Goal: Task Accomplishment & Management: Complete application form

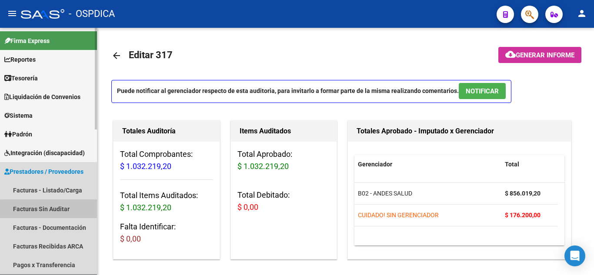
click at [50, 210] on link "Facturas Sin Auditar" at bounding box center [48, 209] width 97 height 19
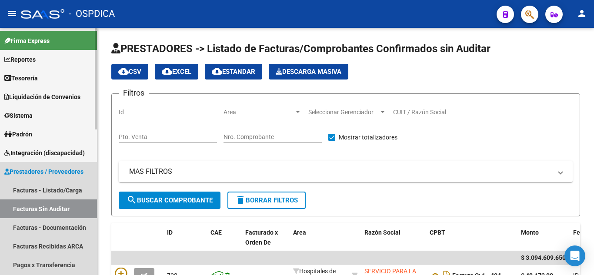
click at [60, 205] on link "Facturas Sin Auditar" at bounding box center [48, 209] width 97 height 19
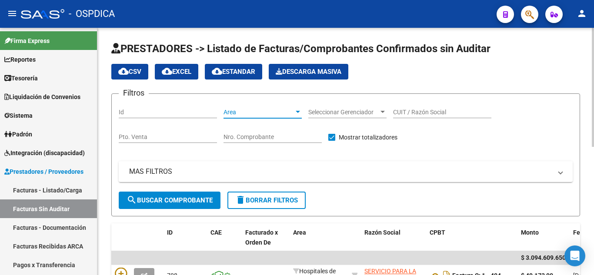
click at [290, 109] on span "Area" at bounding box center [258, 112] width 70 height 7
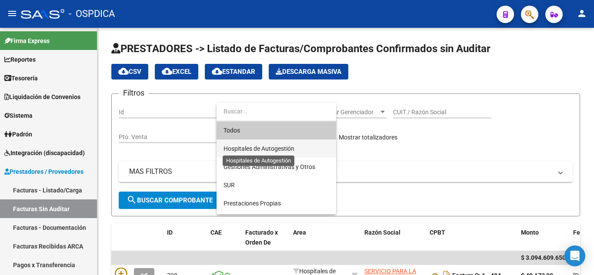
click at [287, 148] on span "Hospitales de Autogestión" at bounding box center [258, 148] width 71 height 7
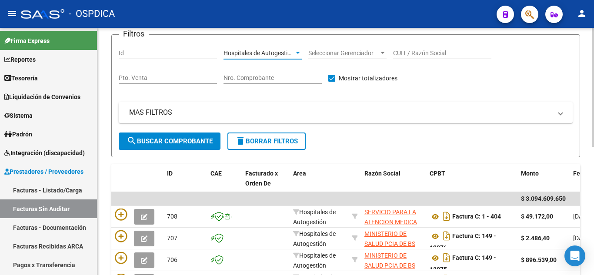
scroll to position [87, 0]
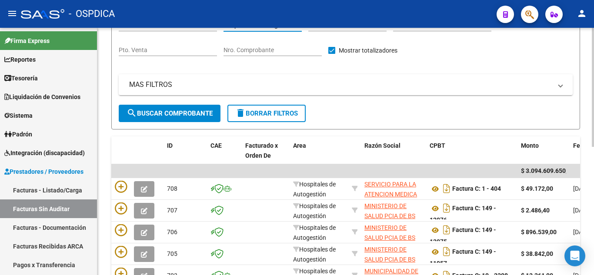
click at [175, 113] on span "search Buscar Comprobante" at bounding box center [170, 114] width 86 height 8
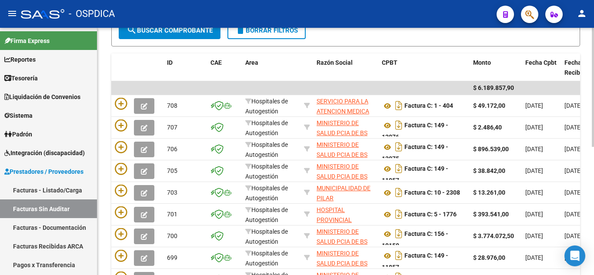
scroll to position [174, 0]
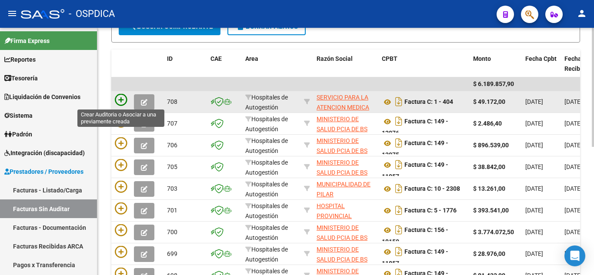
click at [126, 99] on icon at bounding box center [121, 100] width 12 height 12
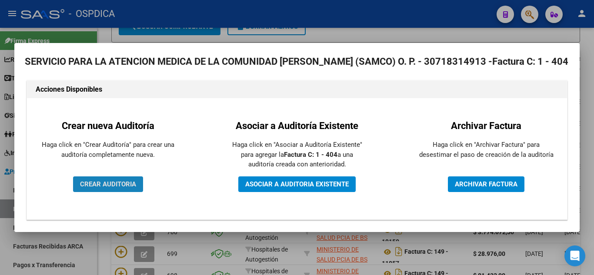
click at [118, 181] on span "CREAR AUDITORIA" at bounding box center [108, 184] width 56 height 8
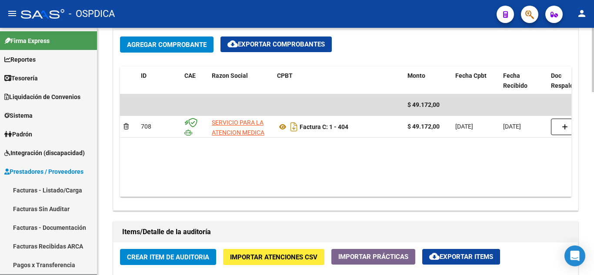
scroll to position [435, 0]
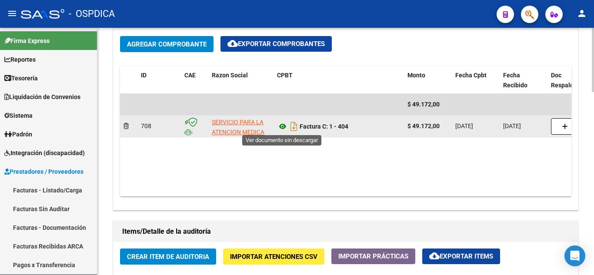
click at [283, 126] on icon at bounding box center [282, 126] width 11 height 10
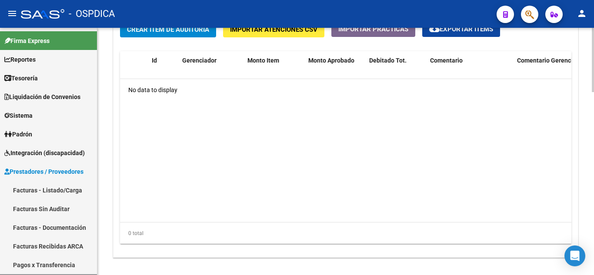
scroll to position [620, 0]
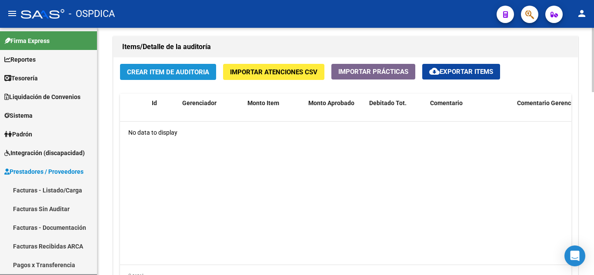
click at [180, 76] on span "Crear Item de Auditoria" at bounding box center [168, 72] width 82 height 8
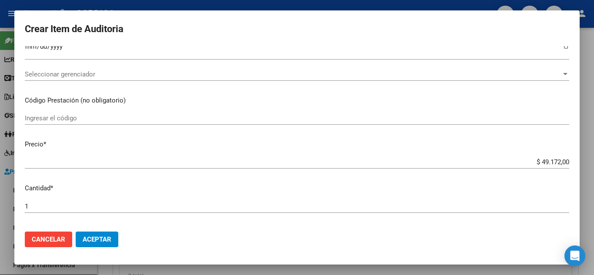
scroll to position [0, 0]
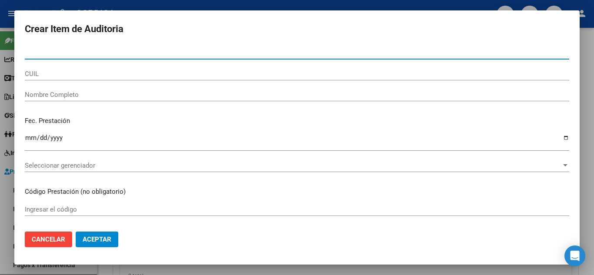
click at [101, 49] on input "Nro Documento" at bounding box center [297, 53] width 544 height 8
click at [107, 55] on input "5256" at bounding box center [297, 53] width 544 height 8
type input "52565965"
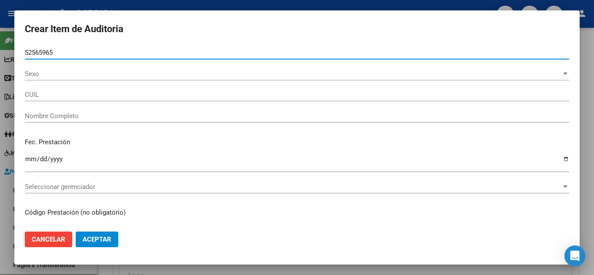
type input "20525659659"
type input "[PERSON_NAME]"
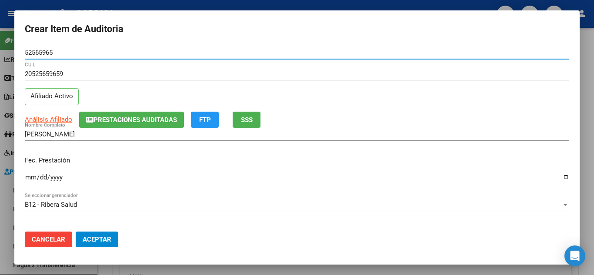
type input "52565965"
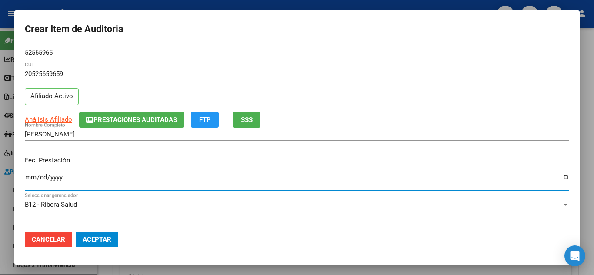
click at [30, 178] on input "Ingresar la fecha" at bounding box center [297, 181] width 544 height 14
type input "[DATE]"
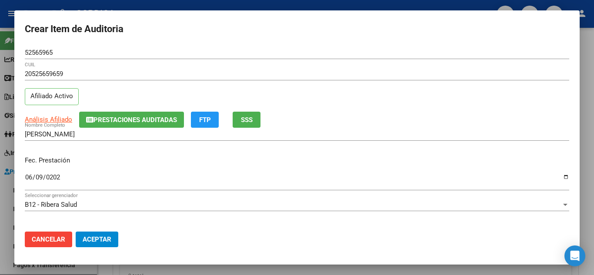
click at [113, 149] on div "Fec. Prestación [DATE] Ingresar la fecha" at bounding box center [297, 174] width 544 height 50
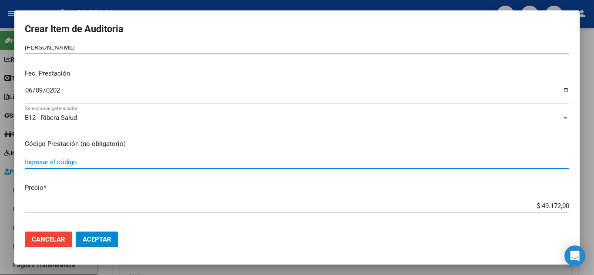
click at [92, 160] on input "Ingresar el código" at bounding box center [297, 162] width 544 height 8
type input "1.04"
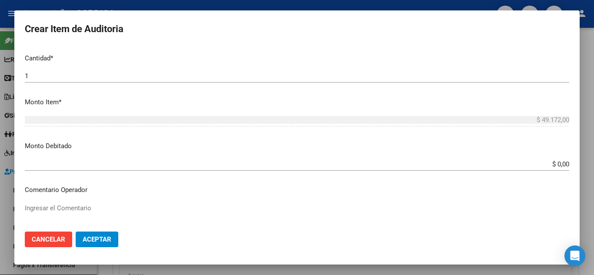
scroll to position [217, 0]
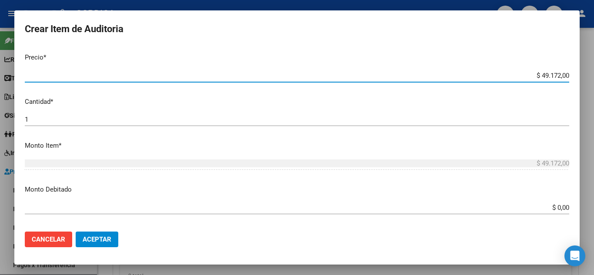
drag, startPoint x: 535, startPoint y: 74, endPoint x: 574, endPoint y: 71, distance: 38.8
click at [574, 71] on mat-dialog-content "52565965 Nro Documento 20525659659 CUIL Afiliado Activo Análisis Afiliado Prest…" at bounding box center [296, 135] width 565 height 179
type input "$ 0,02"
type input "$ 0,24"
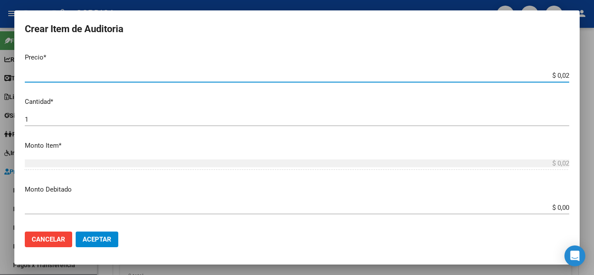
type input "$ 0,24"
type input "$ 2,45"
type input "$ 24,58"
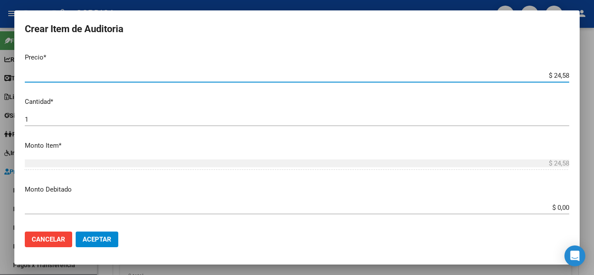
type input "$ 245,86"
type input "$ 2.458,60"
type input "$ 24.586,00"
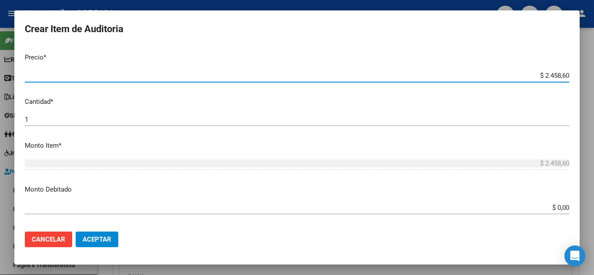
type input "$ 24.586,00"
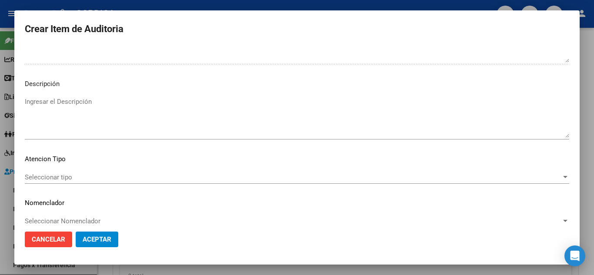
scroll to position [529, 0]
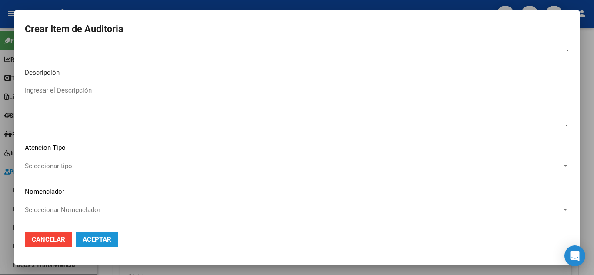
click at [111, 240] on button "Aceptar" at bounding box center [97, 240] width 43 height 16
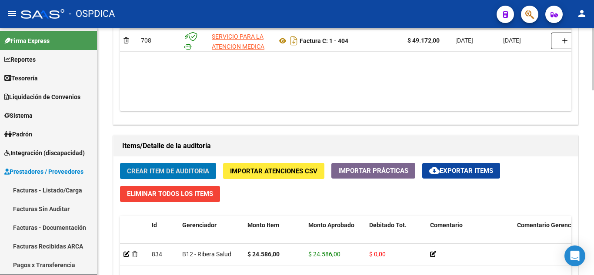
scroll to position [522, 0]
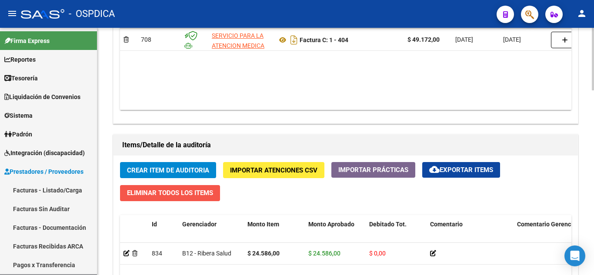
click at [207, 191] on span "Eliminar Todos los Items" at bounding box center [170, 193] width 86 height 8
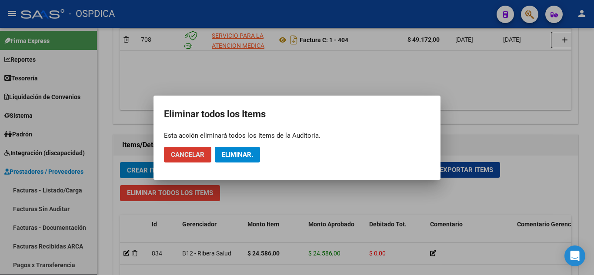
click at [230, 153] on span "Eliminar." at bounding box center [237, 155] width 31 height 8
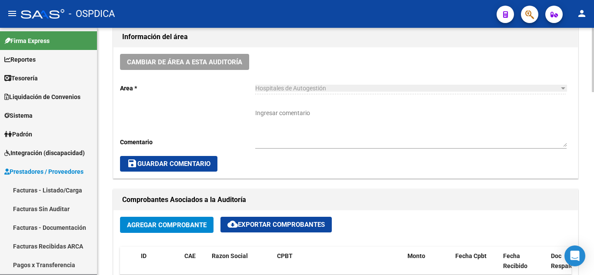
scroll to position [217, 0]
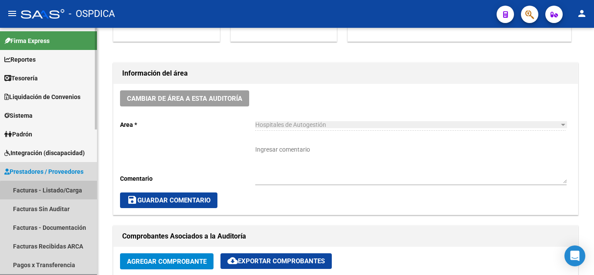
click at [70, 193] on link "Facturas - Listado/Carga" at bounding box center [48, 190] width 97 height 19
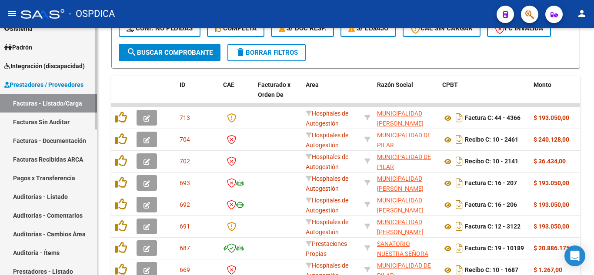
scroll to position [130, 0]
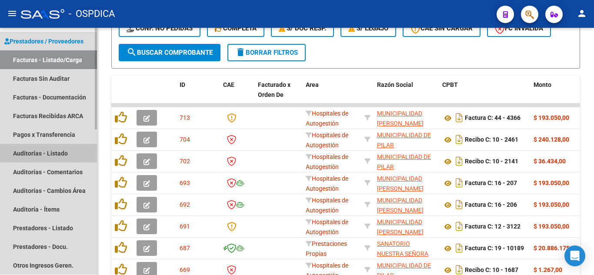
click at [66, 153] on link "Auditorías - Listado" at bounding box center [48, 153] width 97 height 19
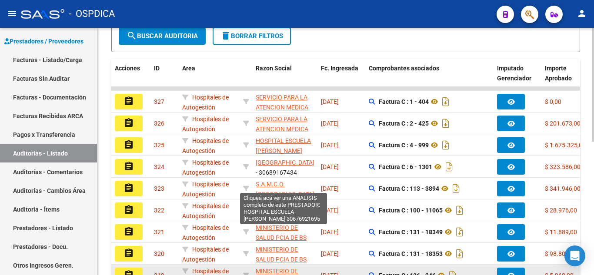
scroll to position [160, 0]
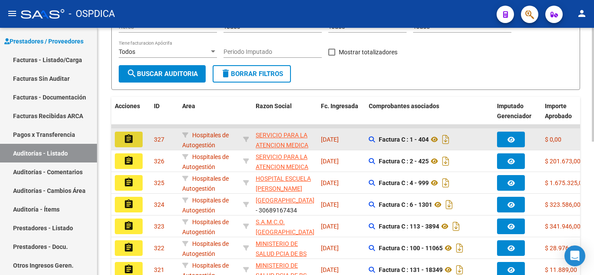
click at [129, 135] on mat-icon "assignment" at bounding box center [128, 139] width 10 height 10
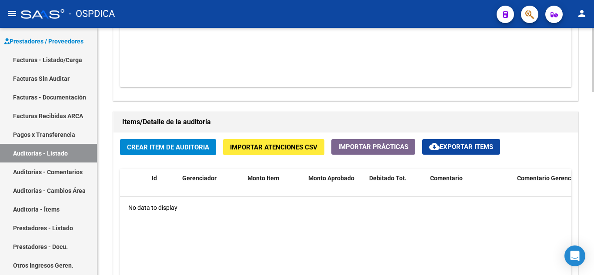
scroll to position [565, 0]
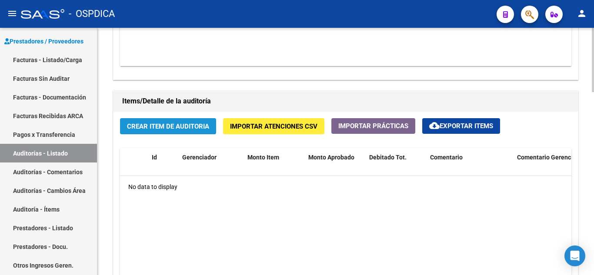
click at [173, 131] on button "Crear Item de Auditoria" at bounding box center [168, 126] width 96 height 16
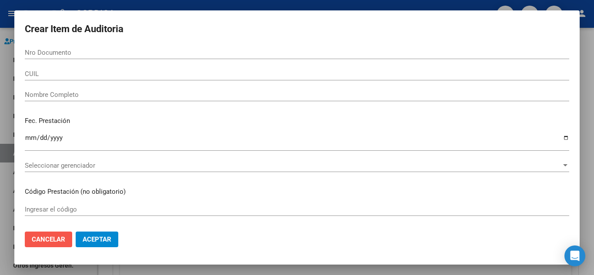
click at [60, 237] on span "Cancelar" at bounding box center [48, 240] width 33 height 8
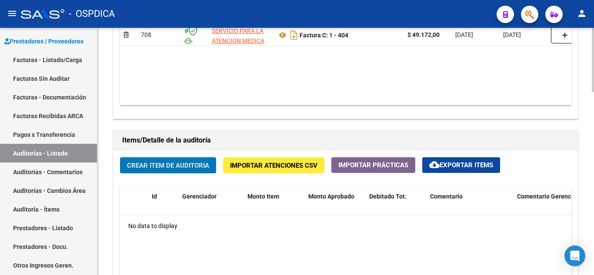
scroll to position [478, 0]
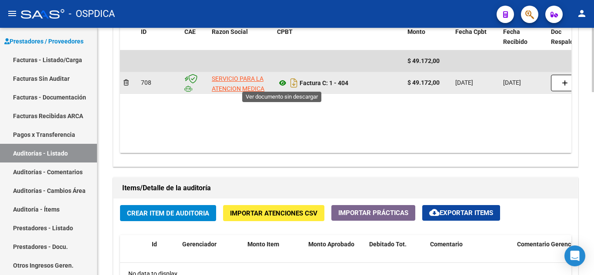
click at [282, 84] on icon at bounding box center [282, 83] width 11 height 10
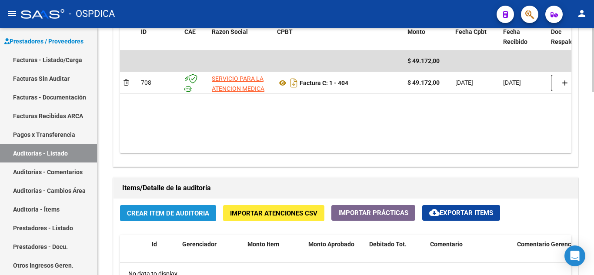
click at [170, 213] on span "Crear Item de Auditoria" at bounding box center [168, 214] width 82 height 8
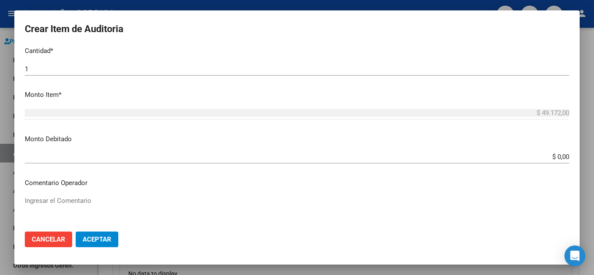
scroll to position [0, 0]
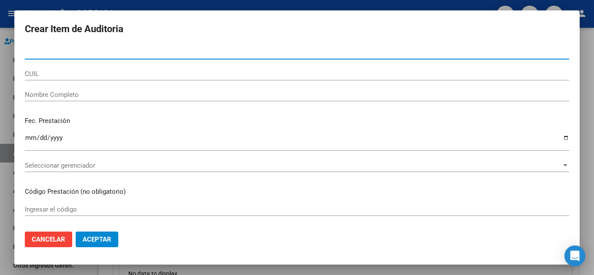
click at [72, 50] on input "Nro Documento" at bounding box center [297, 53] width 544 height 8
click at [74, 53] on input "5256" at bounding box center [297, 53] width 544 height 8
type input "52565965"
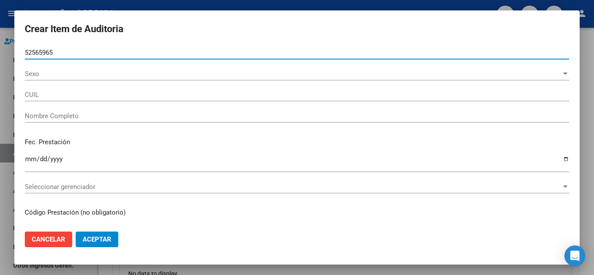
type input "20525659659"
type input "[PERSON_NAME]"
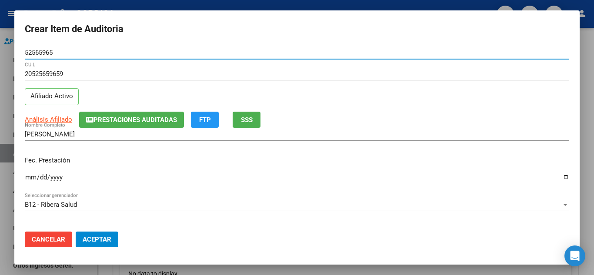
type input "52565965"
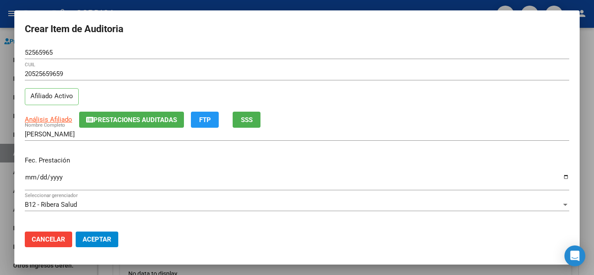
click at [316, 157] on p "Fec. Prestación" at bounding box center [297, 161] width 544 height 10
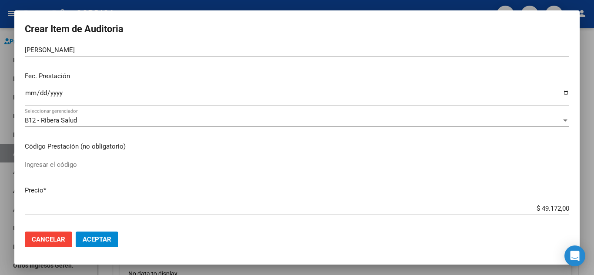
scroll to position [87, 0]
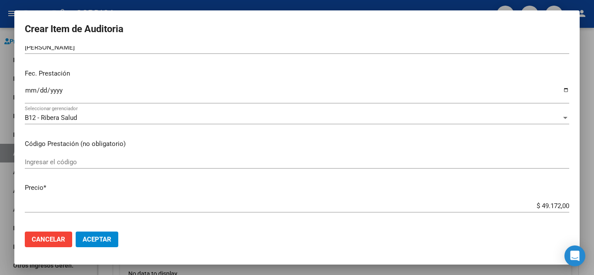
click at [28, 88] on input "Ingresar la fecha" at bounding box center [297, 94] width 544 height 14
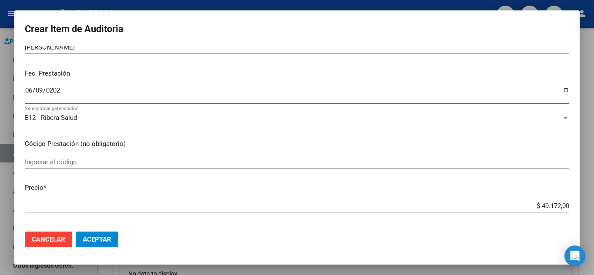
type input "[DATE]"
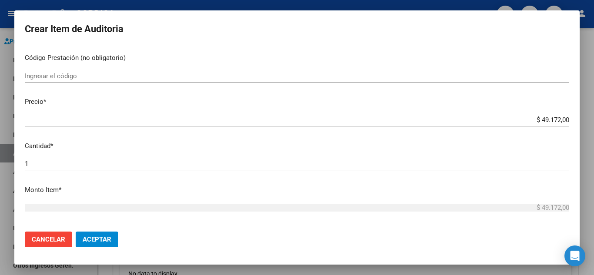
scroll to position [174, 0]
click at [227, 77] on input "Ingresar el código" at bounding box center [297, 75] width 544 height 8
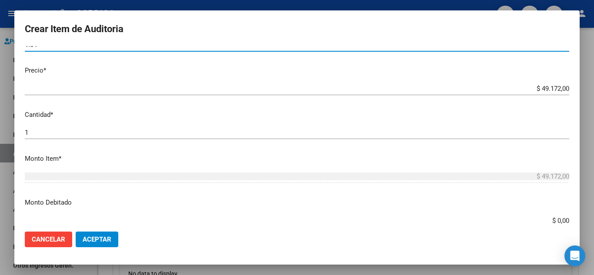
scroll to position [217, 0]
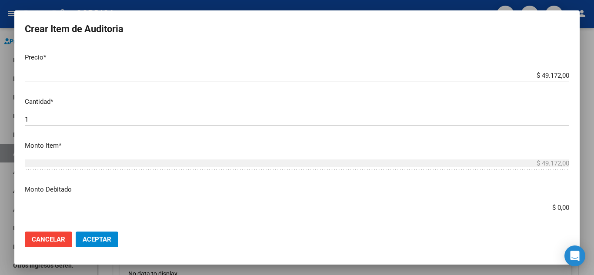
type input "1.04"
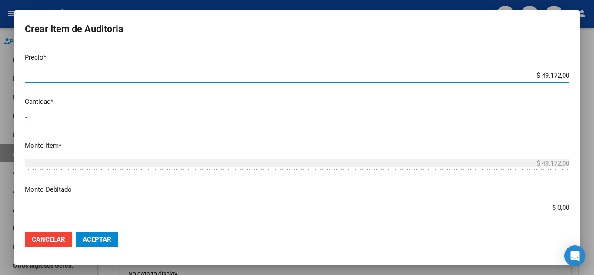
drag, startPoint x: 528, startPoint y: 74, endPoint x: 573, endPoint y: 76, distance: 45.2
click at [573, 76] on mat-dialog-content "52565965 Nro Documento 20525659659 CUIL Afiliado Activo Análisis Afiliado Prest…" at bounding box center [296, 135] width 565 height 179
type input "$ 0,02"
type input "$ 0,24"
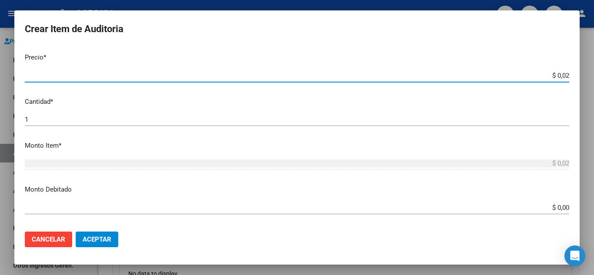
type input "$ 0,24"
type input "$ 2,45"
type input "$ 24,58"
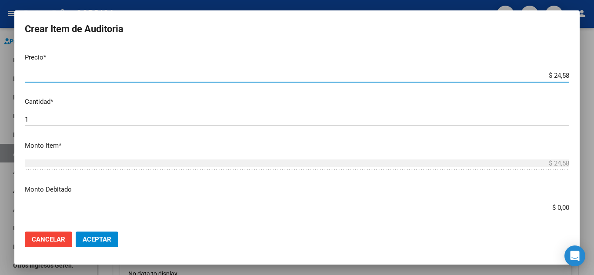
type input "$ 245,86"
type input "$ 2.458,60"
type input "$ 24.586,00"
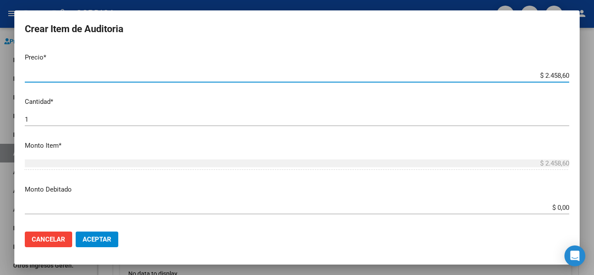
type input "$ 24.586,00"
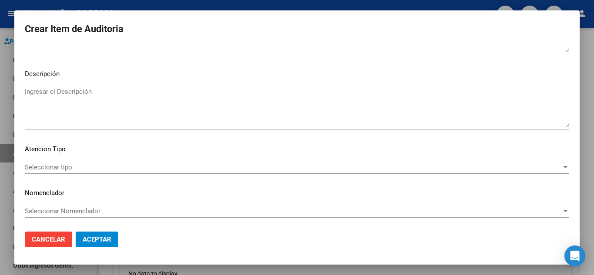
scroll to position [529, 0]
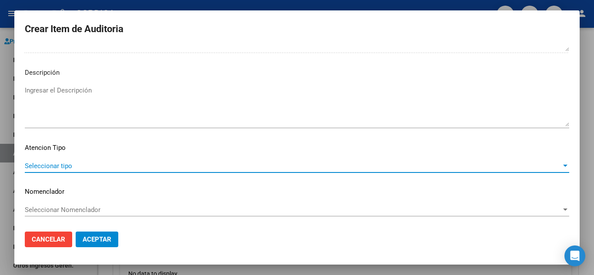
click at [60, 163] on span "Seleccionar tipo" at bounding box center [293, 166] width 536 height 8
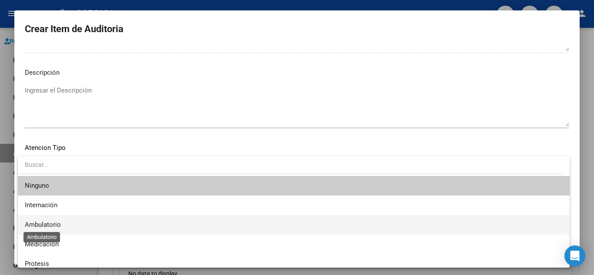
click at [49, 225] on span "Ambulatorio" at bounding box center [43, 225] width 36 height 8
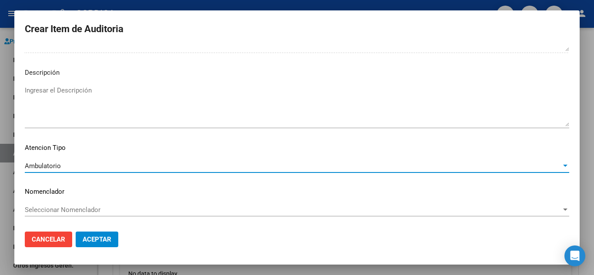
click at [103, 240] on span "Aceptar" at bounding box center [97, 240] width 29 height 8
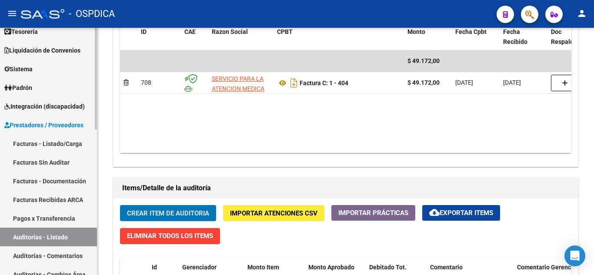
scroll to position [43, 0]
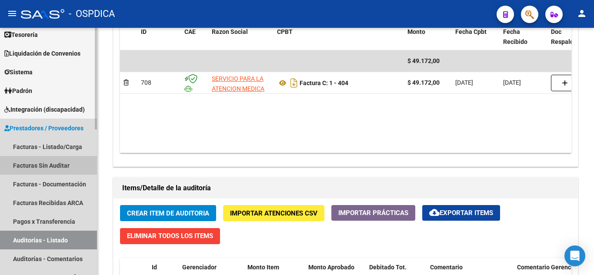
click at [57, 163] on link "Facturas Sin Auditar" at bounding box center [48, 165] width 97 height 19
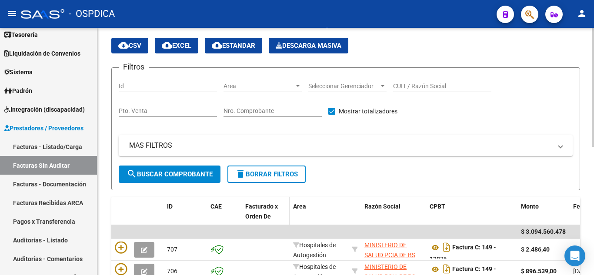
scroll to position [6, 0]
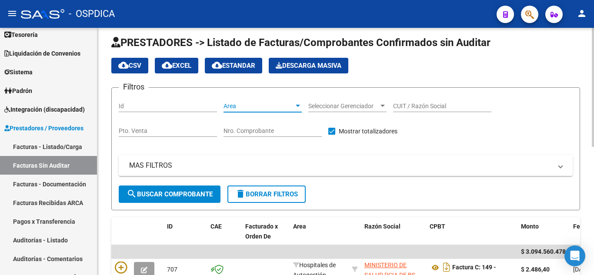
click at [289, 107] on span "Area" at bounding box center [258, 106] width 70 height 7
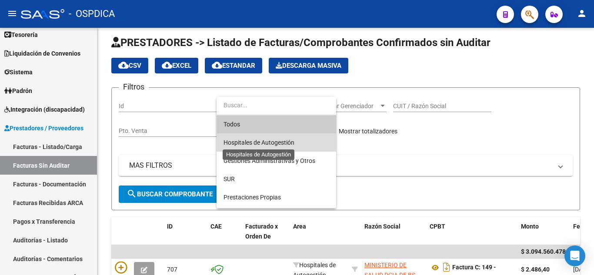
click at [283, 139] on span "Hospitales de Autogestión" at bounding box center [258, 142] width 71 height 7
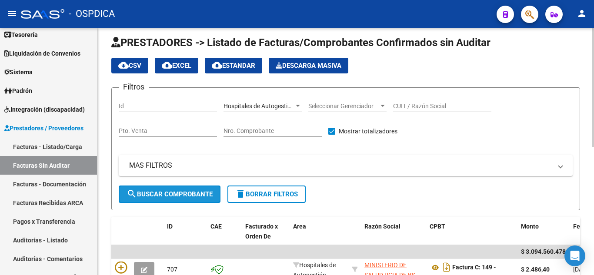
click at [187, 190] on span "search Buscar Comprobante" at bounding box center [170, 194] width 86 height 8
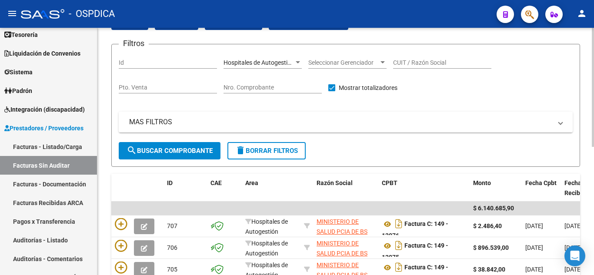
scroll to position [93, 0]
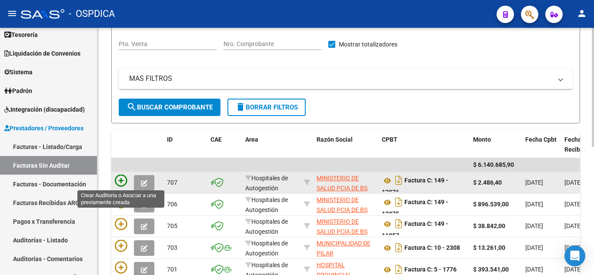
click at [123, 177] on icon at bounding box center [121, 181] width 12 height 12
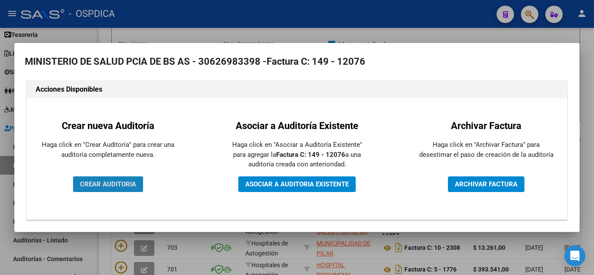
click at [121, 180] on span "CREAR AUDITORIA" at bounding box center [108, 184] width 56 height 8
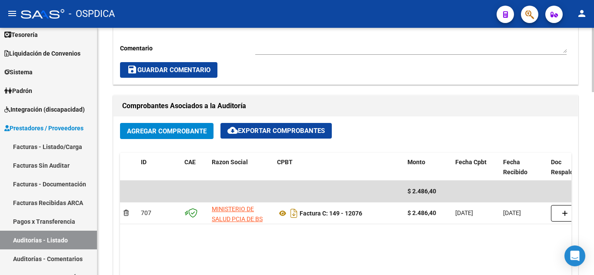
scroll to position [391, 0]
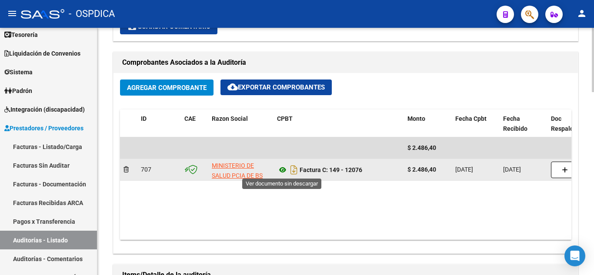
click at [282, 168] on icon at bounding box center [282, 170] width 11 height 10
click at [283, 168] on icon at bounding box center [282, 170] width 11 height 10
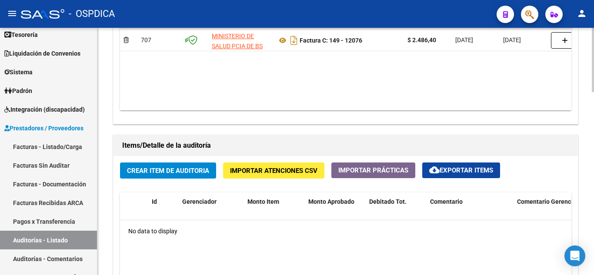
scroll to position [565, 0]
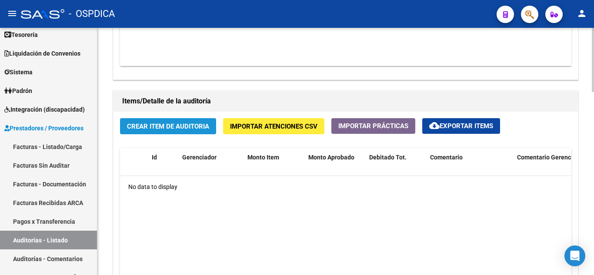
click at [163, 126] on span "Crear Item de Auditoria" at bounding box center [168, 127] width 82 height 8
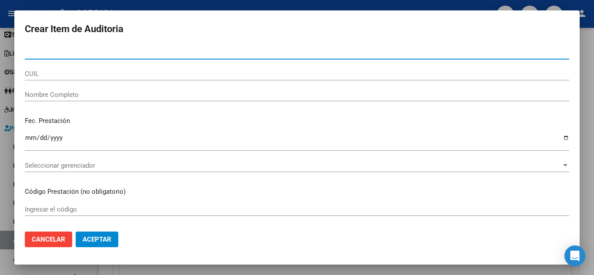
click at [89, 54] on input "Nro Documento" at bounding box center [297, 53] width 544 height 8
click at [102, 53] on input "38423" at bounding box center [297, 53] width 544 height 8
type input "38423676"
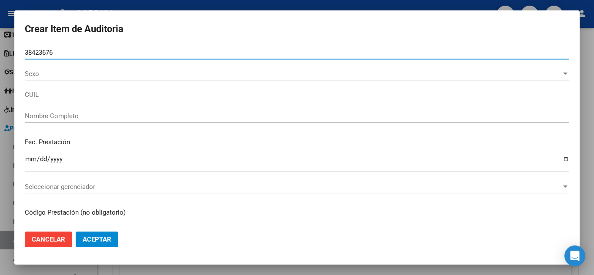
type input "27384236761"
type input "[PERSON_NAME]"
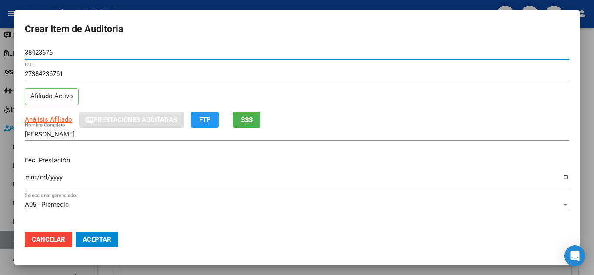
type input "38423676"
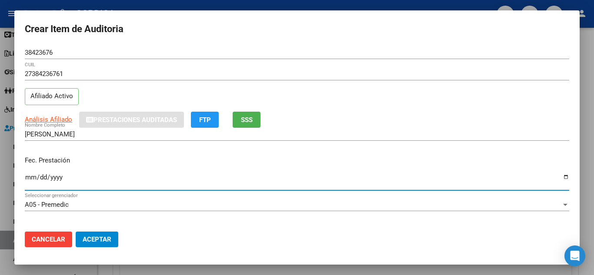
click at [27, 175] on input "Ingresar la fecha" at bounding box center [297, 181] width 544 height 14
type input "[DATE]"
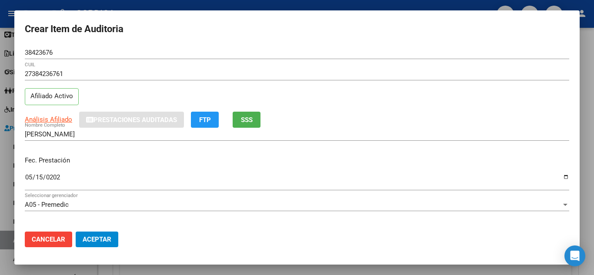
click at [315, 149] on div "[PERSON_NAME] Nombre Completo" at bounding box center [297, 138] width 544 height 21
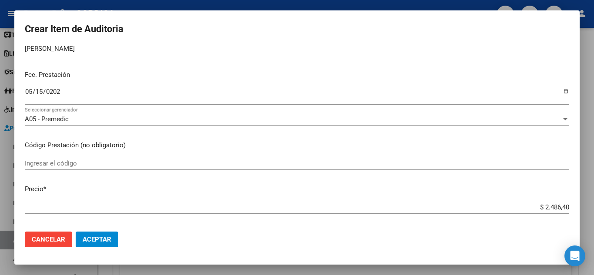
scroll to position [87, 0]
click at [108, 162] on input "Ingresar el código" at bounding box center [297, 162] width 544 height 8
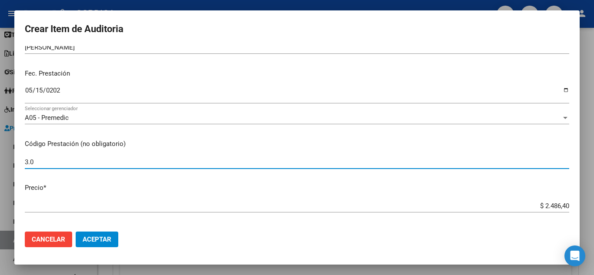
click at [56, 164] on input "3.0" at bounding box center [297, 162] width 544 height 8
type input "3.00"
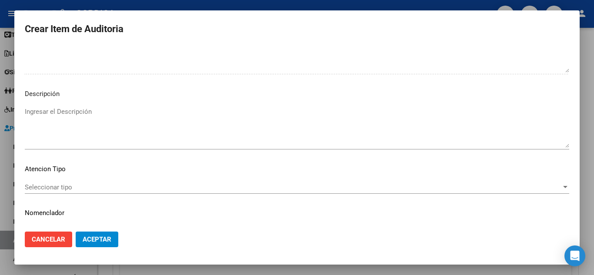
scroll to position [529, 0]
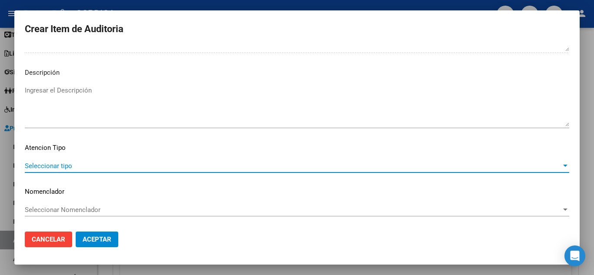
click at [79, 162] on span "Seleccionar tipo" at bounding box center [293, 166] width 536 height 8
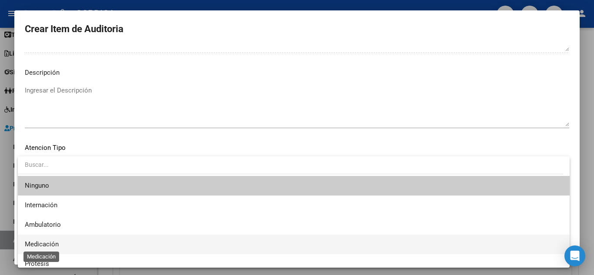
click at [48, 242] on span "Medicación" at bounding box center [42, 244] width 34 height 8
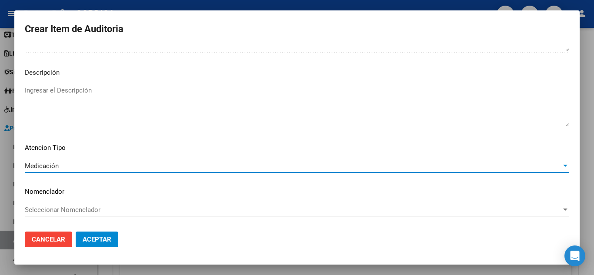
click at [110, 243] on span "Aceptar" at bounding box center [97, 240] width 29 height 8
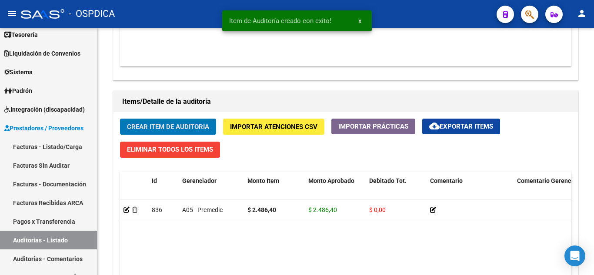
scroll to position [566, 0]
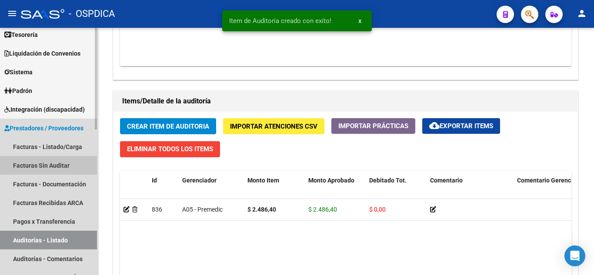
click at [52, 161] on link "Facturas Sin Auditar" at bounding box center [48, 165] width 97 height 19
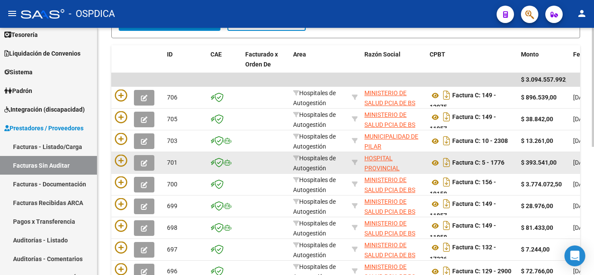
scroll to position [93, 0]
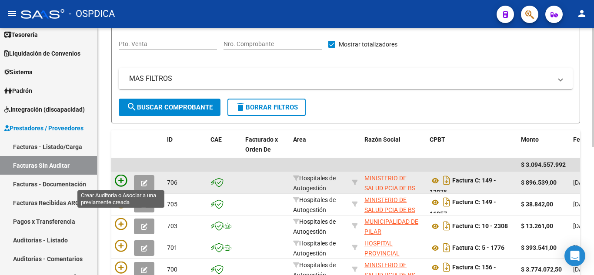
click at [123, 178] on icon at bounding box center [121, 181] width 12 height 12
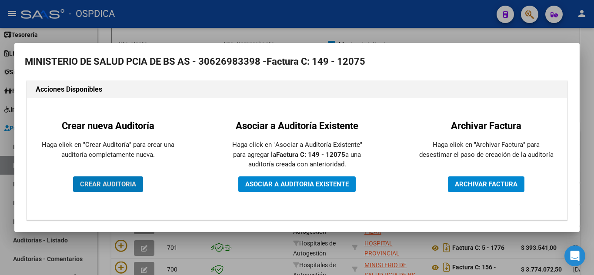
click at [117, 180] on span "CREAR AUDITORIA" at bounding box center [108, 184] width 56 height 8
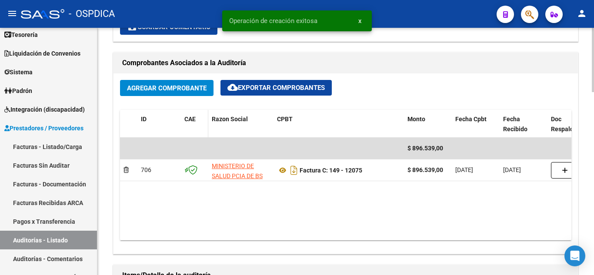
scroll to position [391, 0]
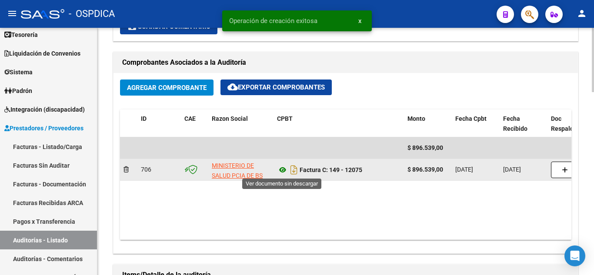
click at [282, 169] on icon at bounding box center [282, 170] width 11 height 10
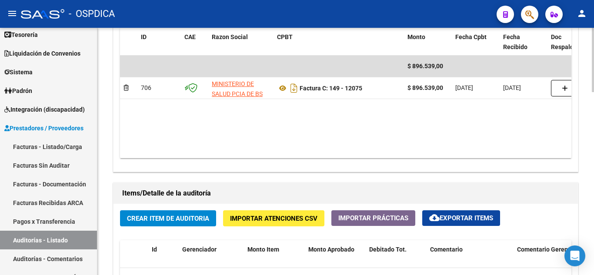
scroll to position [522, 0]
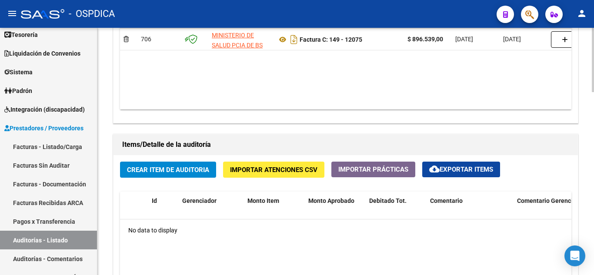
click at [172, 169] on span "Crear Item de Auditoria" at bounding box center [168, 170] width 82 height 8
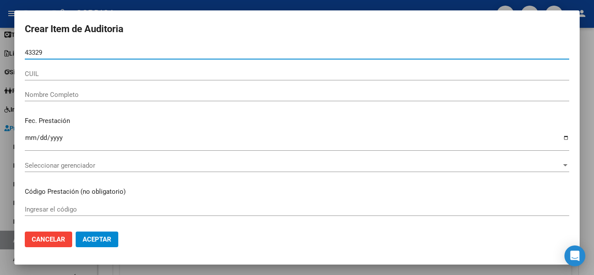
click at [101, 51] on input "43329" at bounding box center [297, 53] width 544 height 8
type input "43329297"
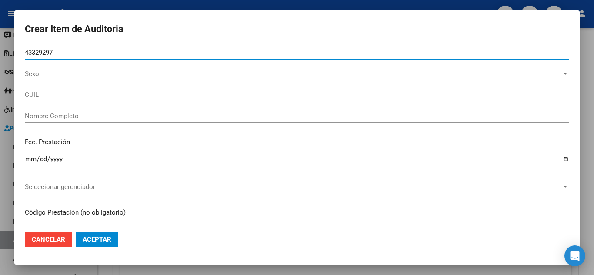
type input "23433292979"
type input "[PERSON_NAME] [PERSON_NAME]"
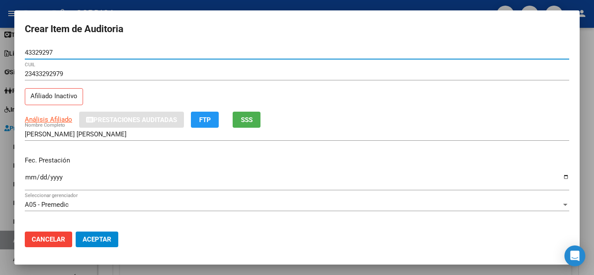
type input "43329297"
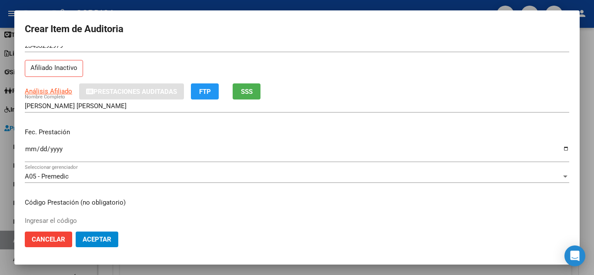
scroll to position [43, 0]
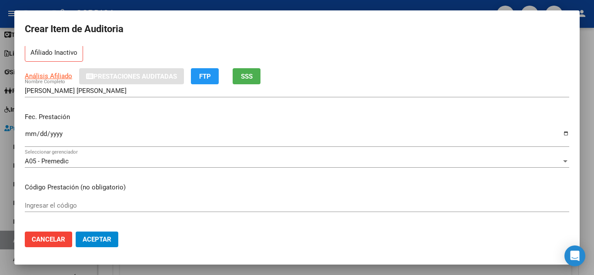
click at [31, 133] on input "Ingresar la fecha" at bounding box center [297, 137] width 544 height 14
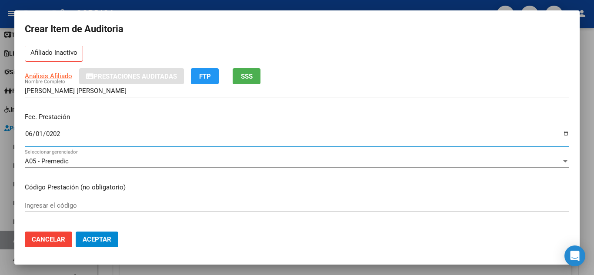
type input "[DATE]"
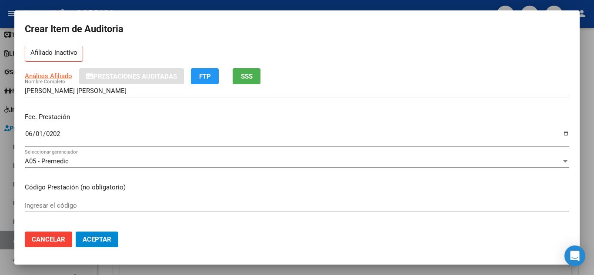
click at [308, 192] on p "Código Prestación (no obligatorio)" at bounding box center [297, 188] width 544 height 10
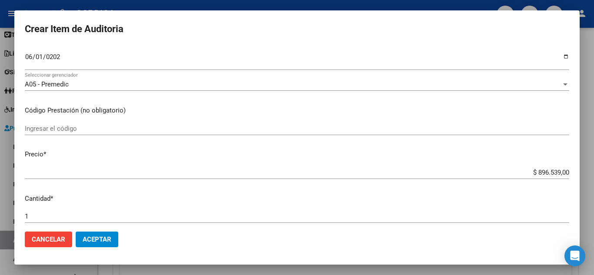
scroll to position [130, 0]
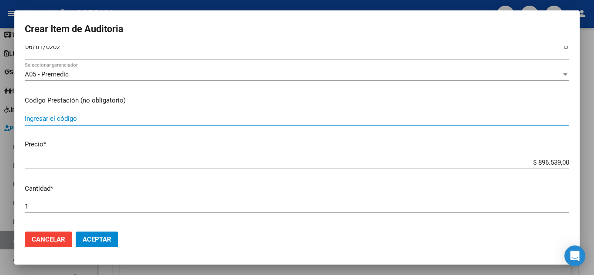
click at [98, 115] on input "Ingresar el código" at bounding box center [297, 119] width 544 height 8
type input "341403 341405 490109"
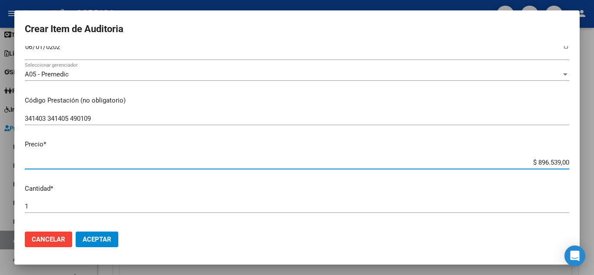
drag, startPoint x: 529, startPoint y: 161, endPoint x: 578, endPoint y: 164, distance: 48.8
click at [578, 164] on mat-dialog-content "43329297 Nro Documento 23433292979 CUIL Afiliado Inactivo Análisis Afiliado Pre…" at bounding box center [296, 135] width 565 height 179
type input "$ 0,02"
type input "$ 0,24"
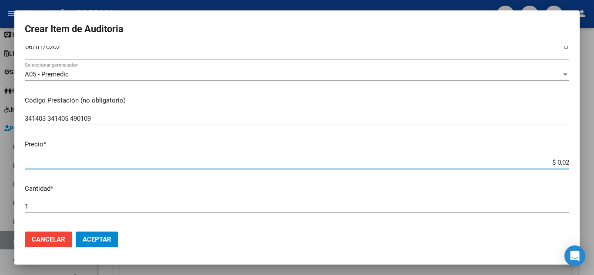
type input "$ 0,24"
type input "$ 2,44"
type input "$ 24,42"
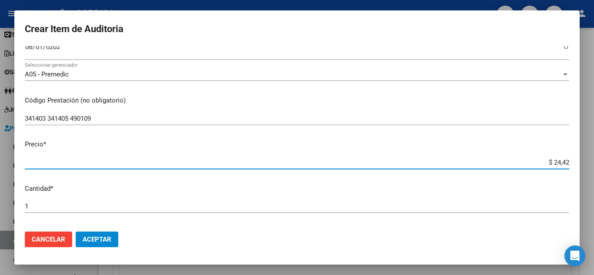
type input "$ 244,21"
type input "$ 2.442,16"
type input "$ 24.421,60"
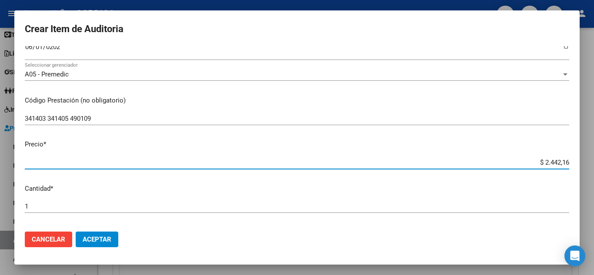
type input "$ 24.421,60"
type input "$ 244.216,00"
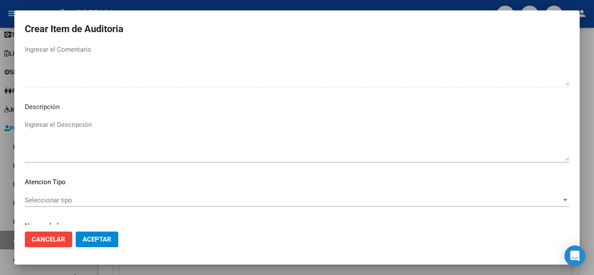
scroll to position [522, 0]
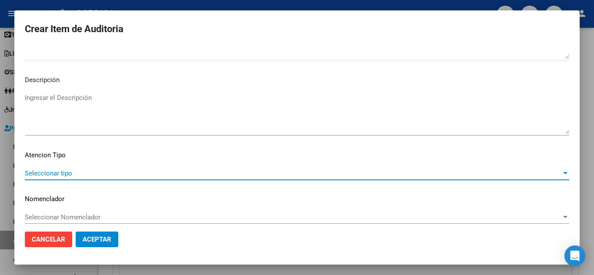
click at [71, 173] on span "Seleccionar tipo" at bounding box center [293, 174] width 536 height 8
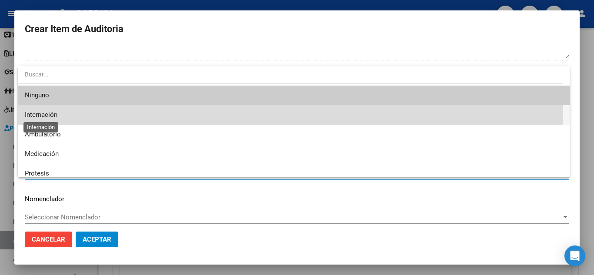
click at [57, 114] on span "Internación" at bounding box center [41, 115] width 33 height 8
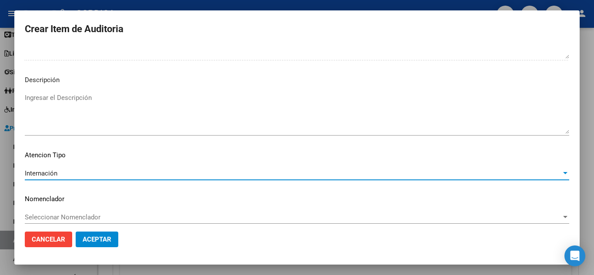
scroll to position [529, 0]
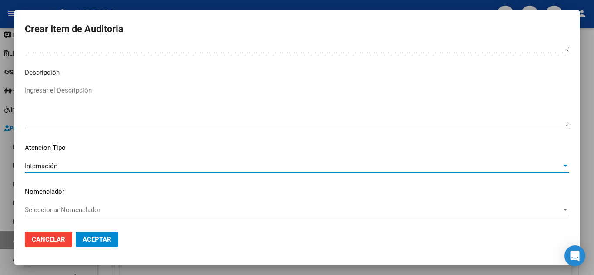
click at [109, 239] on span "Aceptar" at bounding box center [97, 240] width 29 height 8
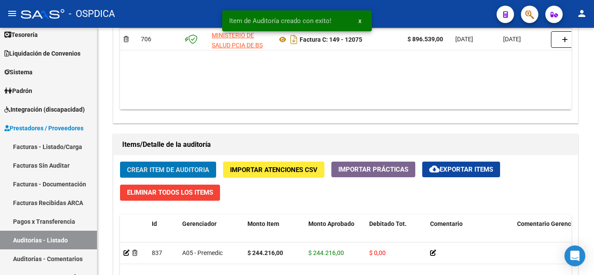
scroll to position [522, 0]
click at [178, 167] on span "Crear Item de Auditoria" at bounding box center [168, 170] width 82 height 8
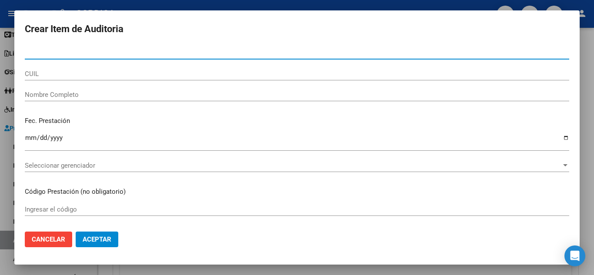
click at [119, 53] on input "Nro Documento" at bounding box center [297, 53] width 544 height 8
click at [92, 50] on input "38423" at bounding box center [297, 53] width 544 height 8
type input "38423676"
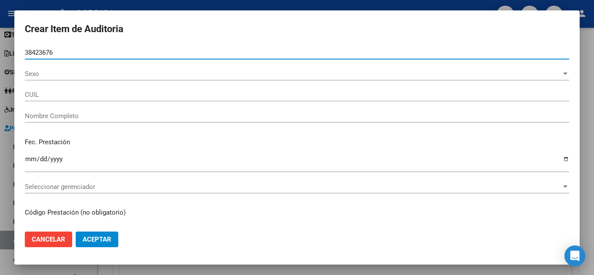
type input "27384236761"
type input "[PERSON_NAME]"
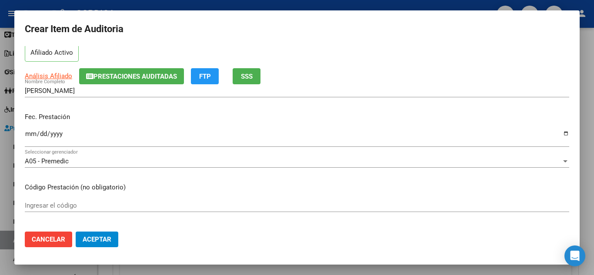
scroll to position [0, 0]
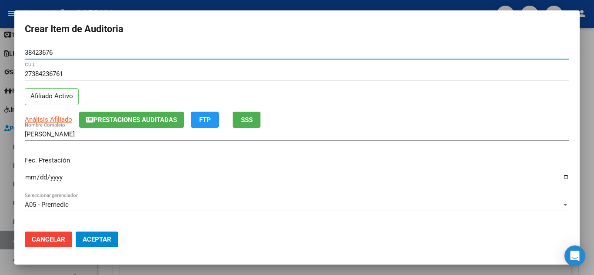
type input "38423676"
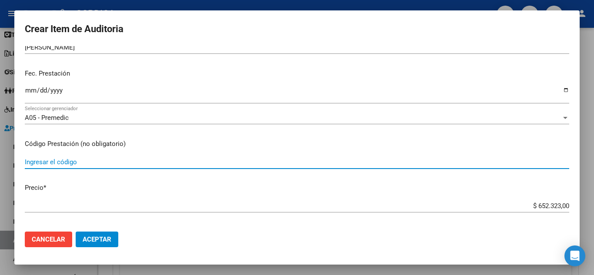
click at [74, 164] on input "Ingresar el código" at bounding box center [297, 162] width 544 height 8
click at [91, 159] on input "110401" at bounding box center [297, 162] width 544 height 8
type input "110401 220202"
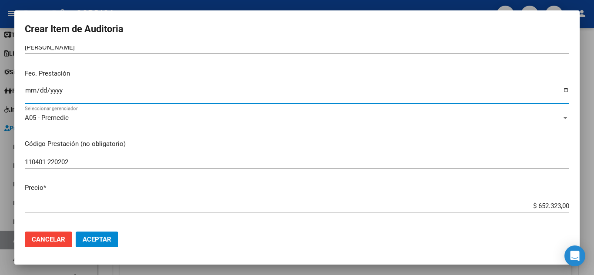
click at [29, 93] on input "Ingresar la fecha" at bounding box center [297, 94] width 544 height 14
type input "[DATE]"
click at [265, 83] on div "Fec. Prestación [DATE] Ingresar la fecha" at bounding box center [297, 87] width 544 height 50
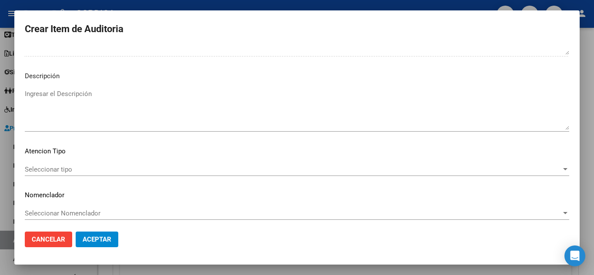
scroll to position [529, 0]
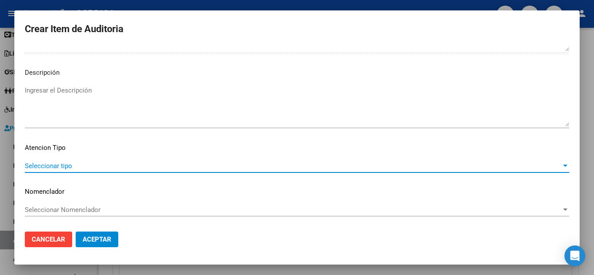
click at [58, 163] on span "Seleccionar tipo" at bounding box center [293, 166] width 536 height 8
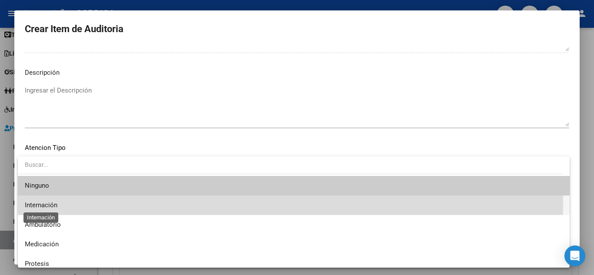
click at [45, 202] on span "Internación" at bounding box center [41, 205] width 33 height 8
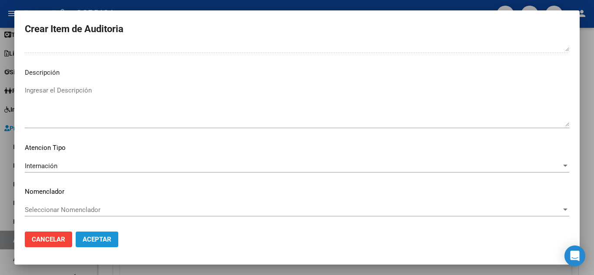
click at [97, 239] on span "Aceptar" at bounding box center [97, 240] width 29 height 8
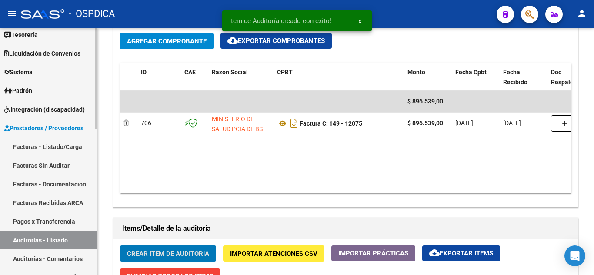
scroll to position [435, 0]
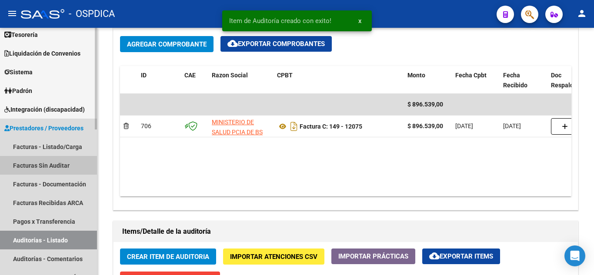
click at [44, 162] on link "Facturas Sin Auditar" at bounding box center [48, 165] width 97 height 19
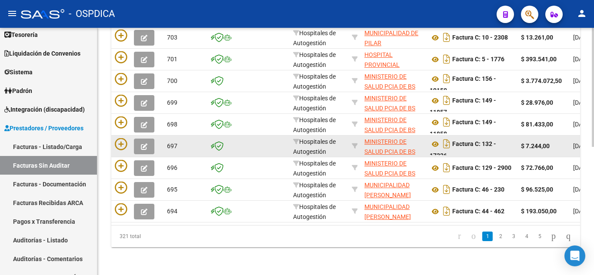
scroll to position [180, 0]
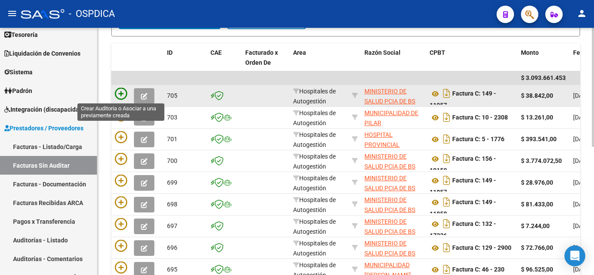
click at [117, 94] on icon at bounding box center [121, 94] width 12 height 12
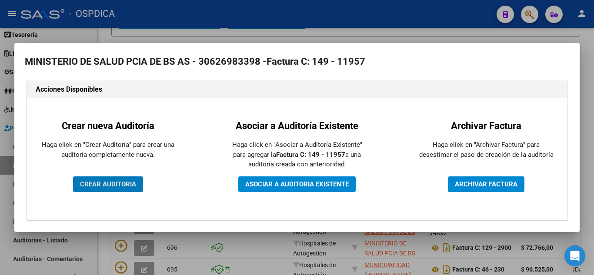
click at [122, 185] on span "CREAR AUDITORIA" at bounding box center [108, 184] width 56 height 8
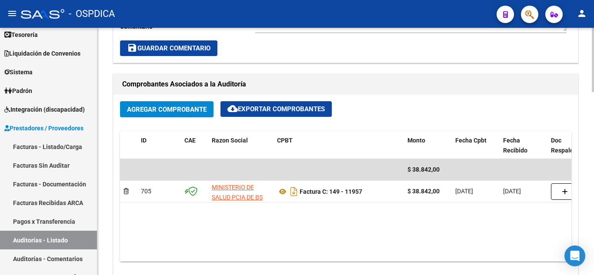
scroll to position [391, 0]
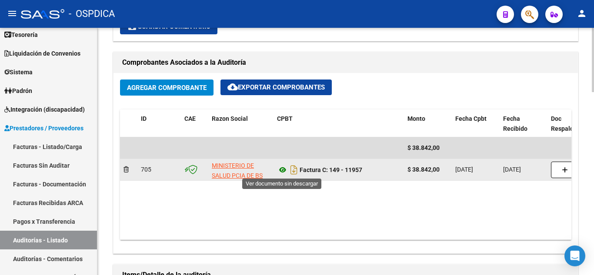
click at [283, 168] on icon at bounding box center [282, 170] width 11 height 10
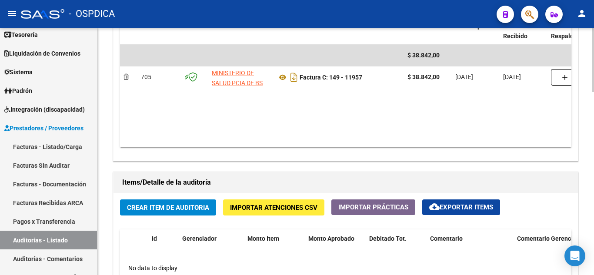
scroll to position [522, 0]
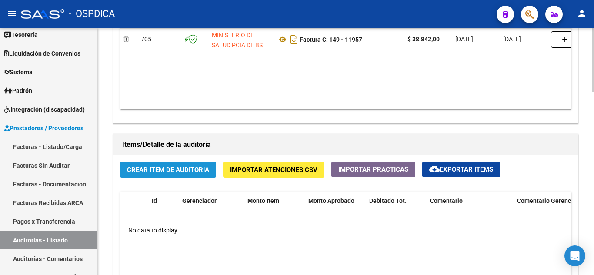
click at [172, 171] on span "Crear Item de Auditoria" at bounding box center [168, 170] width 82 height 8
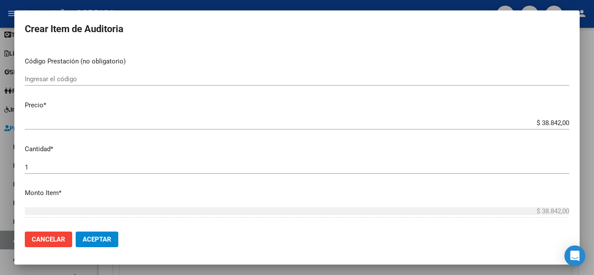
scroll to position [0, 0]
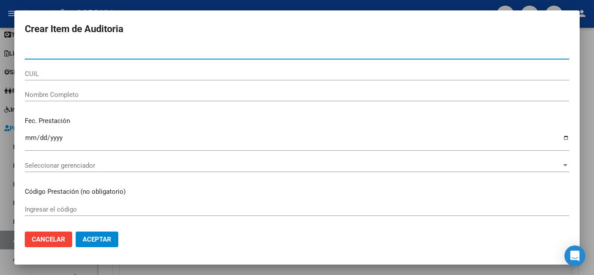
click at [76, 50] on input "Nro Documento" at bounding box center [297, 53] width 544 height 8
click at [91, 56] on input "39748" at bounding box center [297, 53] width 544 height 8
type input "39748490"
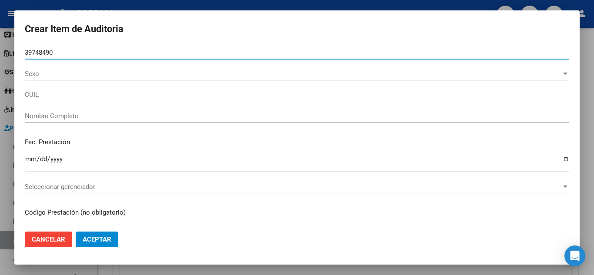
type input "23397484904"
type input "[PERSON_NAME] [PERSON_NAME]"
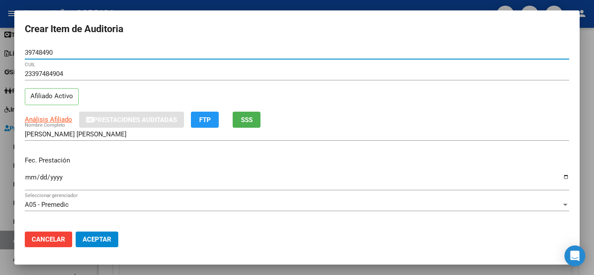
type input "39748490"
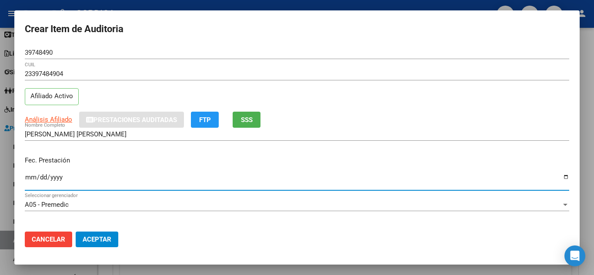
click at [31, 177] on input "Ingresar la fecha" at bounding box center [297, 181] width 544 height 14
type input "[DATE]"
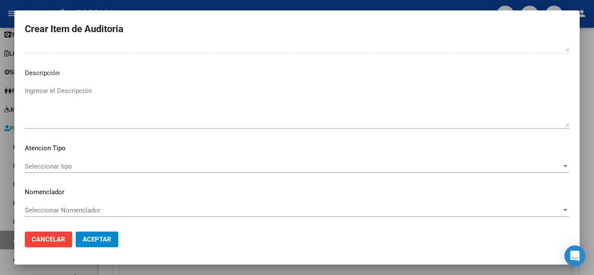
scroll to position [529, 0]
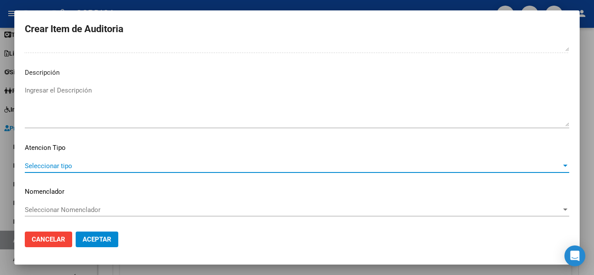
click at [65, 167] on span "Seleccionar tipo" at bounding box center [293, 166] width 536 height 8
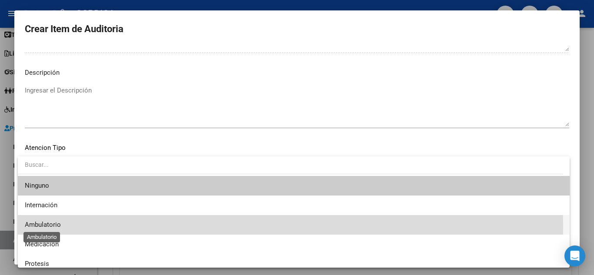
click at [46, 227] on span "Ambulatorio" at bounding box center [43, 225] width 36 height 8
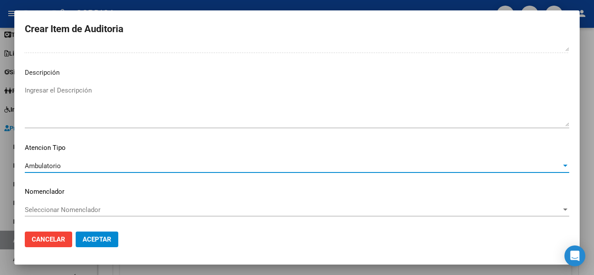
click at [107, 238] on span "Aceptar" at bounding box center [97, 240] width 29 height 8
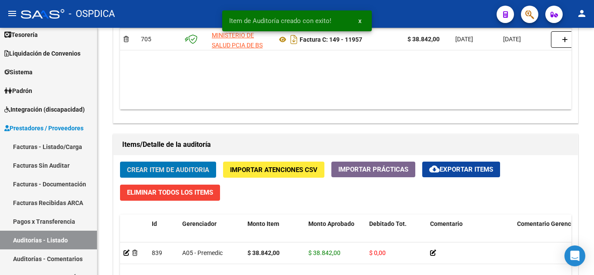
scroll to position [522, 0]
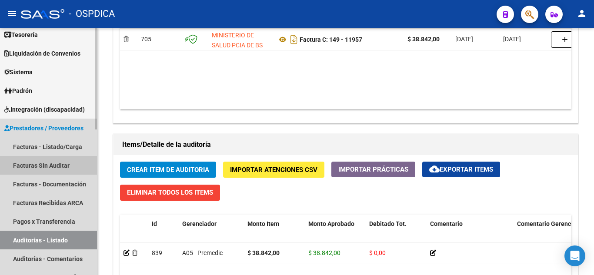
click at [47, 162] on link "Facturas Sin Auditar" at bounding box center [48, 165] width 97 height 19
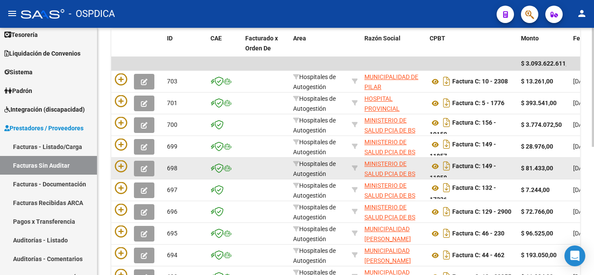
scroll to position [180, 0]
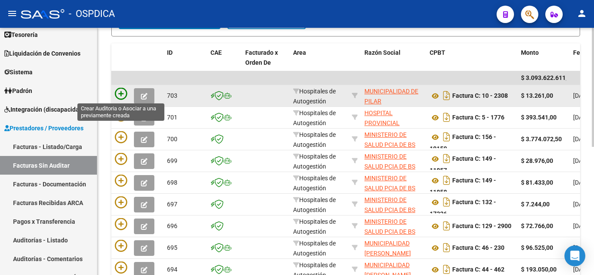
click at [120, 93] on icon at bounding box center [121, 94] width 12 height 12
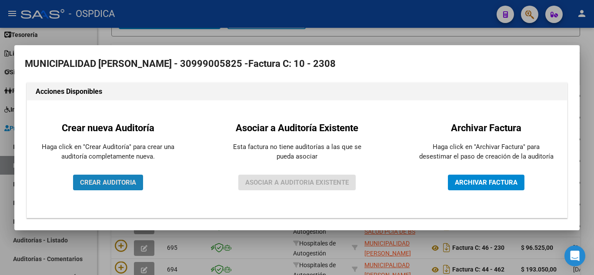
click at [107, 180] on span "CREAR AUDITORIA" at bounding box center [108, 183] width 56 height 8
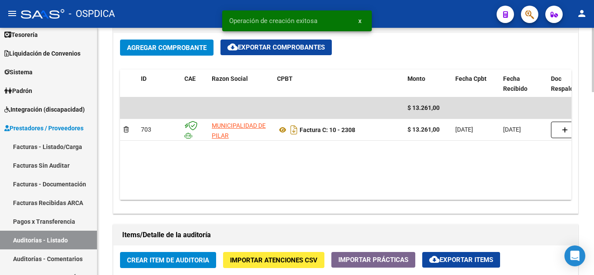
scroll to position [478, 0]
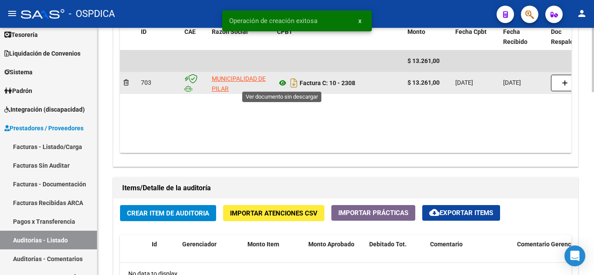
click at [280, 86] on icon at bounding box center [282, 83] width 11 height 10
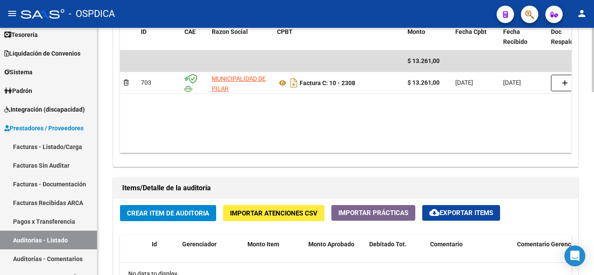
click at [160, 211] on span "Crear Item de Auditoria" at bounding box center [168, 214] width 82 height 8
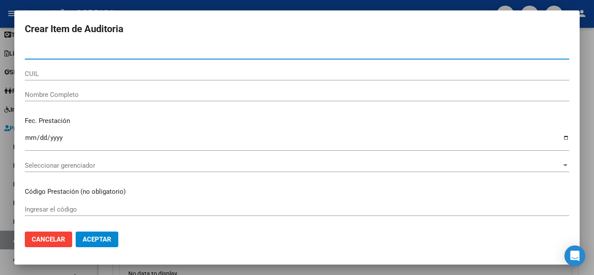
click at [109, 51] on input "Nro Documento" at bounding box center [297, 53] width 544 height 8
type input "46184692"
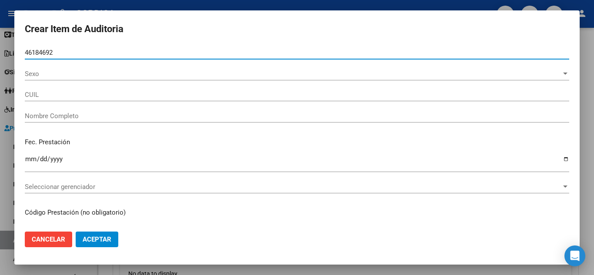
type input "20461846921"
type input "[PERSON_NAME] -"
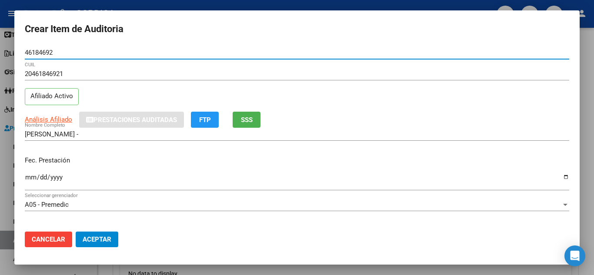
type input "46184692"
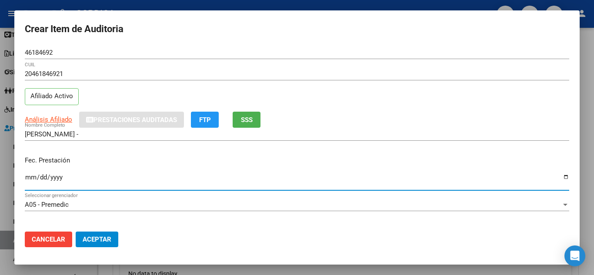
click at [30, 174] on input "Ingresar la fecha" at bounding box center [297, 181] width 544 height 14
type input "[DATE]"
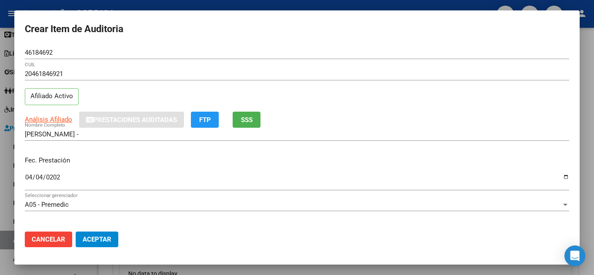
click at [307, 141] on div "[PERSON_NAME] - Nombre Completo" at bounding box center [297, 138] width 544 height 21
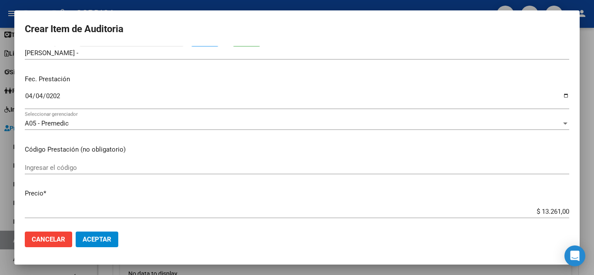
scroll to position [87, 0]
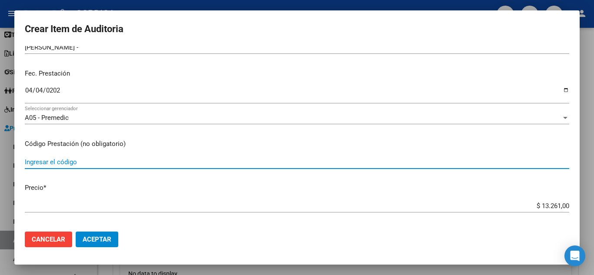
click at [59, 160] on input "Ingresar el código" at bounding box center [297, 162] width 544 height 8
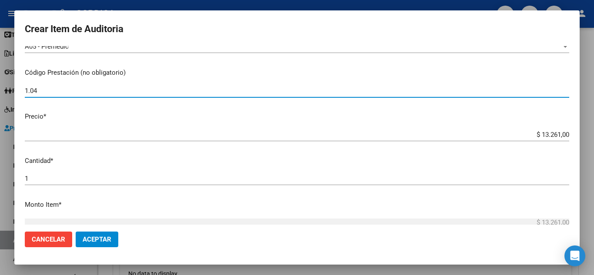
scroll to position [174, 0]
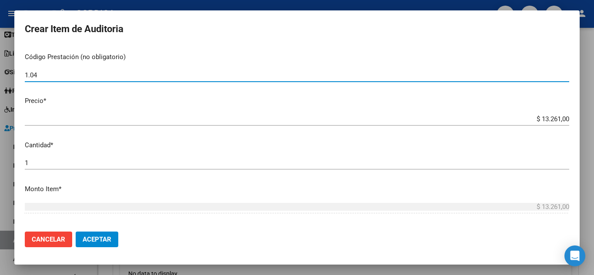
type input "1.04"
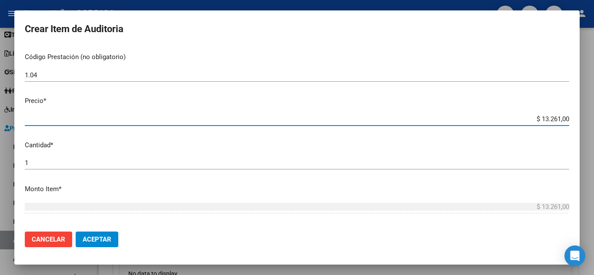
drag, startPoint x: 536, startPoint y: 119, endPoint x: 564, endPoint y: 123, distance: 27.7
click at [564, 122] on app-form-text-field "Precio * $ 13.261,00 Ingresar el precio" at bounding box center [300, 109] width 551 height 27
type input "$ 0,01"
type input "$ 0,03"
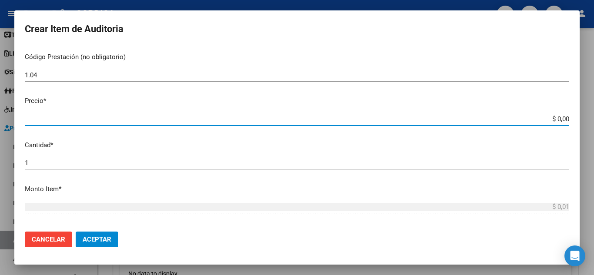
type input "$ 0,03"
type input "$ 0,39"
type input "$ 3,99"
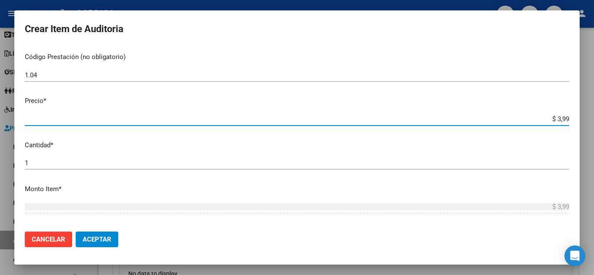
type input "$ 39,98"
type input "$ 399,80"
type input "$ 3.998,00"
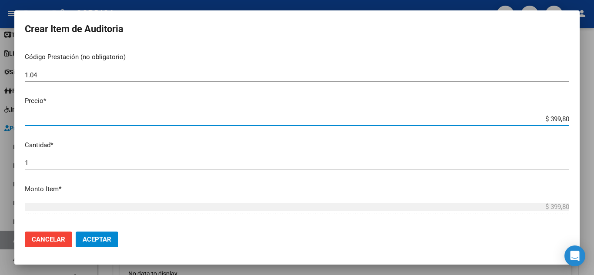
type input "$ 3.998,00"
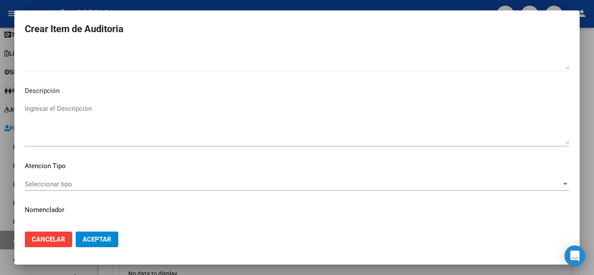
scroll to position [529, 0]
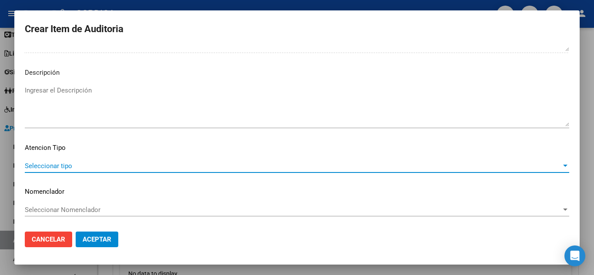
click at [79, 164] on span "Seleccionar tipo" at bounding box center [293, 166] width 536 height 8
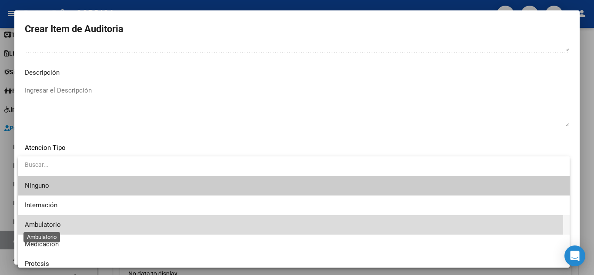
click at [46, 221] on span "Ambulatorio" at bounding box center [43, 225] width 36 height 8
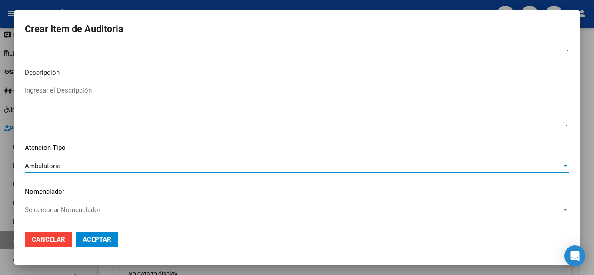
click at [99, 240] on span "Aceptar" at bounding box center [97, 240] width 29 height 8
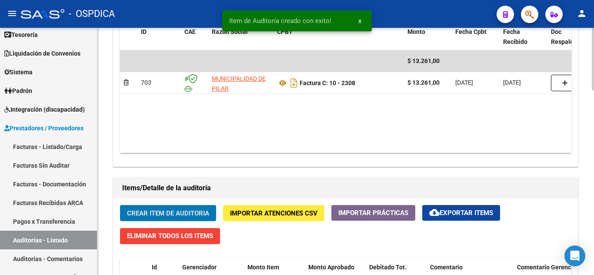
scroll to position [479, 0]
click at [157, 213] on span "Crear Item de Auditoria" at bounding box center [168, 214] width 82 height 8
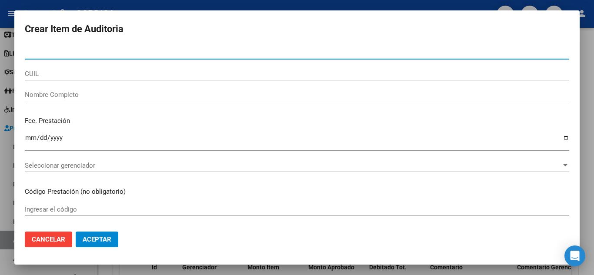
click at [115, 50] on input "Nro Documento" at bounding box center [297, 53] width 544 height 8
click at [88, 55] on input "3533" at bounding box center [297, 53] width 544 height 8
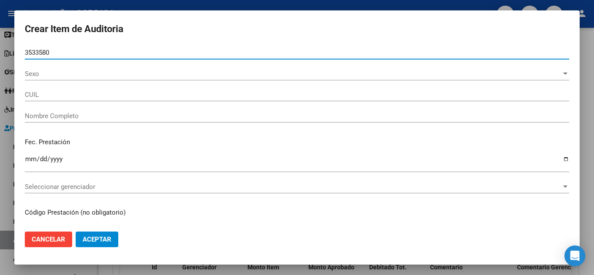
type input "35335807"
type input "20353358074"
type input "[PERSON_NAME] -"
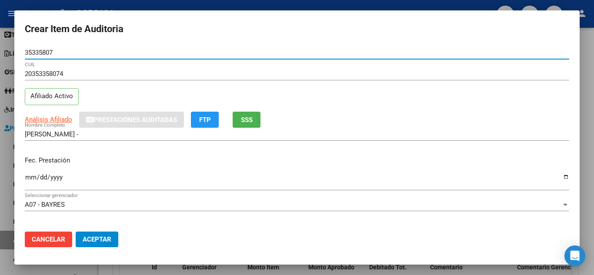
type input "35335807"
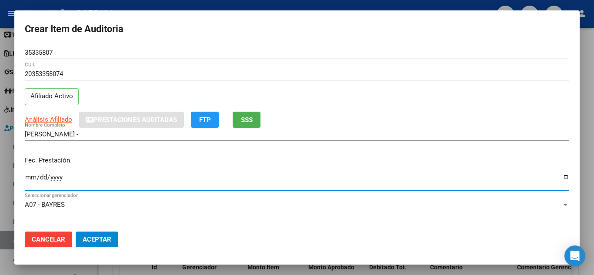
click at [27, 179] on input "Ingresar la fecha" at bounding box center [297, 181] width 544 height 14
type input "[DATE]"
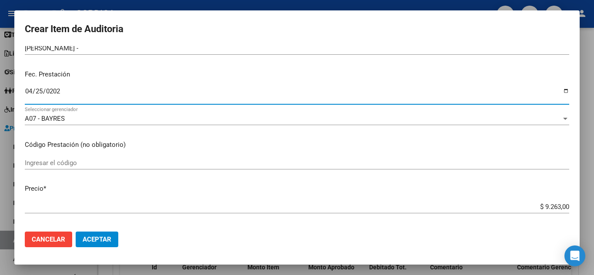
scroll to position [87, 0]
click at [225, 160] on input "Ingresar el código" at bounding box center [297, 162] width 544 height 8
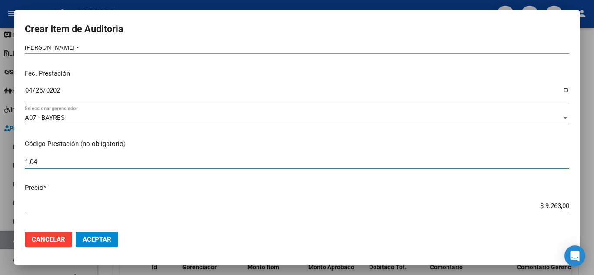
scroll to position [130, 0]
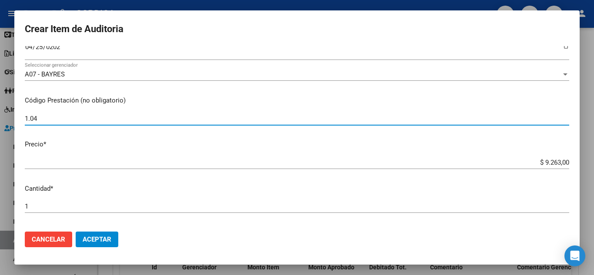
type input "1.04"
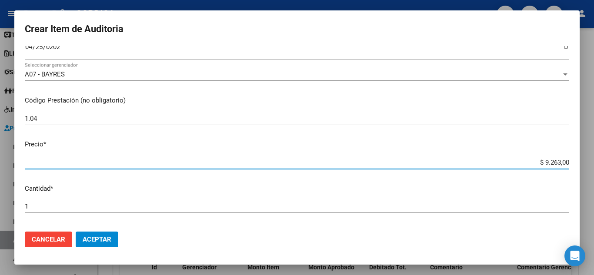
drag, startPoint x: 537, startPoint y: 161, endPoint x: 583, endPoint y: 169, distance: 46.7
click at [583, 169] on div "Crear Item de Auditoria 35335807 Nro Documento 20353358074 CUIL Afiliado Activo…" at bounding box center [297, 137] width 594 height 275
type input "$ 0,03"
type input "$ 0,39"
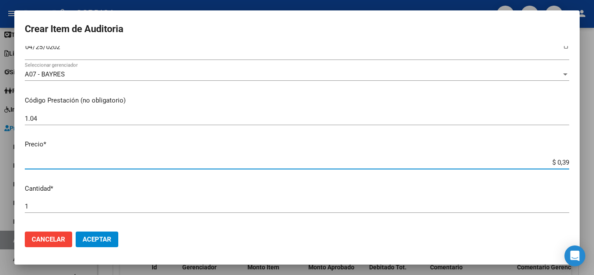
type input "$ 0,39"
type input "$ 3,99"
type input "$ 39,98"
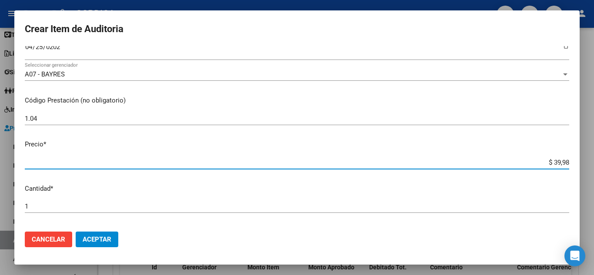
type input "$ 399,80"
type input "$ 3.998,00"
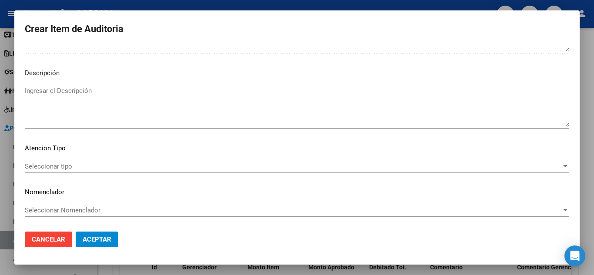
scroll to position [529, 0]
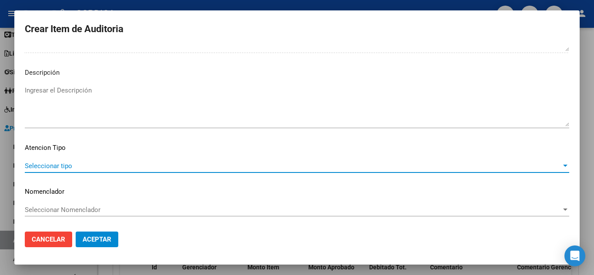
click at [57, 162] on span "Seleccionar tipo" at bounding box center [293, 166] width 536 height 8
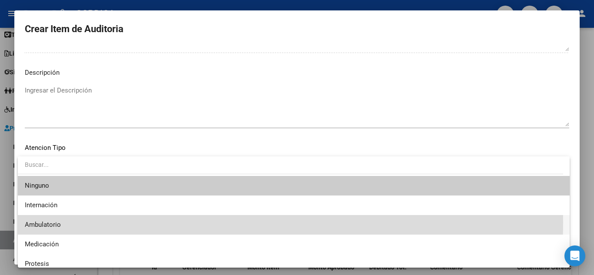
click at [67, 223] on span "Ambulatorio" at bounding box center [294, 225] width 538 height 20
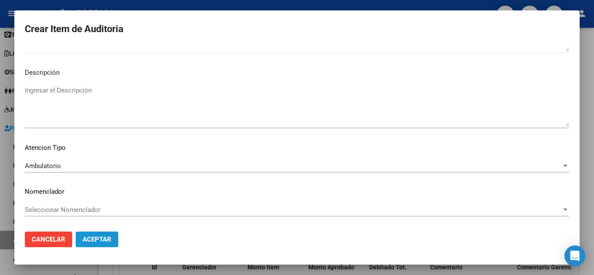
drag, startPoint x: 107, startPoint y: 240, endPoint x: 124, endPoint y: 231, distance: 19.6
click at [107, 240] on span "Aceptar" at bounding box center [97, 240] width 29 height 8
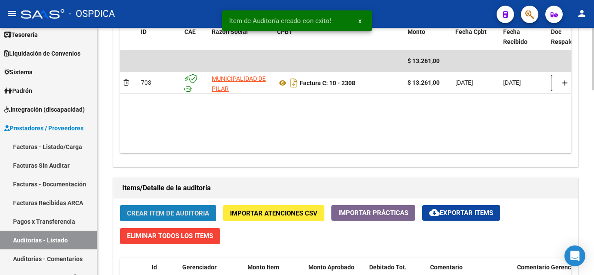
click at [167, 217] on span "Crear Item de Auditoria" at bounding box center [168, 214] width 82 height 8
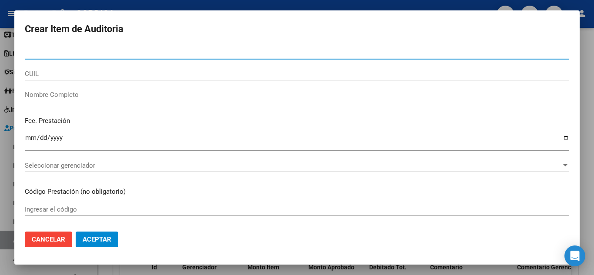
click at [80, 52] on input "Nro Documento" at bounding box center [297, 53] width 544 height 8
click at [127, 53] on input "59270" at bounding box center [297, 53] width 544 height 8
type input "59270849"
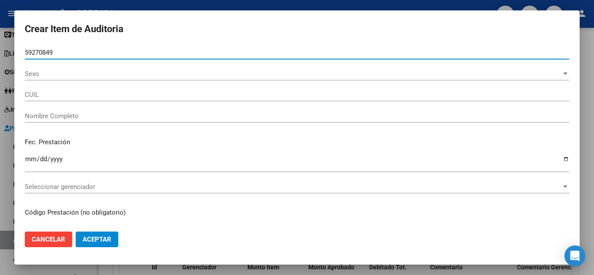
type input "20592708494"
type input "[PERSON_NAME]"
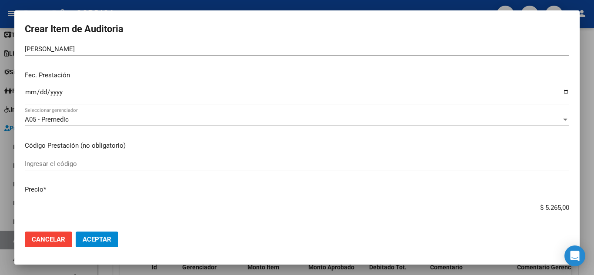
scroll to position [87, 0]
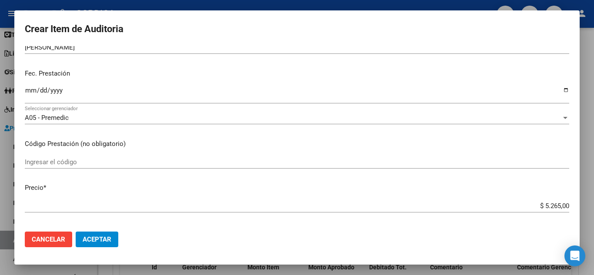
type input "59270849"
click at [31, 92] on input "Ingresar la fecha" at bounding box center [297, 94] width 544 height 14
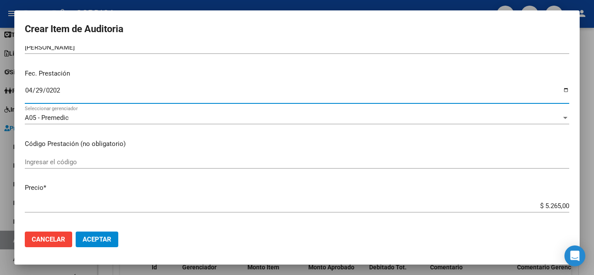
type input "[DATE]"
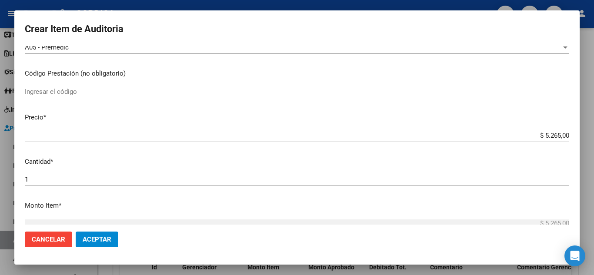
scroll to position [174, 0]
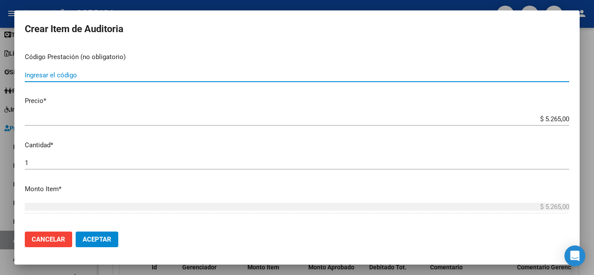
click at [110, 77] on input "Ingresar el código" at bounding box center [297, 75] width 544 height 8
click at [82, 74] on input "Ingresar el código" at bounding box center [297, 75] width 544 height 8
type input "1.01 1.04"
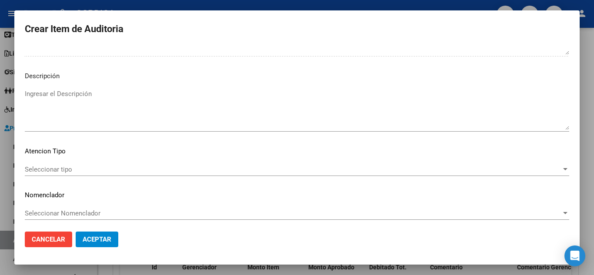
scroll to position [529, 0]
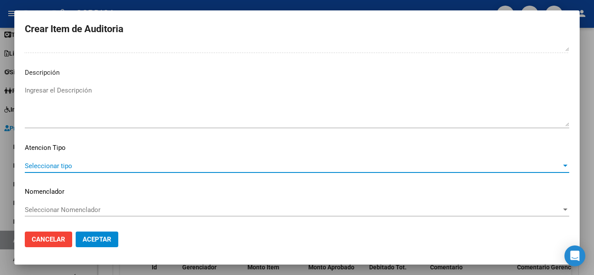
click at [43, 166] on span "Seleccionar tipo" at bounding box center [293, 166] width 536 height 8
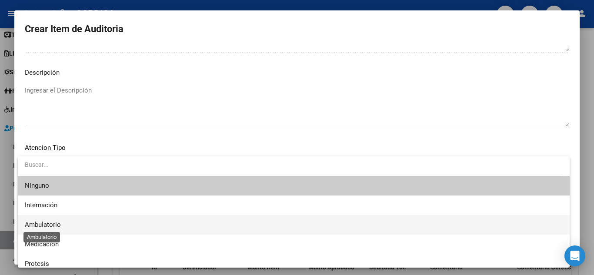
click at [56, 225] on span "Ambulatorio" at bounding box center [43, 225] width 36 height 8
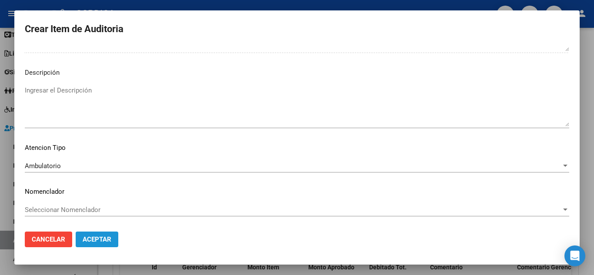
click at [101, 237] on span "Aceptar" at bounding box center [97, 240] width 29 height 8
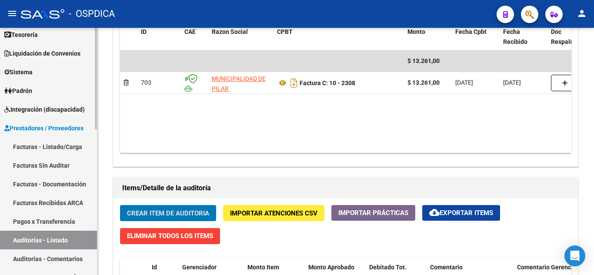
click at [51, 163] on link "Facturas Sin Auditar" at bounding box center [48, 165] width 97 height 19
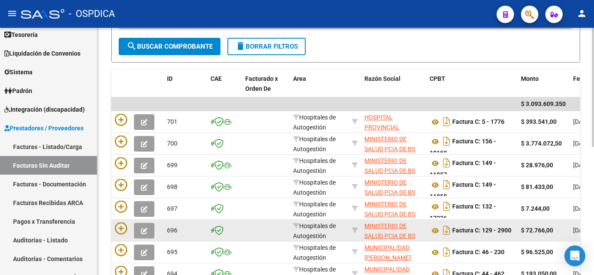
scroll to position [137, 0]
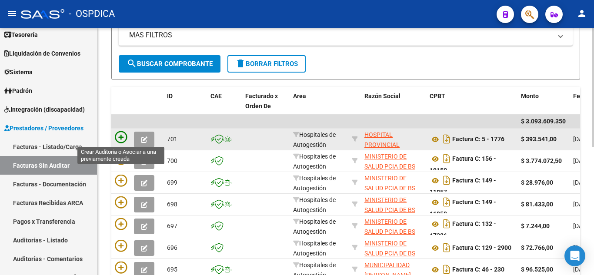
click at [122, 136] on icon at bounding box center [121, 137] width 12 height 12
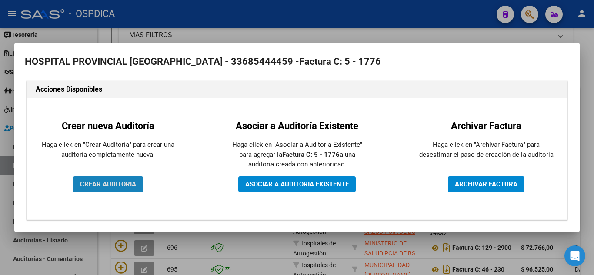
click at [117, 185] on span "CREAR AUDITORIA" at bounding box center [108, 184] width 56 height 8
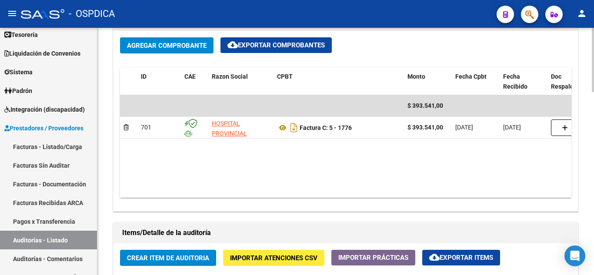
scroll to position [391, 0]
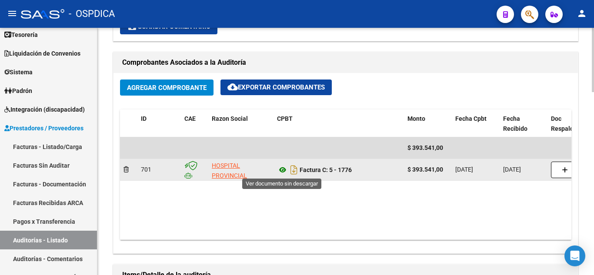
click at [284, 170] on icon at bounding box center [282, 170] width 11 height 10
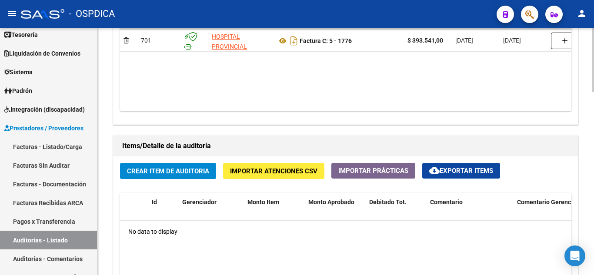
scroll to position [522, 0]
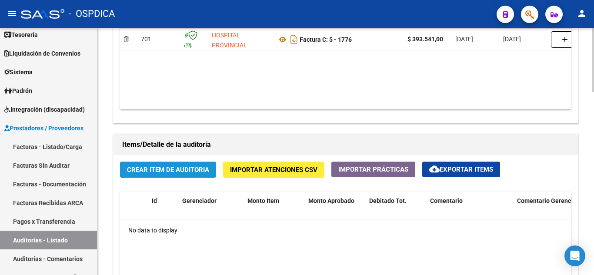
click at [168, 168] on span "Crear Item de Auditoria" at bounding box center [168, 170] width 82 height 8
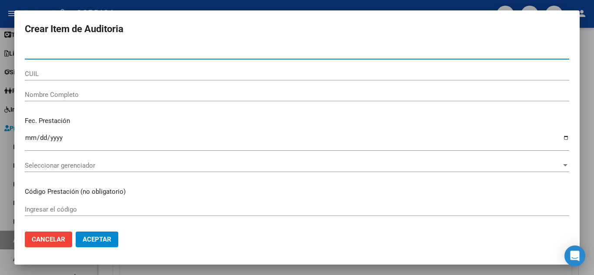
click at [114, 53] on input "Nro Documento" at bounding box center [297, 53] width 544 height 8
type input "44524038"
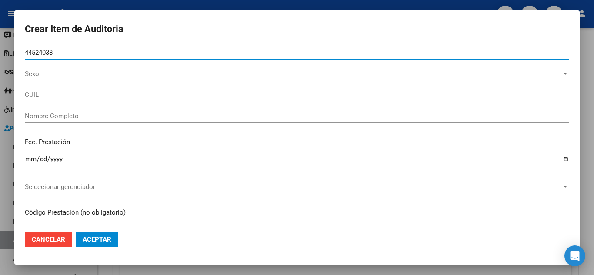
type input "27445240384"
type input "[PERSON_NAME]"
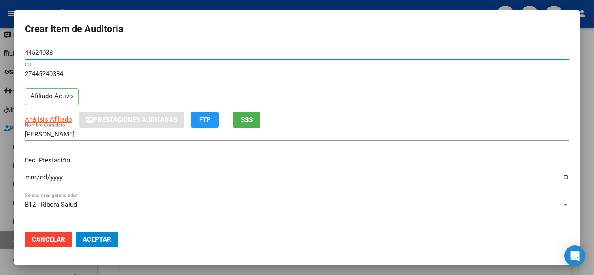
type input "44524038"
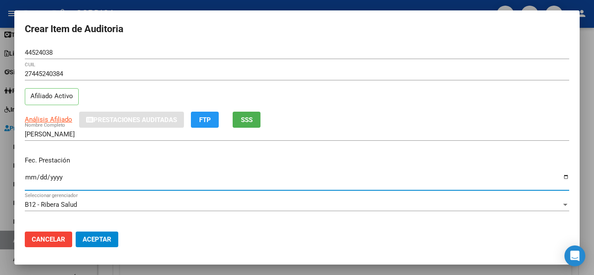
click at [27, 178] on input "Ingresar la fecha" at bounding box center [297, 181] width 544 height 14
type input "[DATE]"
click at [163, 156] on p "Fec. Prestación" at bounding box center [297, 161] width 544 height 10
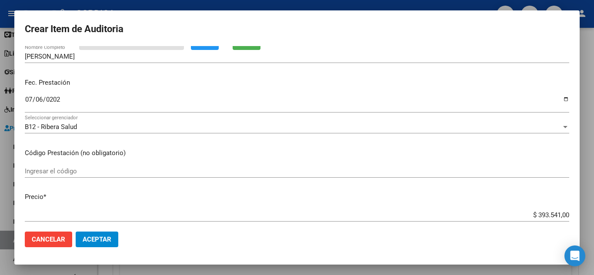
scroll to position [87, 0]
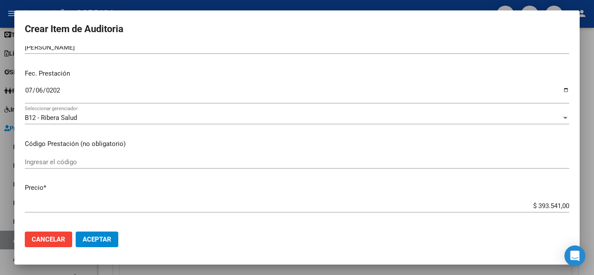
click at [61, 160] on input "Ingresar el código" at bounding box center [297, 162] width 544 height 8
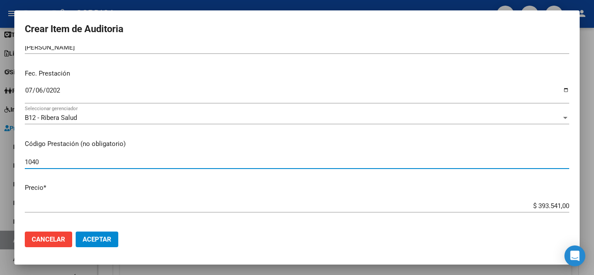
type input "1040"
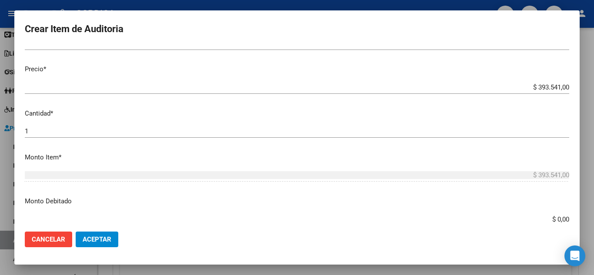
scroll to position [174, 0]
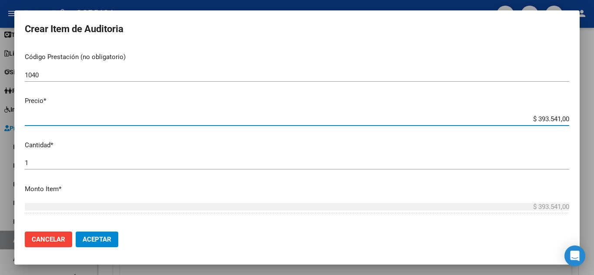
drag, startPoint x: 531, startPoint y: 118, endPoint x: 571, endPoint y: 116, distance: 40.1
click at [571, 116] on mat-dialog-content "44524038 Nro Documento 27445240384 CUIL Afiliado Activo Análisis Afiliado Prest…" at bounding box center [296, 135] width 565 height 179
type input "$ 0,02"
type input "$ 0,24"
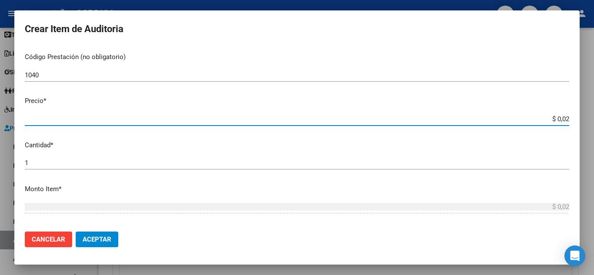
type input "$ 0,24"
type input "$ 2,45"
type input "$ 24,58"
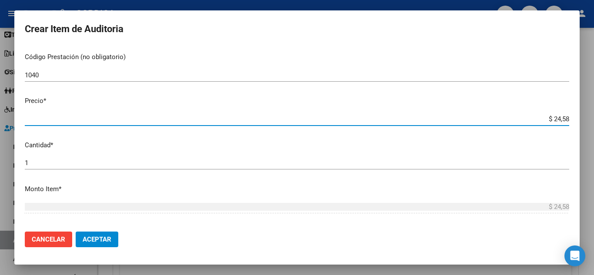
type input "$ 245,86"
type input "$ 2.458,60"
type input "$ 24.586,00"
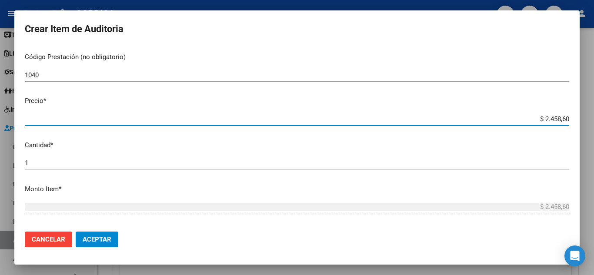
type input "$ 24.586,00"
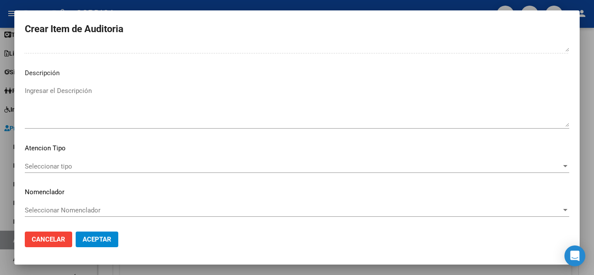
scroll to position [529, 0]
click at [54, 164] on span "Seleccionar tipo" at bounding box center [293, 166] width 536 height 8
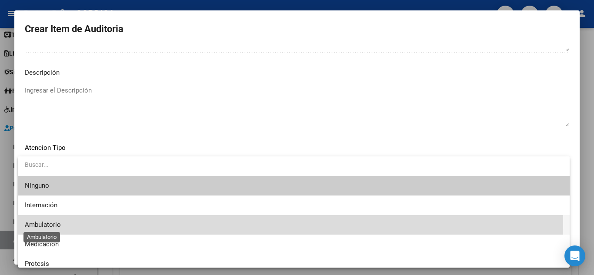
click at [37, 221] on span "Ambulatorio" at bounding box center [43, 225] width 36 height 8
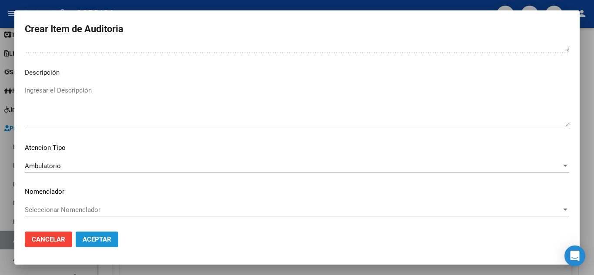
click at [109, 240] on span "Aceptar" at bounding box center [97, 240] width 29 height 8
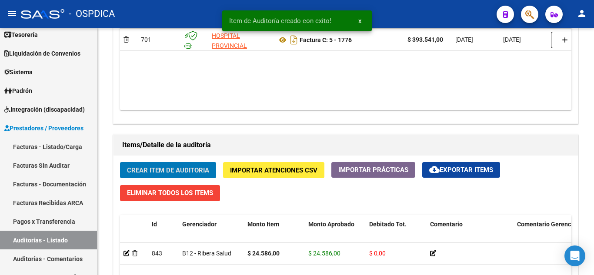
scroll to position [522, 0]
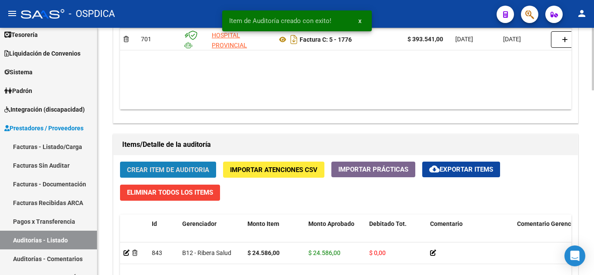
click at [161, 167] on span "Crear Item de Auditoria" at bounding box center [168, 170] width 82 height 8
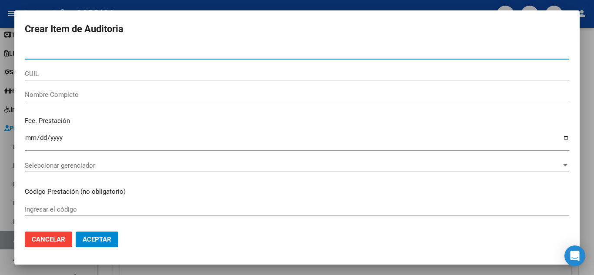
click at [94, 52] on input "Nro Documento" at bounding box center [297, 53] width 544 height 8
click at [99, 53] on input "4151" at bounding box center [297, 53] width 544 height 8
type input "41512453"
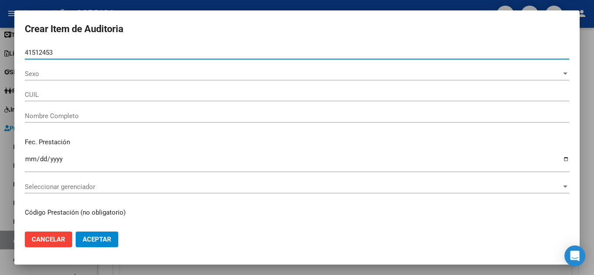
type input "27415124533"
type input "[PERSON_NAME] [PERSON_NAME] -"
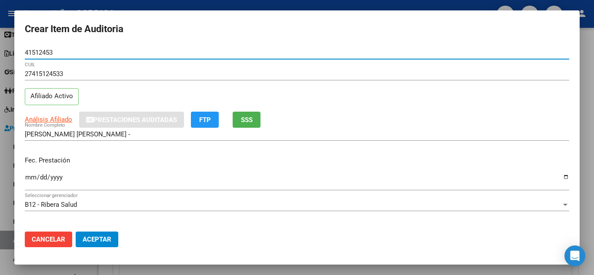
type input "41512453"
click at [26, 177] on input "Ingresar la fecha" at bounding box center [297, 181] width 544 height 14
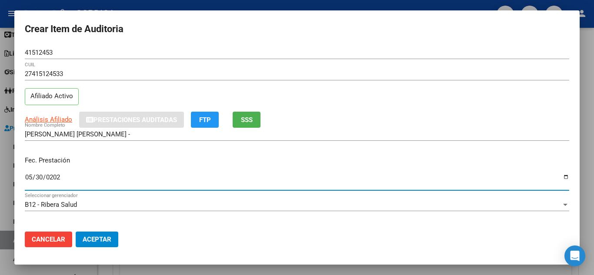
type input "[DATE]"
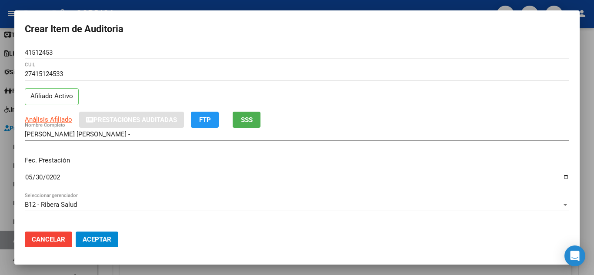
click at [306, 151] on div "Fec. Prestación [DATE] Ingresar la fecha" at bounding box center [297, 174] width 544 height 50
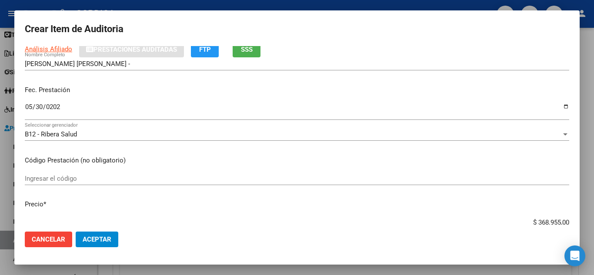
scroll to position [87, 0]
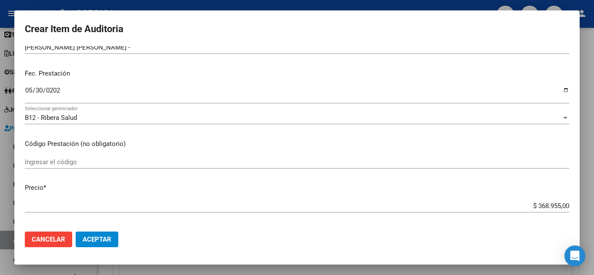
click at [84, 163] on input "Ingresar el código" at bounding box center [297, 162] width 544 height 8
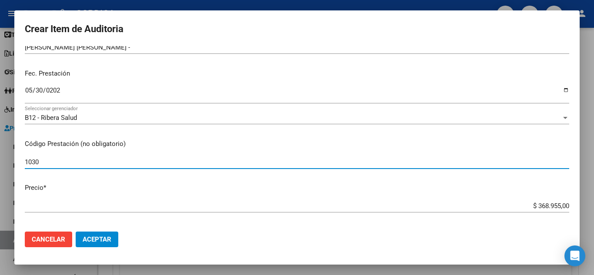
type input "1030"
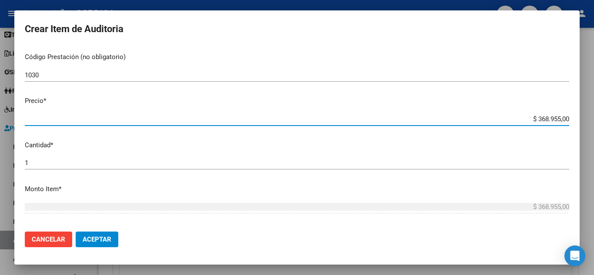
drag, startPoint x: 540, startPoint y: 118, endPoint x: 392, endPoint y: 85, distance: 151.5
click at [570, 117] on mat-dialog-content "41512453 Nro Documento 27415124533 CUIL Afiliado Activo Análisis Afiliado Prest…" at bounding box center [296, 135] width 565 height 179
type input "$ 0,02"
type input "$ 0,25"
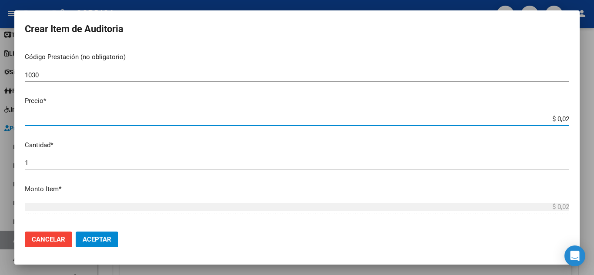
type input "$ 0,25"
type input "$ 2,50"
type input "$ 25,06"
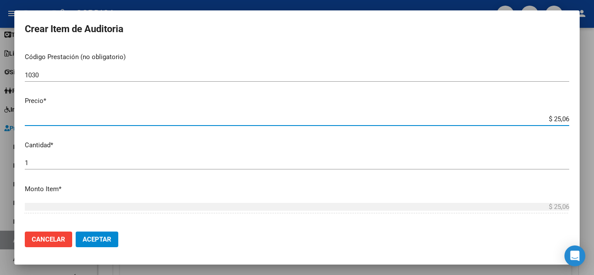
type input "$ 250,64"
type input "$ 2.506,40"
type input "$ 25.064,00"
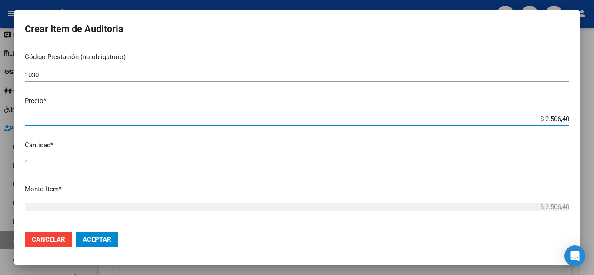
type input "$ 25.064,00"
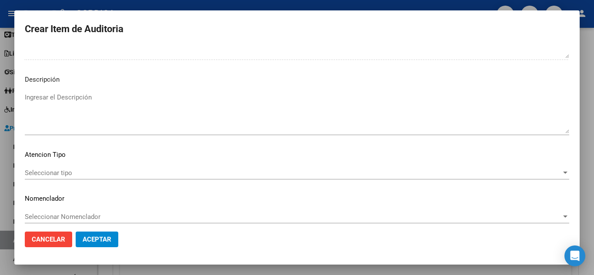
scroll to position [529, 0]
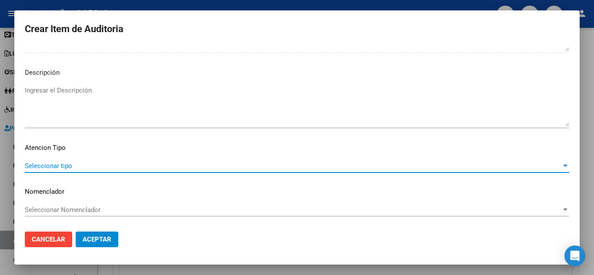
click at [84, 167] on span "Seleccionar tipo" at bounding box center [293, 166] width 536 height 8
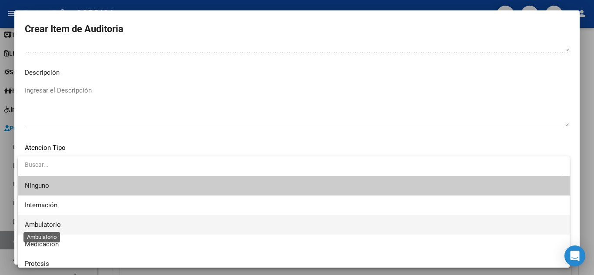
click at [50, 226] on span "Ambulatorio" at bounding box center [43, 225] width 36 height 8
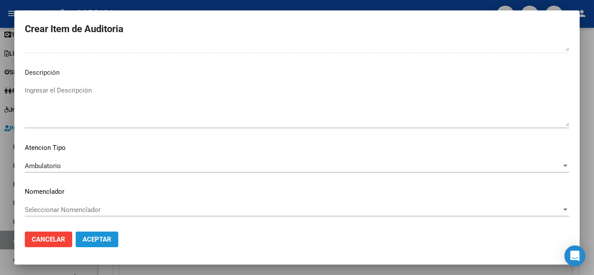
click at [108, 236] on span "Aceptar" at bounding box center [97, 240] width 29 height 8
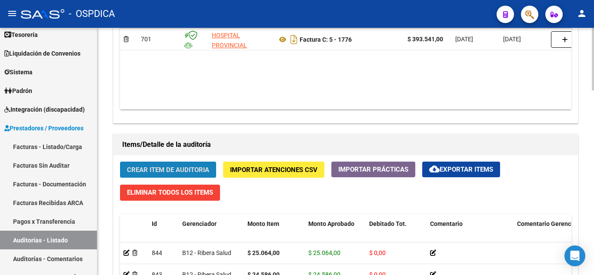
click at [182, 170] on span "Crear Item de Auditoria" at bounding box center [168, 170] width 82 height 8
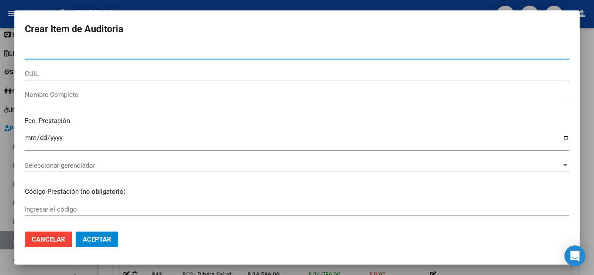
click at [105, 50] on input "Nro Documento" at bounding box center [297, 53] width 544 height 8
type input "2324"
drag, startPoint x: 61, startPoint y: 50, endPoint x: 15, endPoint y: 53, distance: 46.2
click at [15, 53] on mat-dialog-content "2324 Nro Documento CUIL Nombre Completo Fec. Prestación Ingresar la fecha Selec…" at bounding box center [296, 135] width 565 height 179
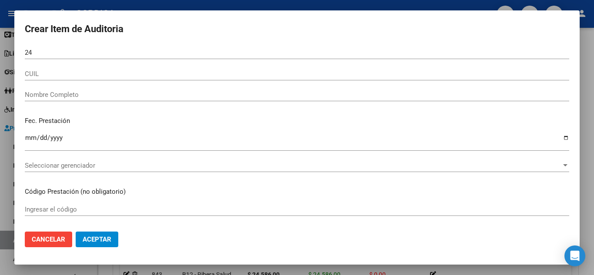
click at [77, 48] on div "24 Nro Documento" at bounding box center [297, 52] width 544 height 13
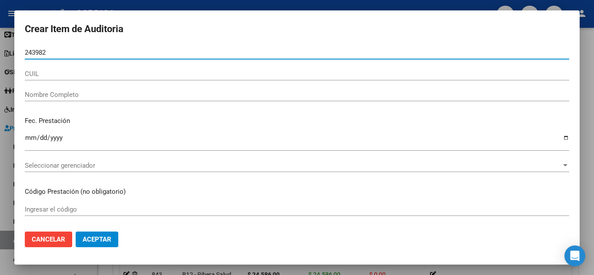
click at [80, 47] on div "243982 Nro Documento" at bounding box center [297, 52] width 544 height 13
type input "24398201"
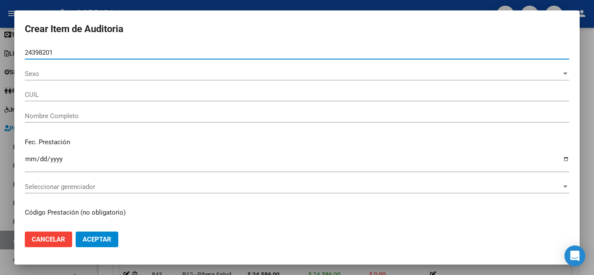
type input "23243982014"
type input "[PERSON_NAME][DATE]"
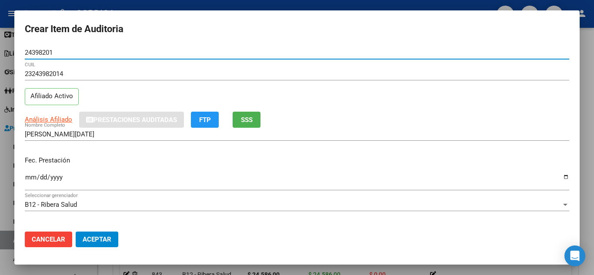
type input "24398201"
click at [29, 176] on input "Ingresar la fecha" at bounding box center [297, 181] width 544 height 14
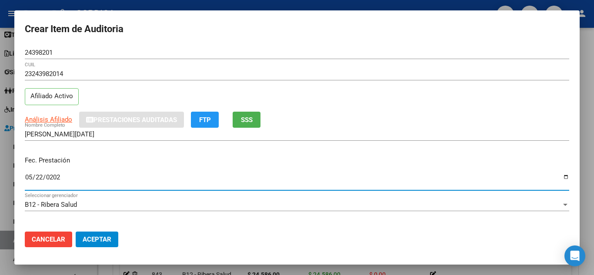
type input "[DATE]"
click at [321, 140] on div "[PERSON_NAME][DATE] Nombre Completo" at bounding box center [297, 138] width 544 height 21
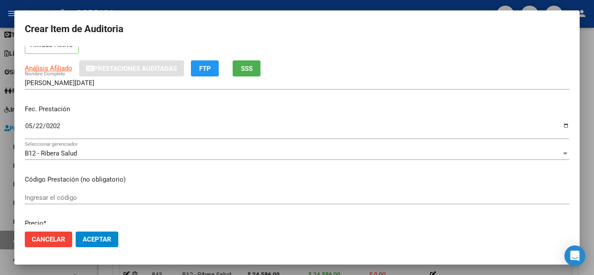
scroll to position [87, 0]
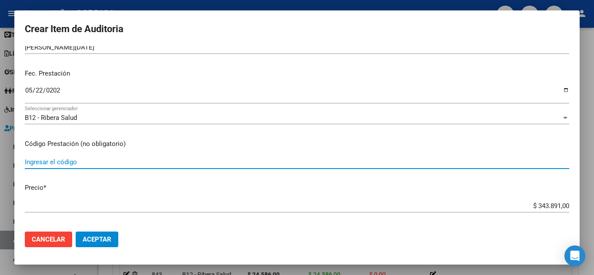
click at [127, 163] on input "Ingresar el código" at bounding box center [297, 162] width 544 height 8
type input "L602"
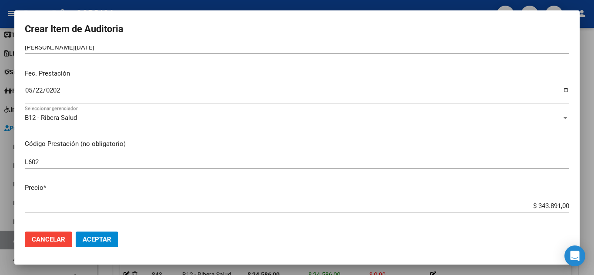
scroll to position [174, 0]
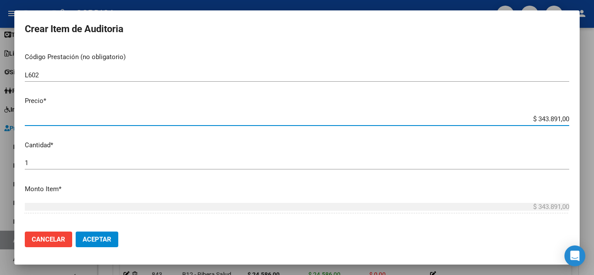
drag, startPoint x: 530, startPoint y: 117, endPoint x: 568, endPoint y: 119, distance: 37.4
click at [568, 119] on app-form-text-field "Precio * $ 343.891,00 Ingresar el precio" at bounding box center [300, 109] width 551 height 27
type input "$ 0,02"
type input "$ 0,23"
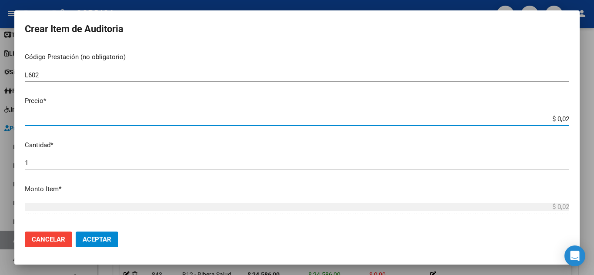
type input "$ 0,23"
type input "$ 2,35"
type input "$ 23,57"
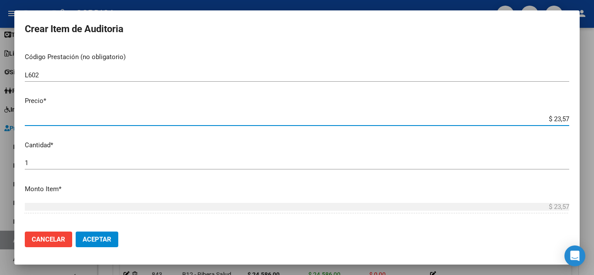
type input "$ 235,71"
type input "$ 2.357,10"
type input "$ 23.571,00"
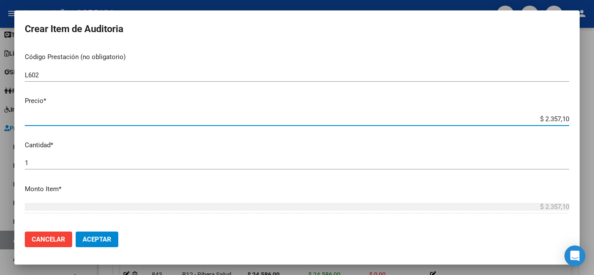
type input "$ 23.571,00"
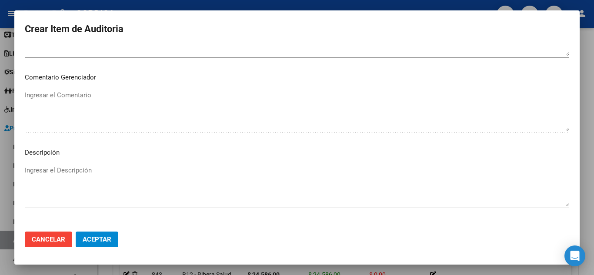
scroll to position [529, 0]
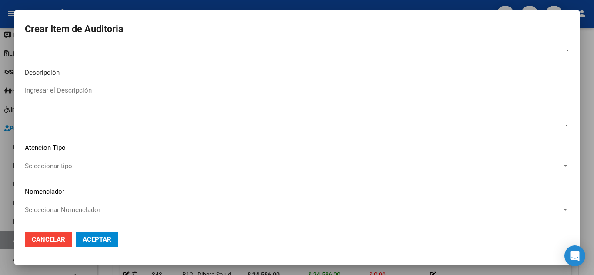
click at [47, 166] on span "Seleccionar tipo" at bounding box center [293, 166] width 536 height 8
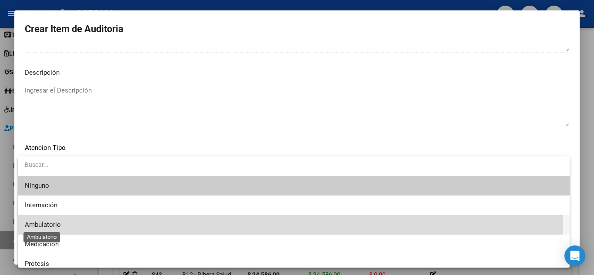
click at [48, 223] on span "Ambulatorio" at bounding box center [43, 225] width 36 height 8
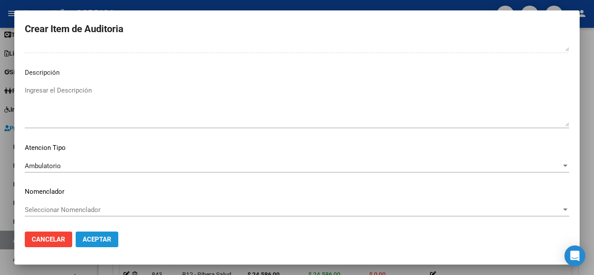
click at [98, 238] on span "Aceptar" at bounding box center [97, 240] width 29 height 8
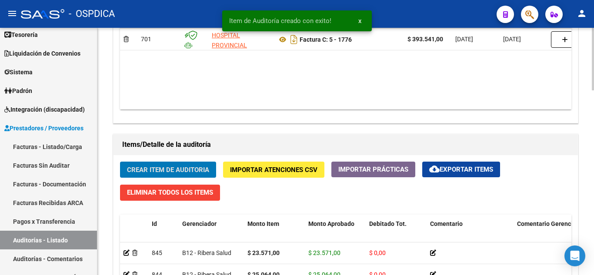
click at [158, 168] on span "Crear Item de Auditoria" at bounding box center [168, 170] width 82 height 8
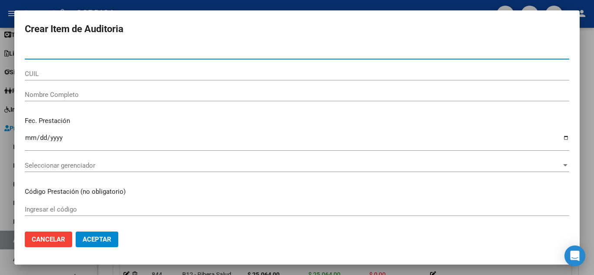
click at [109, 49] on input "Nro Documento" at bounding box center [297, 53] width 544 height 8
click at [114, 49] on input "2439" at bounding box center [297, 53] width 544 height 8
type input "24398201"
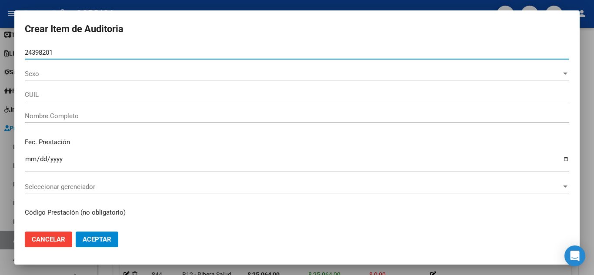
type input "23243982014"
type input "[PERSON_NAME][DATE]"
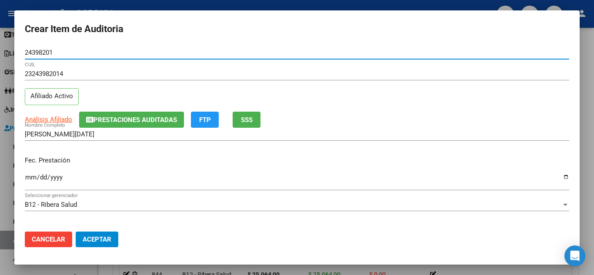
type input "24398201"
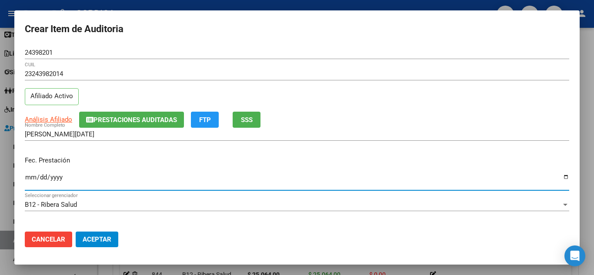
click at [27, 176] on input "Ingresar la fecha" at bounding box center [297, 181] width 544 height 14
type input "[DATE]"
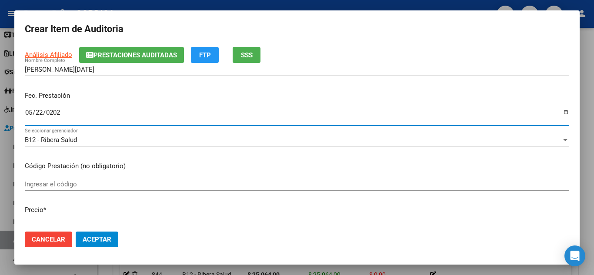
scroll to position [87, 0]
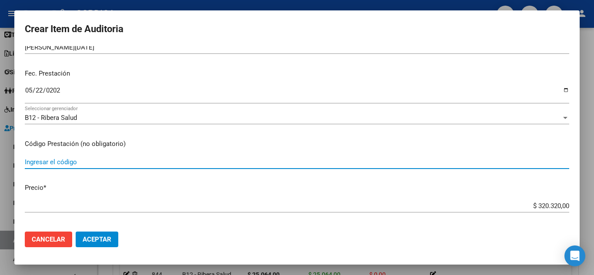
click at [133, 161] on input "Ingresar el código" at bounding box center [297, 162] width 544 height 8
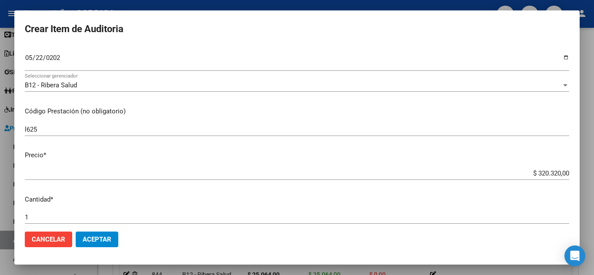
scroll to position [130, 0]
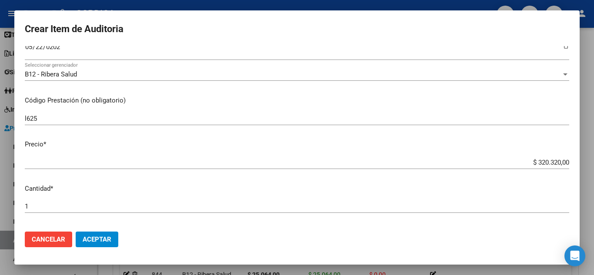
click at [23, 119] on mat-dialog-content "24398201 Nro Documento 23243982014 CUIL Afiliado Activo Análisis Afiliado Prest…" at bounding box center [296, 135] width 565 height 179
click at [25, 116] on input "l625" at bounding box center [297, 119] width 544 height 8
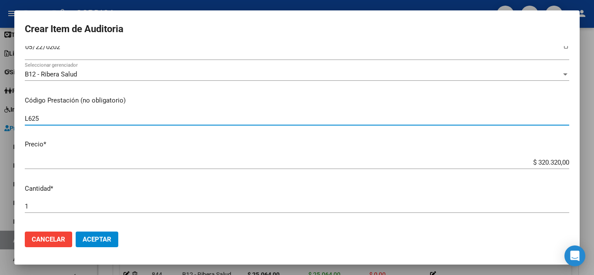
type input "L625"
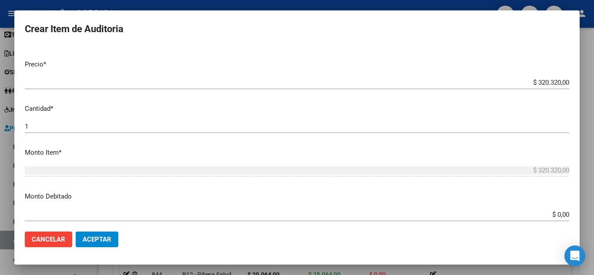
scroll to position [217, 0]
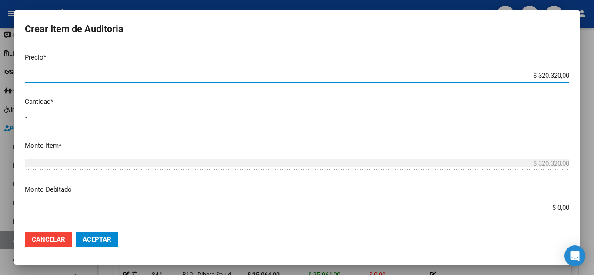
drag, startPoint x: 533, startPoint y: 73, endPoint x: 574, endPoint y: 77, distance: 41.5
click at [574, 77] on mat-dialog-content "24398201 Nro Documento 23243982014 CUIL Afiliado Activo Análisis Afiliado Prest…" at bounding box center [296, 135] width 565 height 179
type input "$ 0,03"
type input "$ 0,02"
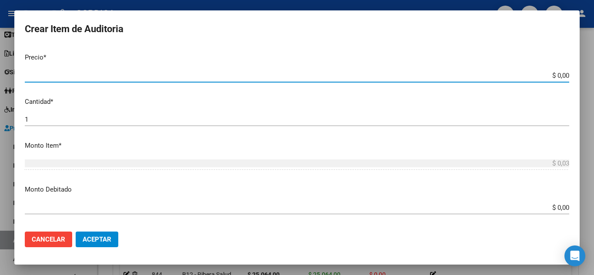
type input "$ 0,02"
type input "$ 0,23"
type input "$ 2,35"
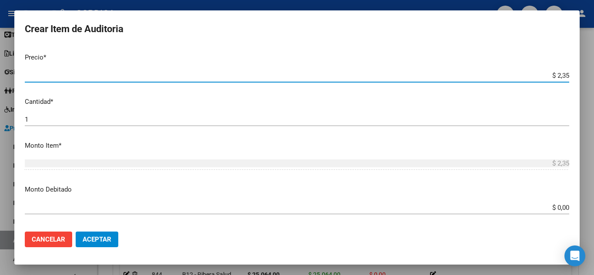
type input "$ 23,57"
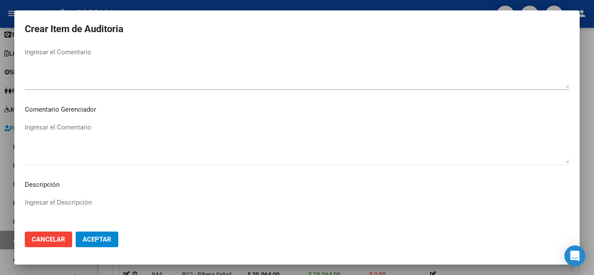
scroll to position [529, 0]
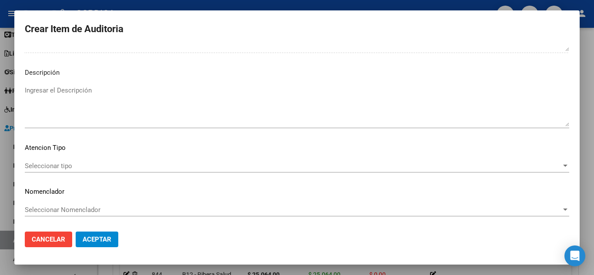
click at [65, 163] on span "Seleccionar tipo" at bounding box center [293, 166] width 536 height 8
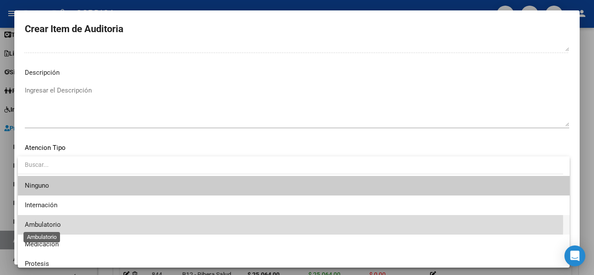
click at [60, 224] on span "Ambulatorio" at bounding box center [43, 225] width 36 height 8
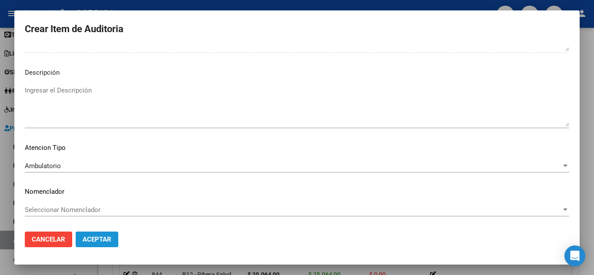
click at [95, 236] on span "Aceptar" at bounding box center [97, 240] width 29 height 8
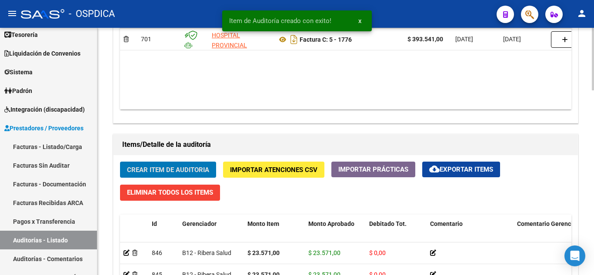
click at [178, 168] on span "Crear Item de Auditoria" at bounding box center [168, 170] width 82 height 8
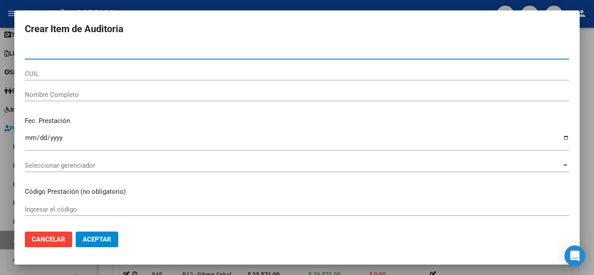
click at [89, 51] on input "Nro Documento" at bounding box center [297, 53] width 544 height 8
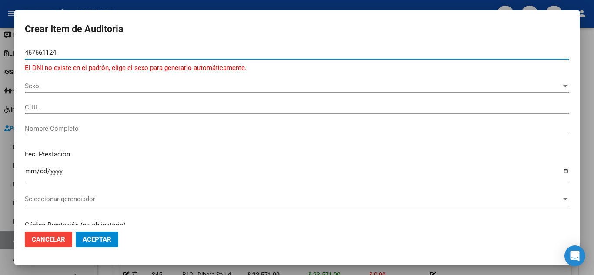
click at [78, 53] on input "467661124" at bounding box center [297, 53] width 544 height 8
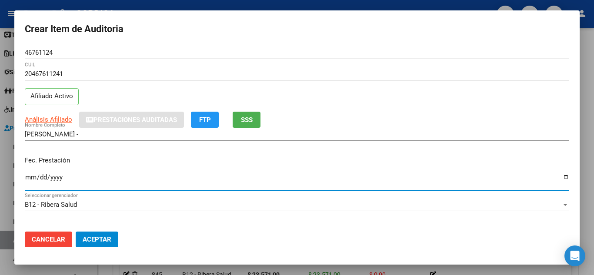
click at [26, 177] on input "Ingresar la fecha" at bounding box center [297, 181] width 544 height 14
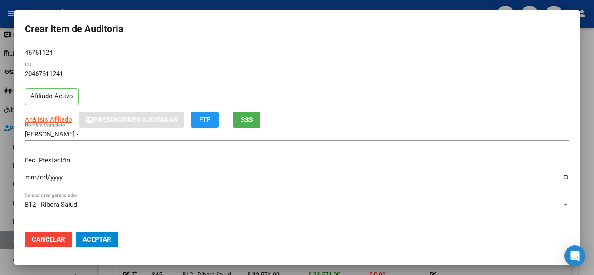
click at [318, 144] on div "[PERSON_NAME] - Nombre Completo" at bounding box center [297, 138] width 544 height 21
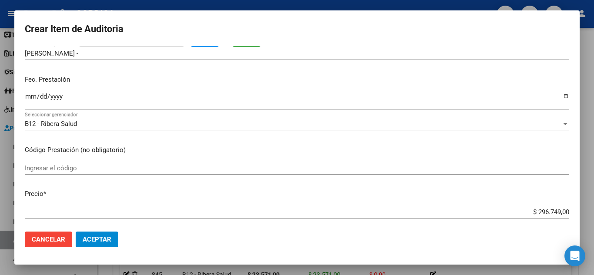
scroll to position [130, 0]
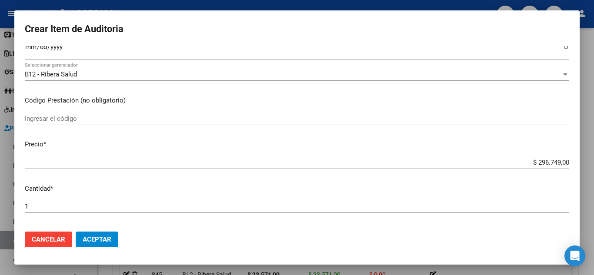
click at [72, 118] on input "Ingresar el código" at bounding box center [297, 119] width 544 height 8
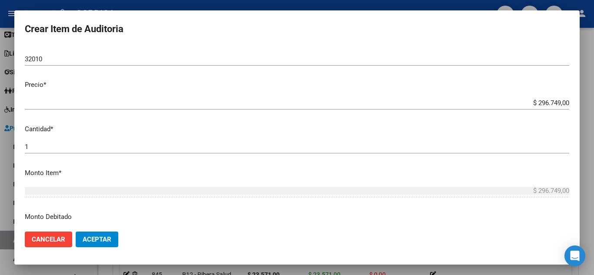
scroll to position [217, 0]
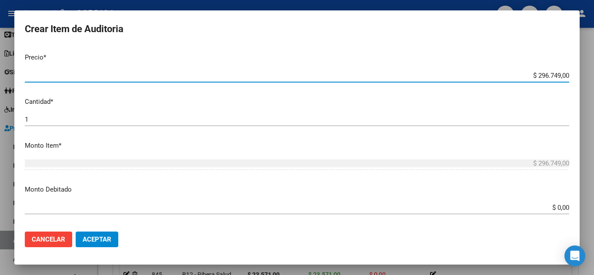
drag, startPoint x: 532, startPoint y: 75, endPoint x: 571, endPoint y: 73, distance: 39.1
click at [571, 73] on mat-dialog-content "46761124 Nro Documento 20467611241 CUIL Afiliado Activo Análisis Afiliado Prest…" at bounding box center [296, 135] width 565 height 179
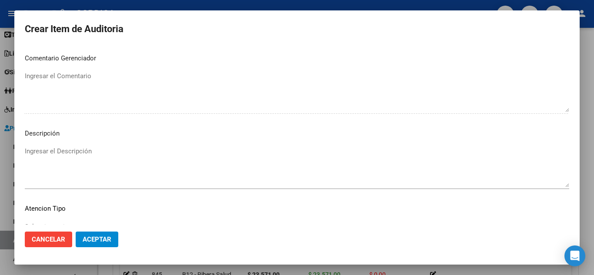
scroll to position [529, 0]
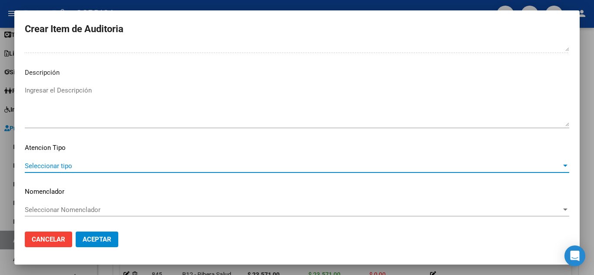
click at [47, 163] on span "Seleccionar tipo" at bounding box center [293, 166] width 536 height 8
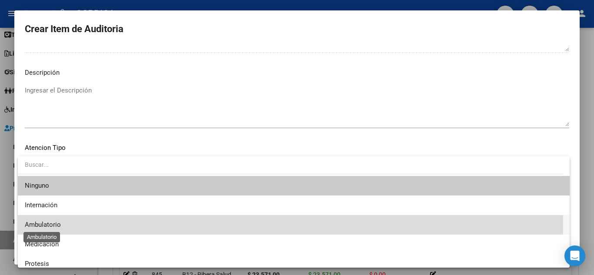
click at [37, 223] on span "Ambulatorio" at bounding box center [43, 225] width 36 height 8
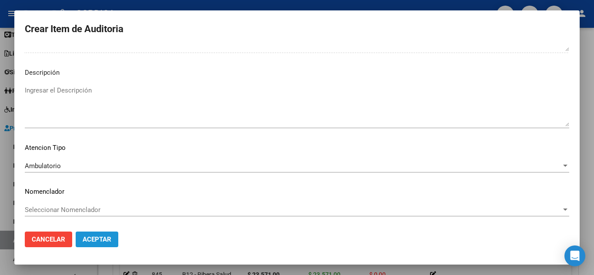
click at [106, 238] on span "Aceptar" at bounding box center [97, 240] width 29 height 8
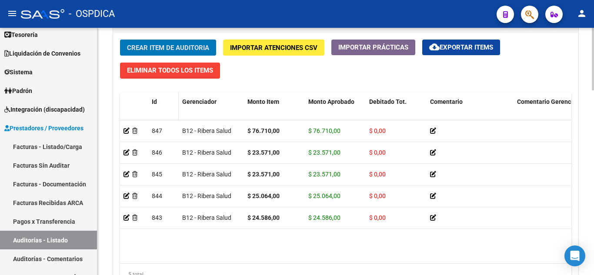
scroll to position [566, 0]
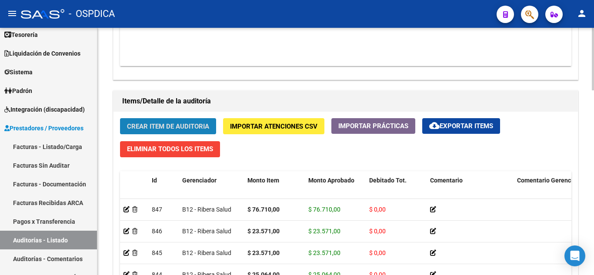
click at [187, 129] on span "Crear Item de Auditoria" at bounding box center [168, 127] width 82 height 8
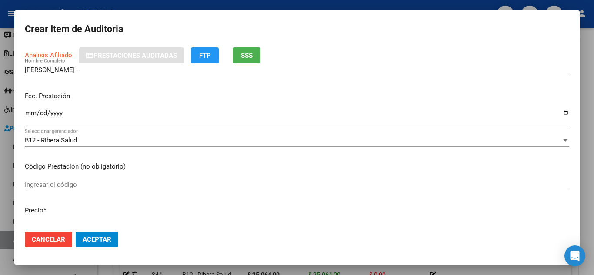
scroll to position [87, 0]
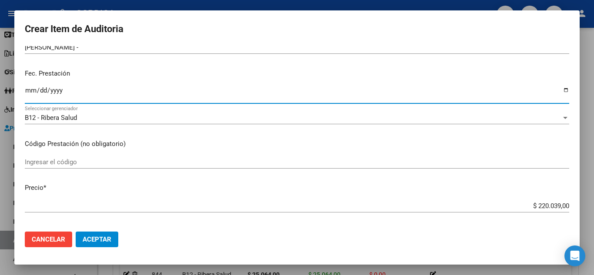
click at [30, 89] on input "Ingresar la fecha" at bounding box center [297, 94] width 544 height 14
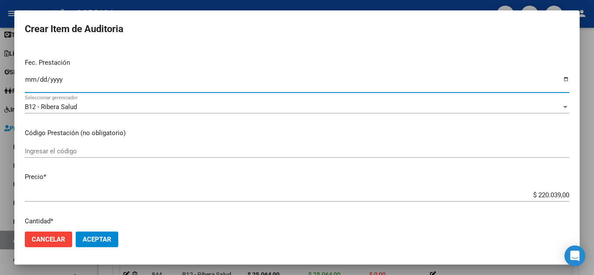
scroll to position [130, 0]
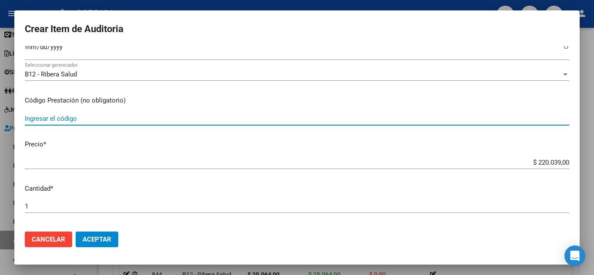
click at [244, 116] on input "Ingresar el código" at bounding box center [297, 119] width 544 height 8
click at [125, 117] on input "Ingresar el código" at bounding box center [297, 119] width 544 height 8
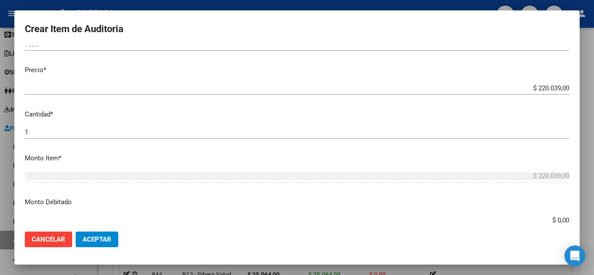
scroll to position [217, 0]
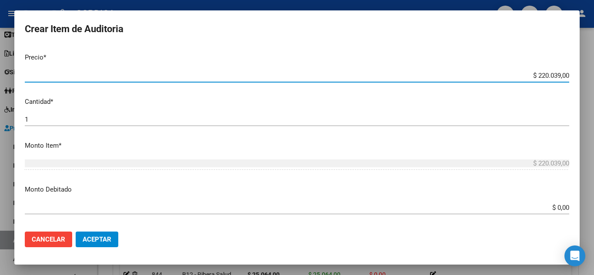
drag, startPoint x: 530, startPoint y: 73, endPoint x: 570, endPoint y: 73, distance: 40.0
click at [570, 73] on mat-dialog-content "21044722 Nro Documento 23210447229 CUIL Afiliado Activo Análisis Afiliado Prest…" at bounding box center [296, 135] width 565 height 179
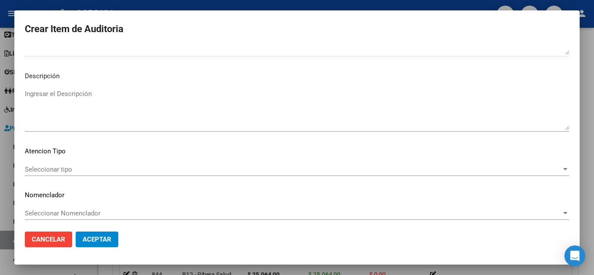
scroll to position [529, 0]
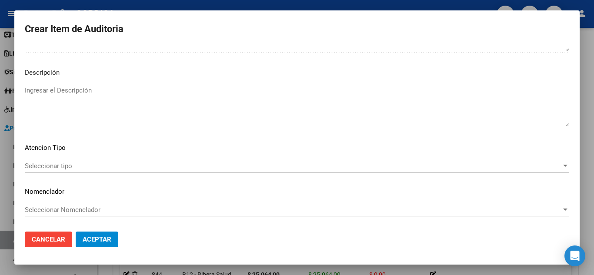
click at [67, 161] on div "Seleccionar tipo Seleccionar tipo" at bounding box center [297, 166] width 544 height 13
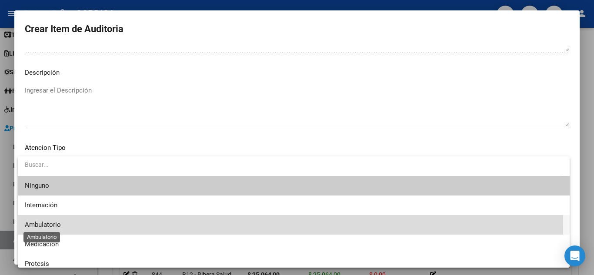
click at [50, 223] on span "Ambulatorio" at bounding box center [43, 225] width 36 height 8
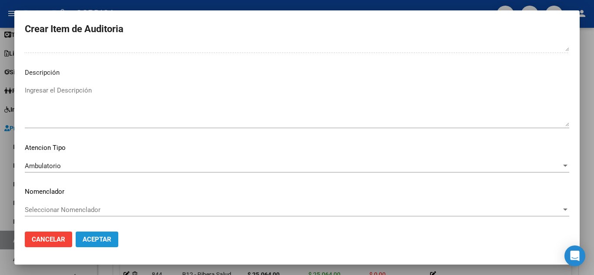
click at [97, 237] on span "Aceptar" at bounding box center [97, 240] width 29 height 8
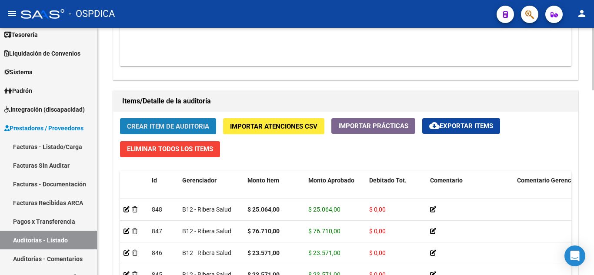
click at [187, 125] on span "Crear Item de Auditoria" at bounding box center [168, 127] width 82 height 8
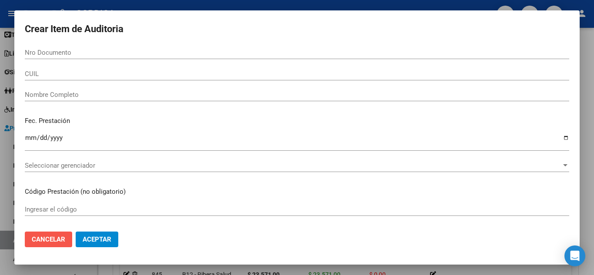
click at [54, 240] on span "Cancelar" at bounding box center [48, 240] width 33 height 8
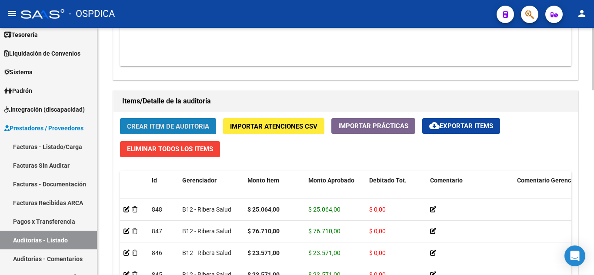
click at [179, 124] on span "Crear Item de Auditoria" at bounding box center [168, 127] width 82 height 8
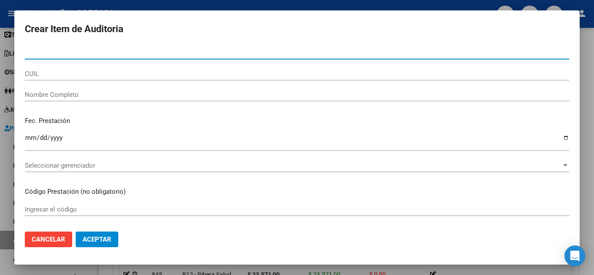
click at [114, 50] on input "Nro Documento" at bounding box center [297, 53] width 544 height 8
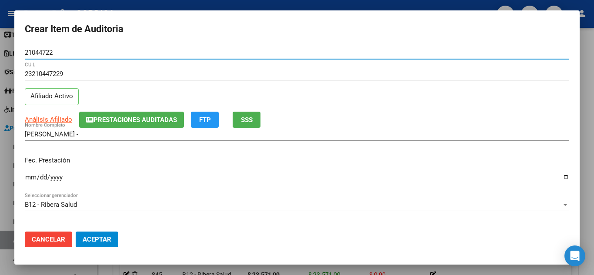
drag, startPoint x: 59, startPoint y: 50, endPoint x: 8, endPoint y: 44, distance: 51.2
click at [8, 44] on div "Crear Item de Auditoria 21044722 Nro Documento 23210447229 CUIL Afiliado Activo…" at bounding box center [297, 137] width 594 height 275
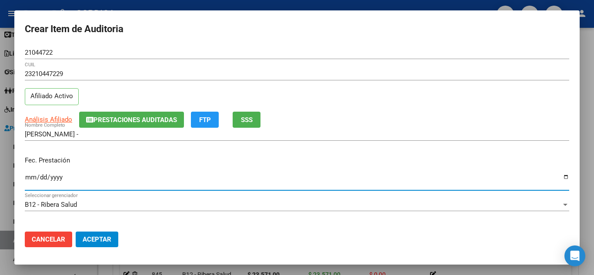
click at [30, 179] on input "Ingresar la fecha" at bounding box center [297, 181] width 544 height 14
click at [343, 148] on div "[PERSON_NAME] - Nombre Completo" at bounding box center [297, 138] width 544 height 21
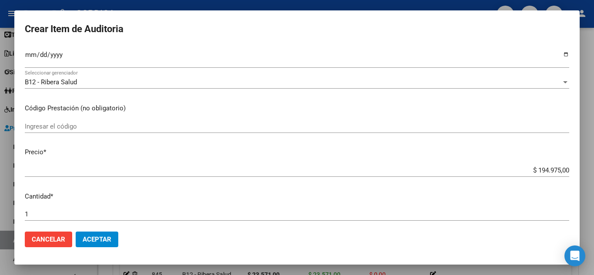
scroll to position [130, 0]
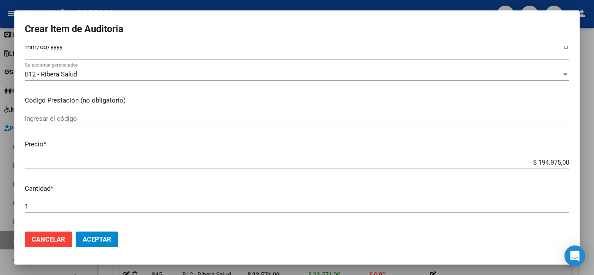
click at [172, 117] on input "Ingresar el código" at bounding box center [297, 119] width 544 height 8
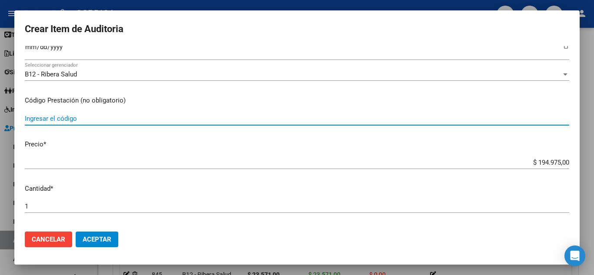
click at [136, 117] on input "Ingresar el código" at bounding box center [297, 119] width 544 height 8
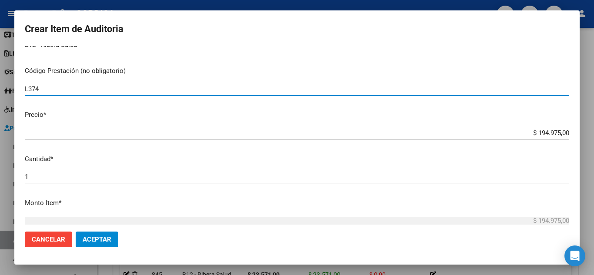
scroll to position [174, 0]
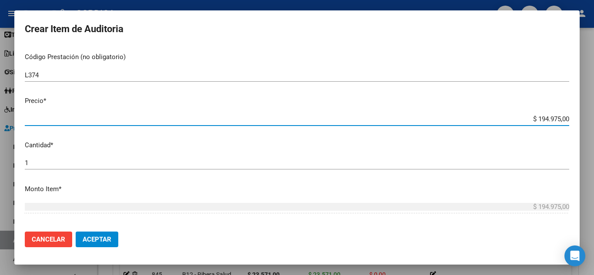
drag, startPoint x: 529, startPoint y: 119, endPoint x: 580, endPoint y: 124, distance: 51.6
click at [580, 124] on div "Crear Item de Auditoria 21044722 Nro Documento 23210447229 CUIL Afiliado Activo…" at bounding box center [297, 137] width 594 height 275
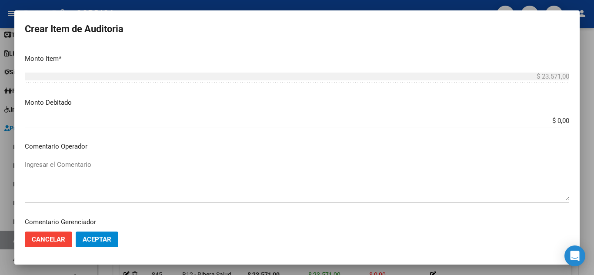
scroll to position [529, 0]
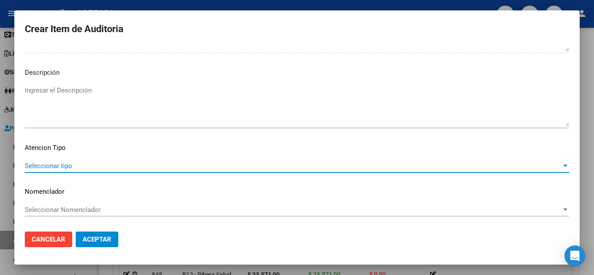
click at [40, 167] on span "Seleccionar tipo" at bounding box center [293, 166] width 536 height 8
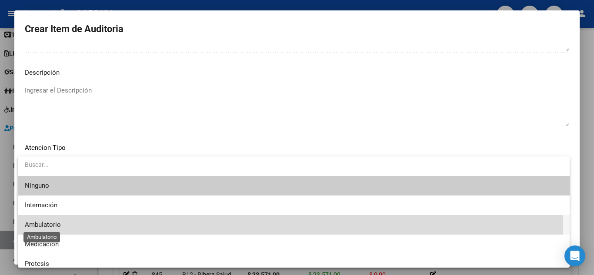
click at [57, 223] on span "Ambulatorio" at bounding box center [43, 225] width 36 height 8
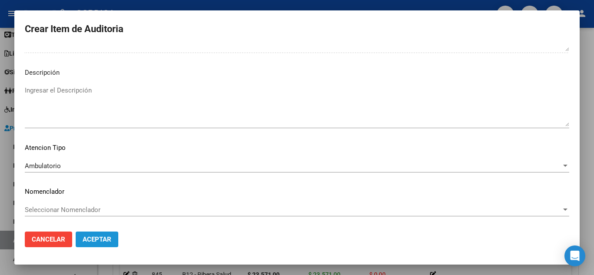
click at [110, 243] on span "Aceptar" at bounding box center [97, 240] width 29 height 8
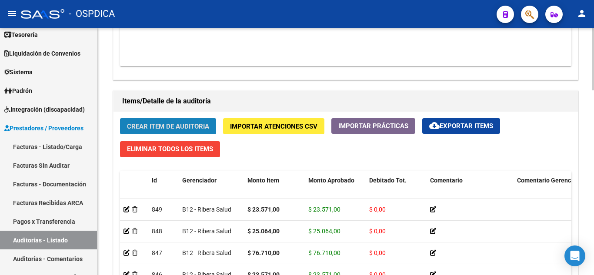
click at [178, 124] on span "Crear Item de Auditoria" at bounding box center [168, 127] width 82 height 8
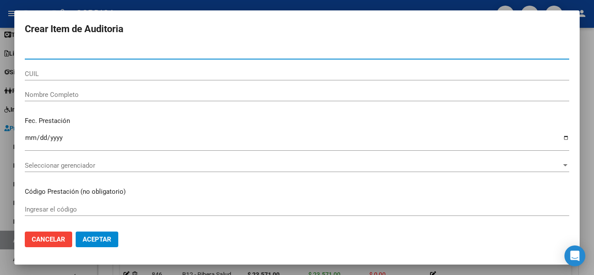
click at [177, 50] on input "Nro Documento" at bounding box center [297, 53] width 544 height 8
paste input "21044722"
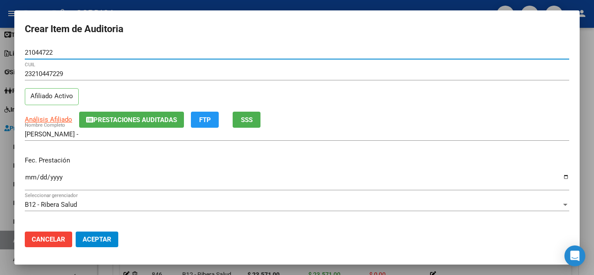
click at [31, 173] on div "Ingresar la fecha" at bounding box center [297, 181] width 544 height 19
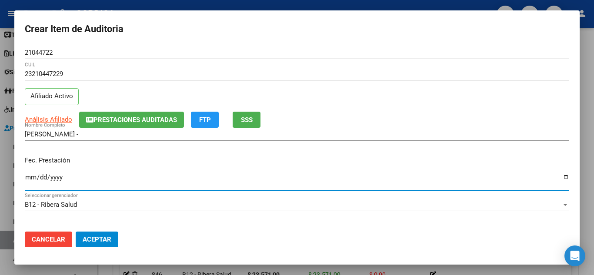
click at [317, 154] on div "Fec. Prestación [DATE] Ingresar la fecha" at bounding box center [297, 174] width 544 height 50
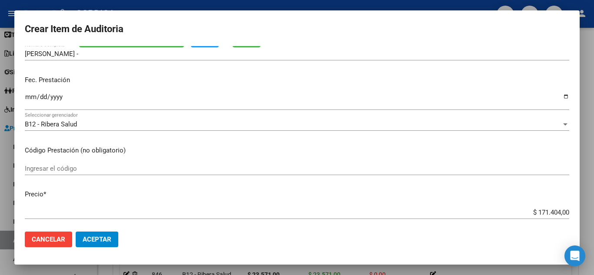
scroll to position [87, 0]
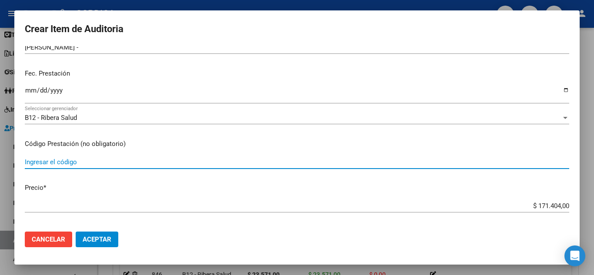
click at [56, 162] on input "Ingresar el código" at bounding box center [297, 162] width 544 height 8
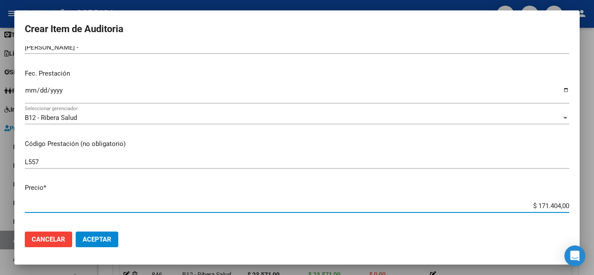
drag, startPoint x: 533, startPoint y: 207, endPoint x: 577, endPoint y: 206, distance: 44.4
click at [577, 206] on mat-dialog-content "21044722 Nro Documento 23210447229 CUIL Afiliado Activo Análisis Afiliado Prest…" at bounding box center [296, 135] width 565 height 179
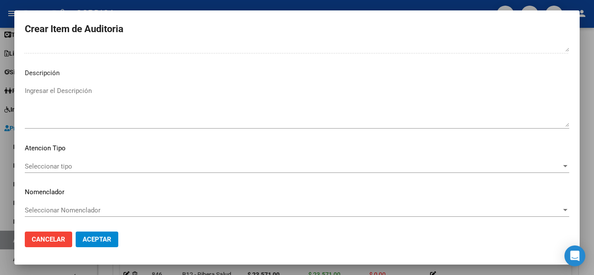
scroll to position [529, 0]
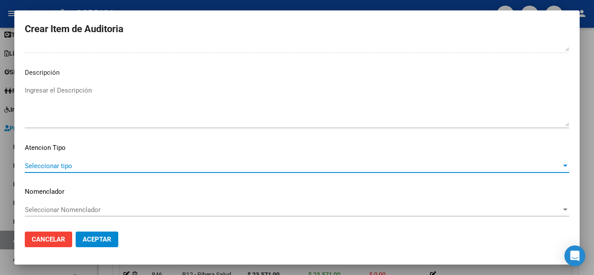
click at [62, 163] on span "Seleccionar tipo" at bounding box center [293, 166] width 536 height 8
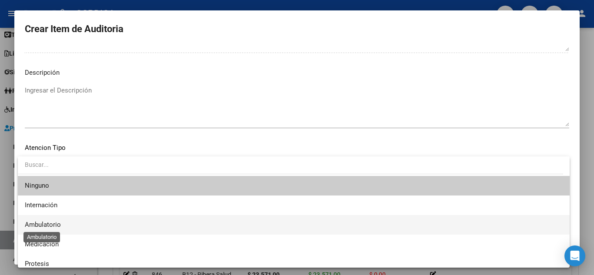
click at [51, 223] on span "Ambulatorio" at bounding box center [43, 225] width 36 height 8
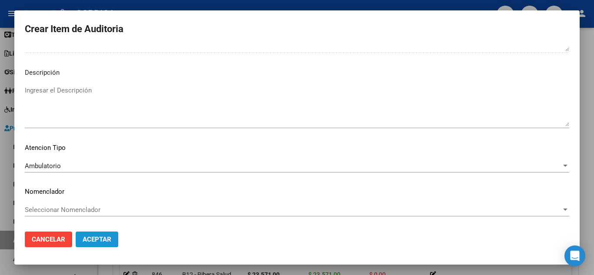
click at [103, 238] on span "Aceptar" at bounding box center [97, 240] width 29 height 8
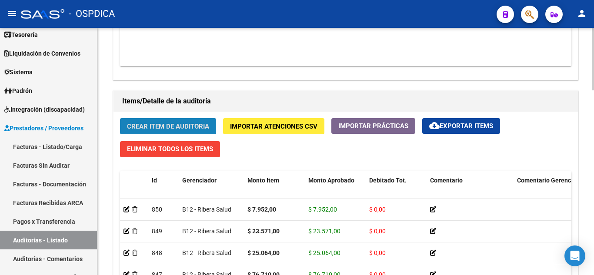
click at [188, 125] on span "Crear Item de Auditoria" at bounding box center [168, 127] width 82 height 8
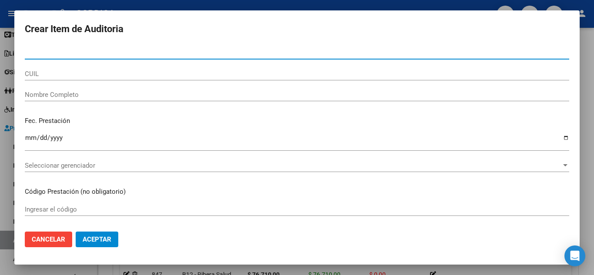
click at [101, 53] on input "Nro Documento" at bounding box center [297, 53] width 544 height 8
click at [89, 50] on input "26667" at bounding box center [297, 53] width 544 height 8
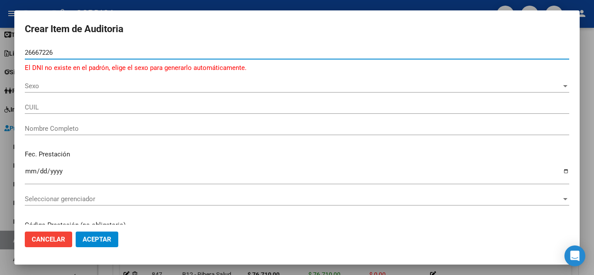
drag, startPoint x: 68, startPoint y: 51, endPoint x: 0, endPoint y: 46, distance: 68.4
click at [0, 46] on div "Crear Item de Auditoria 26667226 Nro Documento El DNI no existe en el padrón, e…" at bounding box center [297, 137] width 594 height 275
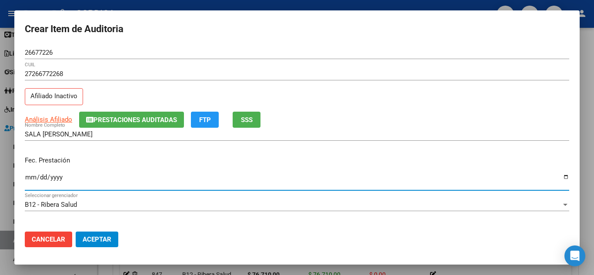
click at [32, 177] on input "Ingresar la fecha" at bounding box center [297, 181] width 544 height 14
click at [239, 161] on p "Fec. Prestación" at bounding box center [297, 161] width 544 height 10
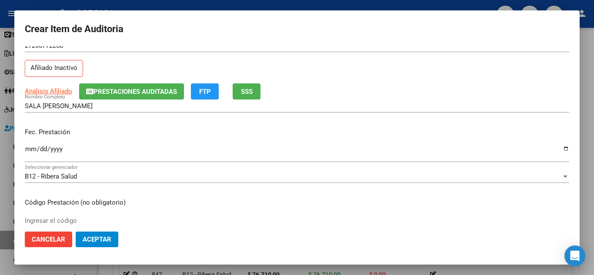
scroll to position [87, 0]
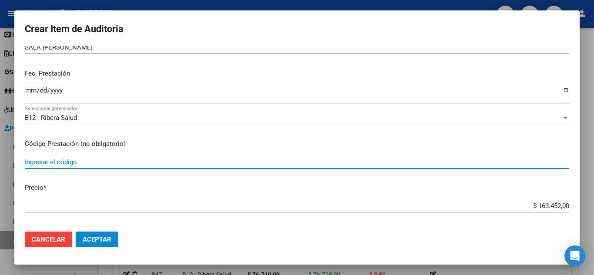
click at [63, 164] on input "Ingresar el código" at bounding box center [297, 162] width 544 height 8
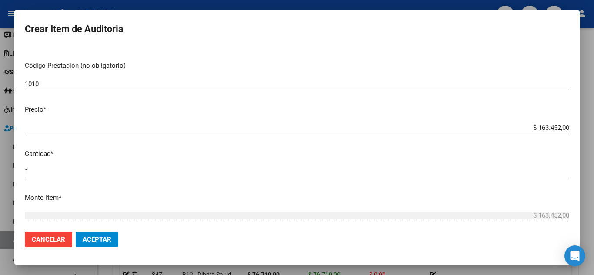
scroll to position [174, 0]
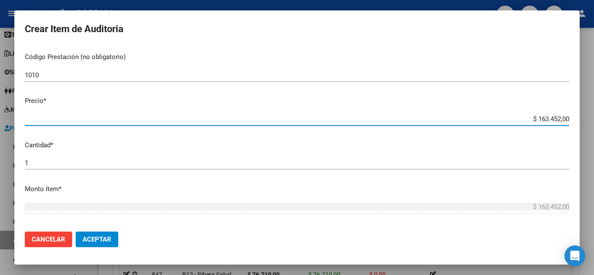
drag, startPoint x: 530, startPoint y: 118, endPoint x: 574, endPoint y: 122, distance: 44.9
click at [574, 122] on mat-dialog-content "26677226 Nro Documento 27266772268 CUIL Afiliado Inactivo Análisis Afiliado Pre…" at bounding box center [296, 135] width 565 height 179
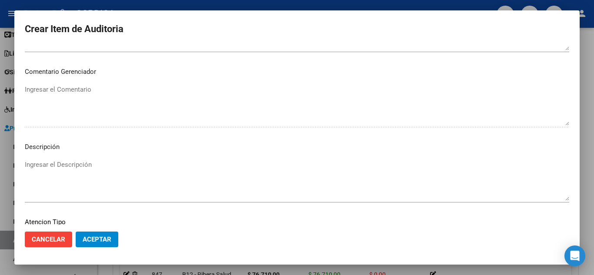
scroll to position [529, 0]
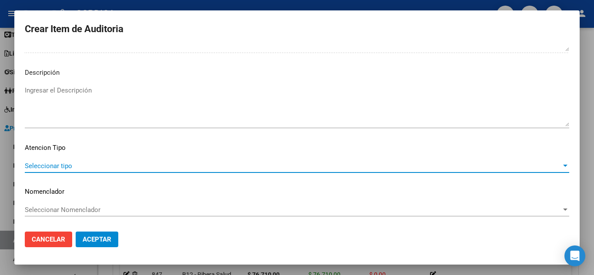
click at [73, 165] on span "Seleccionar tipo" at bounding box center [293, 166] width 536 height 8
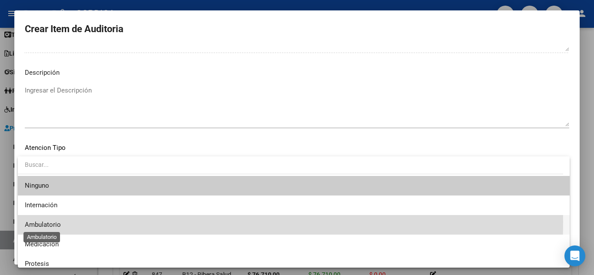
click at [53, 222] on span "Ambulatorio" at bounding box center [43, 225] width 36 height 8
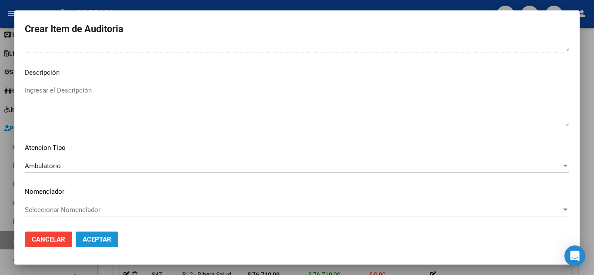
click at [100, 236] on span "Aceptar" at bounding box center [97, 240] width 29 height 8
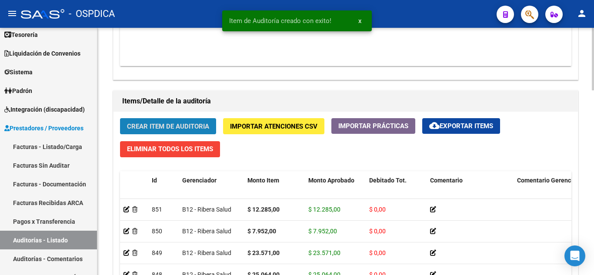
click at [186, 127] on span "Crear Item de Auditoria" at bounding box center [168, 127] width 82 height 8
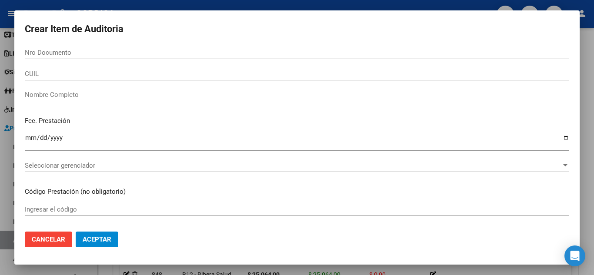
click at [85, 48] on div "Nro Documento" at bounding box center [297, 52] width 544 height 13
click at [82, 47] on div "2290 Nro Documento" at bounding box center [297, 52] width 544 height 13
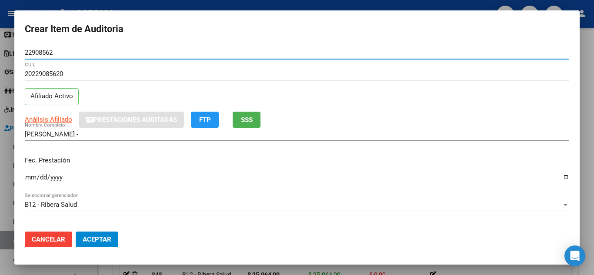
click at [30, 175] on input "Ingresar la fecha" at bounding box center [297, 181] width 544 height 14
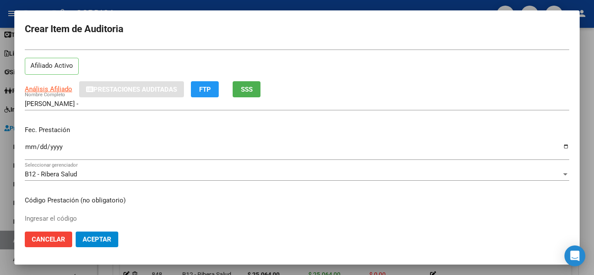
scroll to position [87, 0]
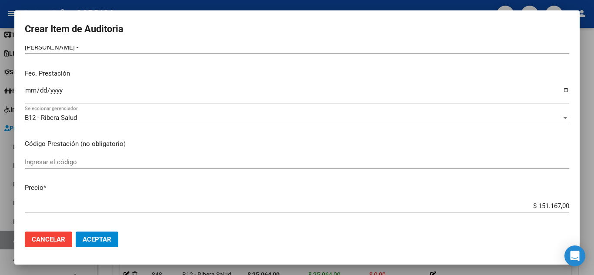
click at [131, 160] on input "Ingresar el código" at bounding box center [297, 162] width 544 height 8
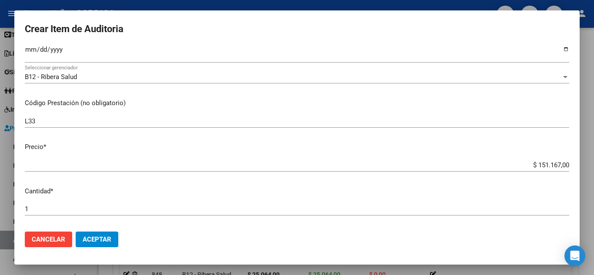
scroll to position [174, 0]
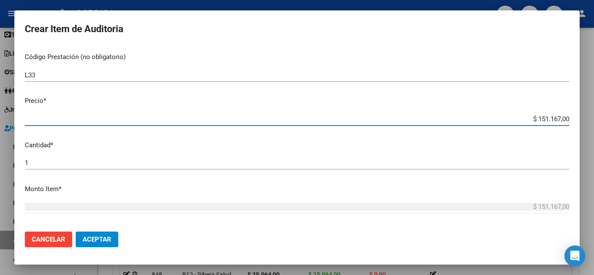
drag, startPoint x: 532, startPoint y: 117, endPoint x: 564, endPoint y: 116, distance: 32.2
click at [564, 116] on app-form-text-field "Precio * $ 151.167,00 Ingresar el precio" at bounding box center [300, 109] width 551 height 27
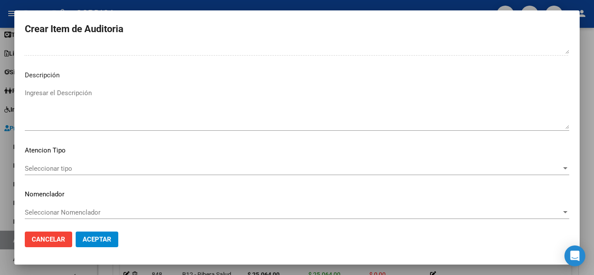
scroll to position [529, 0]
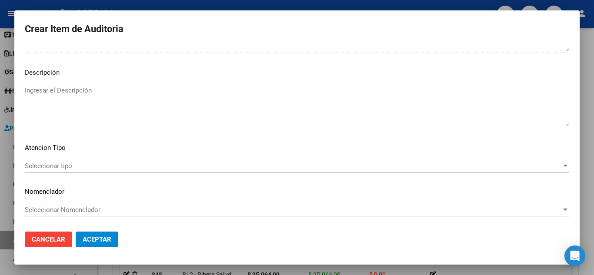
click at [50, 160] on div "Seleccionar tipo Seleccionar tipo" at bounding box center [297, 166] width 544 height 13
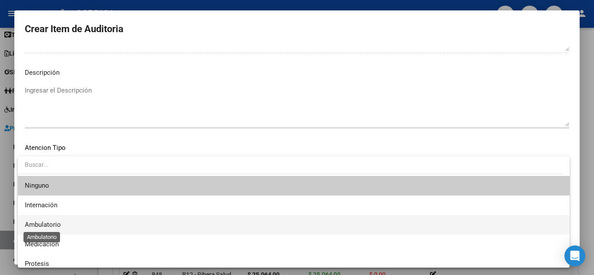
click at [51, 222] on span "Ambulatorio" at bounding box center [43, 225] width 36 height 8
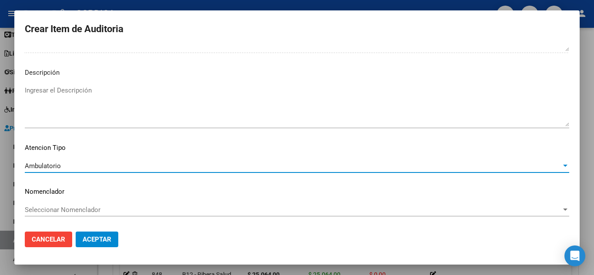
click at [90, 239] on span "Aceptar" at bounding box center [97, 240] width 29 height 8
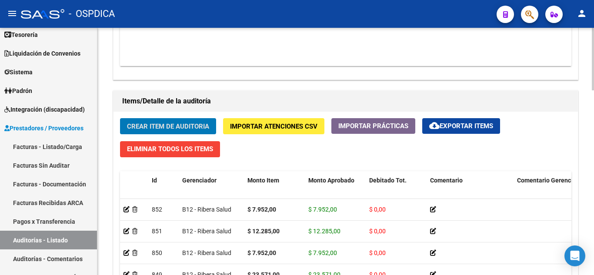
click at [148, 125] on span "Crear Item de Auditoria" at bounding box center [168, 127] width 82 height 8
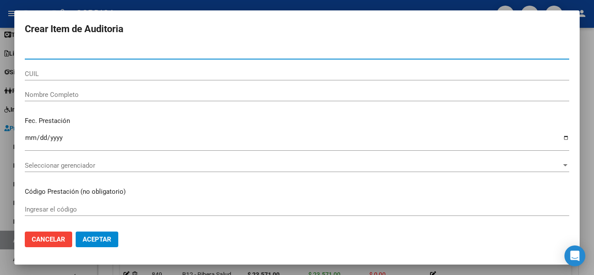
click at [77, 54] on input "Nro Documento" at bounding box center [297, 53] width 544 height 8
click at [112, 50] on input "2290" at bounding box center [297, 53] width 544 height 8
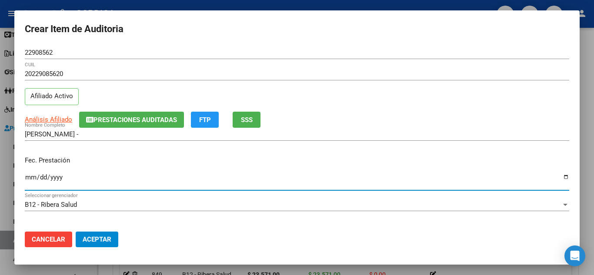
click at [28, 176] on input "Ingresar la fecha" at bounding box center [297, 181] width 544 height 14
click at [266, 162] on p "Fec. Prestación" at bounding box center [297, 161] width 544 height 10
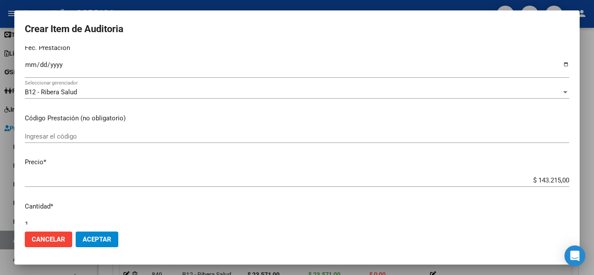
scroll to position [130, 0]
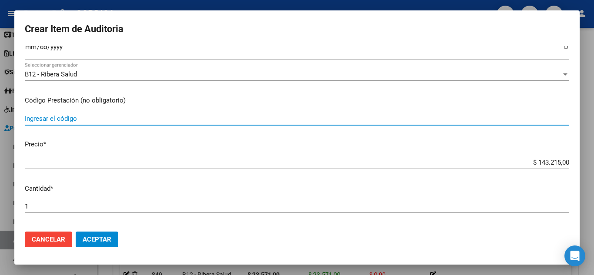
click at [102, 115] on input "Ingresar el código" at bounding box center [297, 119] width 544 height 8
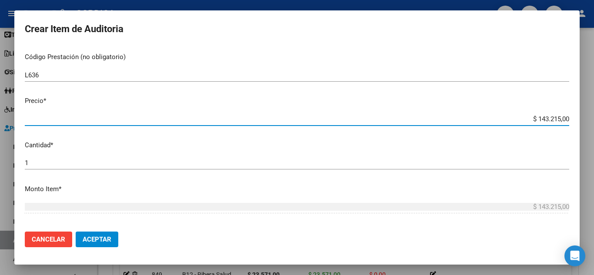
drag, startPoint x: 530, startPoint y: 118, endPoint x: 573, endPoint y: 126, distance: 42.9
click at [573, 126] on mat-dialog-content "22908562 Nro Documento 20229085620 CUIL Afiliado Activo Análisis Afiliado Prest…" at bounding box center [296, 135] width 565 height 179
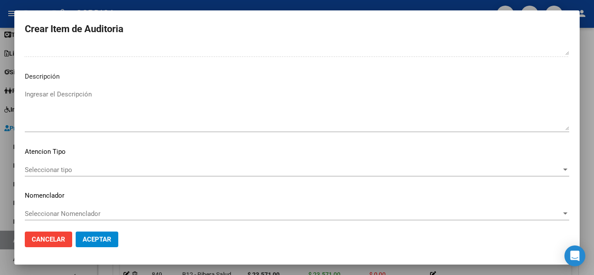
scroll to position [529, 0]
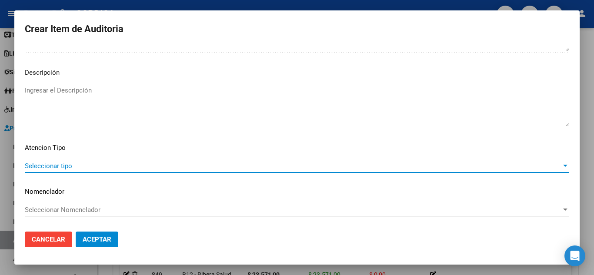
click at [63, 165] on span "Seleccionar tipo" at bounding box center [293, 166] width 536 height 8
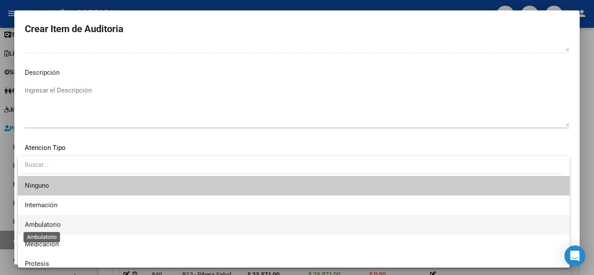
click at [40, 226] on span "Ambulatorio" at bounding box center [43, 225] width 36 height 8
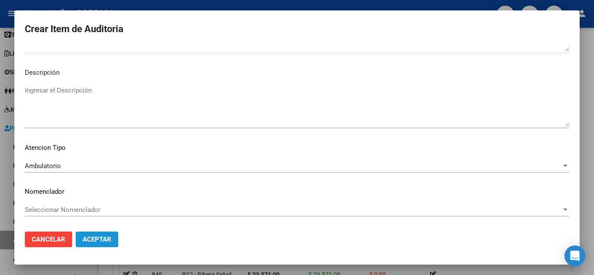
drag, startPoint x: 100, startPoint y: 240, endPoint x: 118, endPoint y: 233, distance: 19.3
click at [100, 240] on span "Aceptar" at bounding box center [97, 240] width 29 height 8
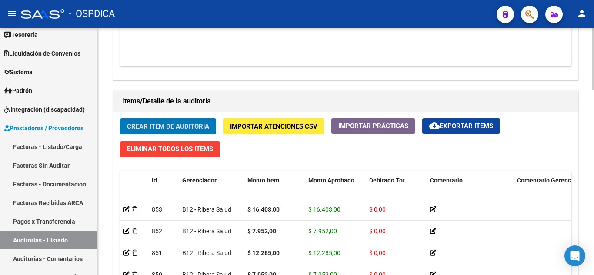
click at [168, 121] on button "Crear Item de Auditoria" at bounding box center [168, 126] width 96 height 16
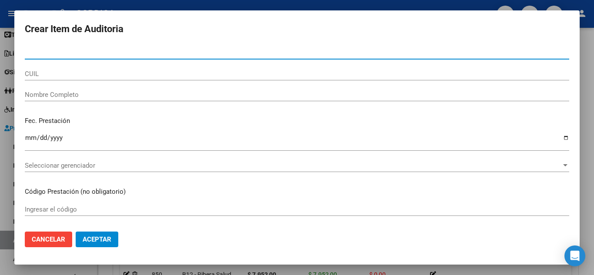
click at [118, 49] on input "Nro Documento" at bounding box center [297, 53] width 544 height 8
click at [83, 54] on input "34291" at bounding box center [297, 53] width 544 height 8
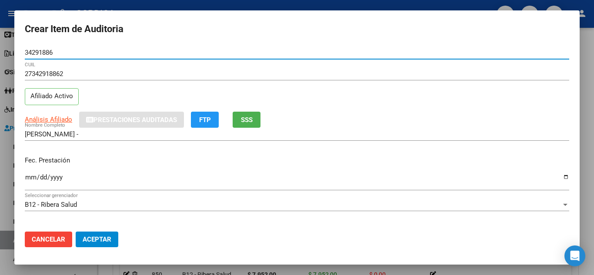
drag, startPoint x: 72, startPoint y: 53, endPoint x: 17, endPoint y: 49, distance: 55.4
click at [17, 49] on mat-dialog-content "34291886 Nro Documento 27342918862 CUIL Afiliado Activo Análisis Afiliado Prest…" at bounding box center [296, 135] width 565 height 179
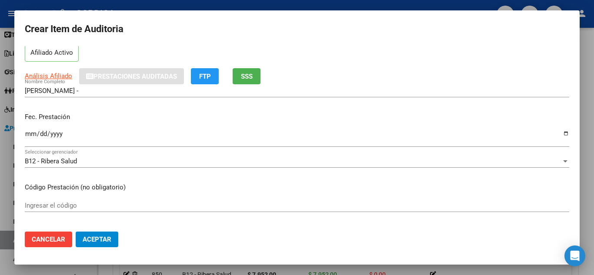
click at [29, 132] on input "Ingresar la fecha" at bounding box center [297, 137] width 544 height 14
click at [206, 125] on div "Fec. Prestación [DATE] Ingresar la fecha" at bounding box center [297, 131] width 544 height 50
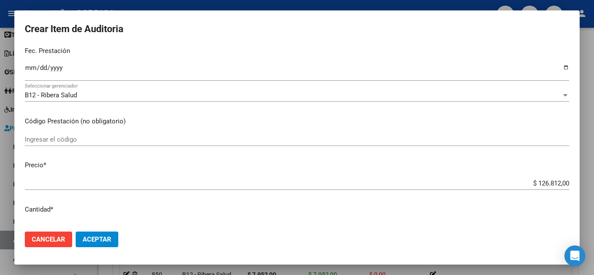
scroll to position [130, 0]
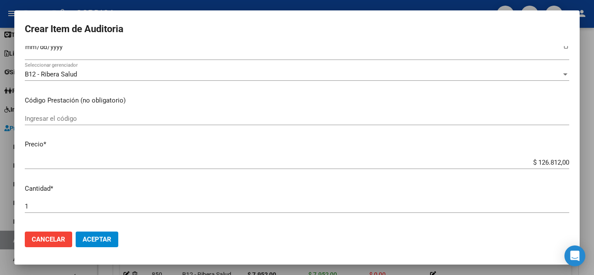
click at [49, 116] on input "Ingresar el código" at bounding box center [297, 119] width 544 height 8
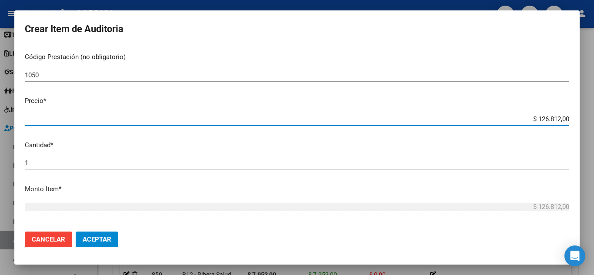
drag, startPoint x: 527, startPoint y: 118, endPoint x: 570, endPoint y: 117, distance: 42.6
click at [570, 117] on mat-dialog-content "34291886 Nro Documento 27342918862 CUIL Afiliado Activo Análisis Afiliado Prest…" at bounding box center [296, 135] width 565 height 179
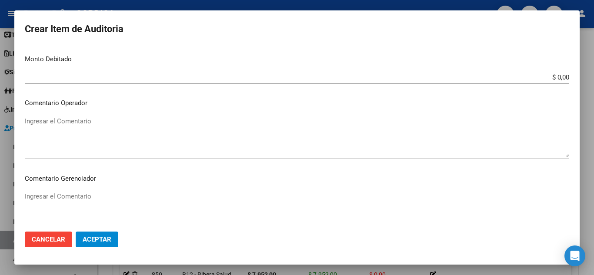
scroll to position [529, 0]
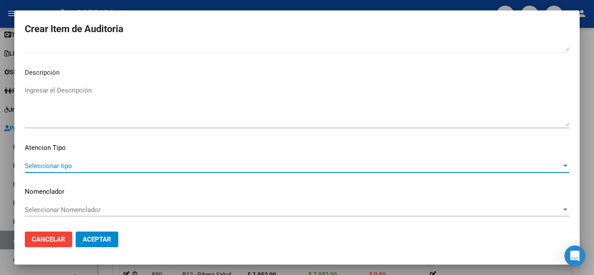
click at [83, 166] on span "Seleccionar tipo" at bounding box center [293, 166] width 536 height 8
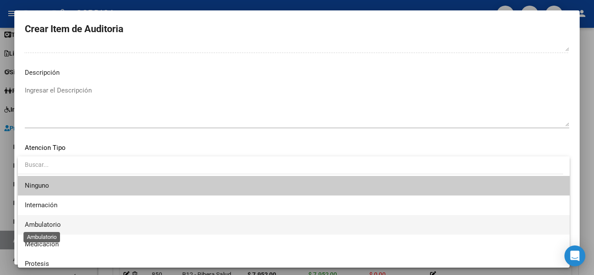
click at [52, 225] on span "Ambulatorio" at bounding box center [43, 225] width 36 height 8
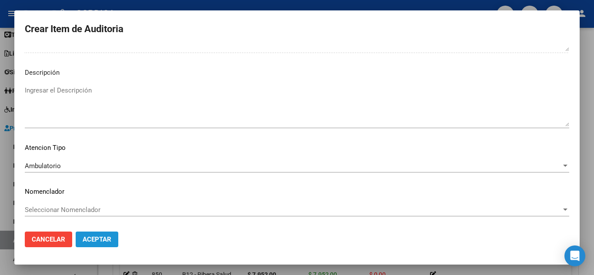
click at [104, 241] on span "Aceptar" at bounding box center [97, 240] width 29 height 8
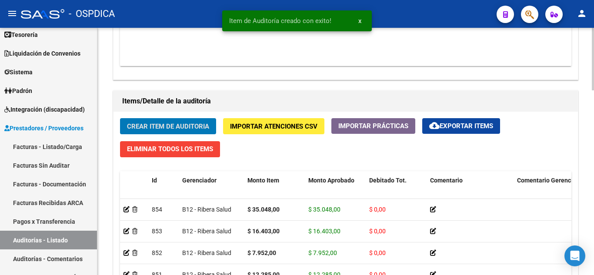
click at [159, 125] on span "Crear Item de Auditoria" at bounding box center [168, 127] width 82 height 8
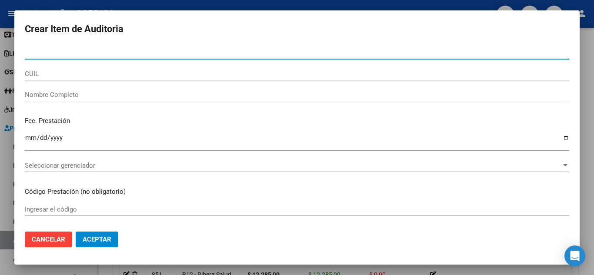
click at [102, 52] on input "Nro Documento" at bounding box center [297, 53] width 544 height 8
paste input "34291886"
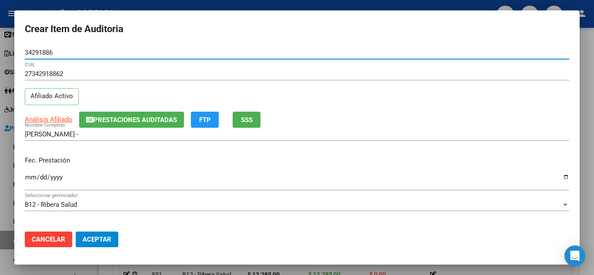
click at [29, 178] on input "Ingresar la fecha" at bounding box center [297, 181] width 544 height 14
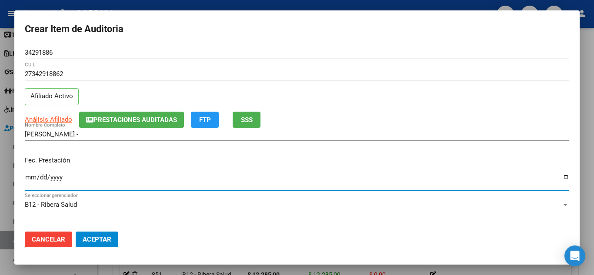
click at [306, 142] on div "[PERSON_NAME] - Nombre Completo" at bounding box center [297, 138] width 544 height 21
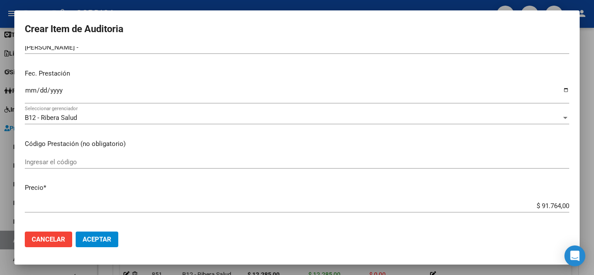
scroll to position [130, 0]
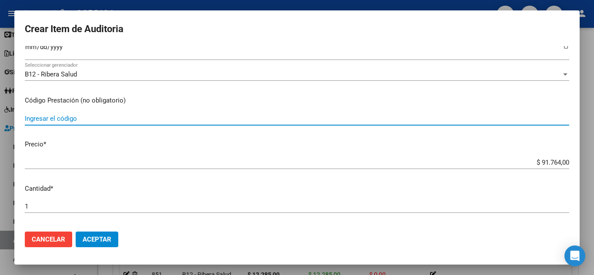
click at [97, 117] on input "Ingresar el código" at bounding box center [297, 119] width 544 height 8
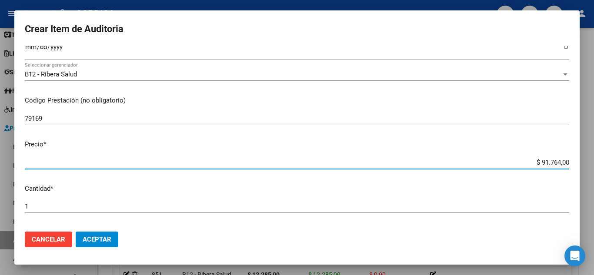
drag, startPoint x: 537, startPoint y: 160, endPoint x: 576, endPoint y: 167, distance: 39.2
click at [576, 166] on mat-dialog-content "34291886 Nro Documento 27342918862 CUIL Afiliado Activo Análisis Afiliado Prest…" at bounding box center [296, 135] width 565 height 179
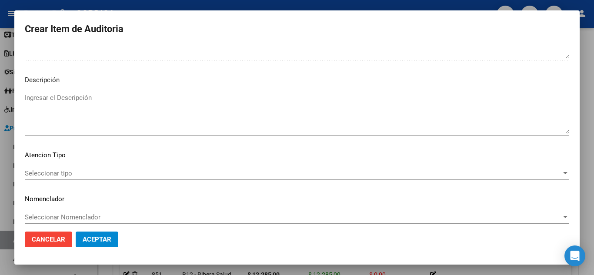
scroll to position [529, 0]
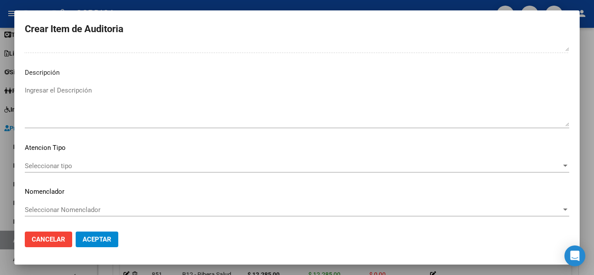
click at [74, 161] on div "Seleccionar tipo Seleccionar tipo" at bounding box center [297, 166] width 544 height 13
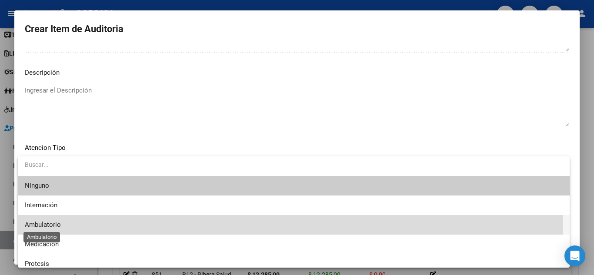
drag, startPoint x: 49, startPoint y: 222, endPoint x: 65, endPoint y: 214, distance: 17.9
click at [49, 223] on span "Ambulatorio" at bounding box center [43, 225] width 36 height 8
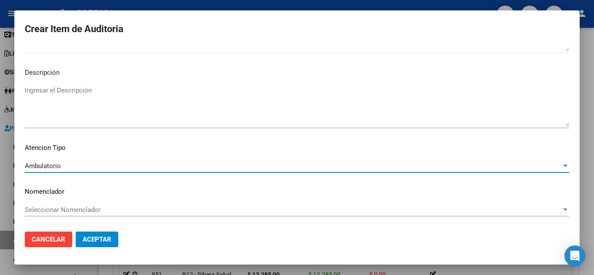
click at [103, 234] on button "Aceptar" at bounding box center [97, 240] width 43 height 16
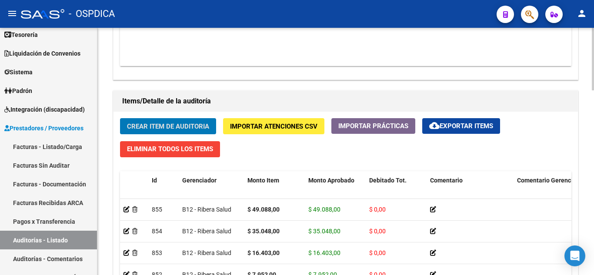
click at [182, 120] on button "Crear Item de Auditoria" at bounding box center [168, 126] width 96 height 16
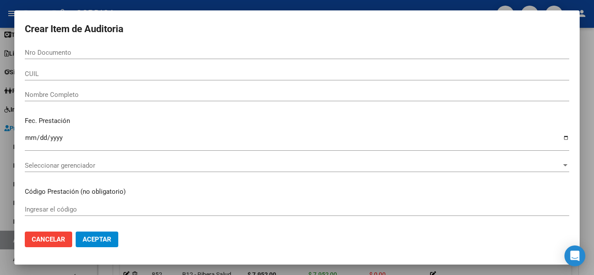
click at [119, 56] on div "Nro Documento" at bounding box center [297, 52] width 544 height 13
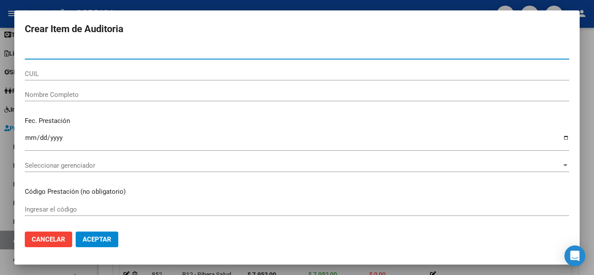
paste input "34291886"
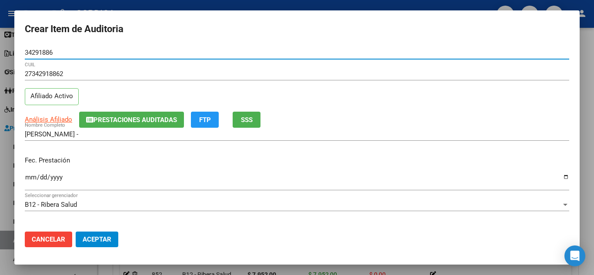
click at [30, 179] on input "Ingresar la fecha" at bounding box center [297, 181] width 544 height 14
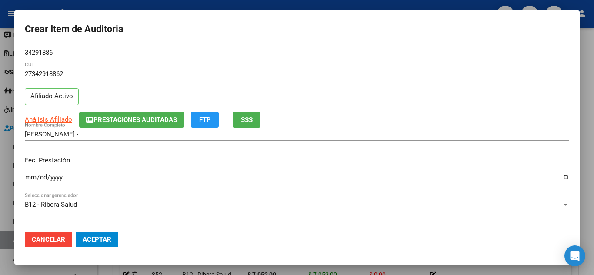
click at [261, 154] on div "Fec. Prestación [DATE] Ingresar la fecha" at bounding box center [297, 174] width 544 height 50
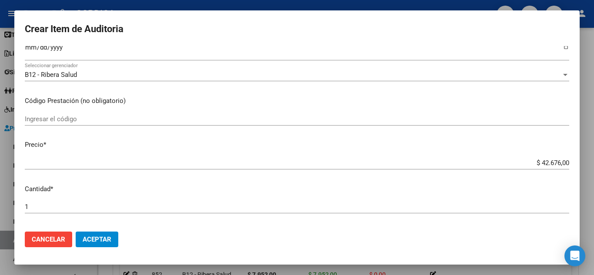
scroll to position [130, 0]
click at [85, 116] on input "Ingresar el código" at bounding box center [297, 119] width 544 height 8
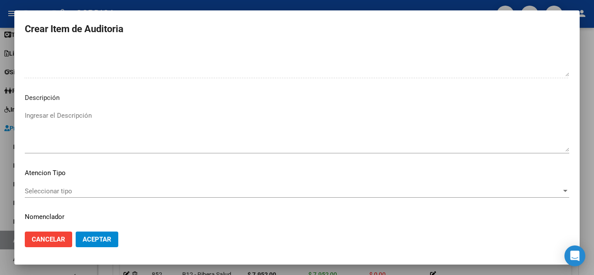
scroll to position [529, 0]
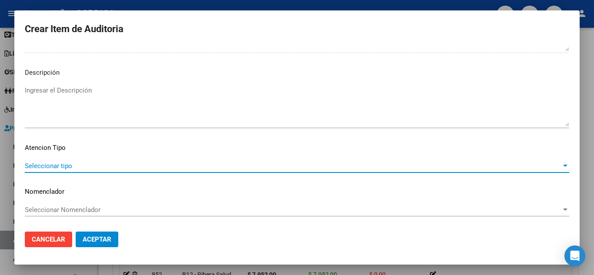
click at [59, 162] on span "Seleccionar tipo" at bounding box center [293, 166] width 536 height 8
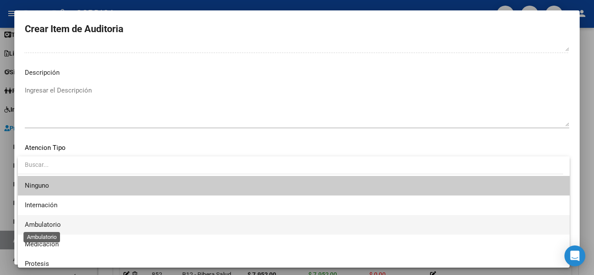
click at [58, 225] on span "Ambulatorio" at bounding box center [43, 225] width 36 height 8
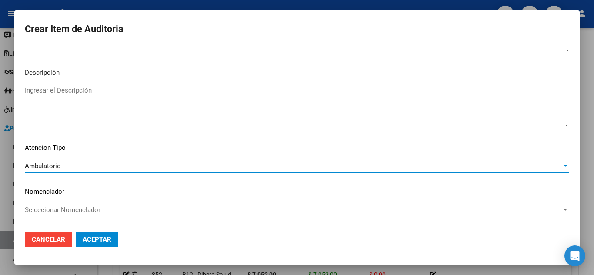
click at [98, 244] on button "Aceptar" at bounding box center [97, 240] width 43 height 16
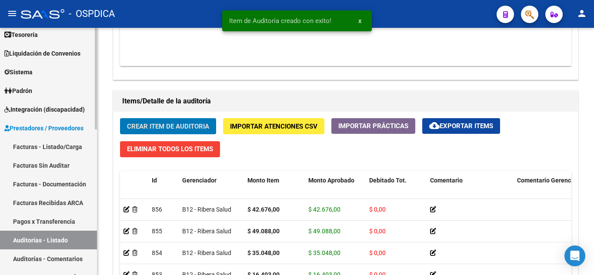
drag, startPoint x: 43, startPoint y: 163, endPoint x: 86, endPoint y: 148, distance: 45.4
click at [43, 163] on link "Facturas Sin Auditar" at bounding box center [48, 165] width 97 height 19
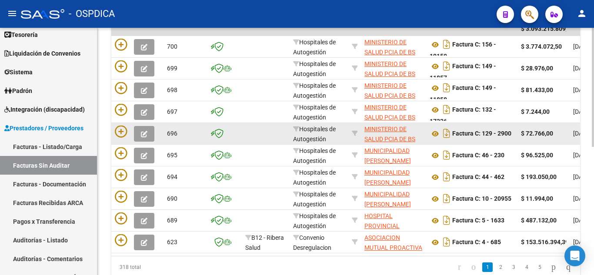
scroll to position [180, 0]
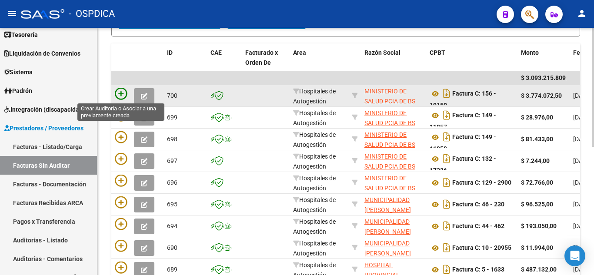
click at [123, 93] on icon at bounding box center [121, 94] width 12 height 12
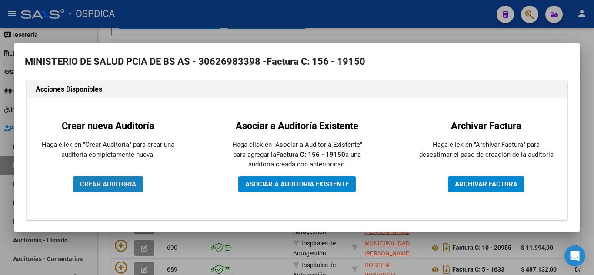
click at [127, 178] on button "CREAR AUDITORIA" at bounding box center [108, 185] width 70 height 16
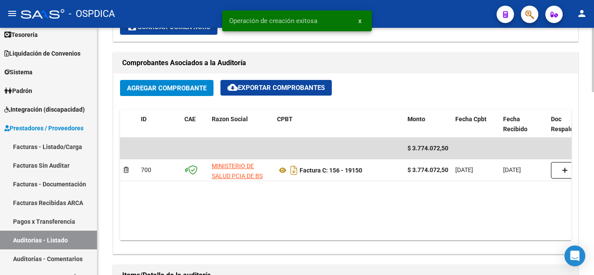
scroll to position [391, 0]
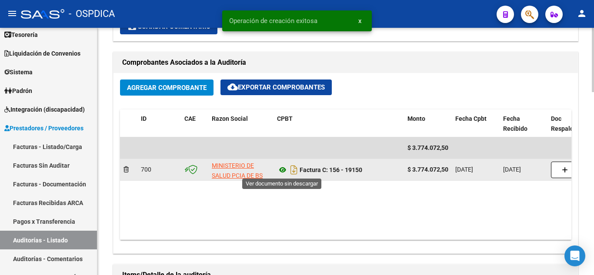
click at [283, 171] on icon at bounding box center [282, 170] width 11 height 10
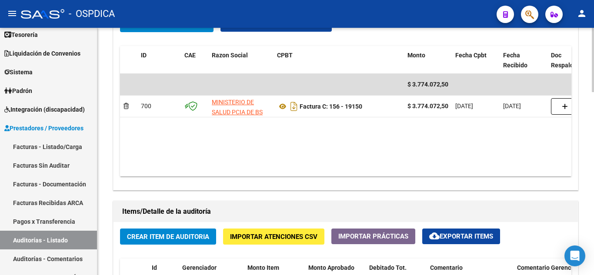
scroll to position [478, 0]
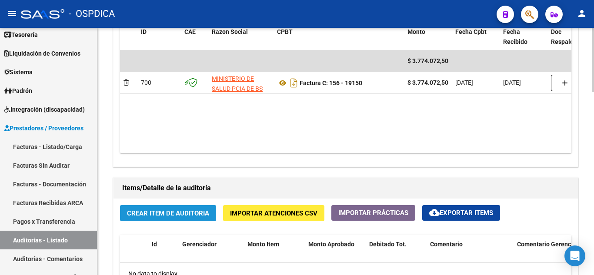
click at [179, 211] on span "Crear Item de Auditoria" at bounding box center [168, 214] width 82 height 8
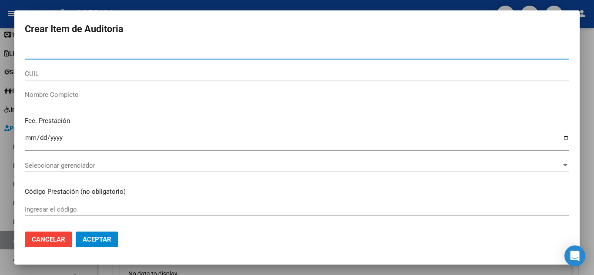
click at [113, 53] on input "Nro Documento" at bounding box center [297, 53] width 544 height 8
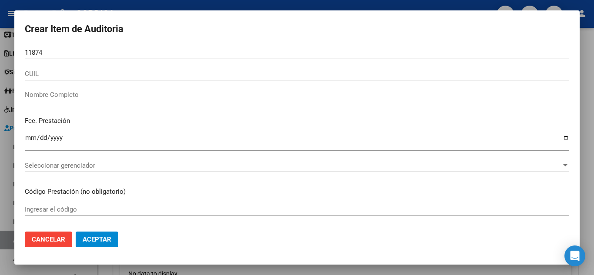
click at [87, 47] on div "11874 Nro Documento" at bounding box center [297, 52] width 544 height 13
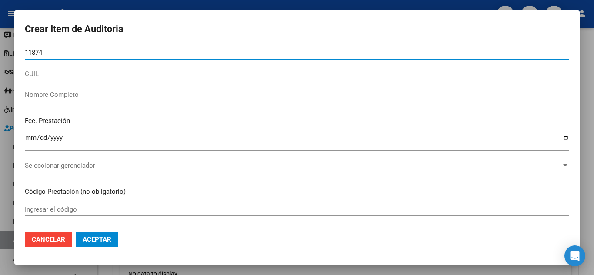
click at [79, 55] on input "11874" at bounding box center [297, 53] width 544 height 8
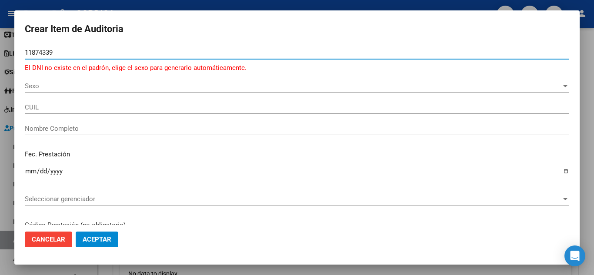
drag, startPoint x: 32, startPoint y: 51, endPoint x: 60, endPoint y: 53, distance: 27.5
click at [32, 51] on input "11874339" at bounding box center [297, 53] width 544 height 8
drag, startPoint x: 69, startPoint y: 55, endPoint x: 18, endPoint y: 49, distance: 50.7
click at [18, 49] on mat-dialog-content "11874339 Nro Documento El DNI no existe en el padrón, elige el sexo para genera…" at bounding box center [296, 135] width 565 height 179
click at [91, 54] on input "1887" at bounding box center [297, 53] width 544 height 8
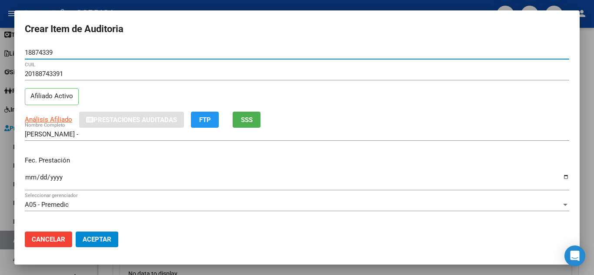
click at [398, 94] on div "20188743391 CUIL Afiliado Activo" at bounding box center [297, 89] width 544 height 44
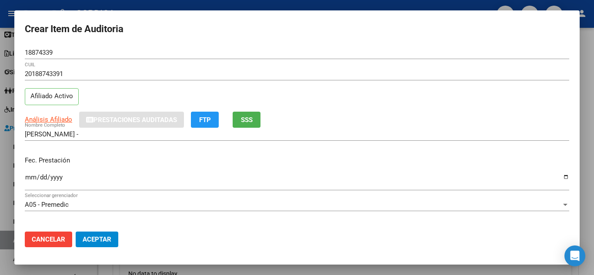
scroll to position [43, 0]
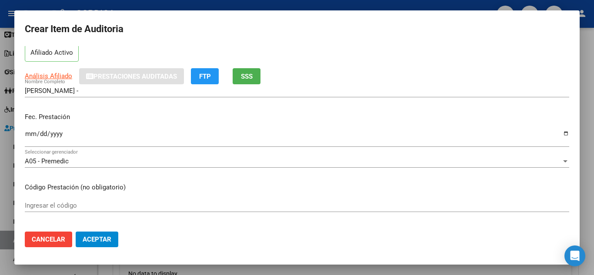
click at [27, 130] on input "Ingresar la fecha" at bounding box center [297, 137] width 544 height 14
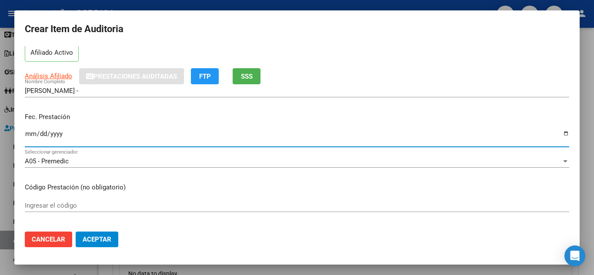
click at [261, 107] on div "Fec. Prestación [DATE] Ingresar la fecha" at bounding box center [297, 131] width 544 height 50
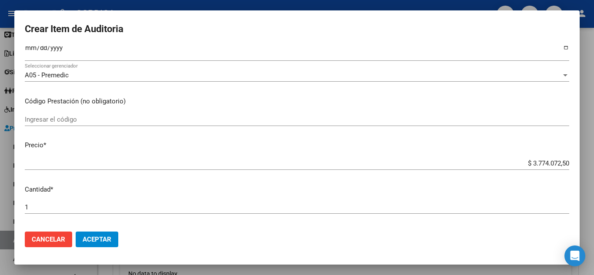
scroll to position [130, 0]
click at [128, 121] on input "Ingresar el código" at bounding box center [297, 119] width 544 height 8
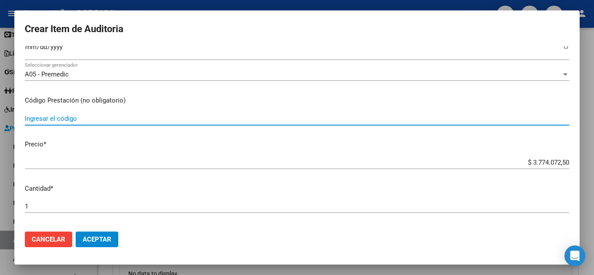
click at [67, 119] on input "Ingresar el código" at bounding box center [297, 119] width 544 height 8
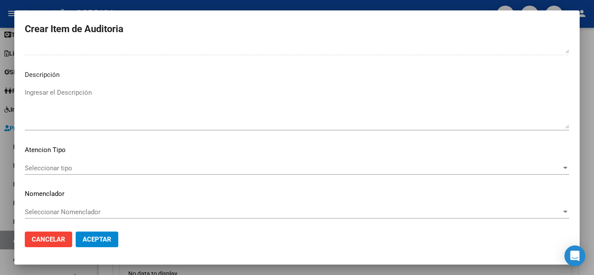
scroll to position [529, 0]
click at [56, 157] on mat-dialog-content "18874339 Nro Documento 20188743391 CUIL Afiliado Activo Análisis Afiliado Prest…" at bounding box center [296, 135] width 565 height 179
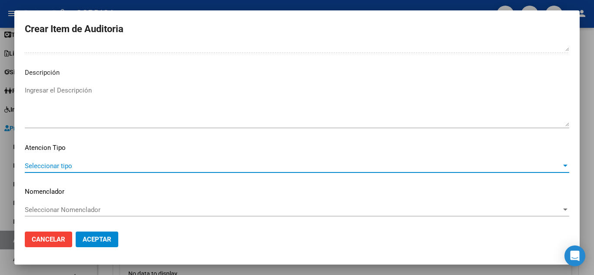
click at [62, 166] on span "Seleccionar tipo" at bounding box center [293, 166] width 536 height 8
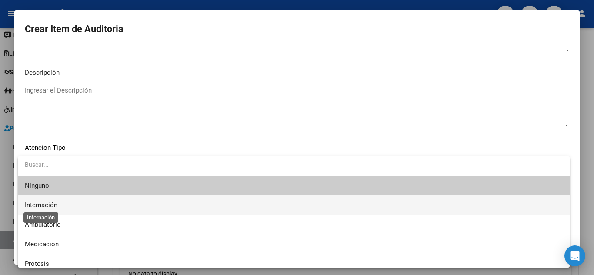
click at [52, 205] on span "Internación" at bounding box center [41, 205] width 33 height 8
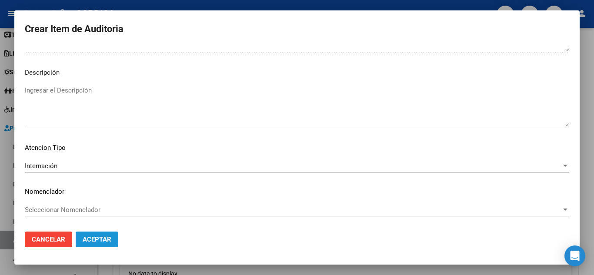
click at [103, 243] on span "Aceptar" at bounding box center [97, 240] width 29 height 8
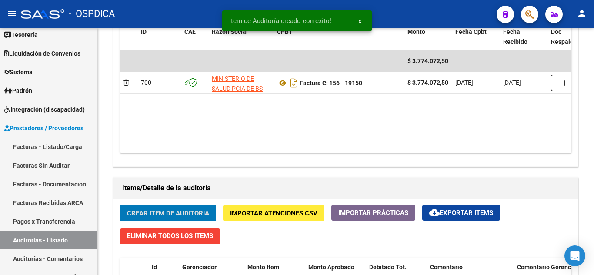
scroll to position [479, 0]
click at [47, 164] on link "Facturas Sin Auditar" at bounding box center [48, 165] width 97 height 19
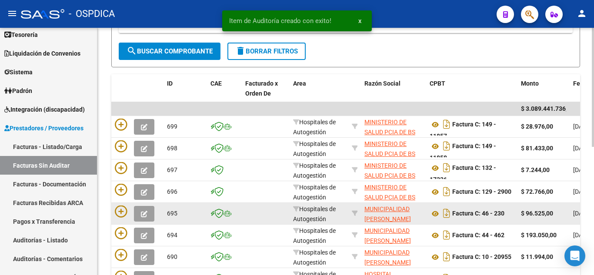
scroll to position [137, 0]
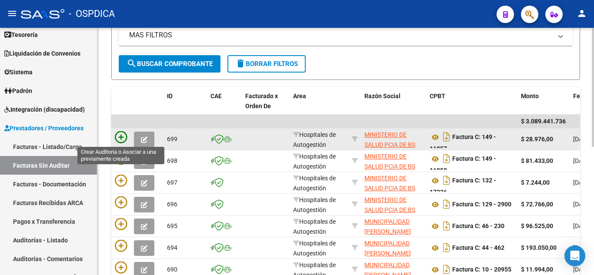
click at [122, 134] on icon at bounding box center [121, 137] width 12 height 12
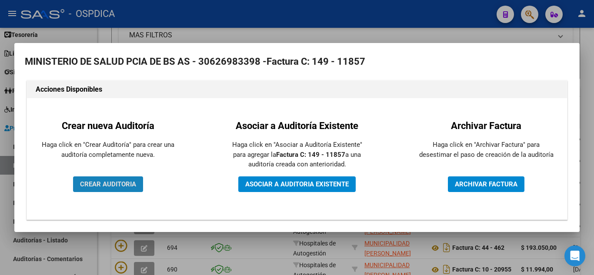
click at [118, 187] on span "CREAR AUDITORIA" at bounding box center [108, 184] width 56 height 8
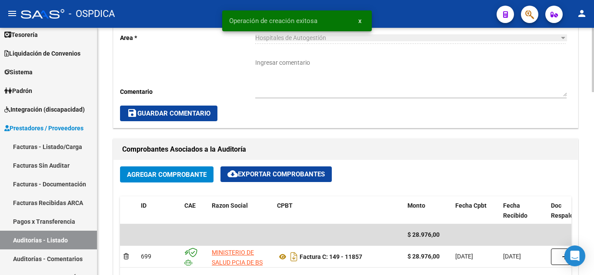
scroll to position [391, 0]
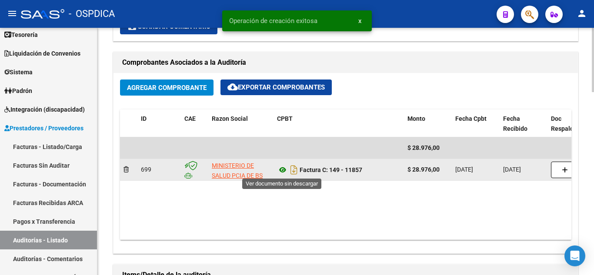
click at [285, 170] on icon at bounding box center [282, 170] width 11 height 10
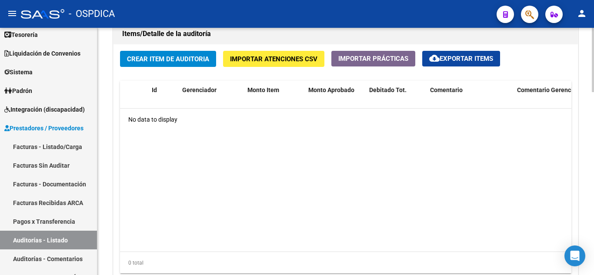
scroll to position [576, 0]
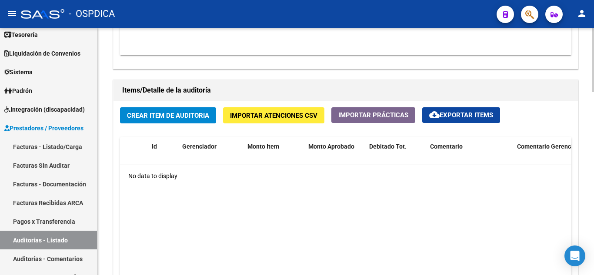
click at [157, 115] on span "Crear Item de Auditoria" at bounding box center [168, 116] width 82 height 8
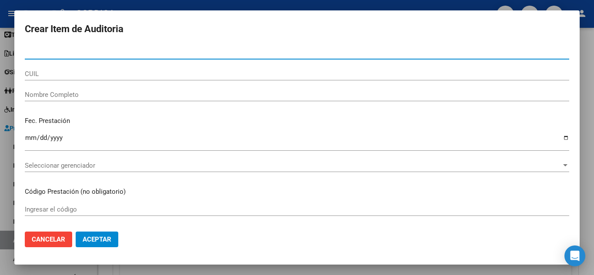
click at [97, 49] on input "Nro Documento" at bounding box center [297, 53] width 544 height 8
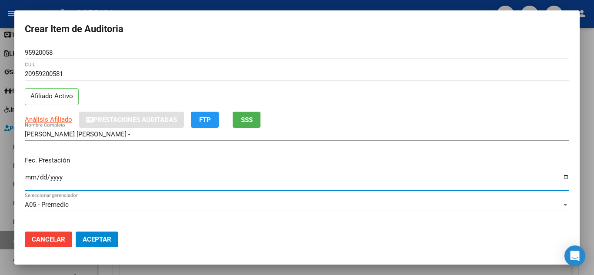
click at [28, 179] on input "Ingresar la fecha" at bounding box center [297, 181] width 544 height 14
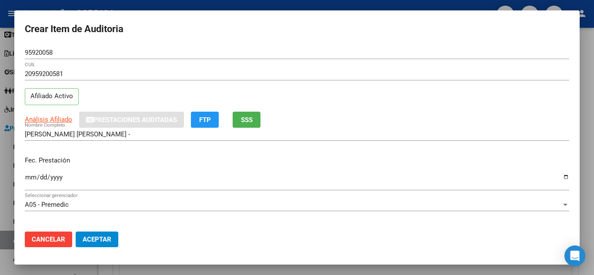
click at [282, 165] on p "Fec. Prestación" at bounding box center [297, 161] width 544 height 10
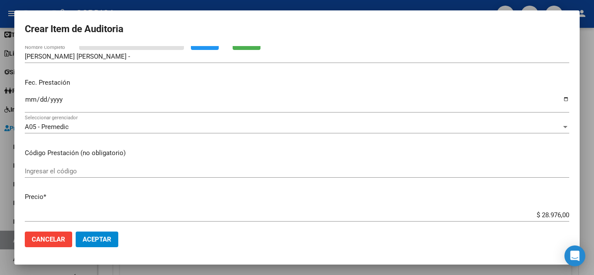
scroll to position [87, 0]
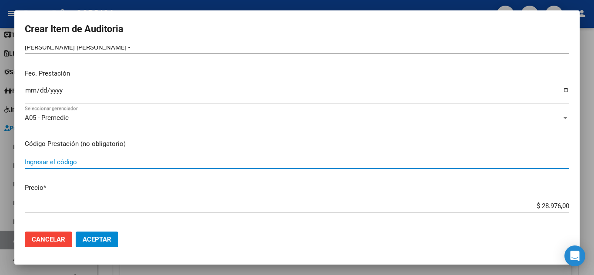
click at [99, 160] on input "Ingresar el código" at bounding box center [297, 162] width 544 height 8
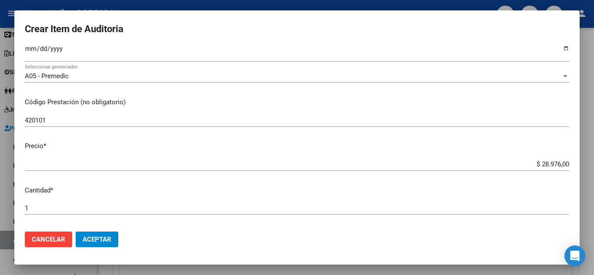
scroll to position [174, 0]
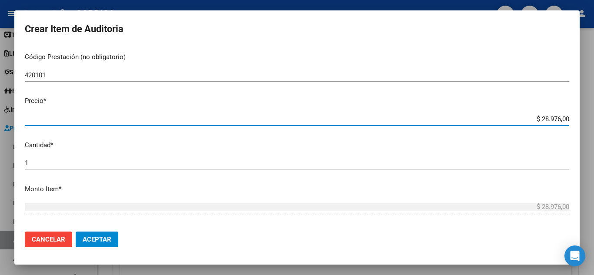
drag, startPoint x: 529, startPoint y: 118, endPoint x: 244, endPoint y: 64, distance: 290.2
click at [568, 114] on mat-dialog-content "95920058 Nro Documento 20959200581 CUIL Afiliado Activo Análisis Afiliado Prest…" at bounding box center [296, 135] width 565 height 179
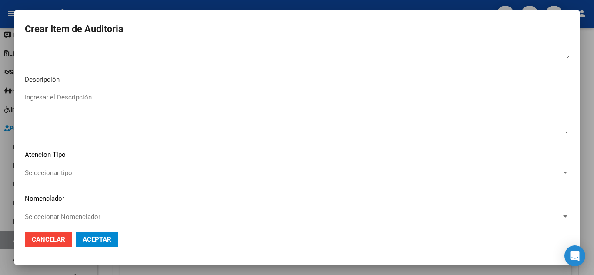
scroll to position [529, 0]
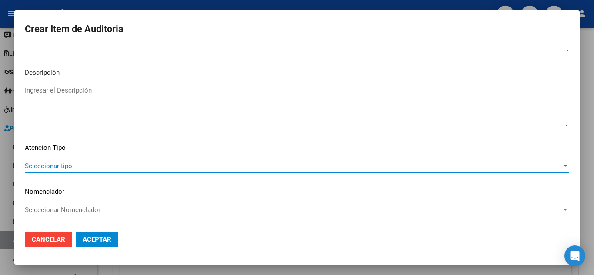
click at [53, 167] on span "Seleccionar tipo" at bounding box center [293, 166] width 536 height 8
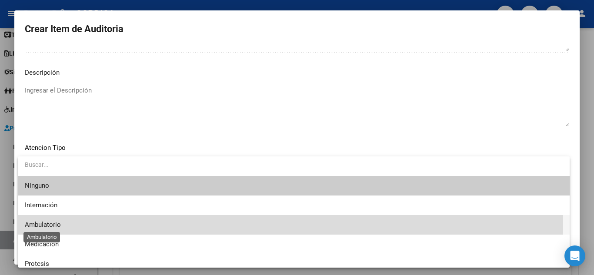
click at [49, 221] on span "Ambulatorio" at bounding box center [43, 225] width 36 height 8
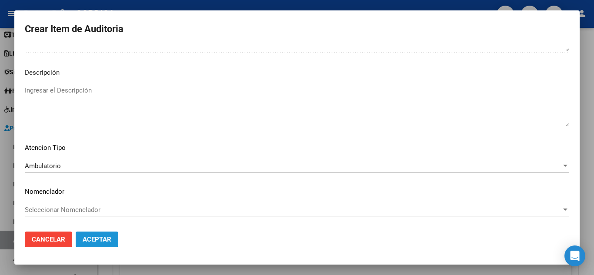
click at [102, 240] on span "Aceptar" at bounding box center [97, 240] width 29 height 8
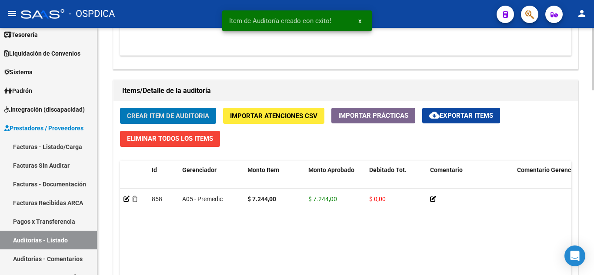
scroll to position [576, 0]
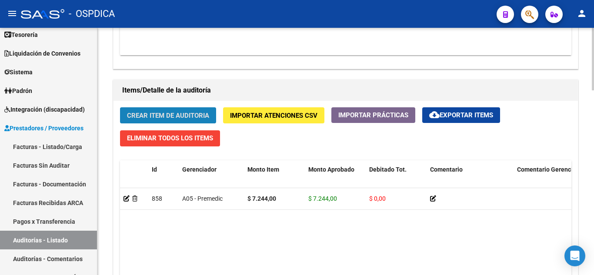
click at [201, 118] on span "Crear Item de Auditoria" at bounding box center [168, 116] width 82 height 8
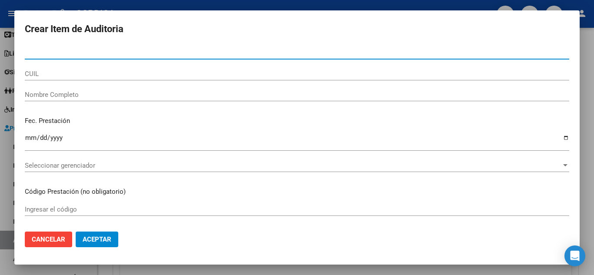
click at [286, 51] on input "Nro Documento" at bounding box center [297, 53] width 544 height 8
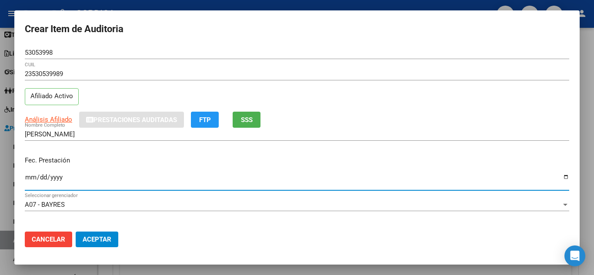
click at [31, 175] on input "Ingresar la fecha" at bounding box center [297, 181] width 544 height 14
click at [350, 157] on p "Fec. Prestación" at bounding box center [297, 161] width 544 height 10
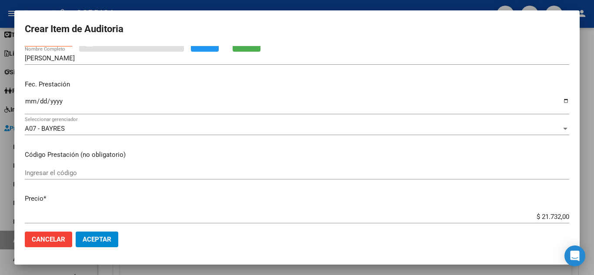
scroll to position [87, 0]
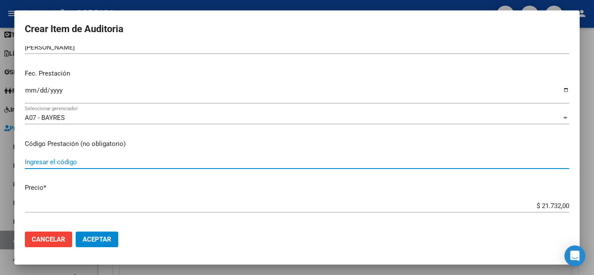
click at [103, 162] on input "Ingresar el código" at bounding box center [297, 162] width 544 height 8
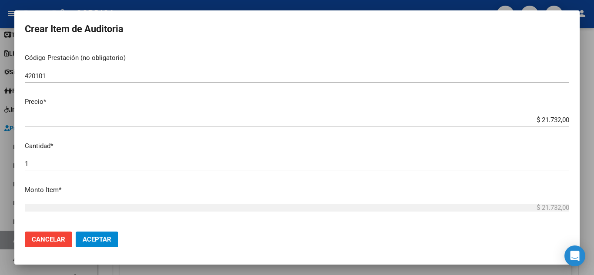
scroll to position [174, 0]
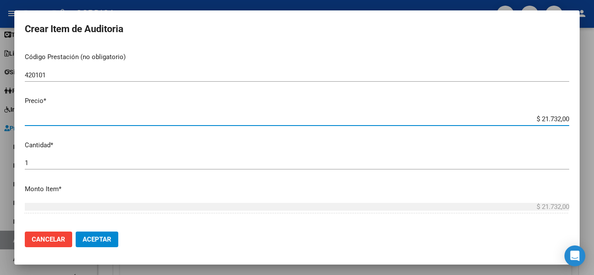
drag, startPoint x: 533, startPoint y: 118, endPoint x: 576, endPoint y: 122, distance: 43.6
click at [576, 122] on mat-dialog-content "53053998 Nro Documento 23530539989 CUIL Afiliado Activo Análisis Afiliado Prest…" at bounding box center [296, 135] width 565 height 179
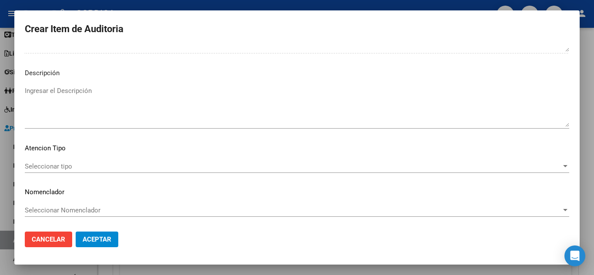
scroll to position [529, 0]
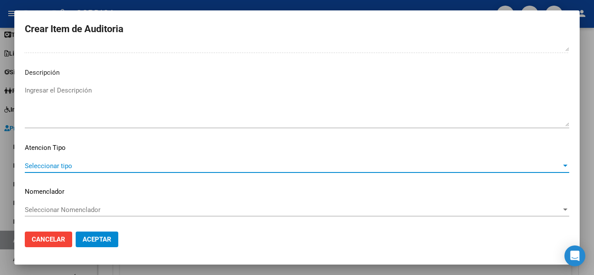
click at [80, 163] on span "Seleccionar tipo" at bounding box center [293, 166] width 536 height 8
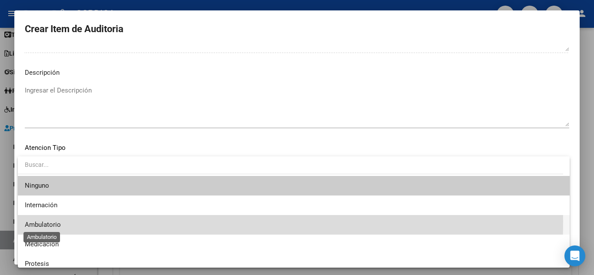
click at [57, 222] on span "Ambulatorio" at bounding box center [43, 225] width 36 height 8
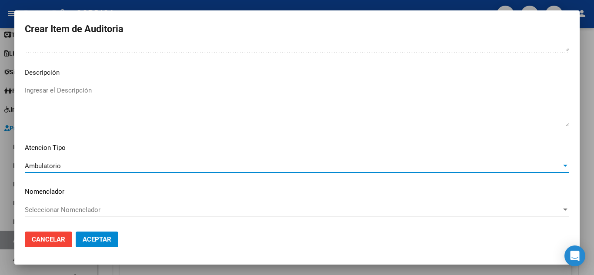
click at [102, 244] on button "Aceptar" at bounding box center [97, 240] width 43 height 16
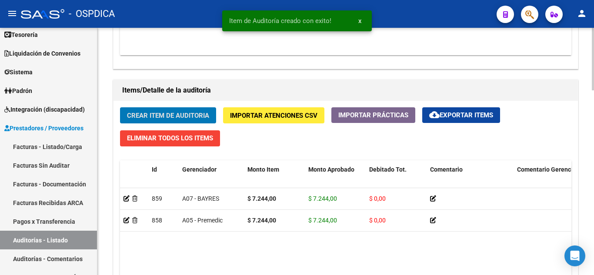
click at [180, 111] on span "Crear Item de Auditoria" at bounding box center [168, 115] width 82 height 8
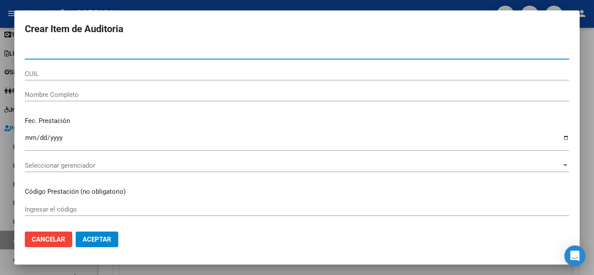
click at [100, 53] on input "Nro Documento" at bounding box center [297, 53] width 544 height 8
click at [115, 50] on input "5465" at bounding box center [297, 53] width 544 height 8
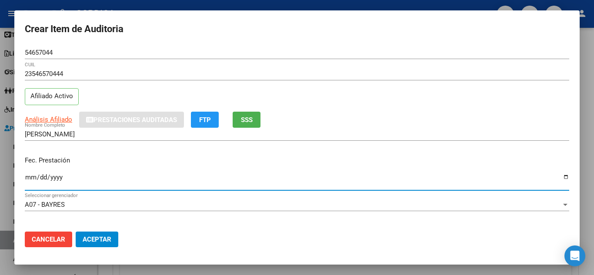
click at [31, 178] on input "Ingresar la fecha" at bounding box center [297, 181] width 544 height 14
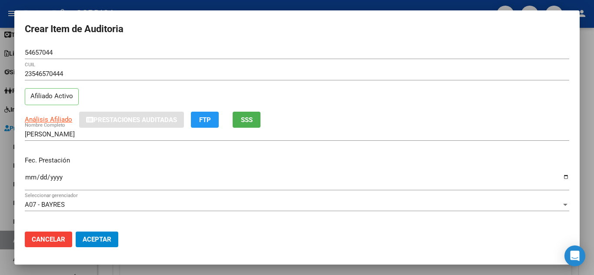
click at [362, 148] on div "[PERSON_NAME] Nombre Completo" at bounding box center [297, 138] width 544 height 21
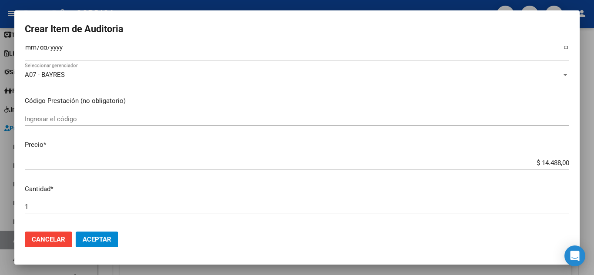
scroll to position [130, 0]
click at [141, 117] on input "Ingresar el código" at bounding box center [297, 119] width 544 height 8
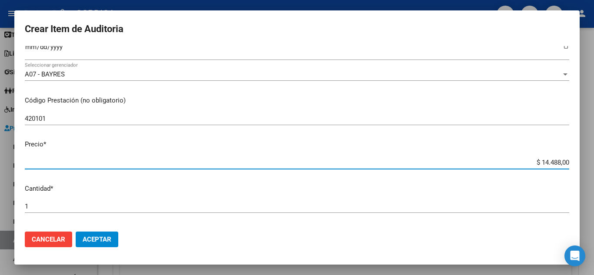
drag, startPoint x: 530, startPoint y: 160, endPoint x: 580, endPoint y: 160, distance: 50.0
click at [580, 160] on div "Crear Item de Auditoria 54657044 Nro Documento 23546570444 CUIL Afiliado Activo…" at bounding box center [297, 137] width 594 height 275
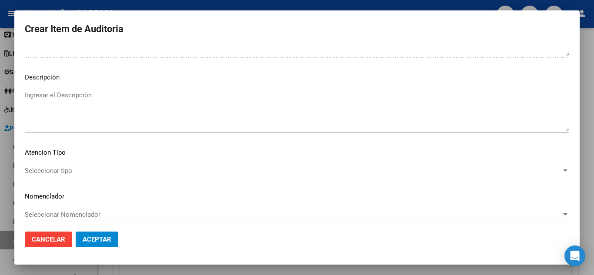
scroll to position [529, 0]
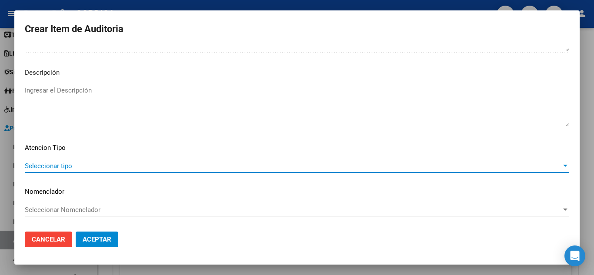
click at [66, 167] on span "Seleccionar tipo" at bounding box center [293, 166] width 536 height 8
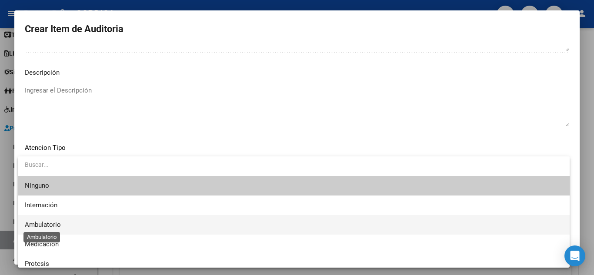
click at [52, 224] on span "Ambulatorio" at bounding box center [43, 225] width 36 height 8
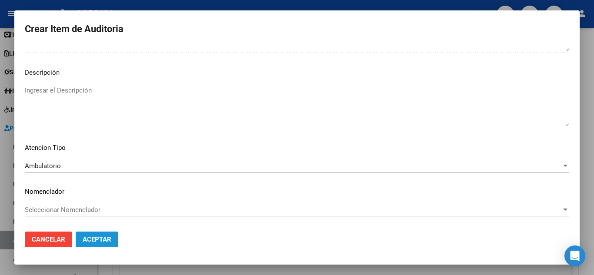
click at [102, 239] on span "Aceptar" at bounding box center [97, 240] width 29 height 8
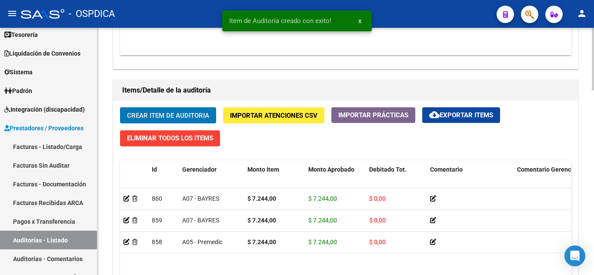
click at [162, 113] on span "Crear Item de Auditoria" at bounding box center [168, 116] width 82 height 8
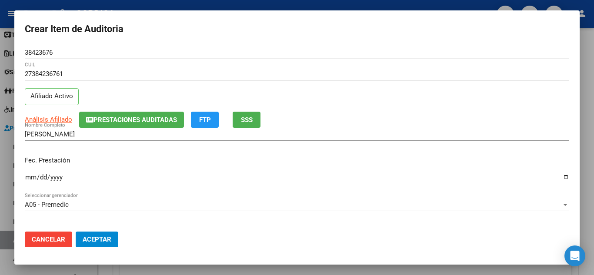
click at [28, 172] on div "Ingresar la fecha" at bounding box center [297, 181] width 544 height 19
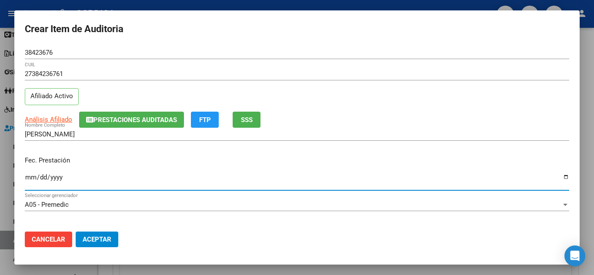
click at [261, 155] on div "Fec. Prestación [DATE] Ingresar la fecha" at bounding box center [297, 174] width 544 height 50
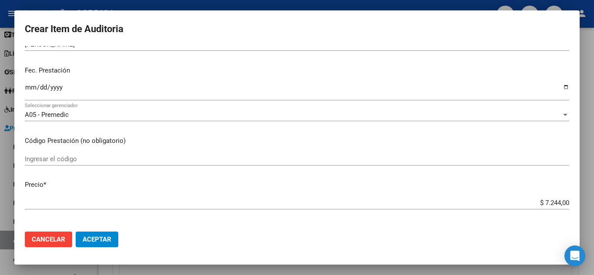
scroll to position [174, 0]
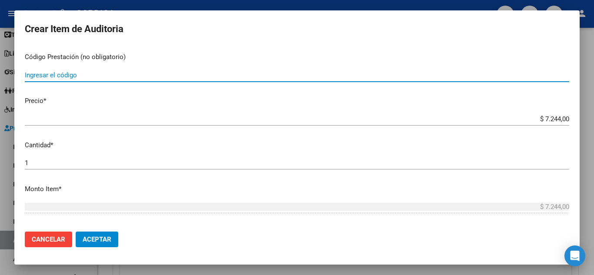
click at [104, 77] on input "Ingresar el código" at bounding box center [297, 75] width 544 height 8
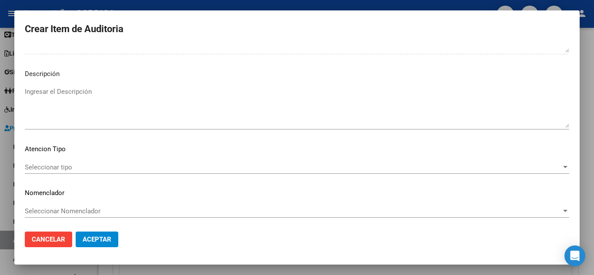
scroll to position [529, 0]
click at [71, 166] on span "Seleccionar tipo" at bounding box center [293, 166] width 536 height 8
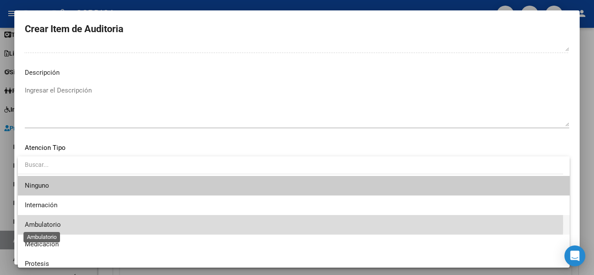
drag, startPoint x: 52, startPoint y: 223, endPoint x: 94, endPoint y: 233, distance: 42.9
click at [52, 224] on span "Ambulatorio" at bounding box center [43, 225] width 36 height 8
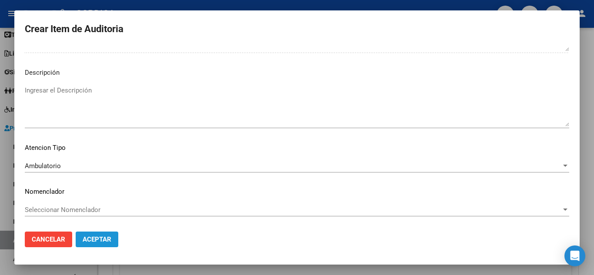
click at [100, 238] on span "Aceptar" at bounding box center [97, 240] width 29 height 8
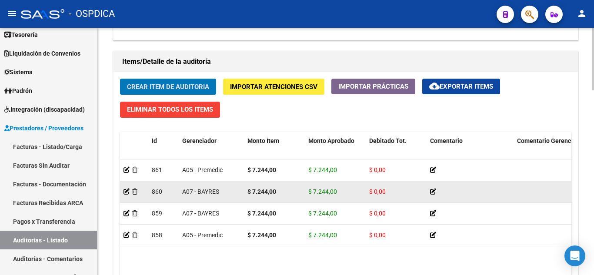
scroll to position [620, 0]
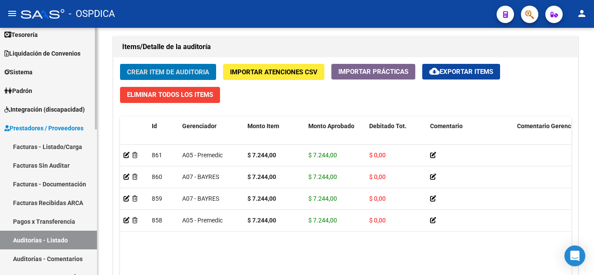
click at [48, 161] on link "Facturas Sin Auditar" at bounding box center [48, 165] width 97 height 19
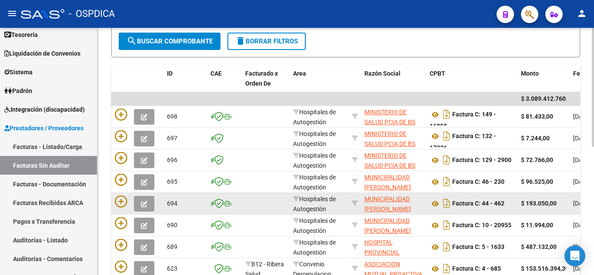
scroll to position [137, 0]
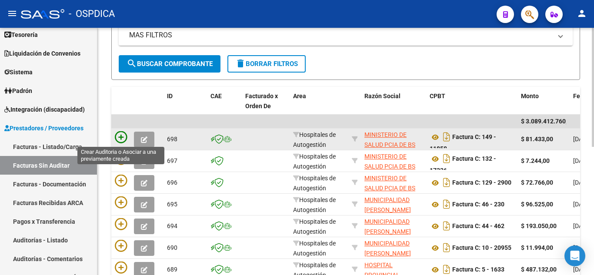
click at [120, 135] on icon at bounding box center [121, 137] width 12 height 12
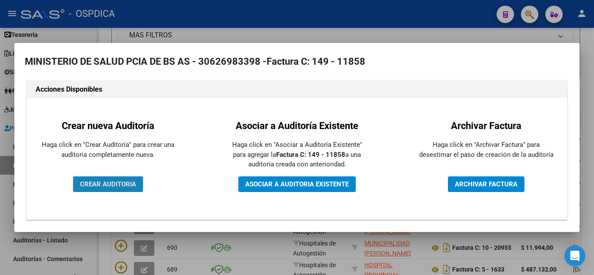
click at [96, 180] on span "CREAR AUDITORIA" at bounding box center [108, 184] width 56 height 8
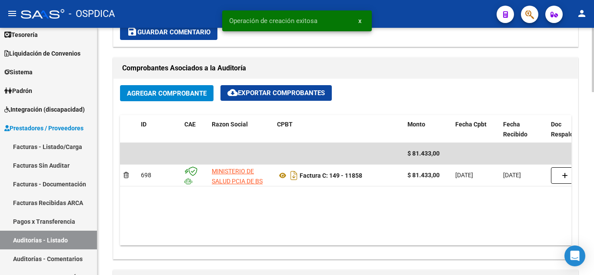
scroll to position [391, 0]
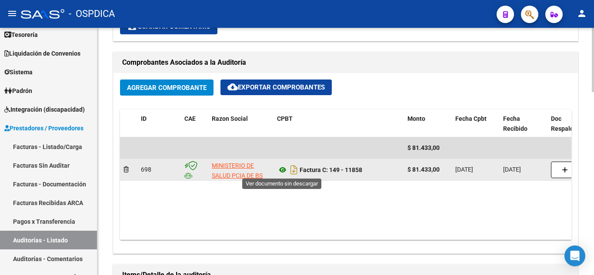
click at [281, 168] on icon at bounding box center [282, 170] width 11 height 10
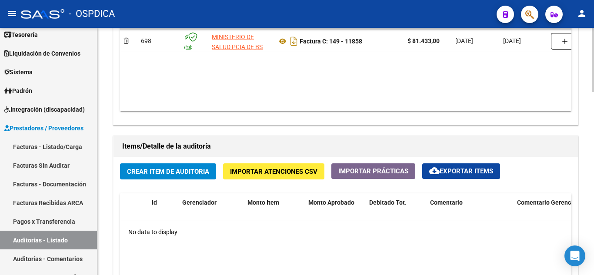
scroll to position [522, 0]
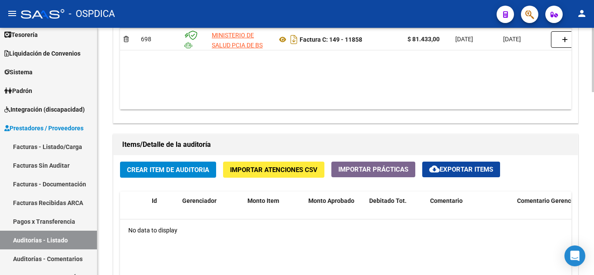
click at [167, 165] on button "Crear Item de Auditoria" at bounding box center [168, 170] width 96 height 16
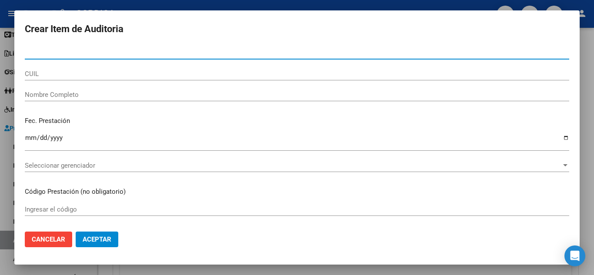
click at [165, 51] on input "Nro Documento" at bounding box center [297, 53] width 544 height 8
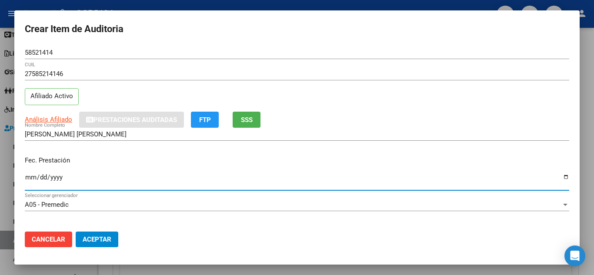
click at [28, 177] on input "Ingresar la fecha" at bounding box center [297, 181] width 544 height 14
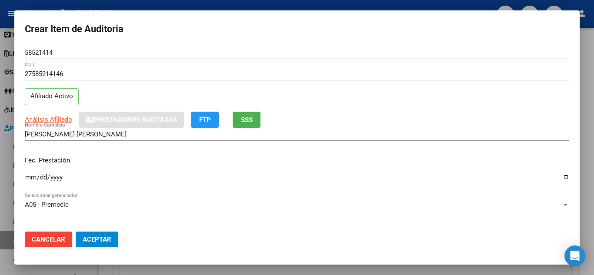
click at [253, 157] on p "Fec. Prestación" at bounding box center [297, 161] width 544 height 10
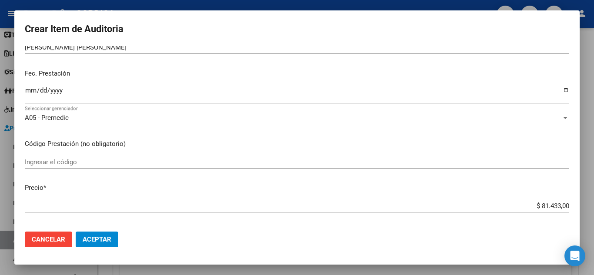
click at [104, 164] on input "Ingresar el código" at bounding box center [297, 162] width 544 height 8
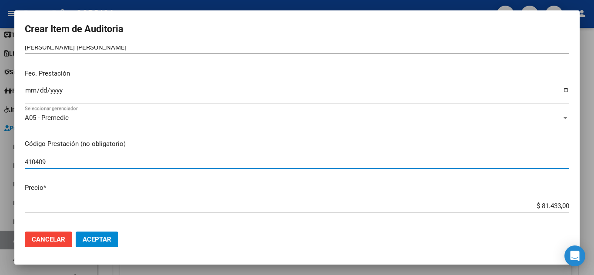
drag, startPoint x: 55, startPoint y: 164, endPoint x: 0, endPoint y: 162, distance: 55.3
click at [0, 162] on div "Crear Item de Auditoria 58521414 Nro Documento 27585214146 CUIL Afiliado Activo…" at bounding box center [297, 137] width 594 height 275
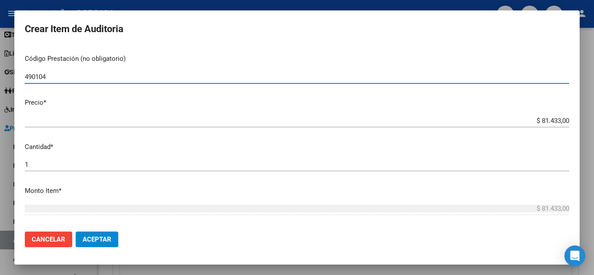
scroll to position [174, 0]
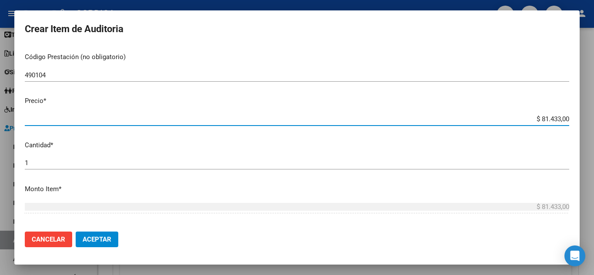
drag, startPoint x: 530, startPoint y: 118, endPoint x: 580, endPoint y: 132, distance: 51.9
click at [580, 132] on div "Crear Item de Auditoria 58521414 Nro Documento 27585214146 CUIL Afiliado Activo…" at bounding box center [297, 137] width 594 height 275
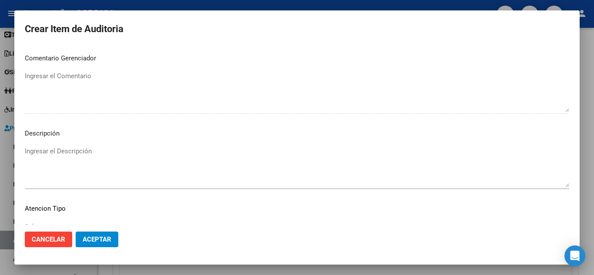
scroll to position [529, 0]
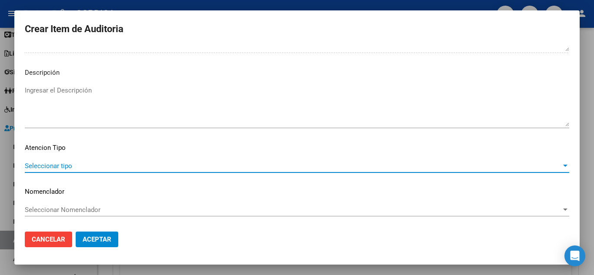
click at [60, 162] on span "Seleccionar tipo" at bounding box center [293, 166] width 536 height 8
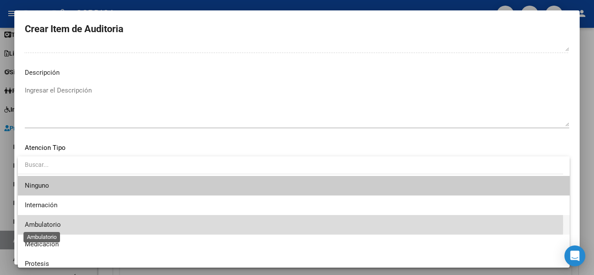
drag, startPoint x: 48, startPoint y: 224, endPoint x: 59, endPoint y: 222, distance: 11.0
click at [48, 225] on span "Ambulatorio" at bounding box center [43, 225] width 36 height 8
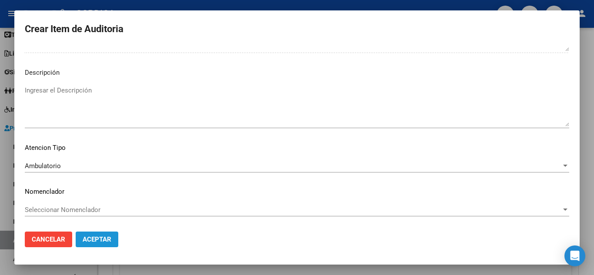
drag, startPoint x: 103, startPoint y: 237, endPoint x: 110, endPoint y: 237, distance: 7.0
click at [103, 237] on span "Aceptar" at bounding box center [97, 240] width 29 height 8
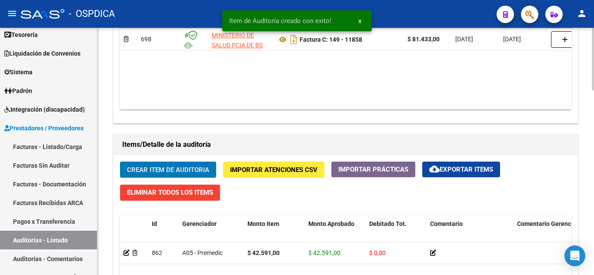
scroll to position [522, 0]
click at [178, 171] on span "Crear Item de Auditoria" at bounding box center [168, 170] width 82 height 8
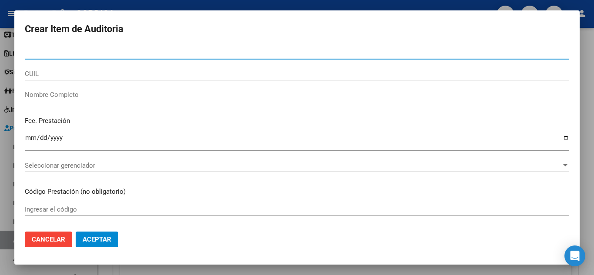
click at [100, 51] on input "Nro Documento" at bounding box center [297, 53] width 544 height 8
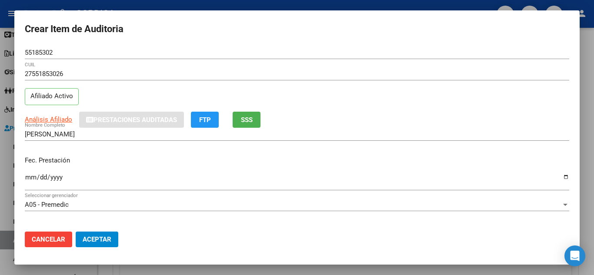
click at [149, 149] on mat-dialog-content "55185302 Nro Documento 27551853026 CUIL Afiliado Activo Análisis Afiliado Prest…" at bounding box center [296, 135] width 565 height 179
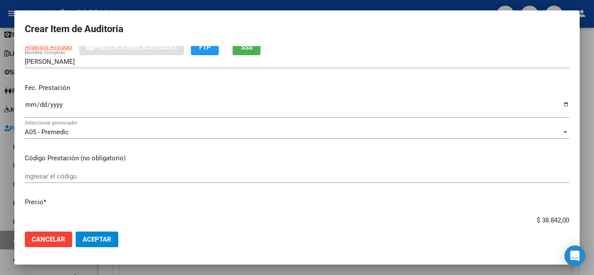
scroll to position [87, 0]
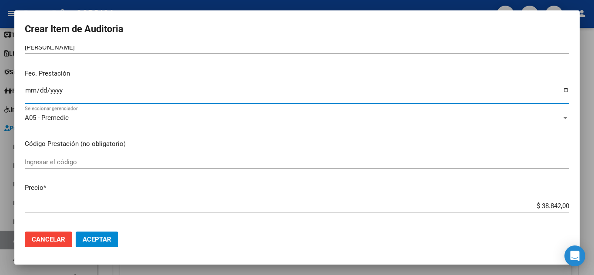
click at [27, 91] on input "Ingresar la fecha" at bounding box center [297, 94] width 544 height 14
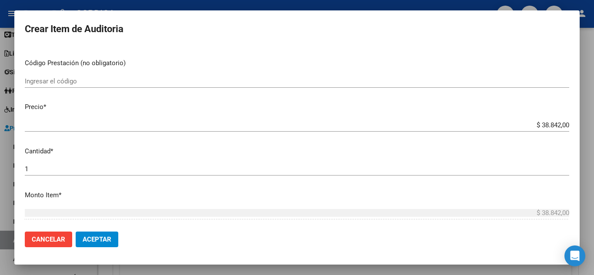
scroll to position [174, 0]
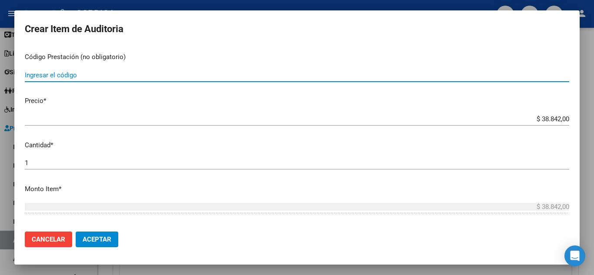
click at [138, 78] on input "Ingresar el código" at bounding box center [297, 75] width 544 height 8
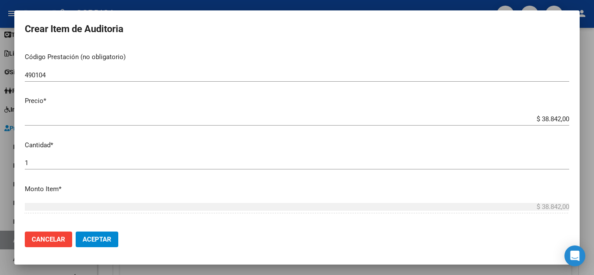
drag, startPoint x: 525, startPoint y: 113, endPoint x: 537, endPoint y: 121, distance: 14.7
click at [537, 121] on div "$ 38.842,00 Ingresar el precio" at bounding box center [297, 119] width 544 height 13
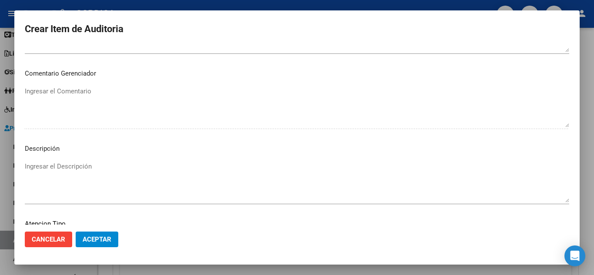
scroll to position [529, 0]
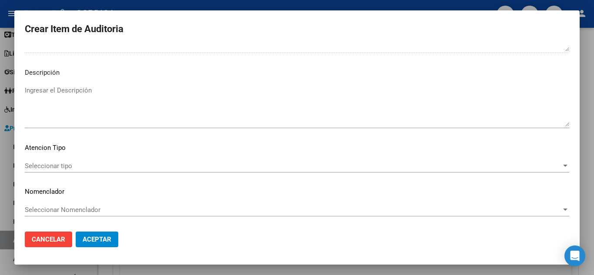
click at [66, 162] on span "Seleccionar tipo" at bounding box center [293, 166] width 536 height 8
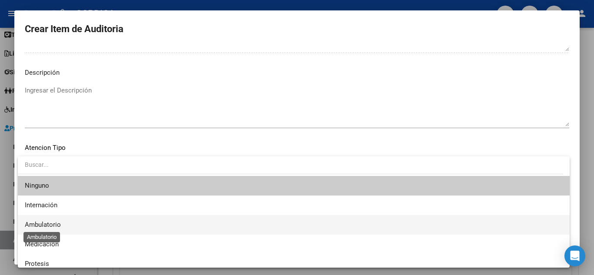
click at [55, 222] on span "Ambulatorio" at bounding box center [43, 225] width 36 height 8
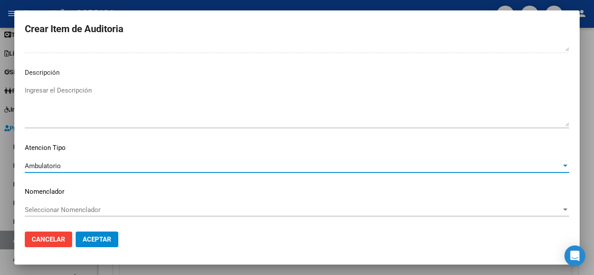
click at [103, 236] on span "Aceptar" at bounding box center [97, 240] width 29 height 8
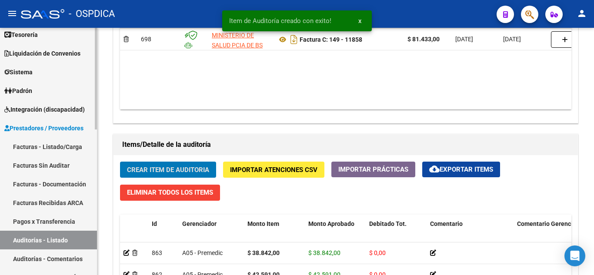
drag, startPoint x: 49, startPoint y: 165, endPoint x: 90, endPoint y: 158, distance: 41.4
click at [49, 165] on link "Facturas Sin Auditar" at bounding box center [48, 165] width 97 height 19
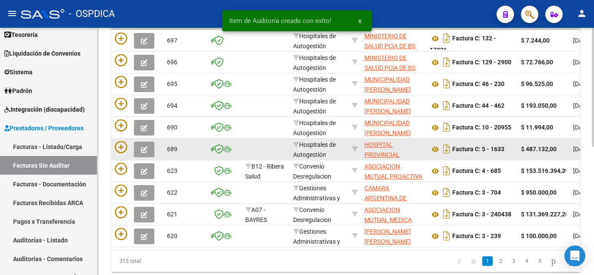
scroll to position [180, 0]
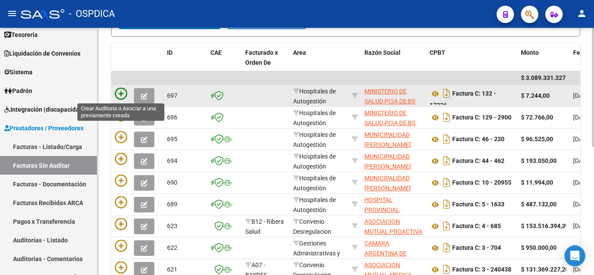
click at [122, 90] on icon at bounding box center [121, 94] width 12 height 12
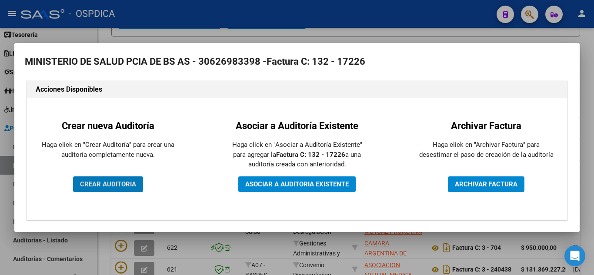
click at [110, 181] on span "CREAR AUDITORIA" at bounding box center [108, 184] width 56 height 8
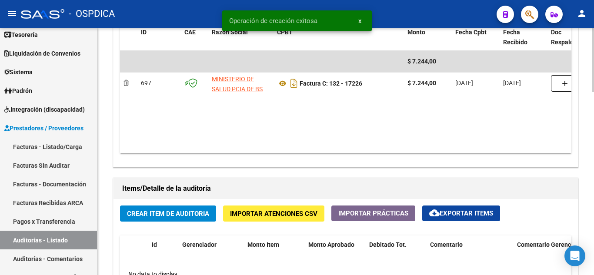
scroll to position [478, 0]
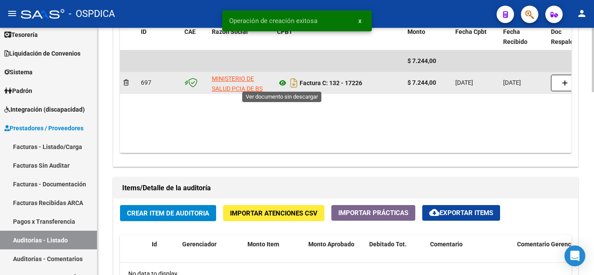
click at [279, 83] on icon at bounding box center [282, 83] width 11 height 10
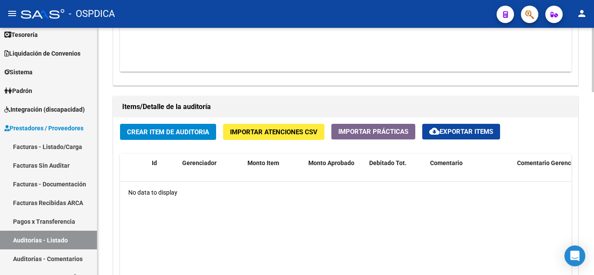
scroll to position [565, 0]
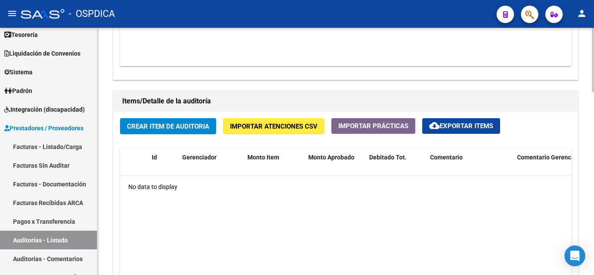
click at [165, 128] on span "Crear Item de Auditoria" at bounding box center [168, 127] width 82 height 8
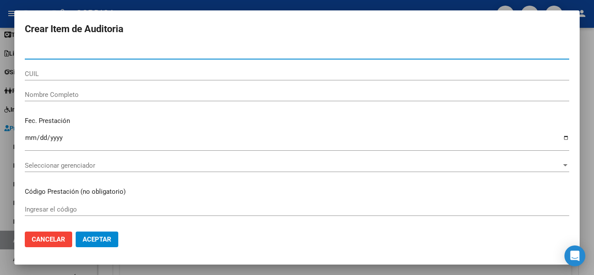
click at [104, 51] on input "Nro Documento" at bounding box center [297, 53] width 544 height 8
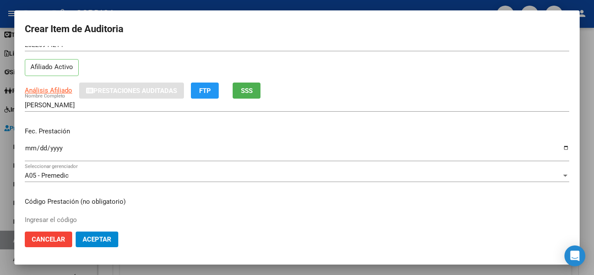
scroll to position [43, 0]
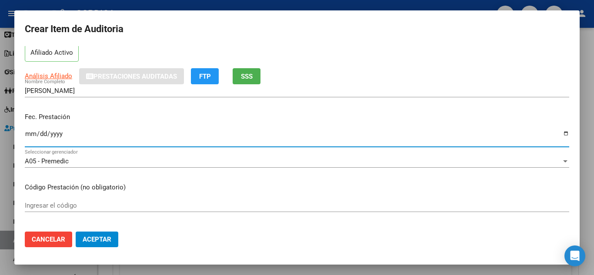
click at [27, 132] on input "Ingresar la fecha" at bounding box center [297, 137] width 544 height 14
click at [335, 115] on p "Fec. Prestación" at bounding box center [297, 117] width 544 height 10
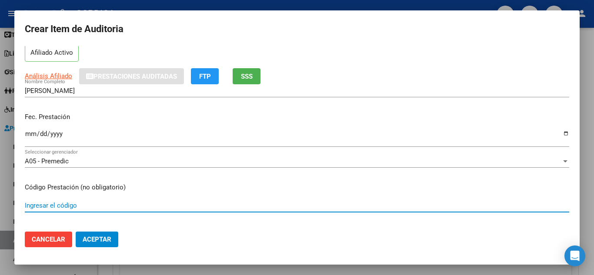
click at [60, 203] on input "Ingresar el código" at bounding box center [297, 206] width 544 height 8
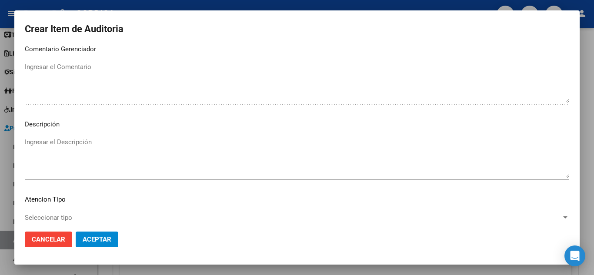
scroll to position [529, 0]
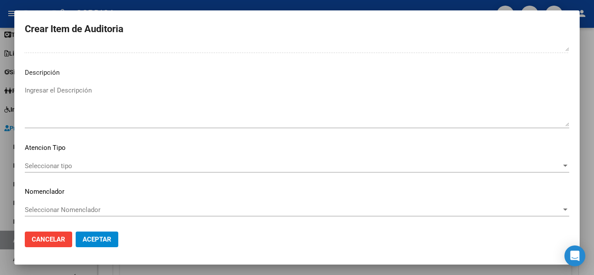
click at [43, 162] on span "Seleccionar tipo" at bounding box center [293, 166] width 536 height 8
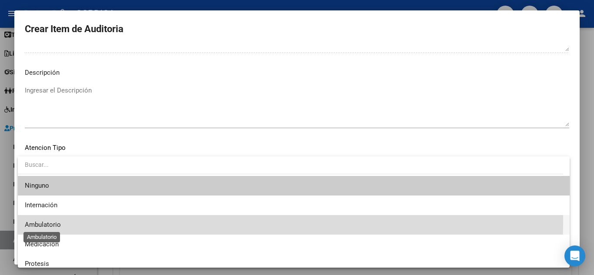
click at [53, 221] on span "Ambulatorio" at bounding box center [43, 225] width 36 height 8
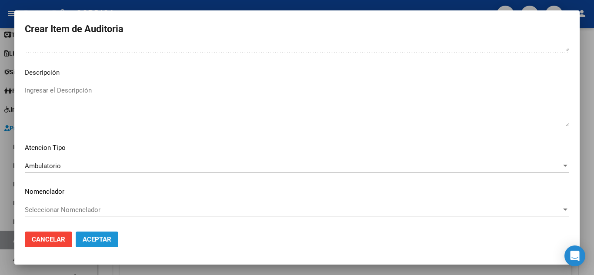
click at [98, 239] on span "Aceptar" at bounding box center [97, 240] width 29 height 8
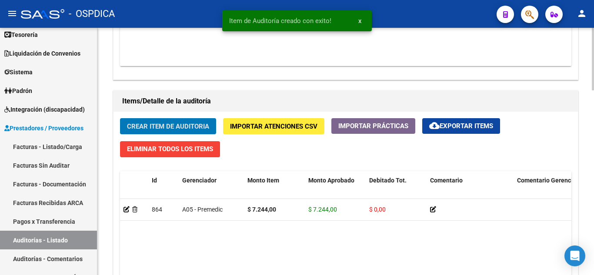
scroll to position [566, 0]
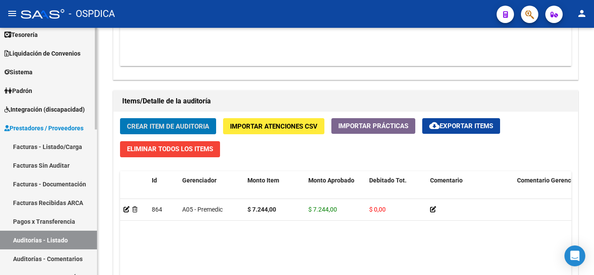
click at [29, 162] on link "Facturas Sin Auditar" at bounding box center [48, 165] width 97 height 19
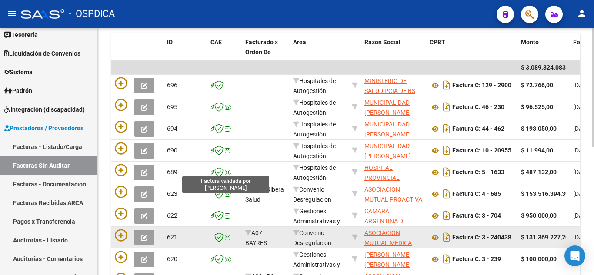
scroll to position [137, 0]
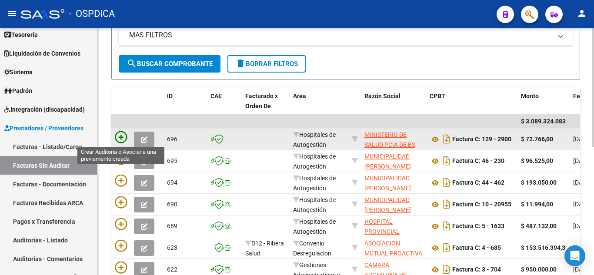
click at [117, 134] on icon at bounding box center [121, 137] width 12 height 12
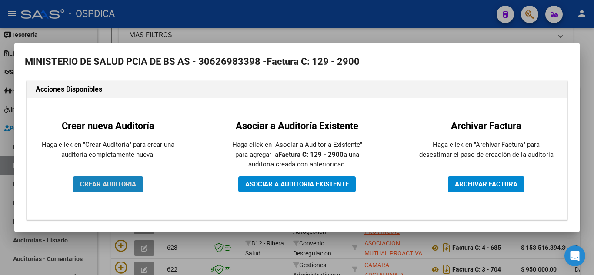
click at [115, 186] on span "CREAR AUDITORIA" at bounding box center [108, 184] width 56 height 8
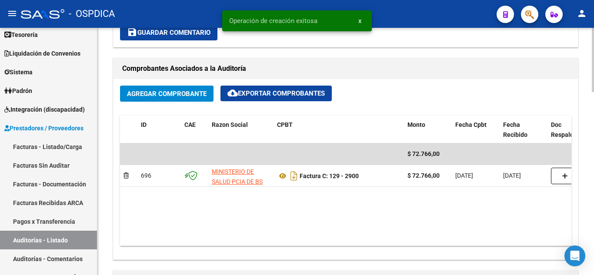
scroll to position [391, 0]
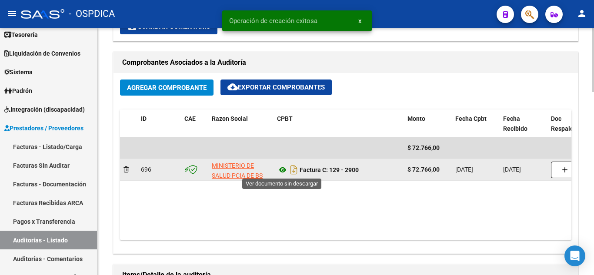
click at [281, 169] on icon at bounding box center [282, 170] width 11 height 10
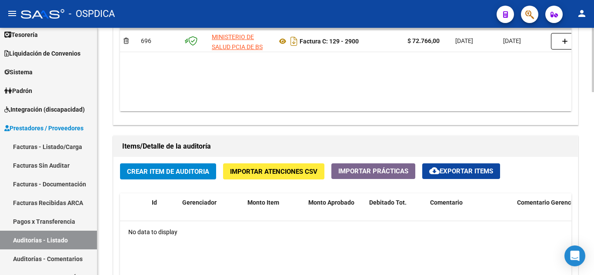
scroll to position [522, 0]
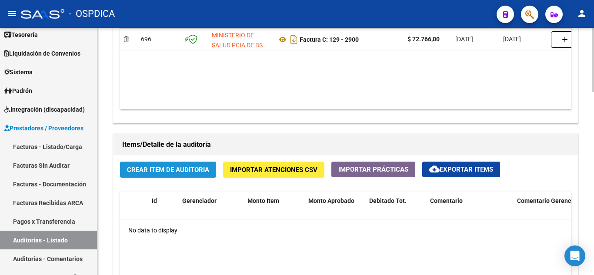
click at [170, 172] on span "Crear Item de Auditoria" at bounding box center [168, 170] width 82 height 8
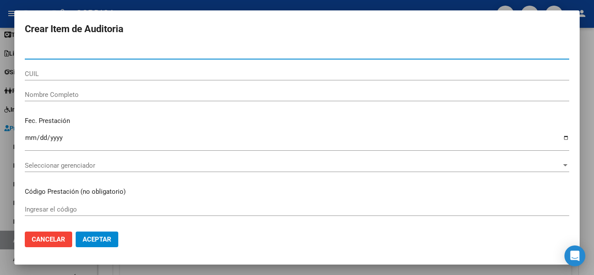
click at [83, 53] on input "Nro Documento" at bounding box center [297, 53] width 544 height 8
click at [112, 52] on input "52" at bounding box center [297, 53] width 544 height 8
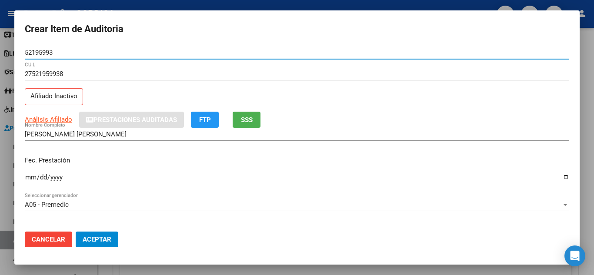
drag, startPoint x: 60, startPoint y: 51, endPoint x: 17, endPoint y: 43, distance: 44.3
click at [17, 43] on mat-dialog-container "Crear Item de Auditoria 52195993 Nro Documento 27521959938 CUIL Afiliado Inacti…" at bounding box center [296, 137] width 565 height 254
click at [124, 47] on div "52195993 Nro Documento" at bounding box center [297, 52] width 544 height 13
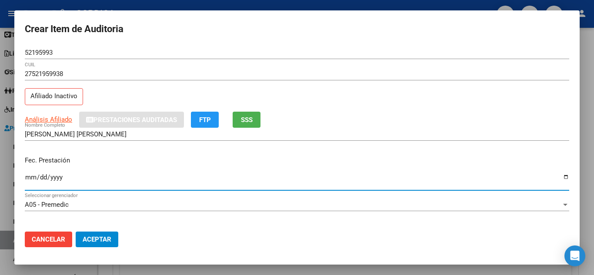
click at [28, 176] on input "Ingresar la fecha" at bounding box center [297, 181] width 544 height 14
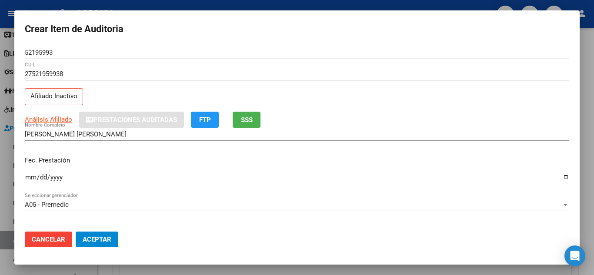
click at [269, 157] on p "Fec. Prestación" at bounding box center [297, 161] width 544 height 10
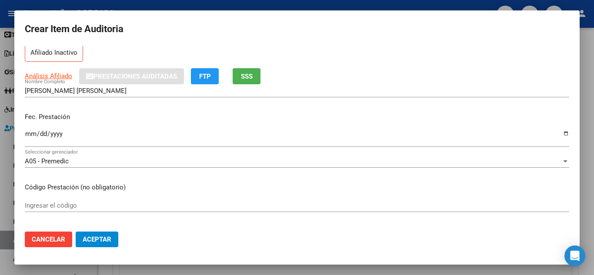
scroll to position [87, 0]
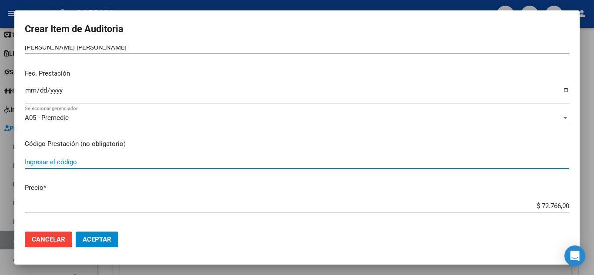
click at [50, 164] on input "Ingresar el código" at bounding box center [297, 162] width 544 height 8
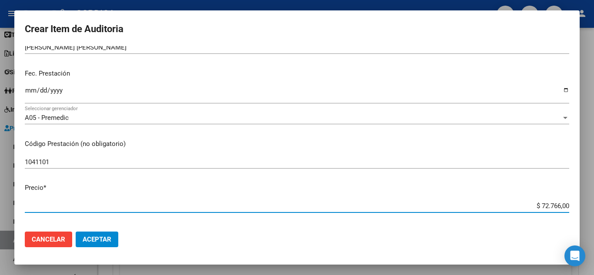
drag, startPoint x: 527, startPoint y: 206, endPoint x: 591, endPoint y: 206, distance: 63.9
click at [591, 206] on div "Crear Item de Auditoria 52195993 Nro Documento 27521959938 CUIL Afiliado Inacti…" at bounding box center [297, 137] width 594 height 275
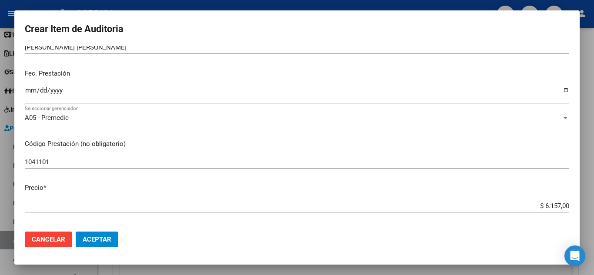
click at [458, 170] on div "1041101 Ingresar el código" at bounding box center [297, 166] width 544 height 21
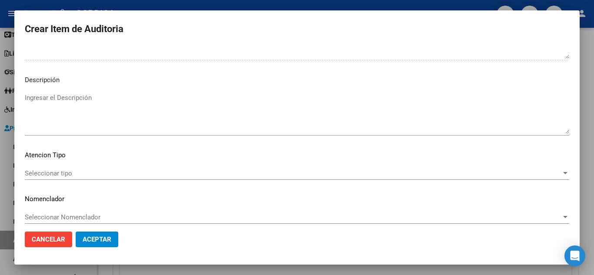
scroll to position [529, 0]
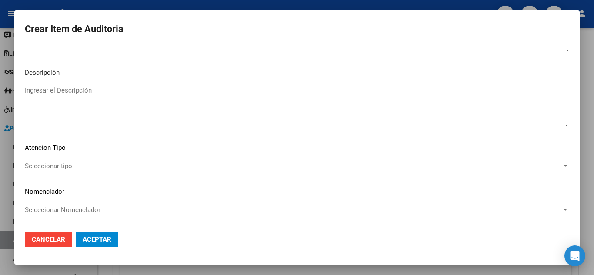
click at [40, 165] on span "Seleccionar tipo" at bounding box center [293, 166] width 536 height 8
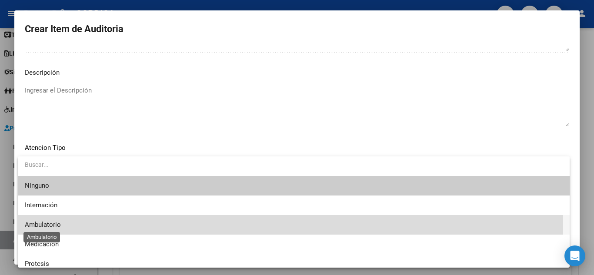
click at [47, 222] on span "Ambulatorio" at bounding box center [43, 225] width 36 height 8
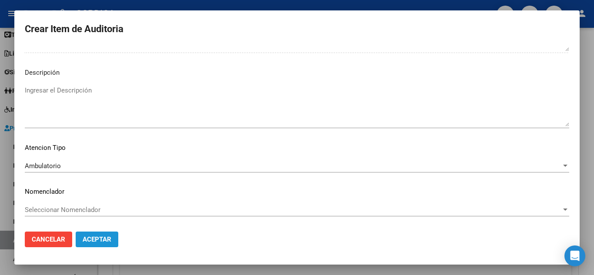
click at [100, 238] on span "Aceptar" at bounding box center [97, 240] width 29 height 8
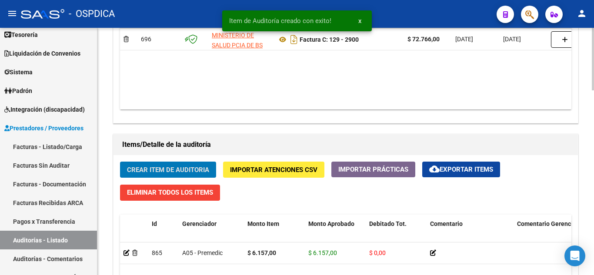
scroll to position [522, 0]
click at [143, 168] on span "Crear Item de Auditoria" at bounding box center [168, 170] width 82 height 8
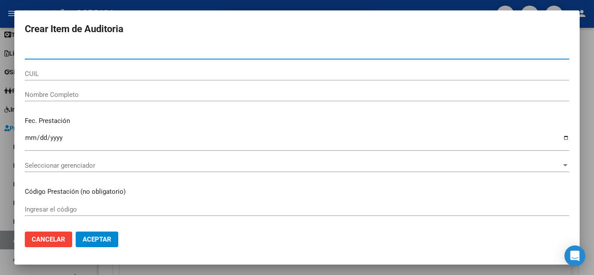
click at [148, 53] on input "Nro Documento" at bounding box center [297, 53] width 544 height 8
paste input "52195993"
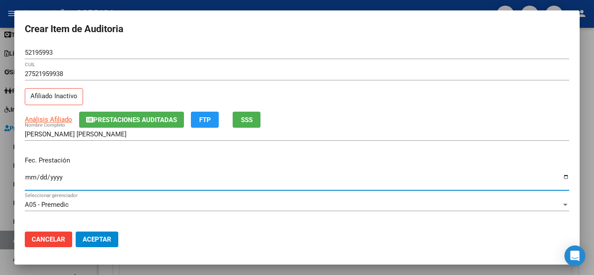
click at [28, 178] on input "Ingresar la fecha" at bounding box center [297, 181] width 544 height 14
click at [401, 147] on div "[PERSON_NAME] [PERSON_NAME] Nombre Completo" at bounding box center [297, 138] width 544 height 21
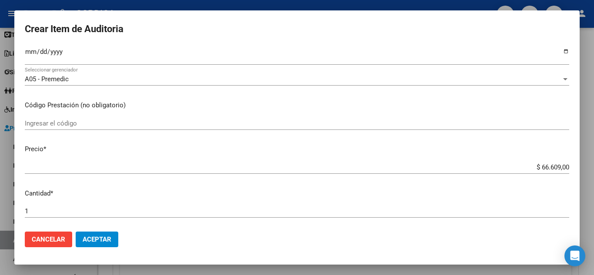
scroll to position [130, 0]
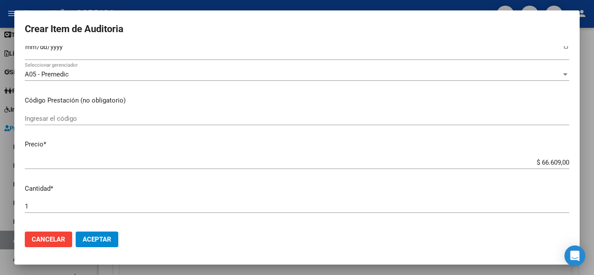
click at [70, 118] on input "Ingresar el código" at bounding box center [297, 119] width 544 height 8
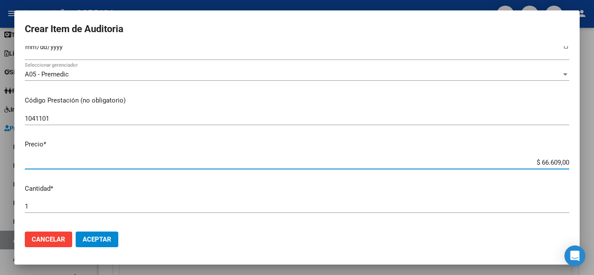
drag, startPoint x: 529, startPoint y: 162, endPoint x: 593, endPoint y: 162, distance: 64.3
click at [593, 162] on div "Crear Item de Auditoria 52195993 Nro Documento 27521959938 CUIL Afiliado Inacti…" at bounding box center [297, 137] width 594 height 275
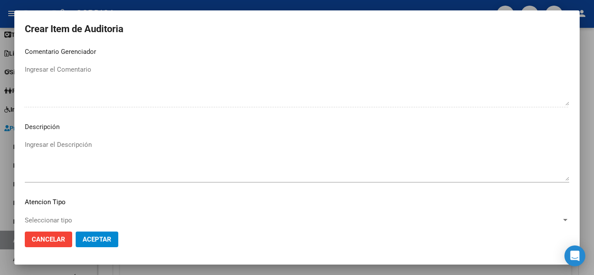
scroll to position [529, 0]
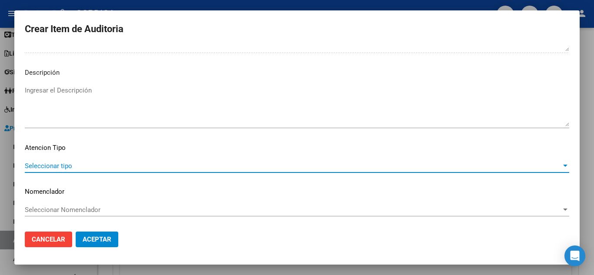
click at [53, 163] on span "Seleccionar tipo" at bounding box center [293, 166] width 536 height 8
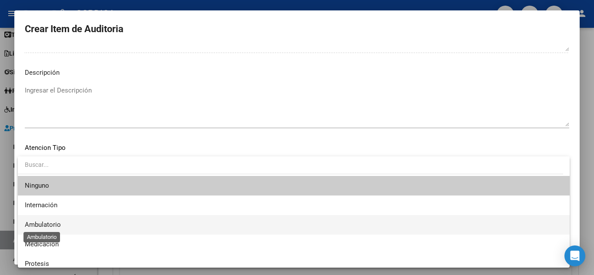
click at [49, 223] on span "Ambulatorio" at bounding box center [43, 225] width 36 height 8
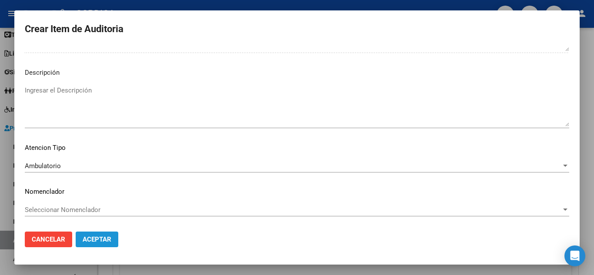
click at [93, 237] on span "Aceptar" at bounding box center [97, 240] width 29 height 8
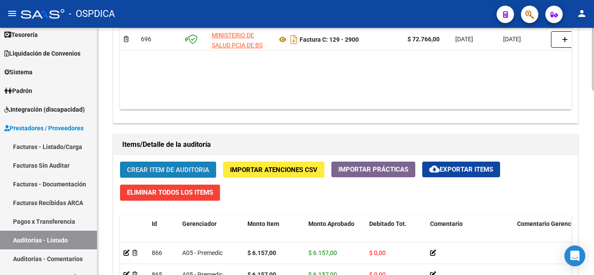
click at [173, 166] on span "Crear Item de Auditoria" at bounding box center [168, 170] width 82 height 8
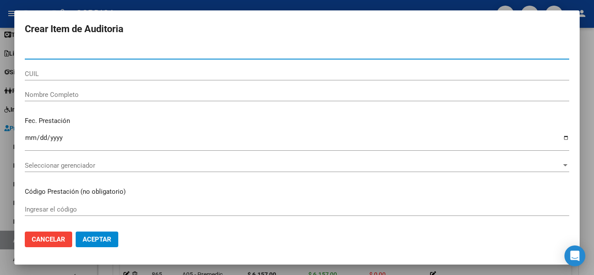
click at [196, 52] on input "Nro Documento" at bounding box center [297, 53] width 544 height 8
paste input "52195993"
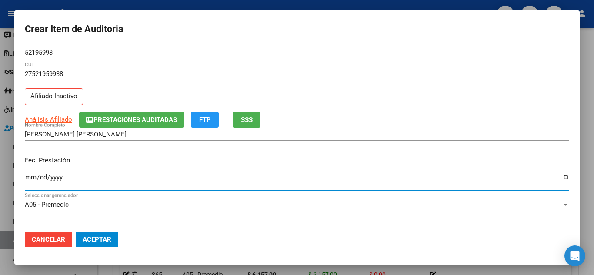
click at [32, 179] on input "Ingresar la fecha" at bounding box center [297, 181] width 544 height 14
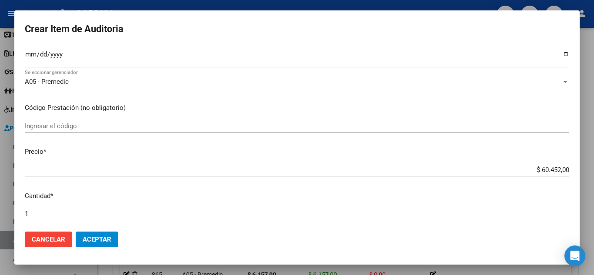
scroll to position [130, 0]
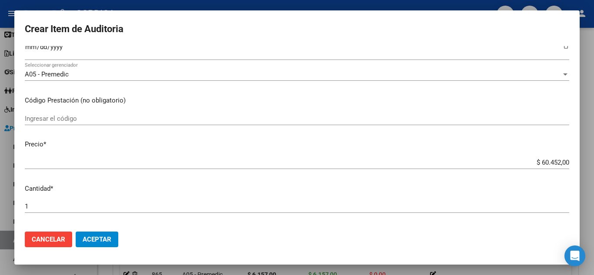
click at [96, 119] on input "Ingresar el código" at bounding box center [297, 119] width 544 height 8
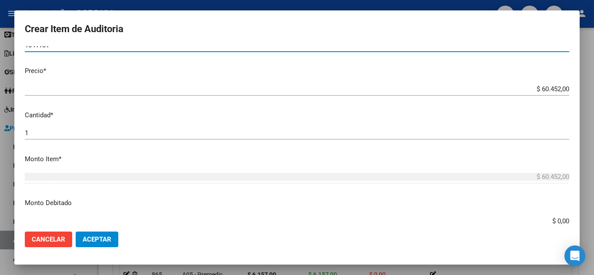
scroll to position [217, 0]
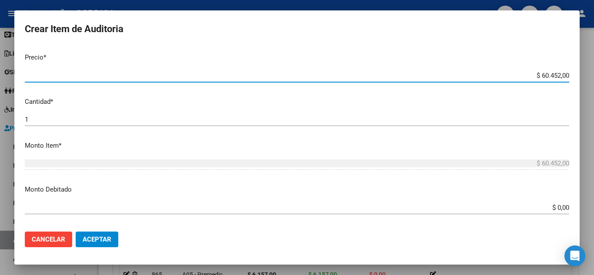
drag, startPoint x: 518, startPoint y: 74, endPoint x: 360, endPoint y: 46, distance: 160.7
click at [593, 73] on div "Crear Item de Auditoria 52195993 Nro Documento 27521959938 CUIL Afiliado Inacti…" at bounding box center [297, 137] width 594 height 275
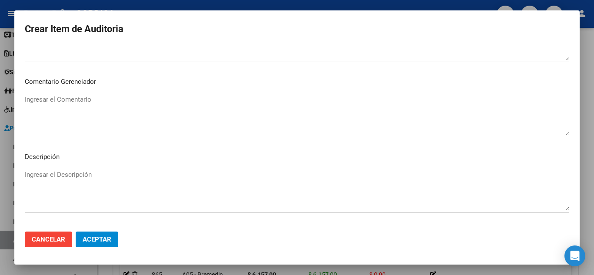
scroll to position [529, 0]
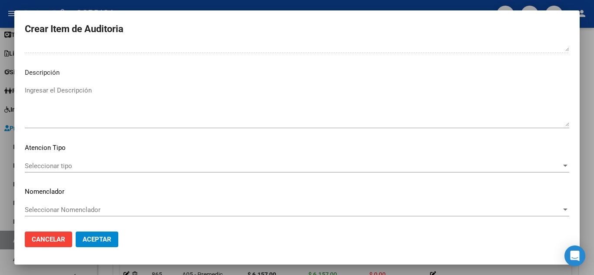
click at [63, 168] on span "Seleccionar tipo" at bounding box center [293, 166] width 536 height 8
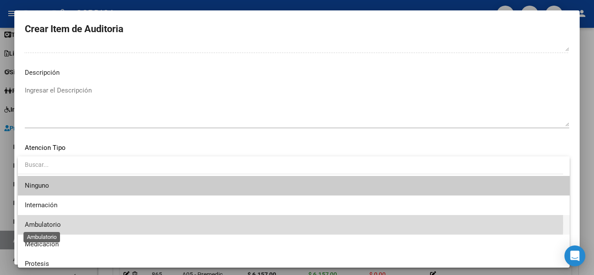
click at [57, 223] on span "Ambulatorio" at bounding box center [43, 225] width 36 height 8
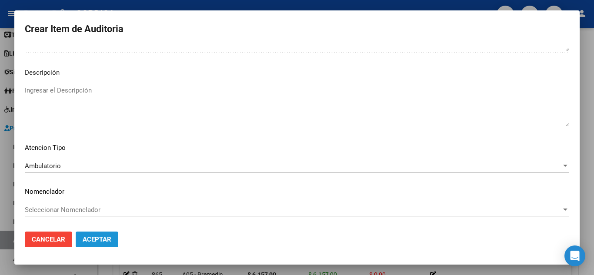
click at [104, 236] on span "Aceptar" at bounding box center [97, 240] width 29 height 8
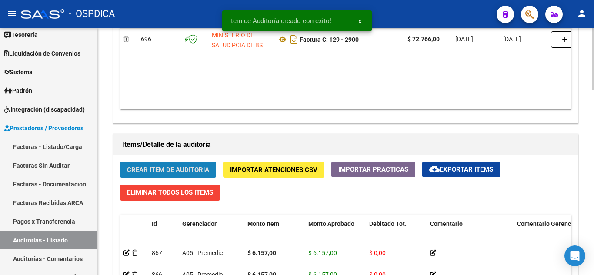
click at [177, 166] on span "Crear Item de Auditoria" at bounding box center [168, 170] width 82 height 8
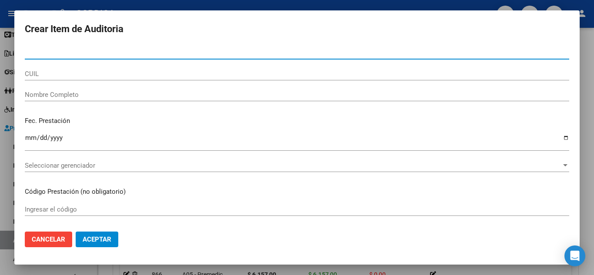
click at [122, 47] on div "Nro Documento" at bounding box center [297, 52] width 544 height 13
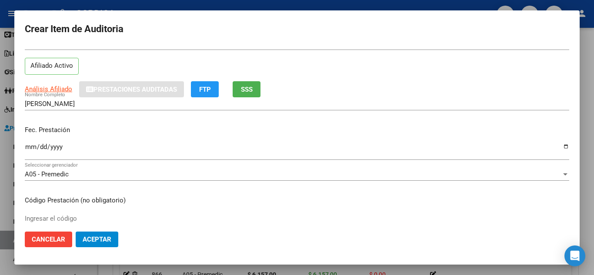
scroll to position [43, 0]
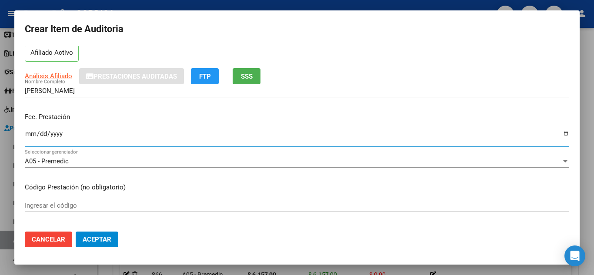
click at [25, 133] on input "Ingresar la fecha" at bounding box center [297, 137] width 544 height 14
click at [43, 200] on div "Ingresar el código" at bounding box center [297, 205] width 544 height 13
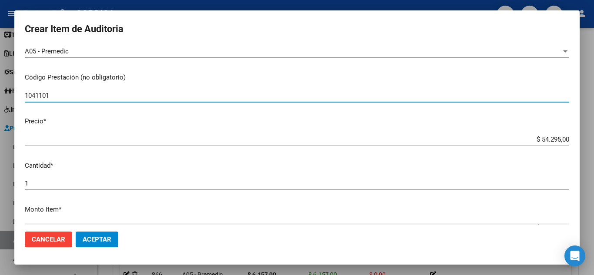
scroll to position [174, 0]
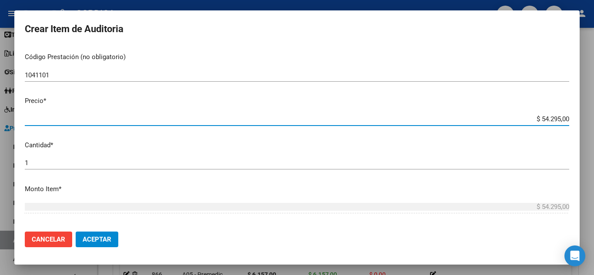
drag, startPoint x: 528, startPoint y: 118, endPoint x: 578, endPoint y: 117, distance: 50.0
click at [578, 117] on mat-dialog-content "52992969 Nro Documento 27529929698 CUIL Afiliado Activo Análisis Afiliado Prest…" at bounding box center [296, 135] width 565 height 179
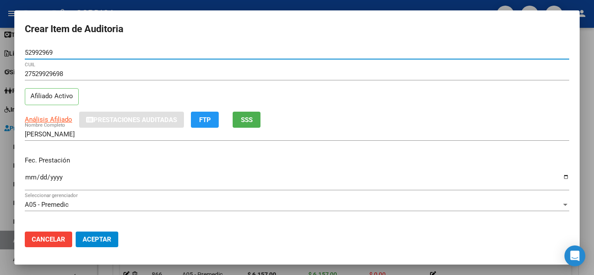
drag, startPoint x: 56, startPoint y: 50, endPoint x: 20, endPoint y: 52, distance: 36.6
click at [20, 52] on mat-dialog-content "52992969 Nro Documento 27529929698 CUIL Afiliado Activo Análisis Afiliado Prest…" at bounding box center [296, 135] width 565 height 179
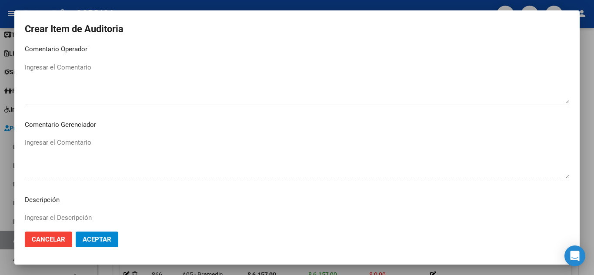
scroll to position [529, 0]
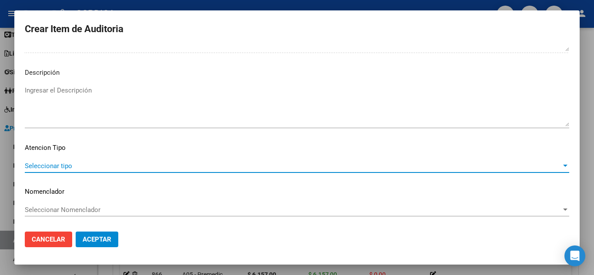
click at [52, 166] on span "Seleccionar tipo" at bounding box center [293, 166] width 536 height 8
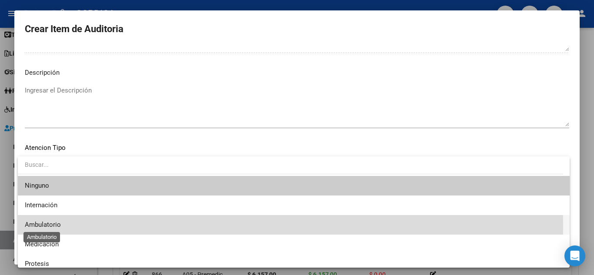
click at [41, 226] on span "Ambulatorio" at bounding box center [43, 225] width 36 height 8
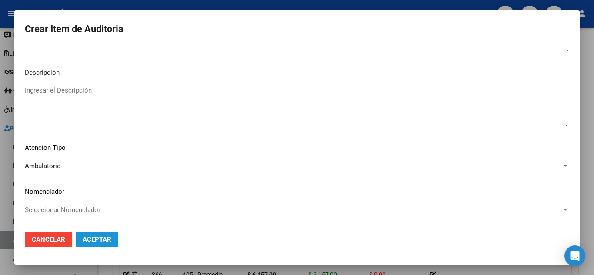
click at [102, 242] on span "Aceptar" at bounding box center [97, 240] width 29 height 8
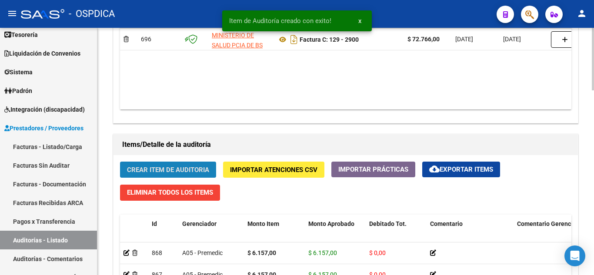
click at [180, 171] on span "Crear Item de Auditoria" at bounding box center [168, 170] width 82 height 8
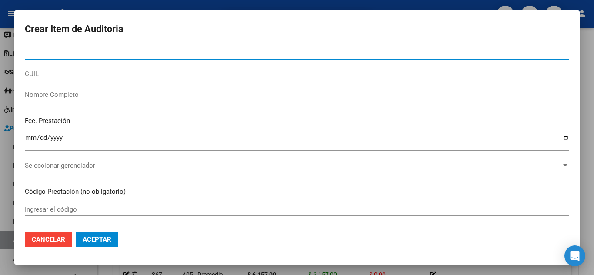
click at [138, 54] on input "Nro Documento" at bounding box center [297, 53] width 544 height 8
paste input "52992969"
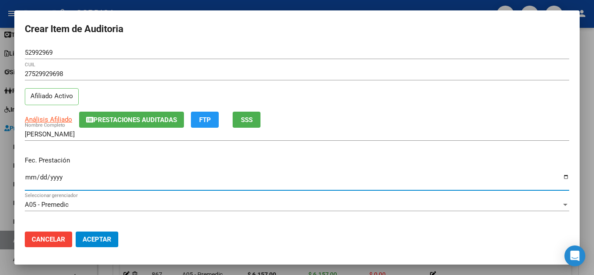
click at [32, 177] on input "Ingresar la fecha" at bounding box center [297, 181] width 544 height 14
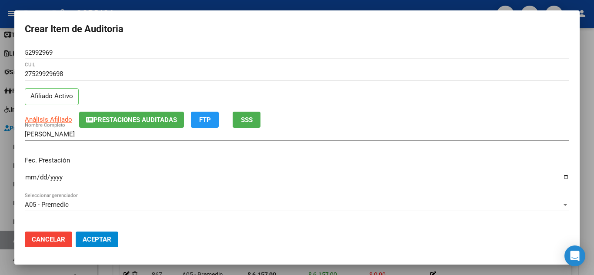
click at [122, 153] on div "Fec. Prestación [DATE] Ingresar la fecha" at bounding box center [297, 174] width 544 height 50
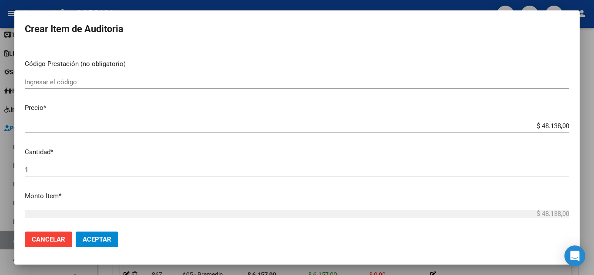
scroll to position [174, 0]
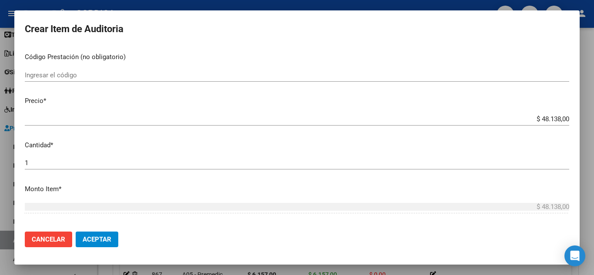
click at [87, 70] on div "Ingresar el código" at bounding box center [297, 75] width 544 height 13
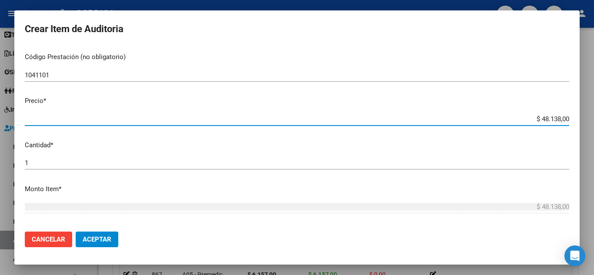
drag, startPoint x: 523, startPoint y: 120, endPoint x: 576, endPoint y: 117, distance: 53.1
click at [576, 117] on mat-dialog-content "52992969 Nro Documento 27529929698 CUIL Afiliado Activo Análisis Afiliado Prest…" at bounding box center [296, 135] width 565 height 179
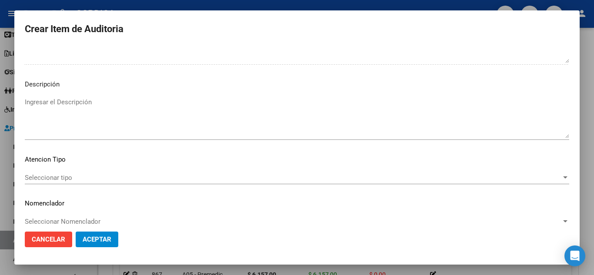
scroll to position [529, 0]
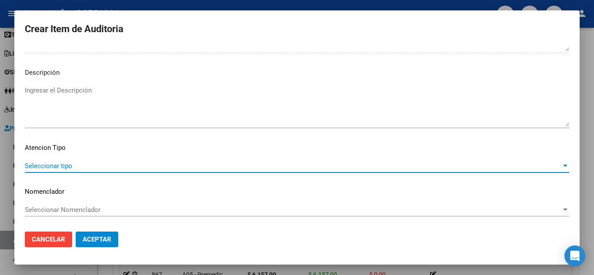
click at [66, 164] on span "Seleccionar tipo" at bounding box center [293, 166] width 536 height 8
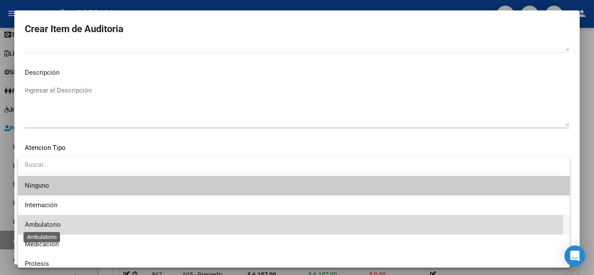
click at [53, 222] on span "Ambulatorio" at bounding box center [43, 225] width 36 height 8
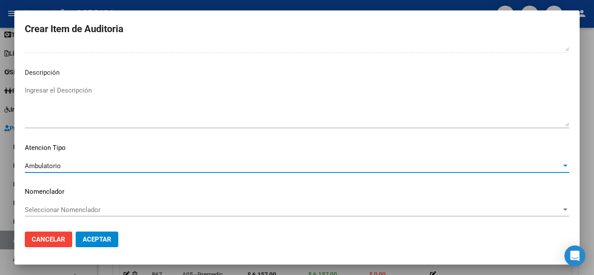
click at [109, 239] on span "Aceptar" at bounding box center [97, 240] width 29 height 8
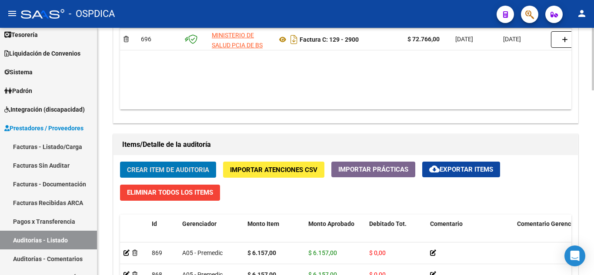
click at [185, 167] on span "Crear Item de Auditoria" at bounding box center [168, 170] width 82 height 8
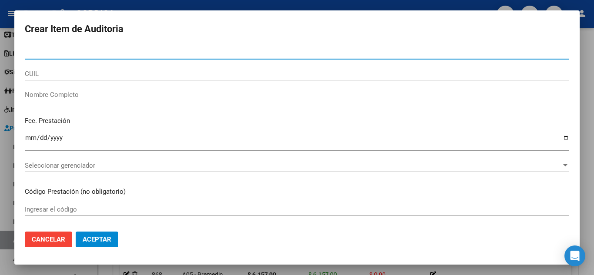
click at [183, 53] on input "Nro Documento" at bounding box center [297, 53] width 544 height 8
paste input "52992969"
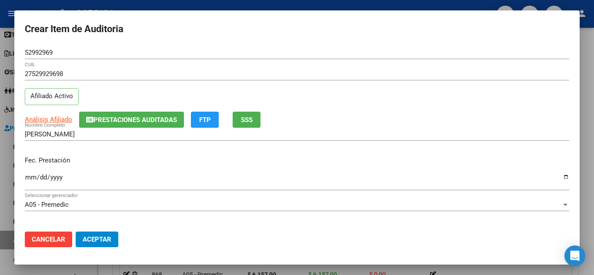
click at [31, 173] on div "Ingresar la fecha" at bounding box center [297, 181] width 544 height 19
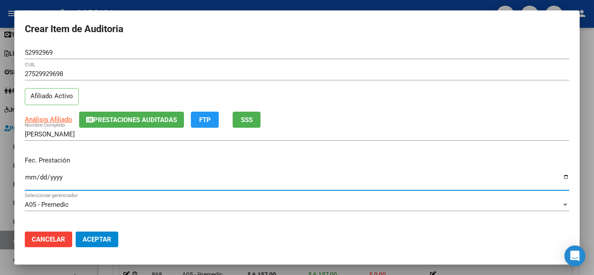
click at [310, 167] on div "Fec. Prestación [DATE] Ingresar la fecha" at bounding box center [297, 174] width 544 height 50
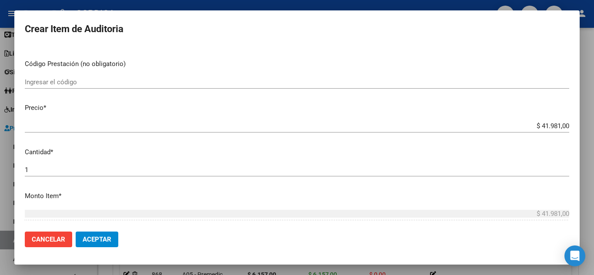
scroll to position [174, 0]
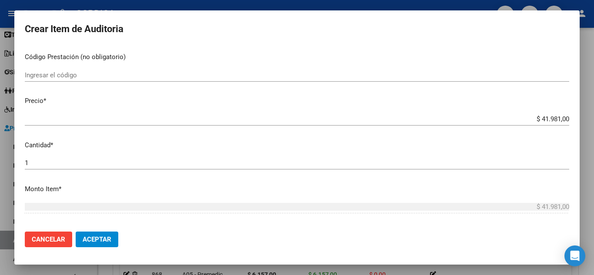
click at [91, 76] on input "Ingresar el código" at bounding box center [297, 75] width 544 height 8
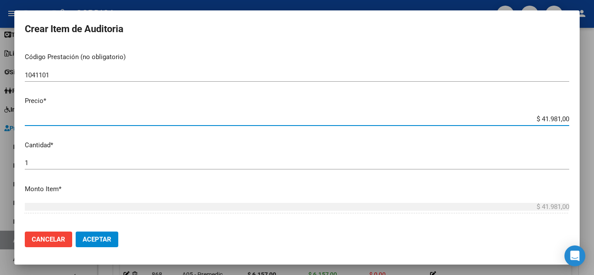
drag, startPoint x: 530, startPoint y: 121, endPoint x: 581, endPoint y: 120, distance: 50.4
click at [581, 120] on div "Crear Item de Auditoria 52992969 Nro Documento 27529929698 CUIL Afiliado Activo…" at bounding box center [297, 137] width 594 height 275
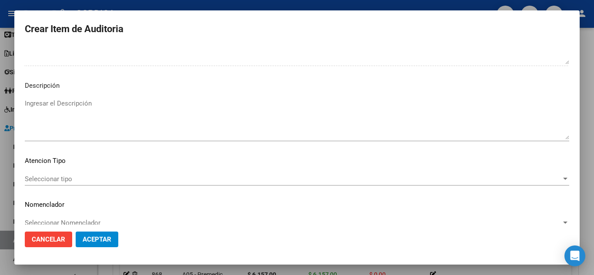
scroll to position [529, 0]
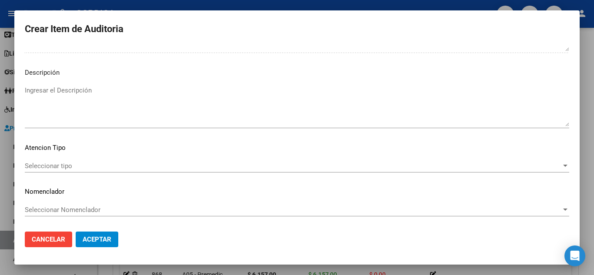
click at [60, 167] on span "Seleccionar tipo" at bounding box center [293, 166] width 536 height 8
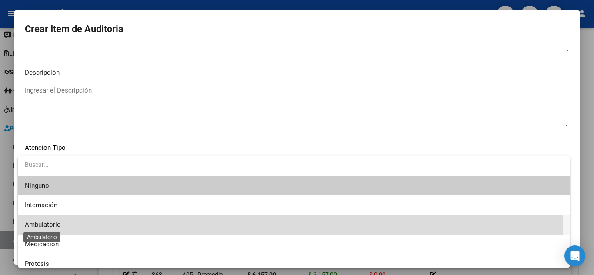
click at [45, 223] on span "Ambulatorio" at bounding box center [43, 225] width 36 height 8
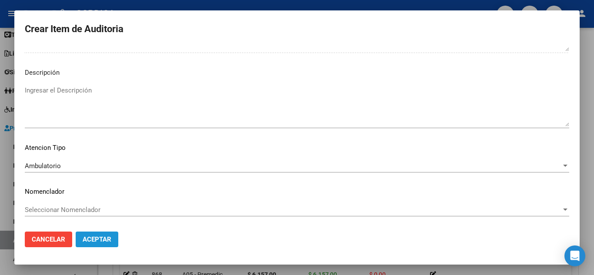
click at [95, 233] on button "Aceptar" at bounding box center [97, 240] width 43 height 16
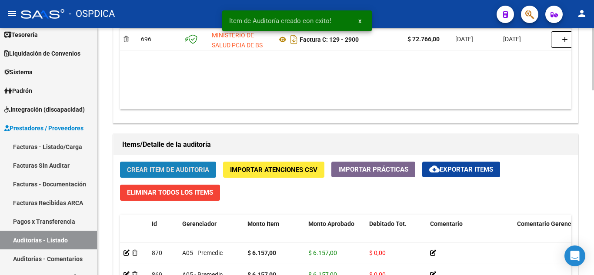
click at [170, 166] on span "Crear Item de Auditoria" at bounding box center [168, 170] width 82 height 8
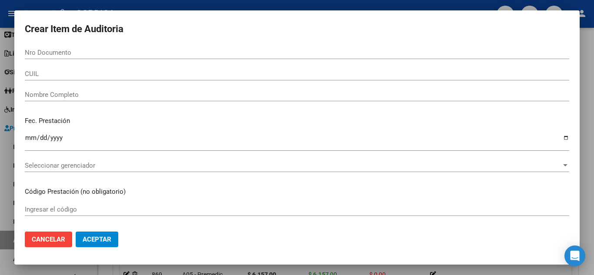
click at [149, 47] on div "Nro Documento" at bounding box center [297, 52] width 544 height 13
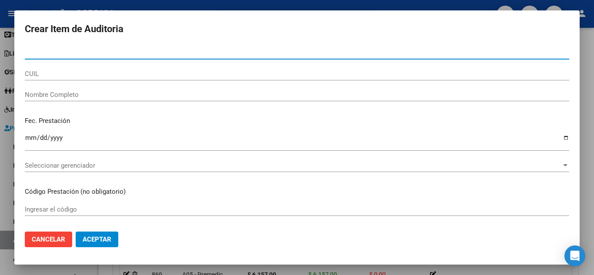
paste input "52992969"
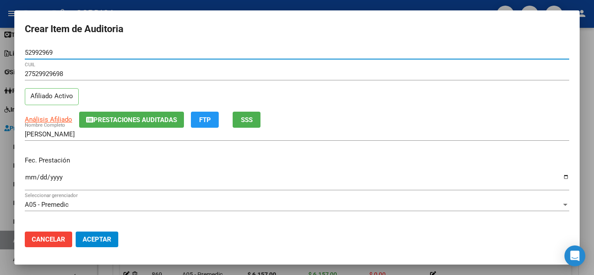
click at [28, 178] on input "Ingresar la fecha" at bounding box center [297, 181] width 544 height 14
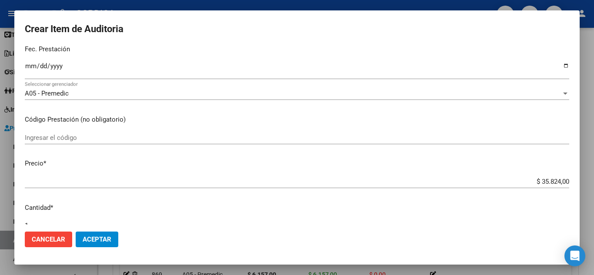
scroll to position [130, 0]
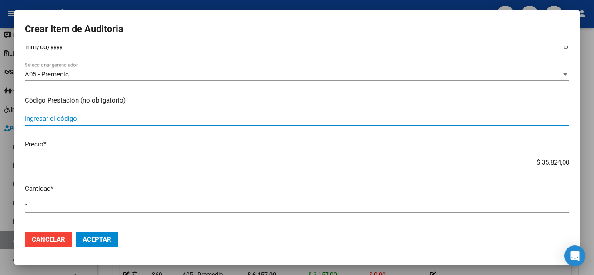
click at [70, 120] on input "Ingresar el código" at bounding box center [297, 119] width 544 height 8
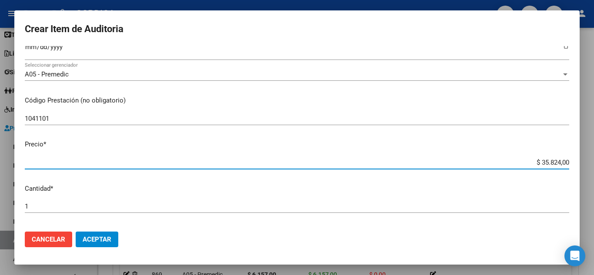
drag, startPoint x: 523, startPoint y: 163, endPoint x: 593, endPoint y: 158, distance: 69.3
click at [593, 158] on div "Crear Item de Auditoria 52992969 Nro Documento 27529929698 CUIL Afiliado Activo…" at bounding box center [297, 137] width 594 height 275
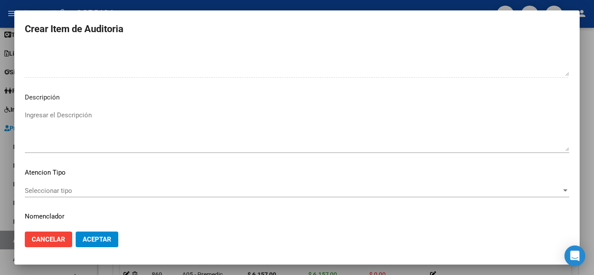
scroll to position [529, 0]
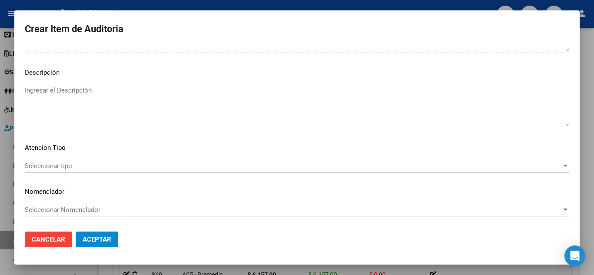
click at [58, 165] on span "Seleccionar tipo" at bounding box center [293, 166] width 536 height 8
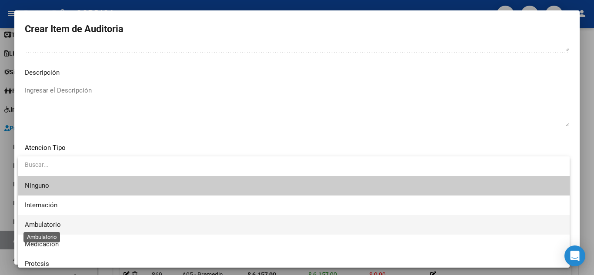
click at [50, 222] on span "Ambulatorio" at bounding box center [43, 225] width 36 height 8
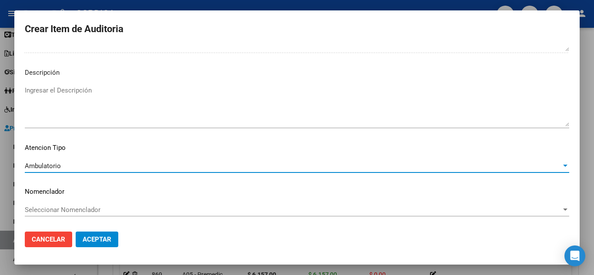
click at [92, 238] on span "Aceptar" at bounding box center [97, 240] width 29 height 8
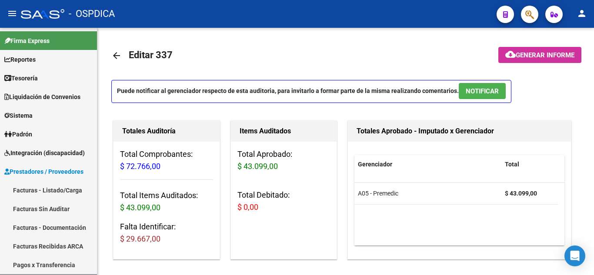
scroll to position [522, 0]
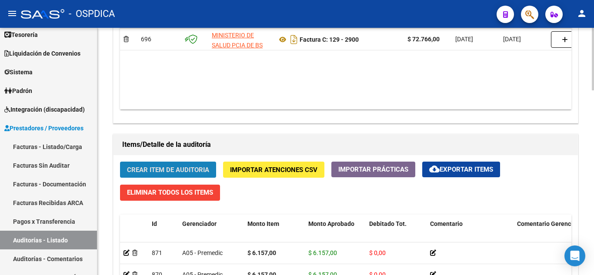
click at [173, 167] on span "Crear Item de Auditoria" at bounding box center [168, 170] width 82 height 8
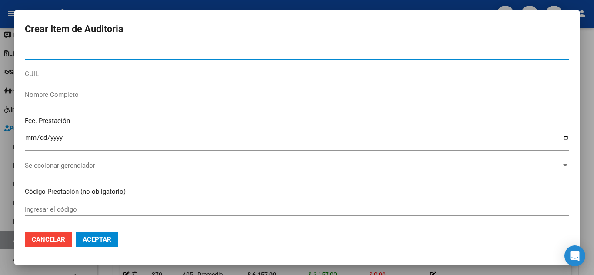
click at [118, 53] on input "Nro Documento" at bounding box center [297, 53] width 544 height 8
paste input "52992969"
type input "52992969"
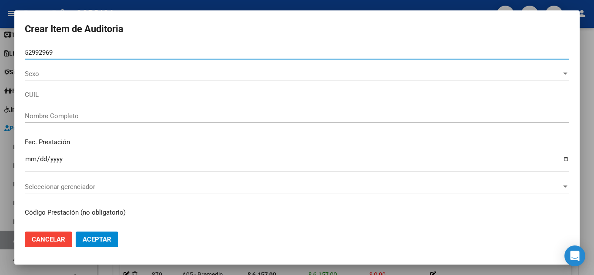
type input "27529929698"
type input "[PERSON_NAME]"
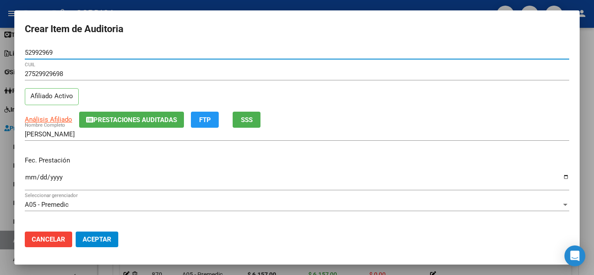
type input "52992969"
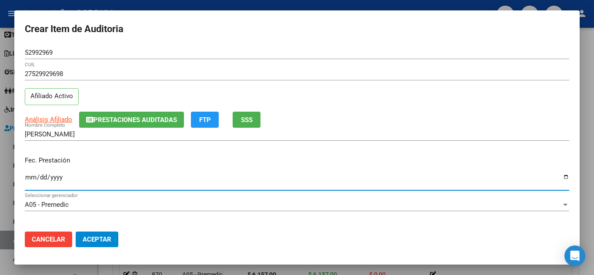
click at [32, 177] on input "Ingresar la fecha" at bounding box center [297, 181] width 544 height 14
type input "2025-03-27"
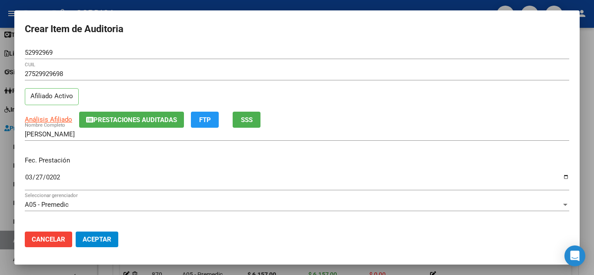
click at [283, 159] on p "Fec. Prestación" at bounding box center [297, 161] width 544 height 10
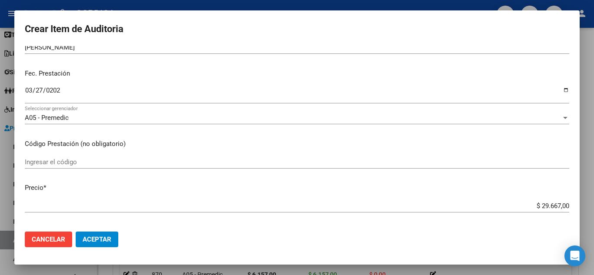
scroll to position [130, 0]
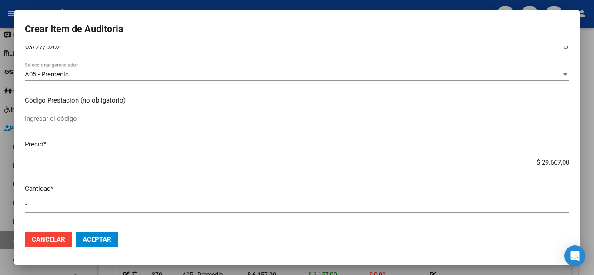
click at [110, 114] on div "Ingresar el código" at bounding box center [297, 118] width 544 height 13
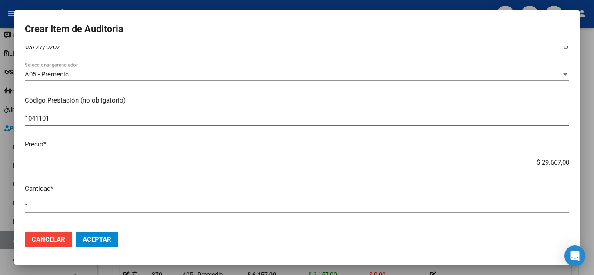
type input "1041101"
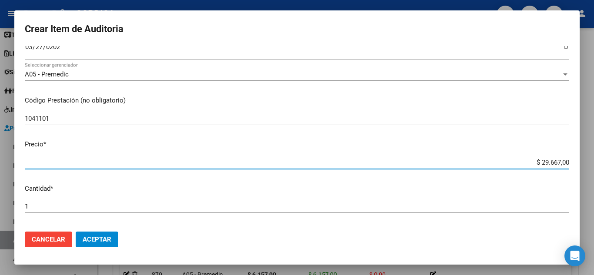
drag, startPoint x: 526, startPoint y: 160, endPoint x: 593, endPoint y: 167, distance: 67.3
click at [593, 167] on div "Crear Item de Auditoria 52992969 Nro Documento 27529929698 CUIL Afiliado Activo…" at bounding box center [297, 137] width 594 height 275
type input "$ 0,06"
type input "$ 0,61"
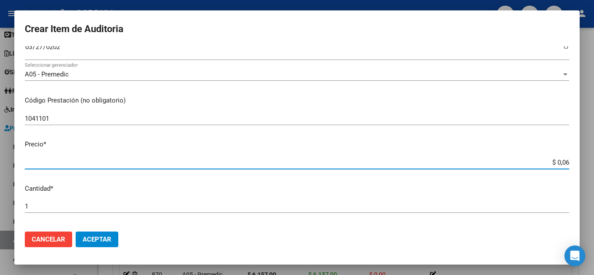
type input "$ 0,61"
type input "$ 6,15"
type input "$ 61,57"
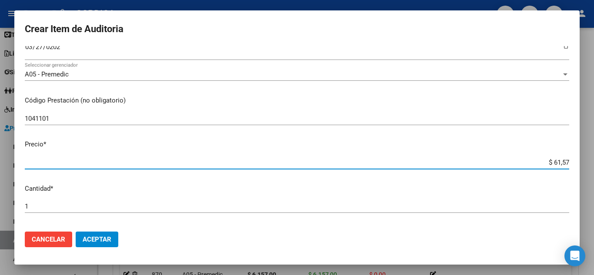
type input "$ 615,70"
type input "$ 6.157,00"
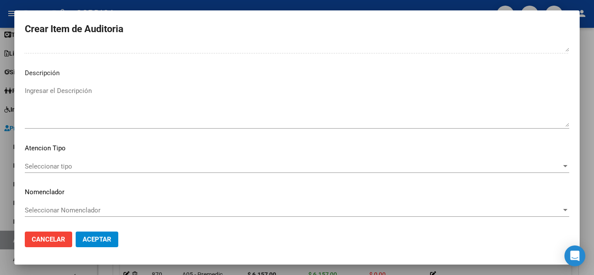
scroll to position [529, 0]
click at [71, 165] on span "Seleccionar tipo" at bounding box center [293, 166] width 536 height 8
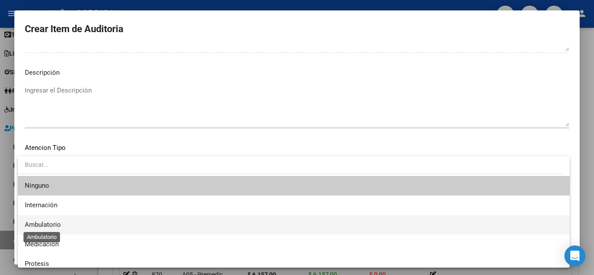
click at [45, 221] on span "Ambulatorio" at bounding box center [43, 225] width 36 height 8
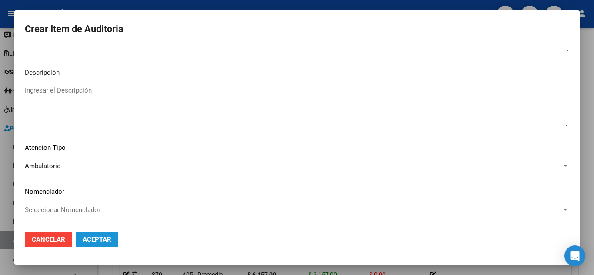
click at [99, 239] on span "Aceptar" at bounding box center [97, 240] width 29 height 8
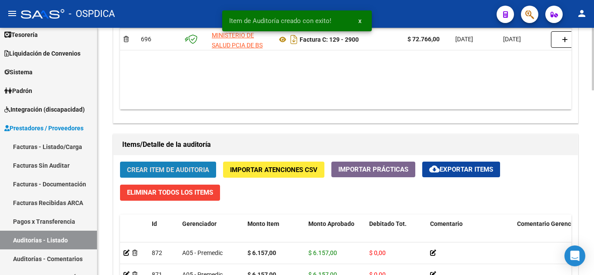
click at [170, 170] on span "Crear Item de Auditoria" at bounding box center [168, 170] width 82 height 8
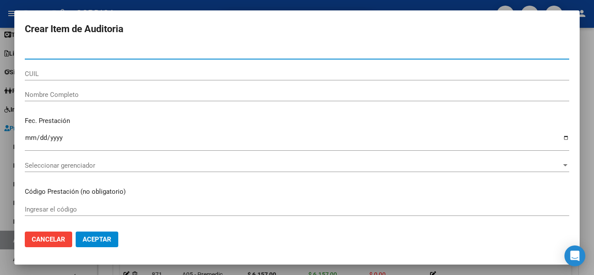
click at [140, 50] on input "Nro Documento" at bounding box center [297, 53] width 544 height 8
paste input "52992969"
type input "52992969"
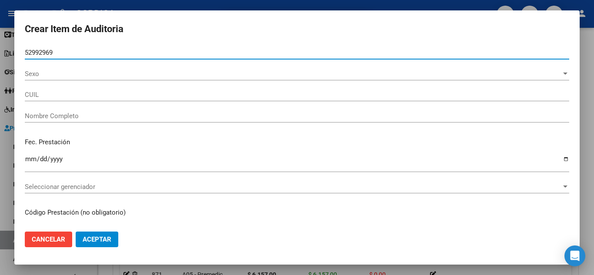
type input "27529929698"
type input "[PERSON_NAME]"
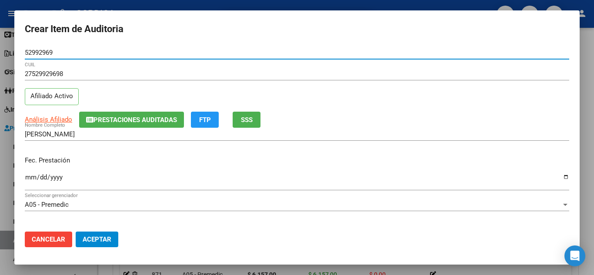
type input "52992969"
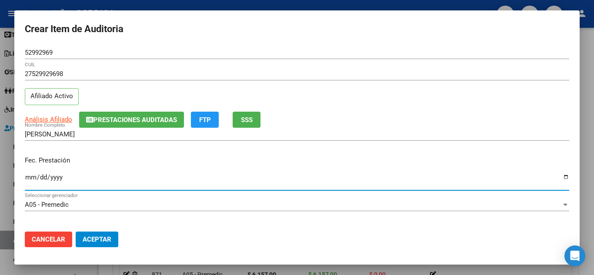
click at [27, 177] on input "Ingresar la fecha" at bounding box center [297, 181] width 544 height 14
type input "2025-03-31"
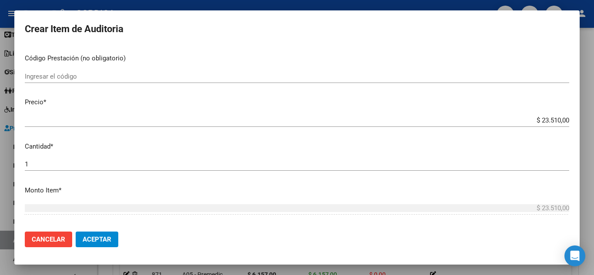
scroll to position [174, 0]
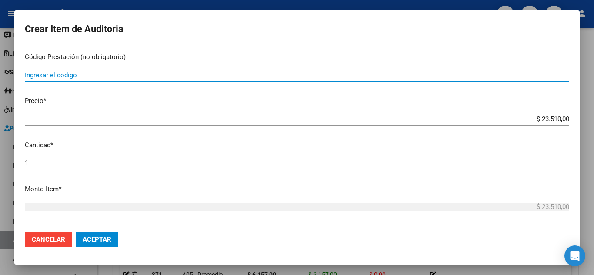
click at [104, 74] on input "Ingresar el código" at bounding box center [297, 75] width 544 height 8
type input "1041101"
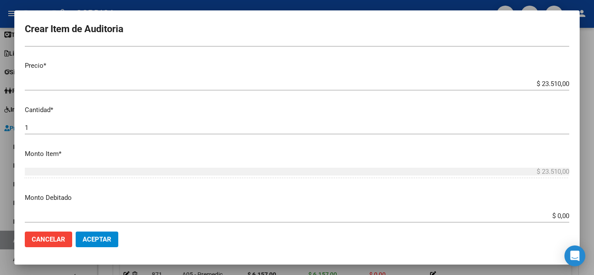
scroll to position [217, 0]
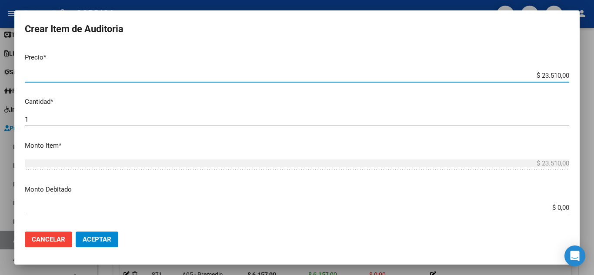
drag, startPoint x: 527, startPoint y: 76, endPoint x: 593, endPoint y: 81, distance: 66.7
click at [593, 81] on div "Crear Item de Auditoria 52992969 Nro Documento 27529929698 CUIL Afiliado Activo…" at bounding box center [297, 137] width 594 height 275
type input "$ 0,06"
type input "$ 0,61"
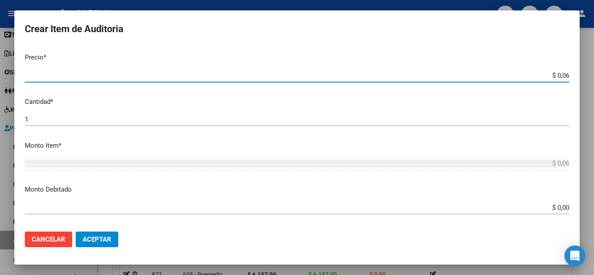
type input "$ 0,61"
type input "$ 6,15"
type input "$ 61,57"
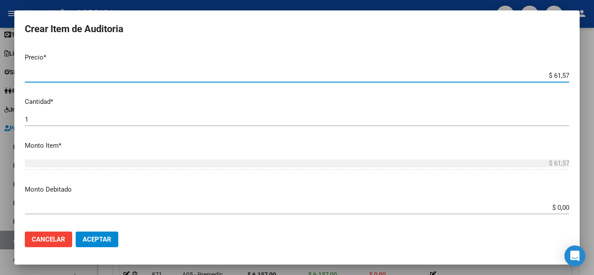
type input "$ 615,70"
type input "$ 6.157,00"
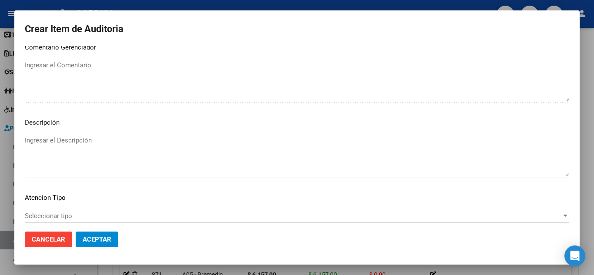
scroll to position [529, 0]
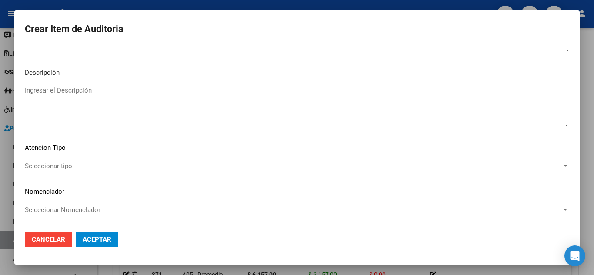
click at [70, 166] on span "Seleccionar tipo" at bounding box center [293, 166] width 536 height 8
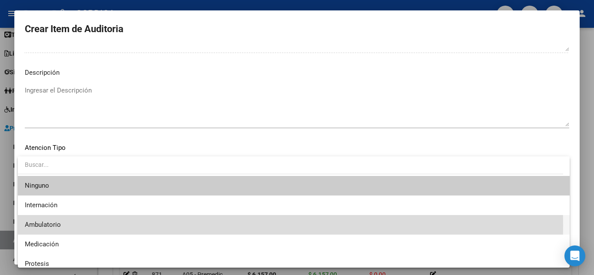
click at [69, 226] on span "Ambulatorio" at bounding box center [294, 225] width 538 height 20
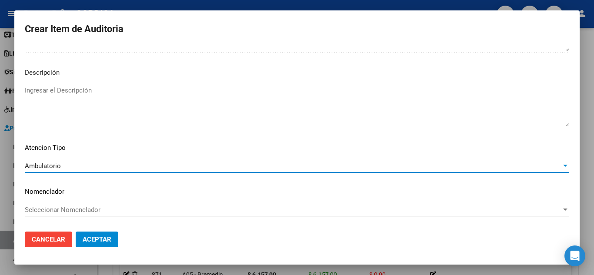
click at [109, 240] on span "Aceptar" at bounding box center [97, 240] width 29 height 8
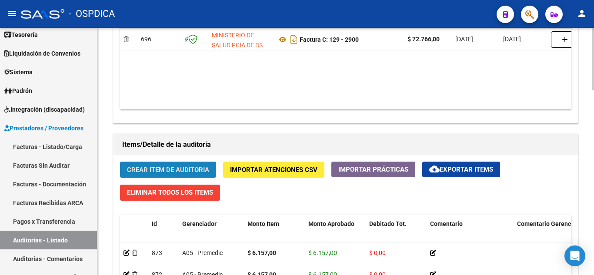
click at [180, 168] on span "Crear Item de Auditoria" at bounding box center [168, 170] width 82 height 8
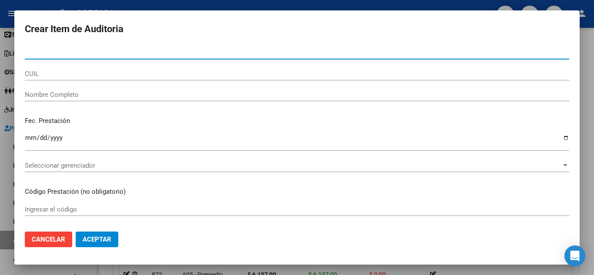
click at [210, 43] on form "Crear Item de Auditoria Nro Documento CUIL Nombre Completo Fec. Prestación Ingr…" at bounding box center [297, 137] width 544 height 233
click at [210, 54] on input "Nro Documento" at bounding box center [297, 53] width 544 height 8
paste input "52992969"
type input "52992969"
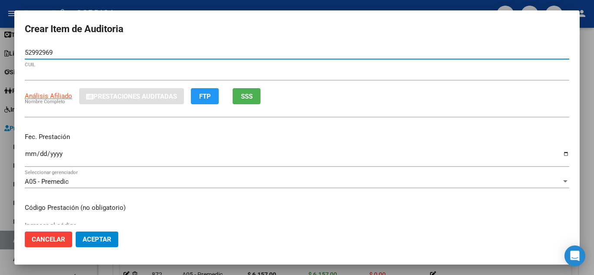
type input "27529929698"
type input "[PERSON_NAME]"
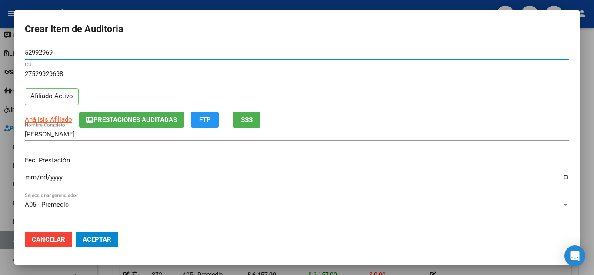
type input "52992969"
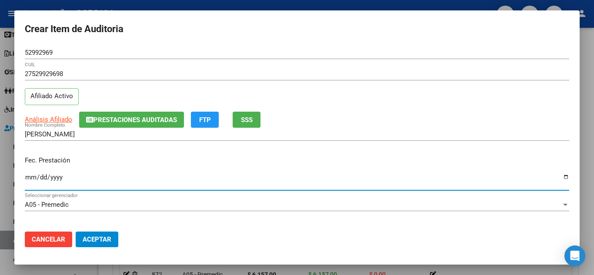
click at [29, 177] on input "Ingresar la fecha" at bounding box center [297, 181] width 544 height 14
type input "2025-04-07"
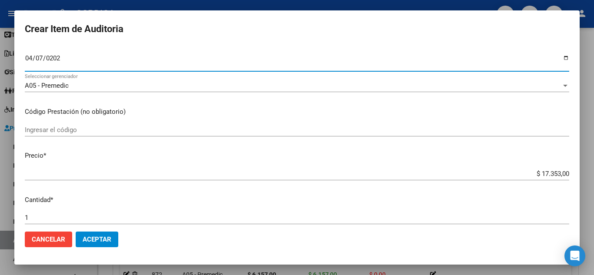
scroll to position [130, 0]
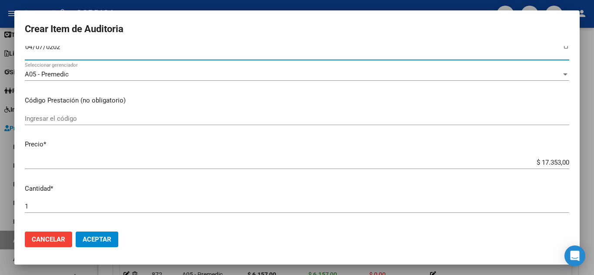
click at [100, 121] on input "Ingresar el código" at bounding box center [297, 119] width 544 height 8
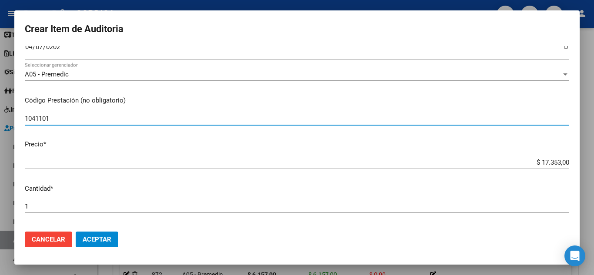
type input "1041101"
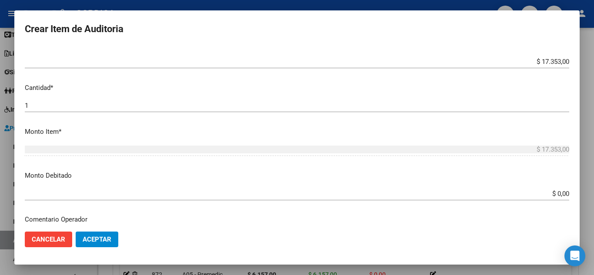
scroll to position [217, 0]
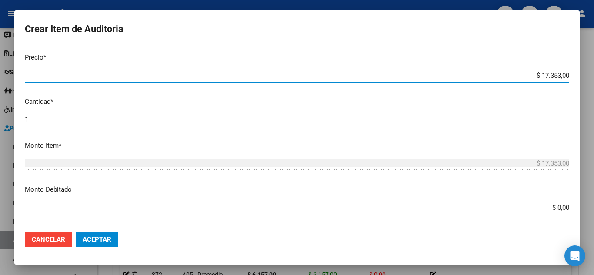
drag, startPoint x: 524, startPoint y: 75, endPoint x: 576, endPoint y: 66, distance: 53.0
click at [576, 66] on mat-dialog-content "52992969 Nro Documento 27529929698 CUIL Afiliado Activo Análisis Afiliado Prest…" at bounding box center [296, 135] width 565 height 179
type input "$ 0,06"
type input "$ 0,61"
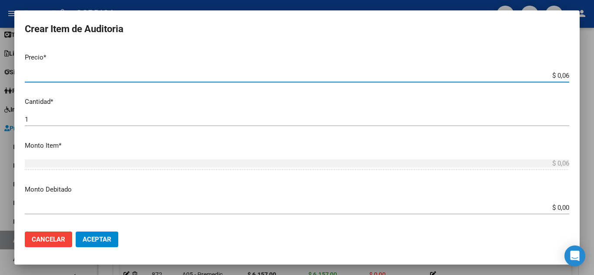
type input "$ 0,61"
type input "$ 6,15"
type input "$ 61,57"
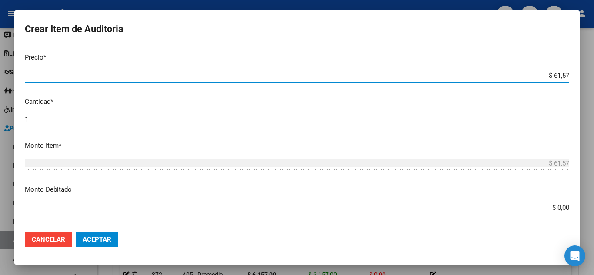
type input "$ 615,70"
type input "$ 6.157,00"
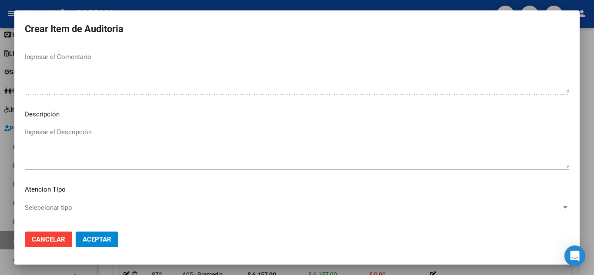
scroll to position [529, 0]
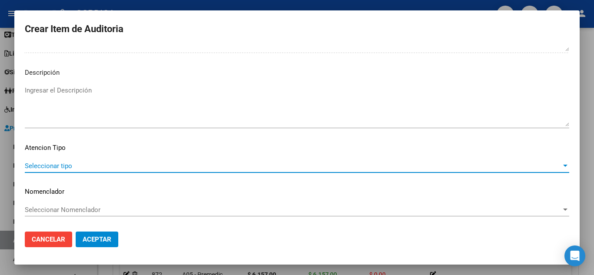
click at [66, 163] on span "Seleccionar tipo" at bounding box center [293, 166] width 536 height 8
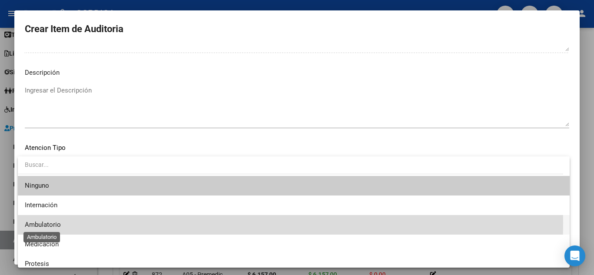
click at [57, 223] on span "Ambulatorio" at bounding box center [43, 225] width 36 height 8
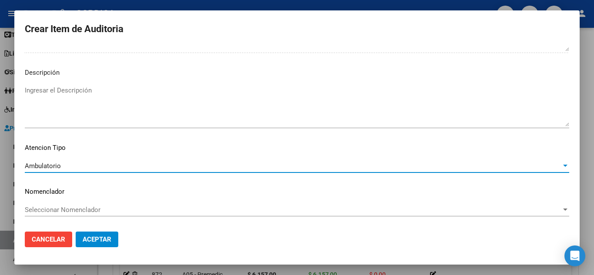
click at [105, 237] on span "Aceptar" at bounding box center [97, 240] width 29 height 8
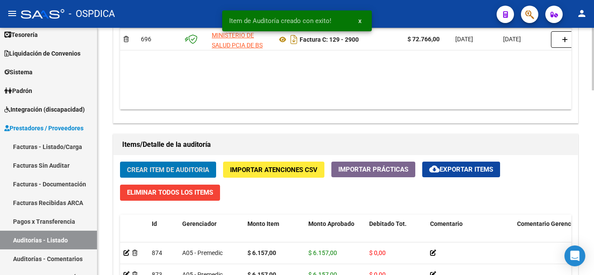
click at [167, 168] on span "Crear Item de Auditoria" at bounding box center [168, 170] width 82 height 8
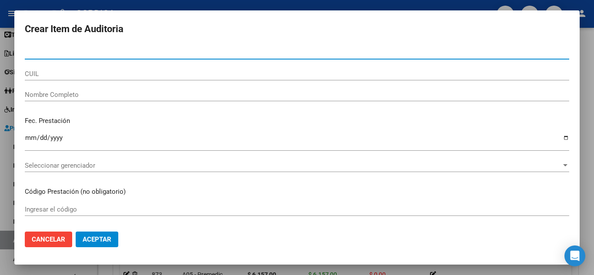
click at [150, 54] on input "Nro Documento" at bounding box center [297, 53] width 544 height 8
paste input "52992969"
type input "52992969"
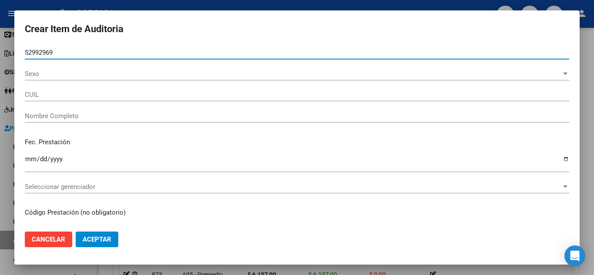
type input "27529929698"
type input "[PERSON_NAME]"
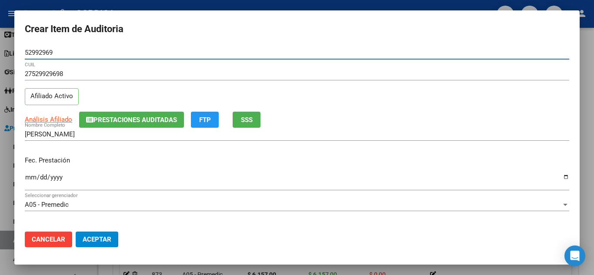
type input "52992969"
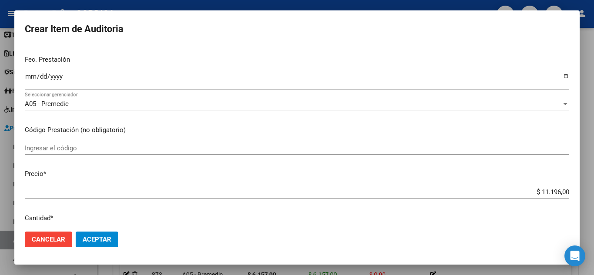
scroll to position [87, 0]
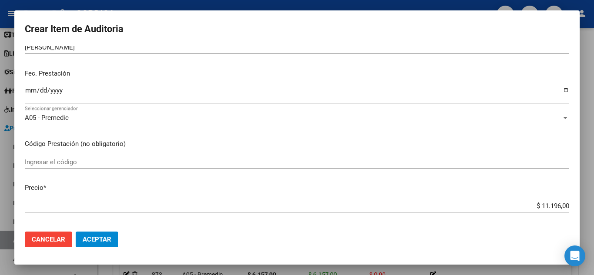
click at [27, 89] on input "Ingresar la fecha" at bounding box center [297, 94] width 544 height 14
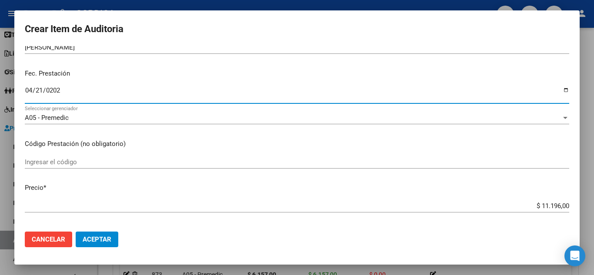
type input "2025-04-21"
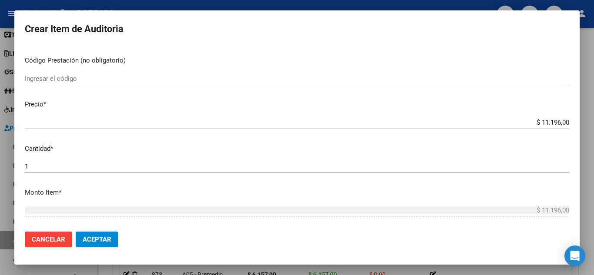
scroll to position [174, 0]
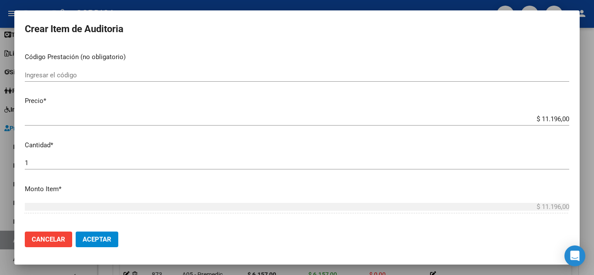
click at [76, 77] on input "Ingresar el código" at bounding box center [297, 75] width 544 height 8
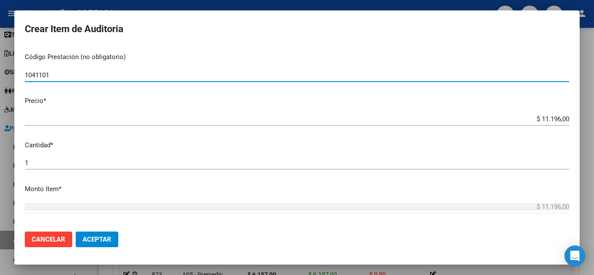
type input "1041101"
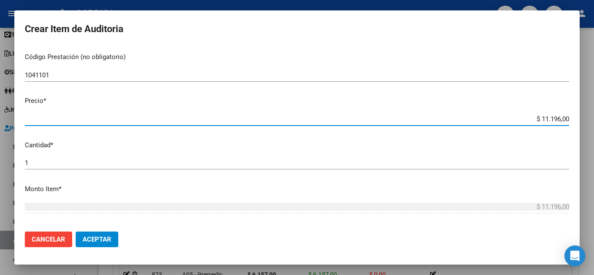
drag, startPoint x: 519, startPoint y: 117, endPoint x: 566, endPoint y: 119, distance: 47.9
click at [566, 119] on app-form-text-field "Precio * $ 11.196,00 Ingresar el precio" at bounding box center [300, 109] width 551 height 27
type input "$ 0,06"
type input "$ 0,61"
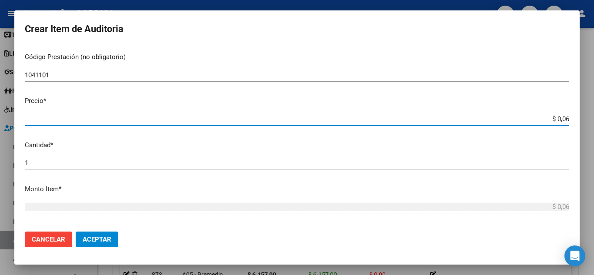
type input "$ 0,61"
type input "$ 6,15"
type input "$ 61,57"
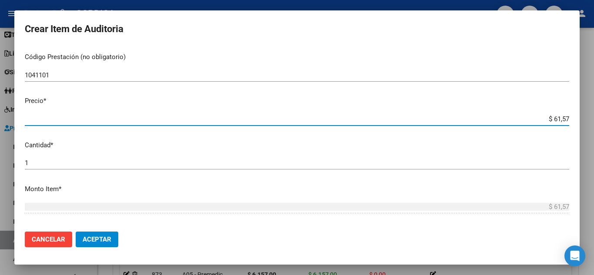
type input "$ 615,70"
type input "$ 6.157,00"
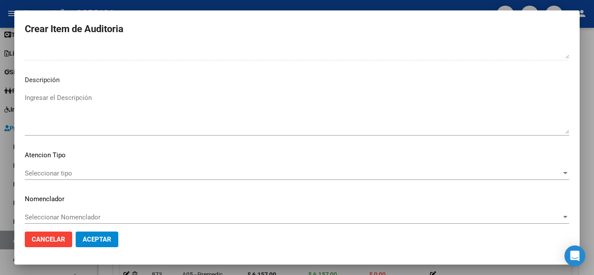
scroll to position [529, 0]
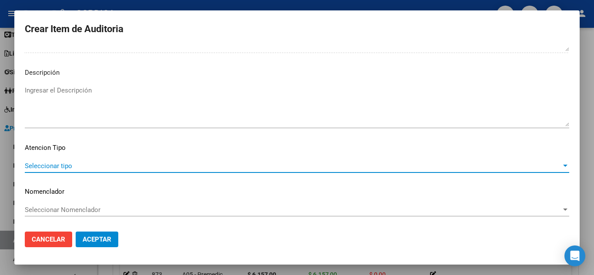
click at [72, 162] on span "Seleccionar tipo" at bounding box center [293, 166] width 536 height 8
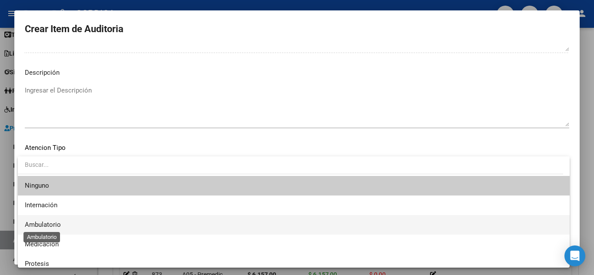
click at [50, 226] on span "Ambulatorio" at bounding box center [43, 225] width 36 height 8
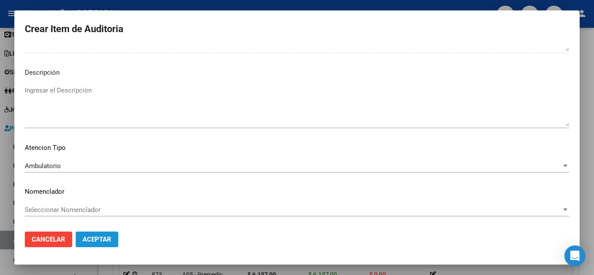
click at [97, 236] on span "Aceptar" at bounding box center [97, 240] width 29 height 8
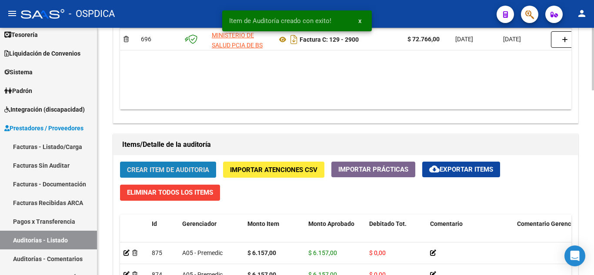
click at [166, 173] on span "Crear Item de Auditoria" at bounding box center [168, 170] width 82 height 8
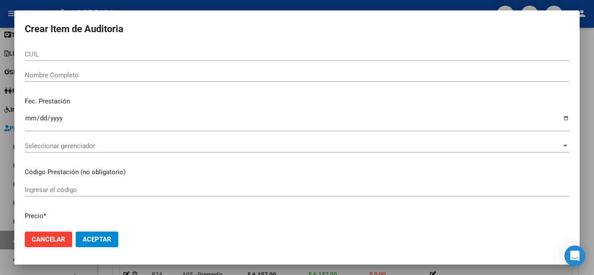
scroll to position [0, 0]
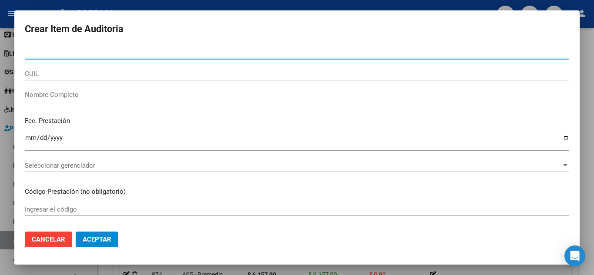
click at [126, 52] on input "Nro Documento" at bounding box center [297, 53] width 544 height 8
paste input "52992969"
type input "52992969"
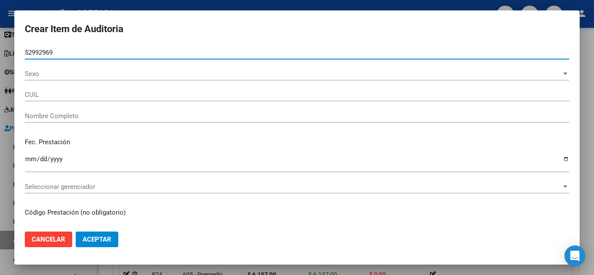
type input "27529929698"
type input "[PERSON_NAME]"
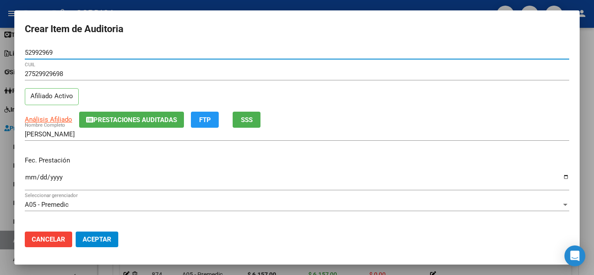
type input "52992969"
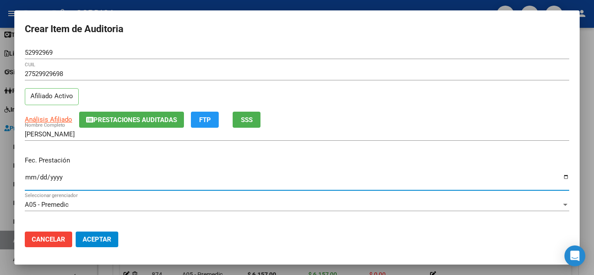
click at [27, 174] on input "Ingresar la fecha" at bounding box center [297, 181] width 544 height 14
type input "2025-05-19"
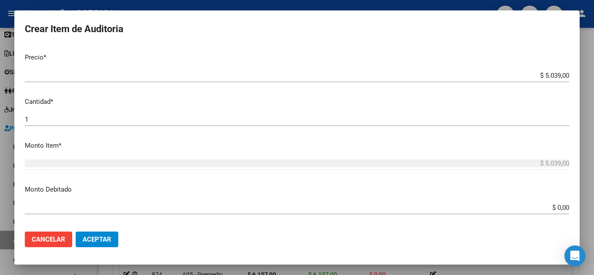
scroll to position [174, 0]
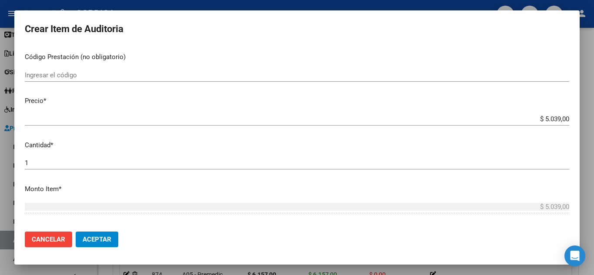
click at [81, 78] on input "Ingresar el código" at bounding box center [297, 75] width 544 height 8
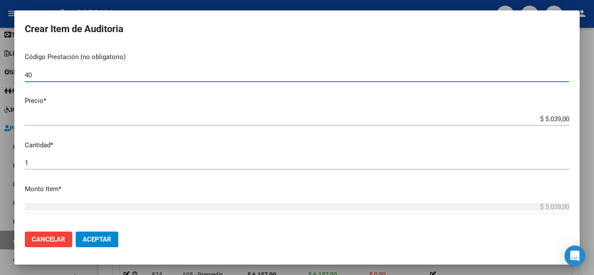
type input "4"
type input "1041101"
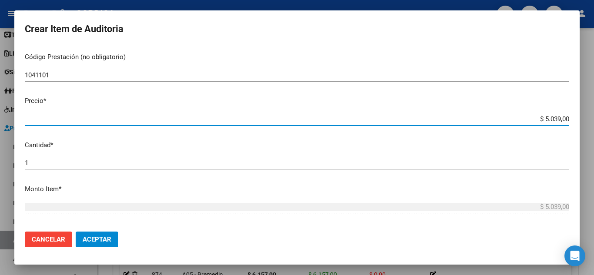
drag, startPoint x: 534, startPoint y: 119, endPoint x: 577, endPoint y: 121, distance: 43.5
click at [577, 121] on mat-dialog-content "52992969 Nro Documento 27529929698 CUIL Afiliado Activo Análisis Afiliado Prest…" at bounding box center [296, 135] width 565 height 179
type input "$ 0,06"
type input "$ 0,61"
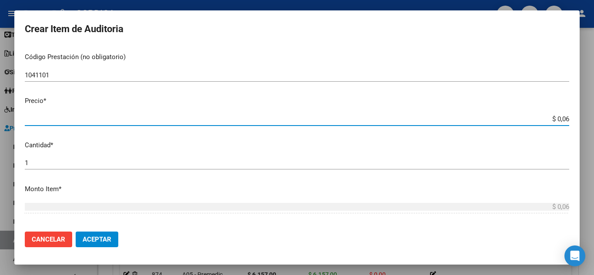
type input "$ 0,61"
type input "$ 6,15"
type input "$ 61,57"
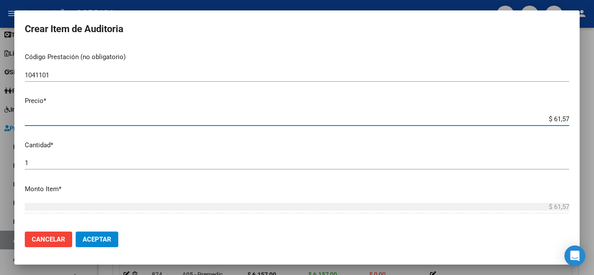
type input "$ 615,70"
type input "$ 6.157,00"
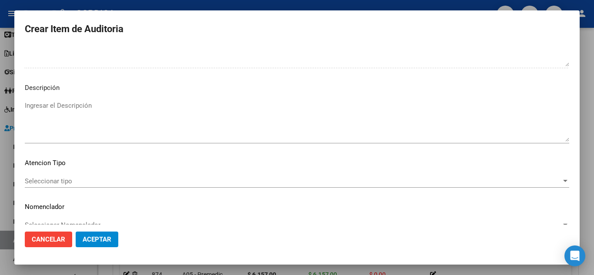
scroll to position [529, 0]
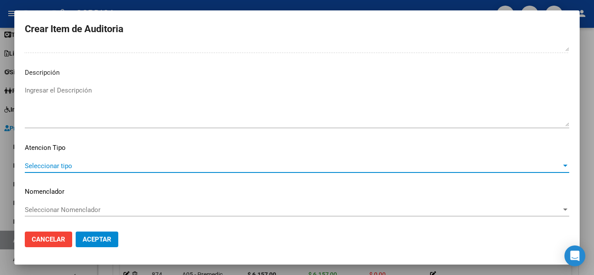
click at [68, 165] on span "Seleccionar tipo" at bounding box center [293, 166] width 536 height 8
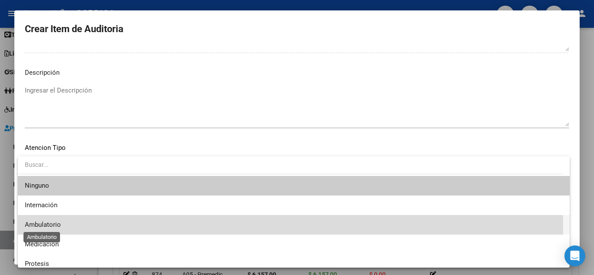
click at [51, 225] on span "Ambulatorio" at bounding box center [43, 225] width 36 height 8
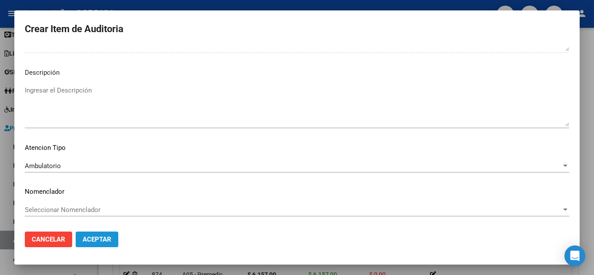
click at [106, 242] on span "Aceptar" at bounding box center [97, 240] width 29 height 8
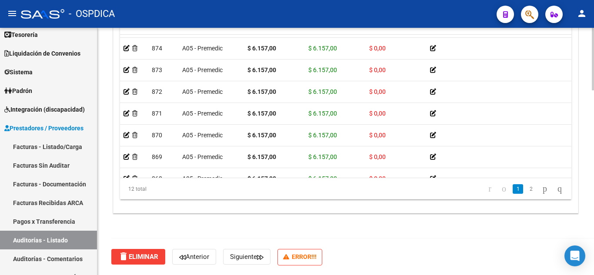
scroll to position [0, 0]
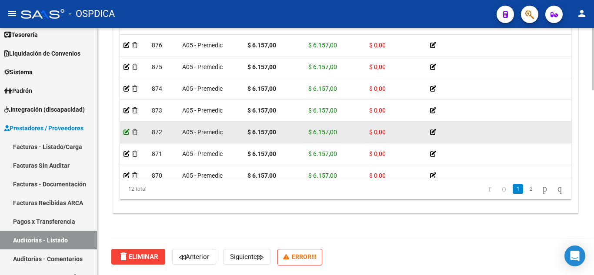
click at [127, 129] on icon at bounding box center [126, 132] width 6 height 6
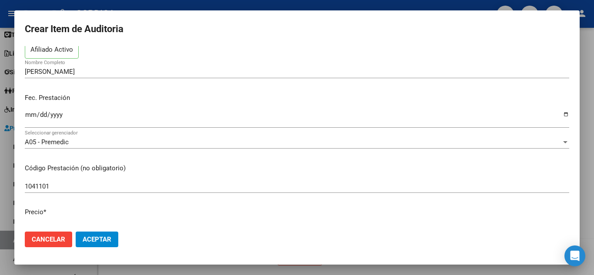
scroll to position [87, 0]
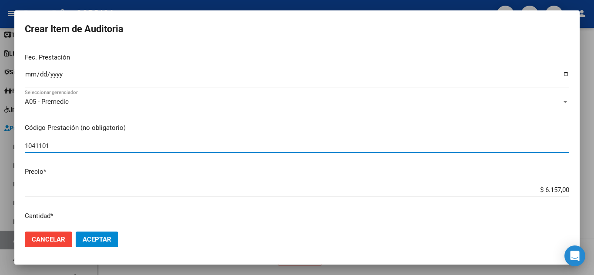
click at [83, 147] on input "1041101" at bounding box center [297, 146] width 544 height 8
type input "1040103"
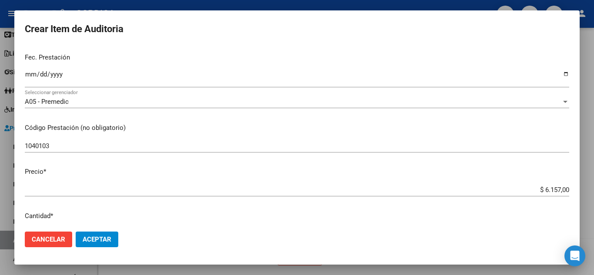
scroll to position [130, 0]
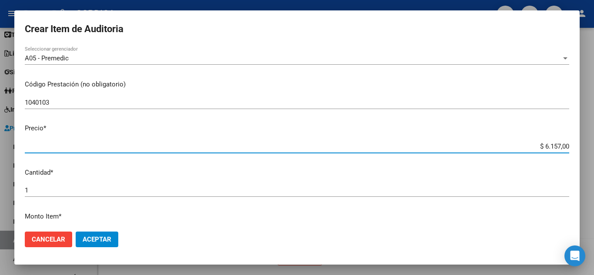
drag, startPoint x: 533, startPoint y: 146, endPoint x: 571, endPoint y: 149, distance: 38.4
click at [571, 149] on mat-dialog-content "52992969 Nro Documento 27529929698 CUIL Afiliado Activo PEREZ PICON LUDMILA AIL…" at bounding box center [296, 135] width 565 height 179
type input "$ 0,05"
type input "$ 0,55"
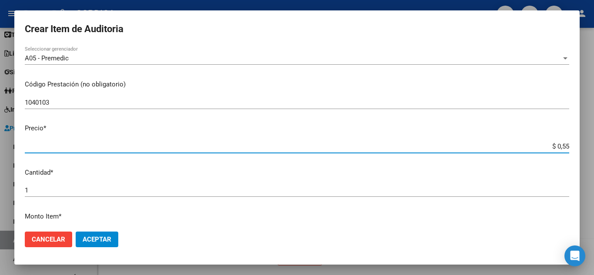
type input "$ 0,55"
type input "$ 5,59"
type input "$ 55,98"
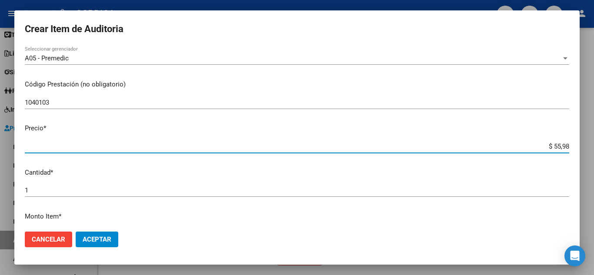
type input "$ 559,80"
type input "$ 5.598,00"
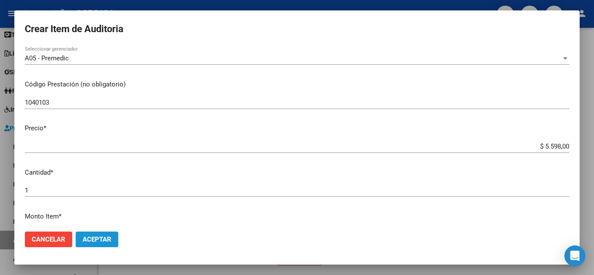
click at [104, 241] on span "Aceptar" at bounding box center [97, 240] width 29 height 8
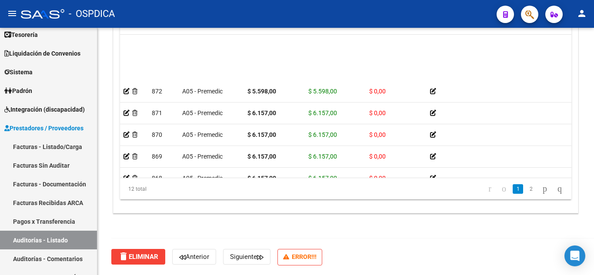
scroll to position [40, 0]
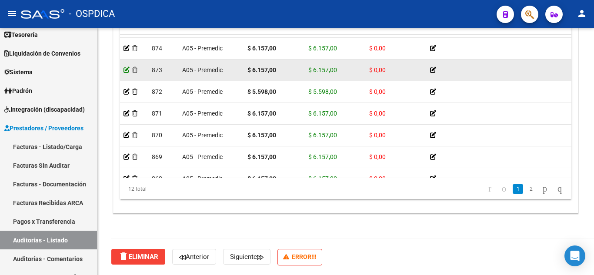
click at [126, 66] on div at bounding box center [133, 70] width 21 height 10
click at [125, 67] on icon at bounding box center [126, 70] width 6 height 6
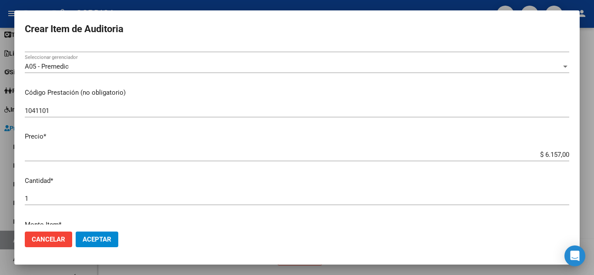
scroll to position [130, 0]
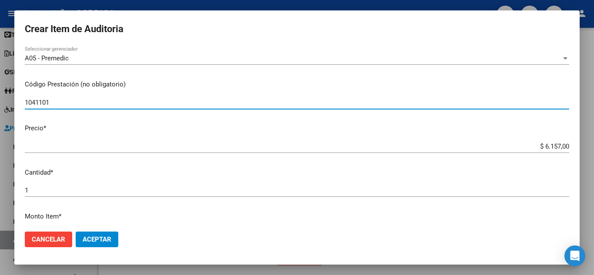
drag, startPoint x: 57, startPoint y: 101, endPoint x: 0, endPoint y: 91, distance: 58.2
click at [0, 91] on div "Crear Item de Auditoria 52992969 Nro Documento 27529929698 CUIL Afiliado Activo…" at bounding box center [297, 137] width 594 height 275
type input "1040103"
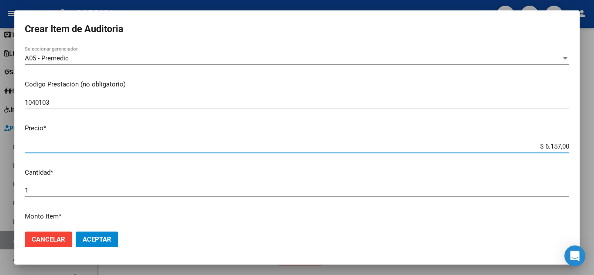
drag, startPoint x: 532, startPoint y: 146, endPoint x: 572, endPoint y: 145, distance: 40.0
click at [572, 145] on mat-dialog-content "52992969 Nro Documento 27529929698 CUIL Afiliado Activo PEREZ PICON LUDMILA AIL…" at bounding box center [296, 135] width 565 height 179
type input "$ 0,05"
type input "$ 0,55"
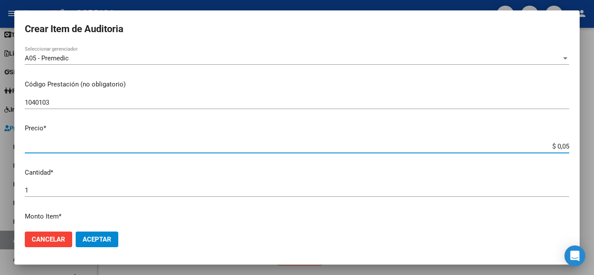
type input "$ 0,55"
type input "$ 5,59"
type input "$ 55,98"
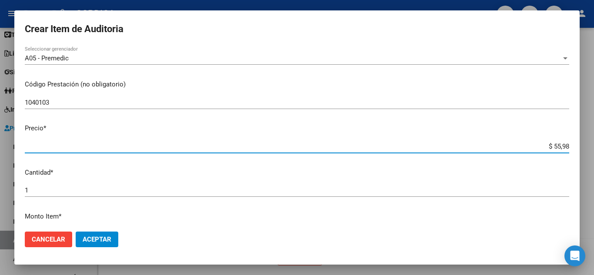
type input "$ 559,80"
type input "$ 5.598,00"
click at [95, 231] on mat-dialog-actions "Cancelar Aceptar" at bounding box center [297, 240] width 544 height 30
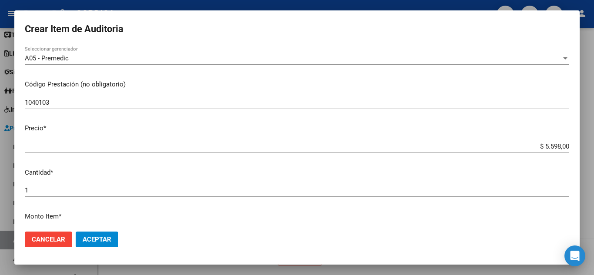
click at [103, 238] on span "Aceptar" at bounding box center [97, 240] width 29 height 8
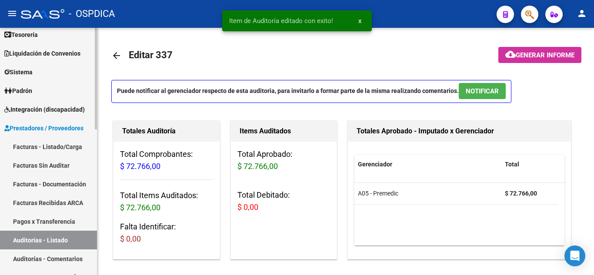
click at [55, 164] on link "Facturas Sin Auditar" at bounding box center [48, 165] width 97 height 19
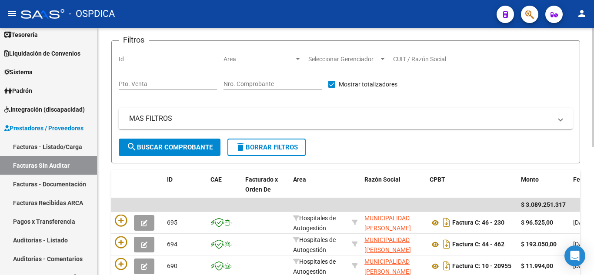
scroll to position [115, 0]
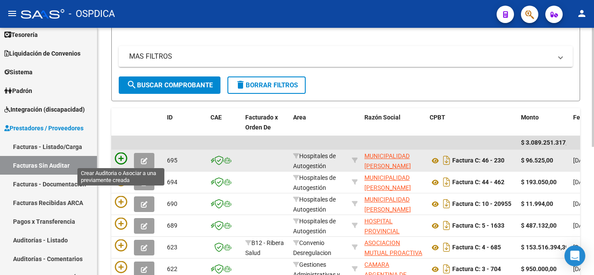
click at [121, 160] on icon at bounding box center [121, 159] width 12 height 12
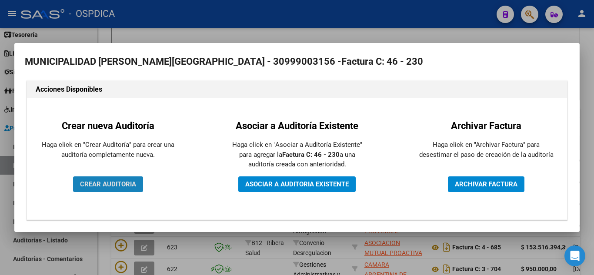
click at [111, 180] on button "CREAR AUDITORIA" at bounding box center [108, 185] width 70 height 16
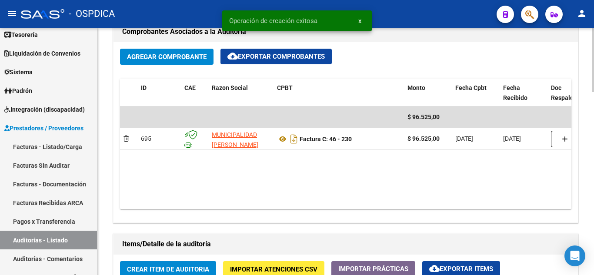
scroll to position [435, 0]
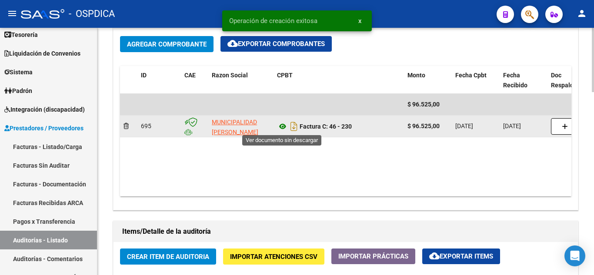
click at [284, 126] on icon at bounding box center [282, 126] width 11 height 10
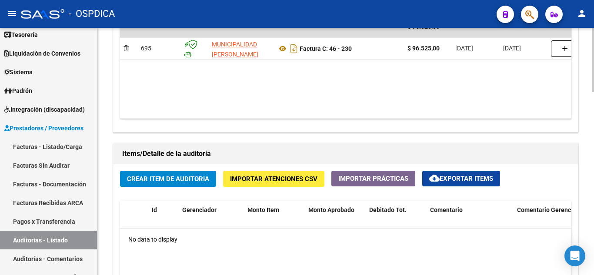
scroll to position [522, 0]
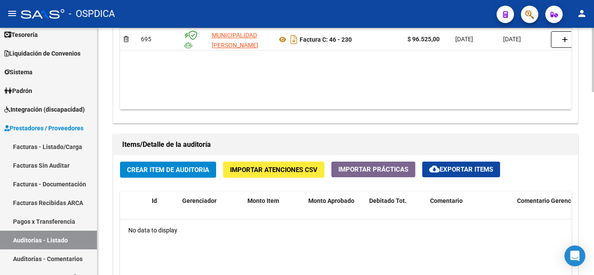
click at [185, 169] on span "Crear Item de Auditoria" at bounding box center [168, 170] width 82 height 8
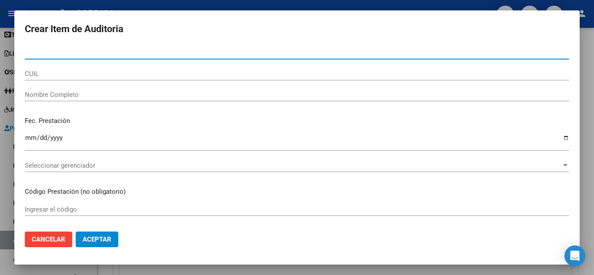
click at [128, 50] on input "Nro Documento" at bounding box center [297, 53] width 544 height 8
type input "16536184"
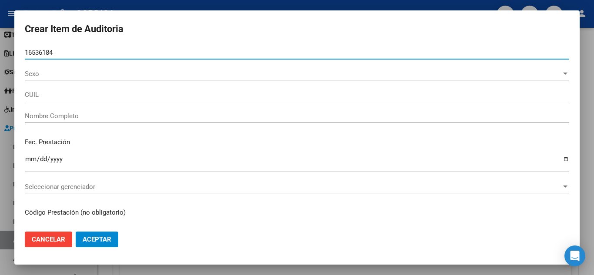
type input "23165361849"
type input "ARGUELLO MARIO FABIAN -"
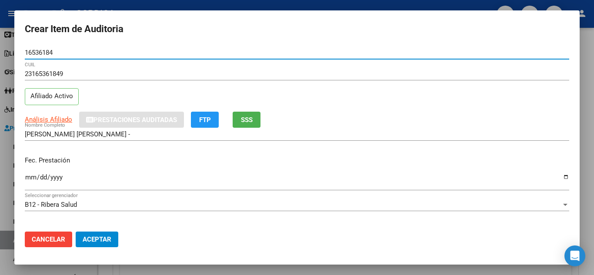
type input "16536184"
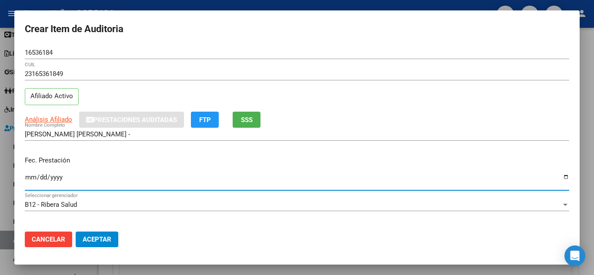
click at [32, 174] on input "Ingresar la fecha" at bounding box center [297, 181] width 544 height 14
type input "2025-04-15"
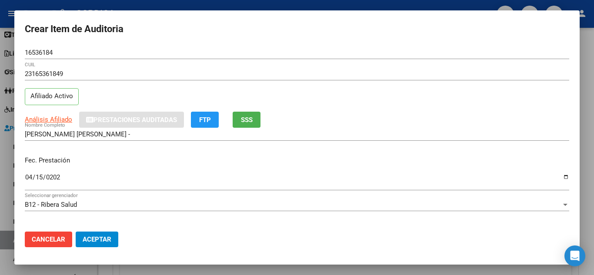
scroll to position [87, 0]
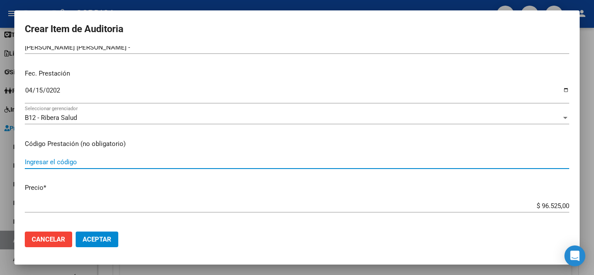
click at [87, 160] on input "Ingresar el código" at bounding box center [297, 162] width 544 height 8
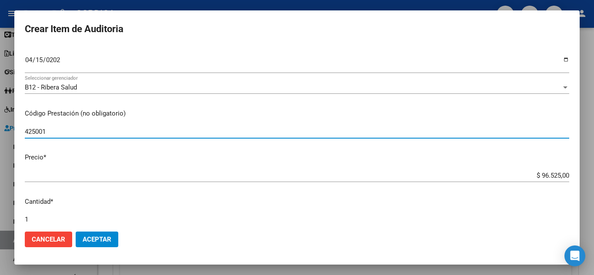
scroll to position [130, 0]
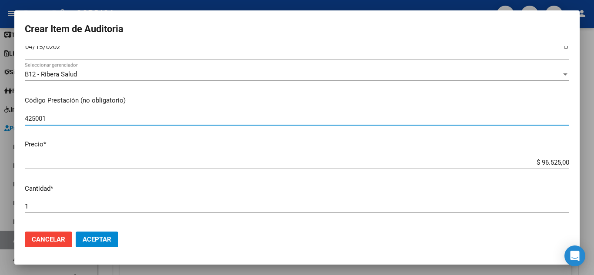
type input "425001"
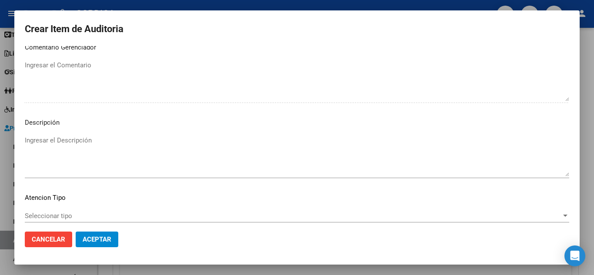
scroll to position [529, 0]
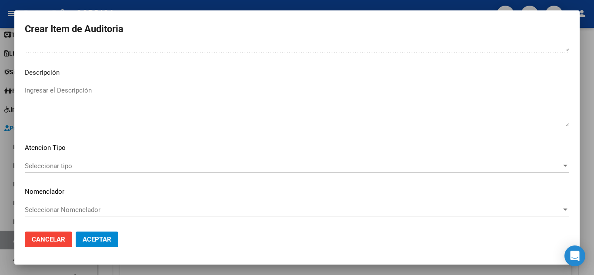
click at [77, 164] on span "Seleccionar tipo" at bounding box center [293, 166] width 536 height 8
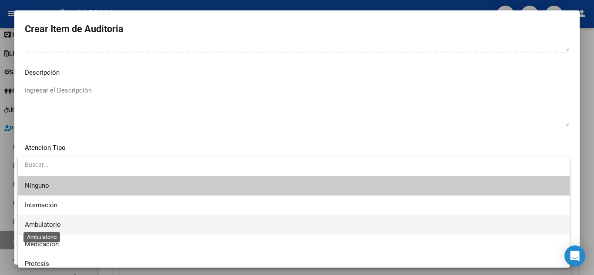
click at [56, 225] on span "Ambulatorio" at bounding box center [43, 225] width 36 height 8
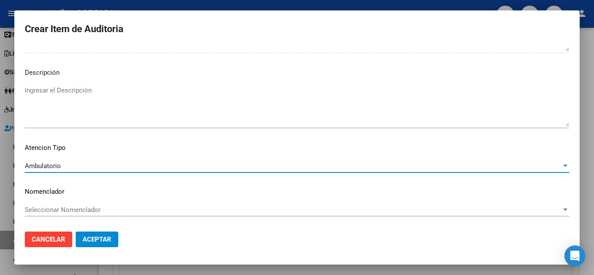
click at [93, 236] on span "Aceptar" at bounding box center [97, 240] width 29 height 8
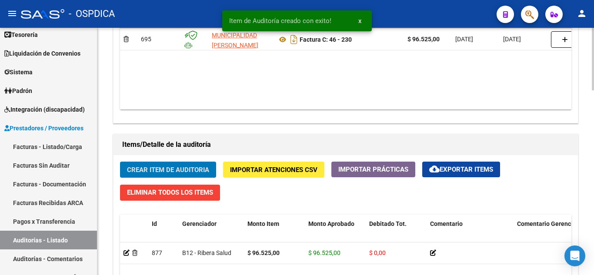
scroll to position [522, 0]
click at [40, 161] on link "Facturas Sin Auditar" at bounding box center [48, 165] width 97 height 19
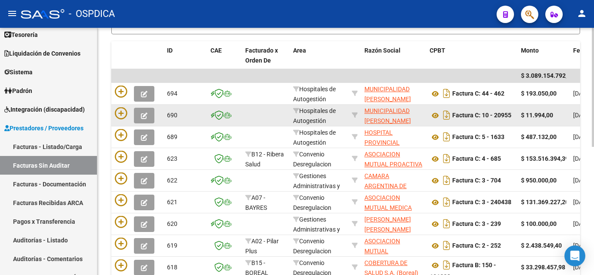
scroll to position [180, 0]
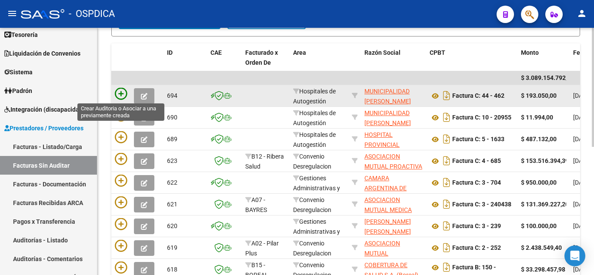
click at [124, 92] on icon at bounding box center [121, 94] width 12 height 12
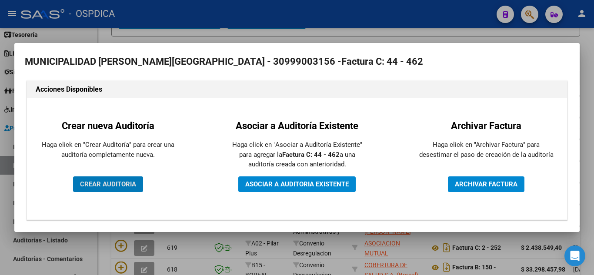
click at [117, 183] on span "CREAR AUDITORIA" at bounding box center [108, 184] width 56 height 8
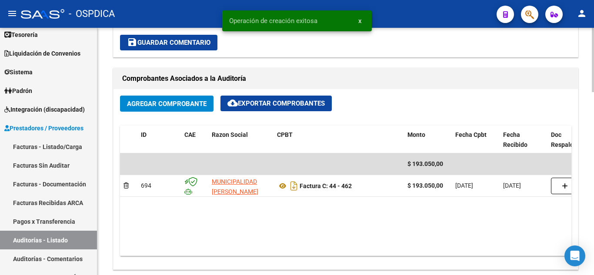
scroll to position [391, 0]
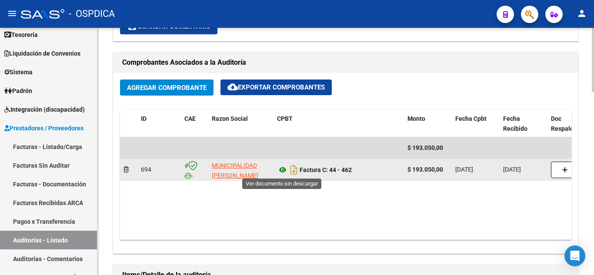
click at [284, 169] on icon at bounding box center [282, 170] width 11 height 10
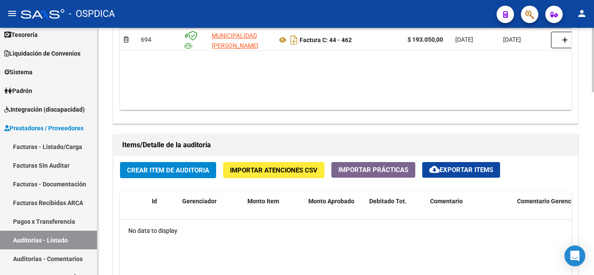
scroll to position [522, 0]
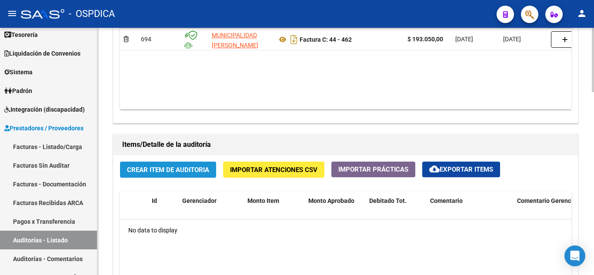
click at [177, 162] on button "Crear Item de Auditoria" at bounding box center [168, 170] width 96 height 16
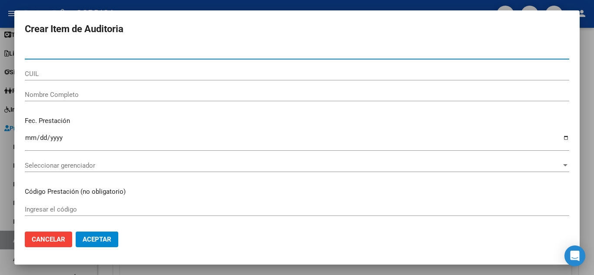
click at [122, 50] on input "Nro Documento" at bounding box center [297, 53] width 544 height 8
type input "25648798"
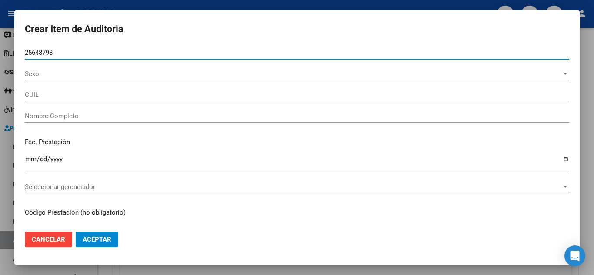
type input "27256487980"
type input "GOMEZ SANDRA NATALIA -"
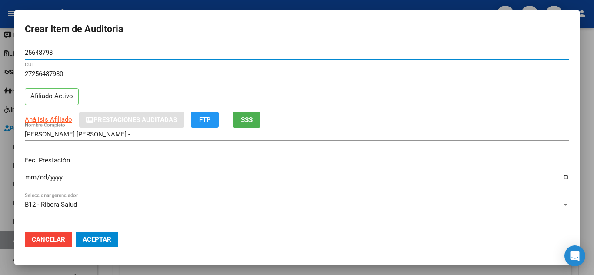
type input "25648798"
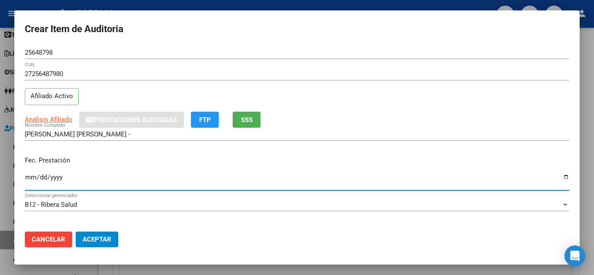
click at [28, 174] on input "Ingresar la fecha" at bounding box center [297, 181] width 544 height 14
type input "[DATE]"
click at [351, 140] on div "GOMEZ SANDRA NATALIA - Nombre Completo" at bounding box center [297, 134] width 544 height 13
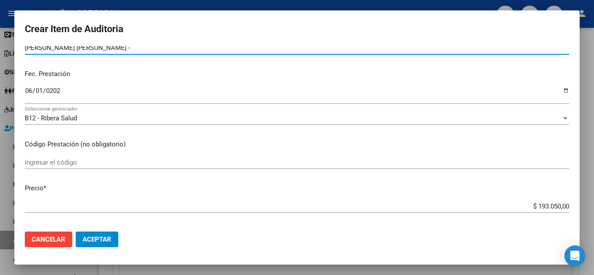
scroll to position [87, 0]
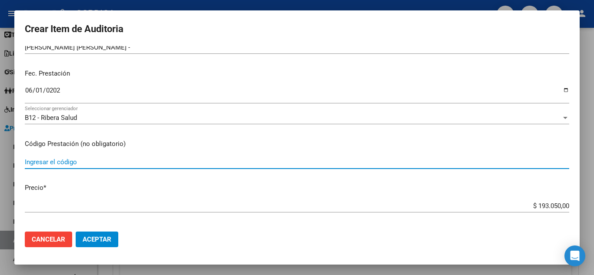
click at [73, 163] on input "Ingresar el código" at bounding box center [297, 162] width 544 height 8
drag, startPoint x: 29, startPoint y: 157, endPoint x: 11, endPoint y: 157, distance: 17.8
click at [11, 157] on div "Crear Item de Auditoria 25648798 Nro Documento 27256487980 CUIL Afiliado Activo…" at bounding box center [297, 137] width 594 height 275
type input "425008"
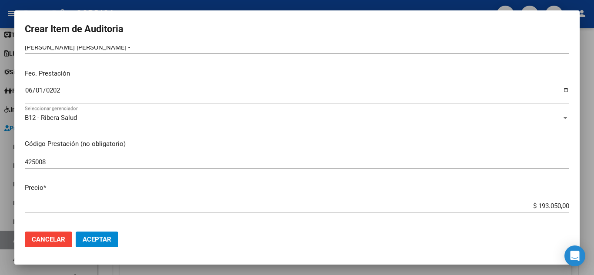
click at [207, 128] on div "B12 - Ribera Salud Seleccionar gerenciador" at bounding box center [297, 121] width 544 height 21
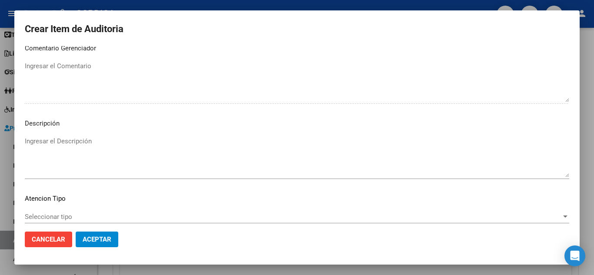
scroll to position [529, 0]
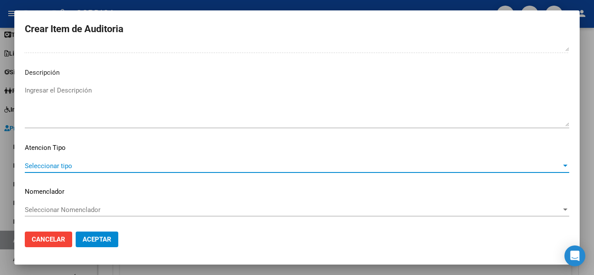
click at [67, 163] on span "Seleccionar tipo" at bounding box center [293, 166] width 536 height 8
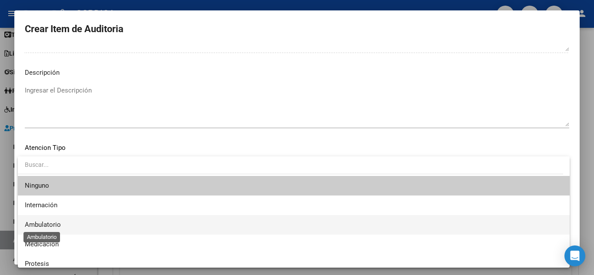
click at [58, 226] on span "Ambulatorio" at bounding box center [43, 225] width 36 height 8
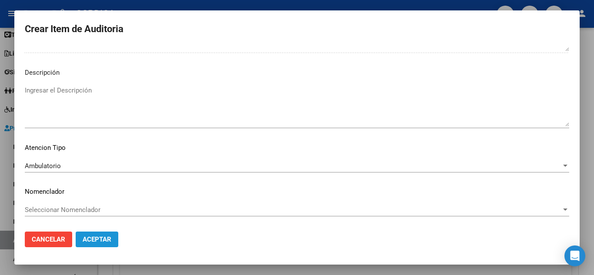
click at [107, 244] on button "Aceptar" at bounding box center [97, 240] width 43 height 16
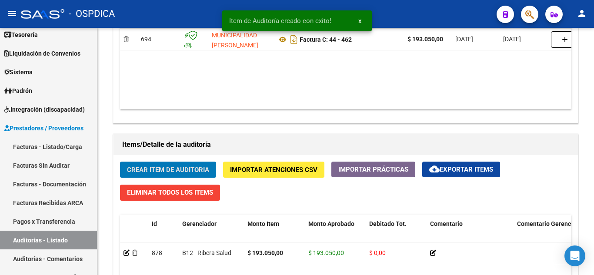
scroll to position [522, 0]
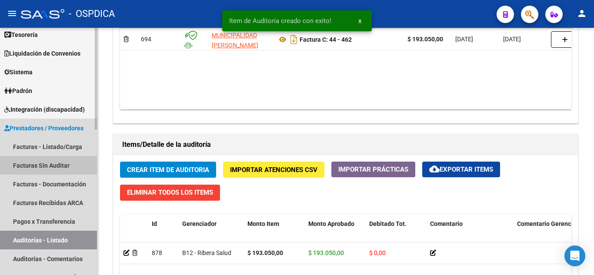
click at [34, 161] on link "Facturas Sin Auditar" at bounding box center [48, 165] width 97 height 19
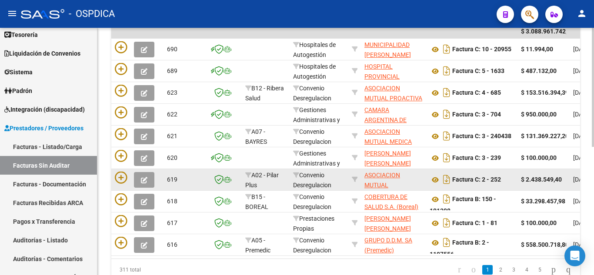
scroll to position [180, 0]
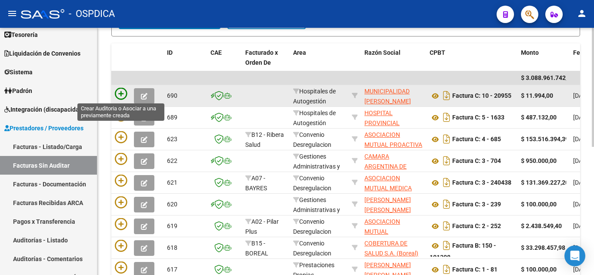
click at [122, 96] on icon at bounding box center [121, 94] width 12 height 12
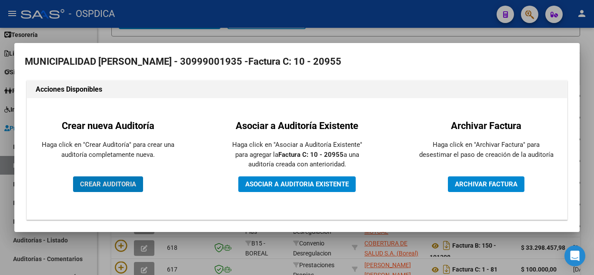
click at [123, 181] on span "CREAR AUDITORIA" at bounding box center [108, 184] width 56 height 8
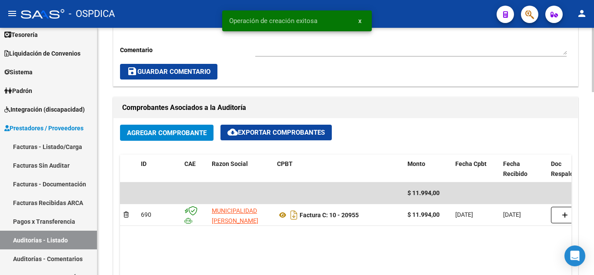
scroll to position [348, 0]
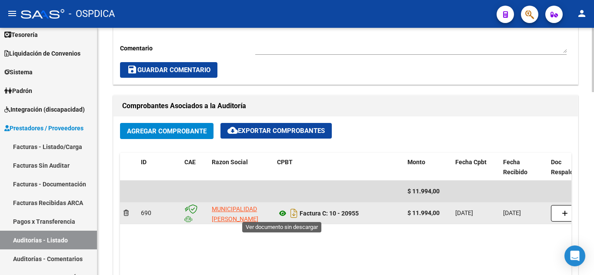
click at [283, 215] on icon at bounding box center [282, 213] width 11 height 10
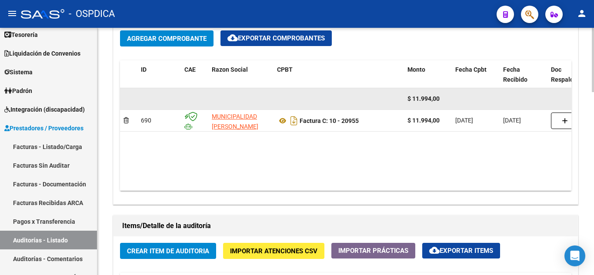
scroll to position [522, 0]
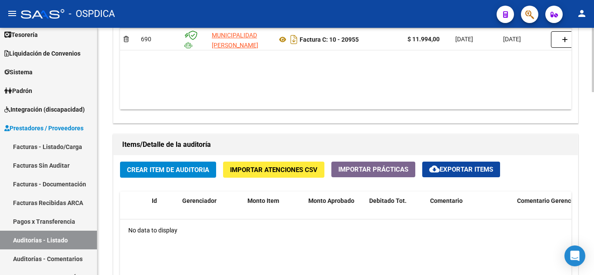
click at [163, 167] on span "Crear Item de Auditoria" at bounding box center [168, 170] width 82 height 8
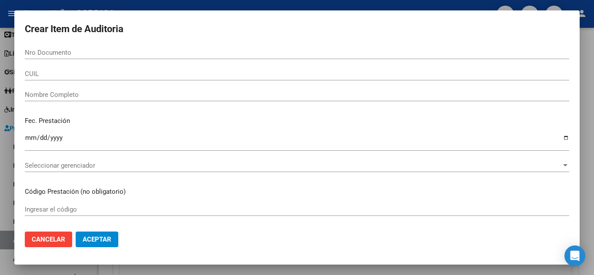
click at [102, 44] on form "Crear Item de Auditoria Nro Documento CUIL Nombre Completo Fec. Prestación Ingr…" at bounding box center [297, 137] width 544 height 233
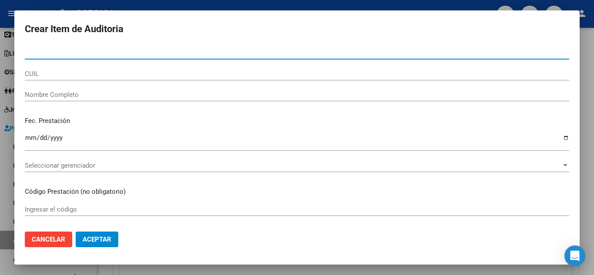
click at [106, 52] on input "Nro Documento" at bounding box center [297, 53] width 544 height 8
type input "50719208"
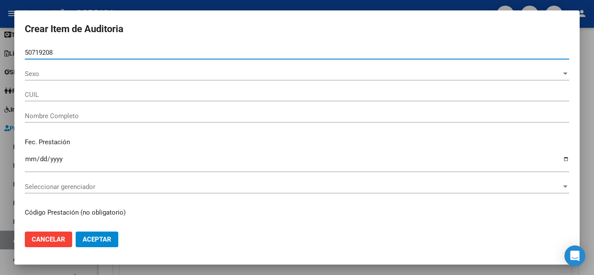
type input "20507192085"
type input "MONTENEGRO JONATHAN GUSTAVO"
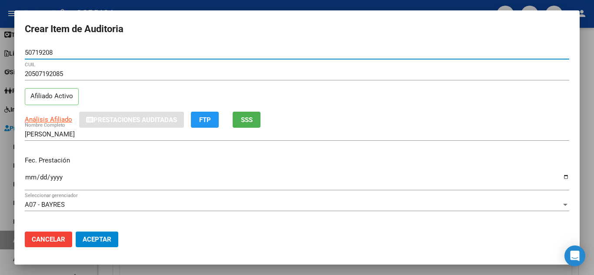
type input "50719208"
click at [29, 176] on input "Ingresar la fecha" at bounding box center [297, 181] width 544 height 14
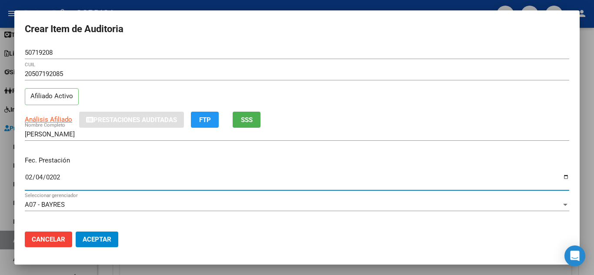
type input "[DATE]"
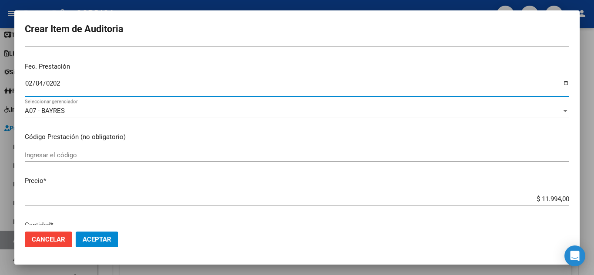
scroll to position [130, 0]
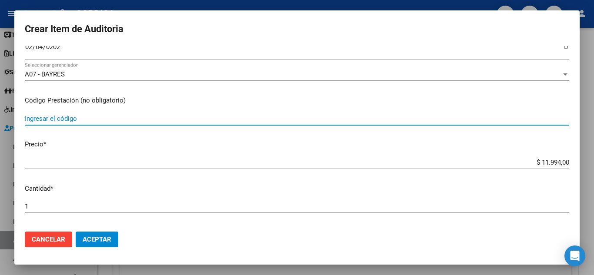
click at [118, 119] on input "Ingresar el código" at bounding box center [297, 119] width 544 height 8
type input "1.03"
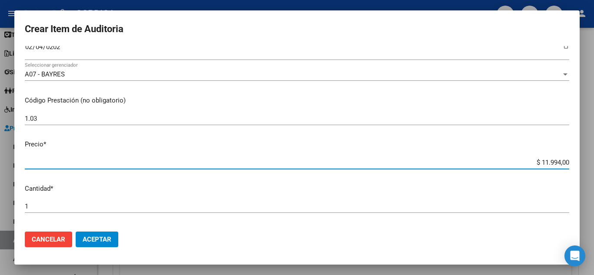
drag, startPoint x: 529, startPoint y: 160, endPoint x: 584, endPoint y: 165, distance: 55.4
click at [584, 165] on div "Crear Item de Auditoria 50719208 Nro Documento 20507192085 CUIL Afiliado Activo…" at bounding box center [297, 137] width 594 height 275
type input "$ 0,03"
type input "$ 0,39"
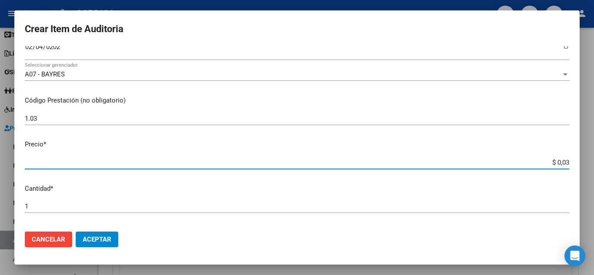
type input "$ 0,39"
type input "$ 3,99"
type input "$ 39,98"
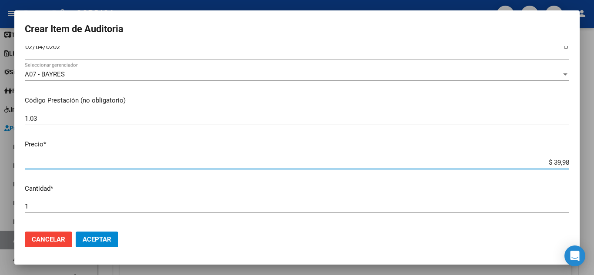
type input "$ 399,80"
type input "$ 3.998,00"
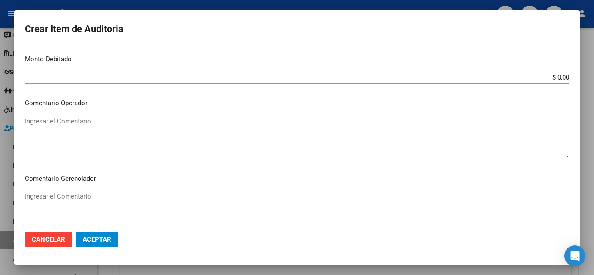
scroll to position [529, 0]
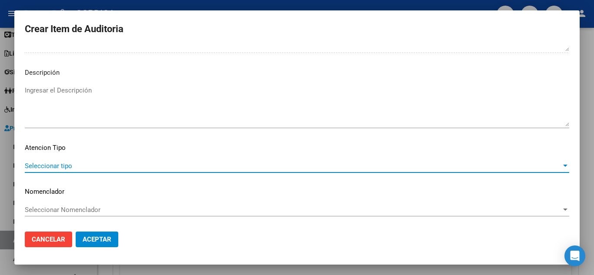
click at [63, 162] on span "Seleccionar tipo" at bounding box center [293, 166] width 536 height 8
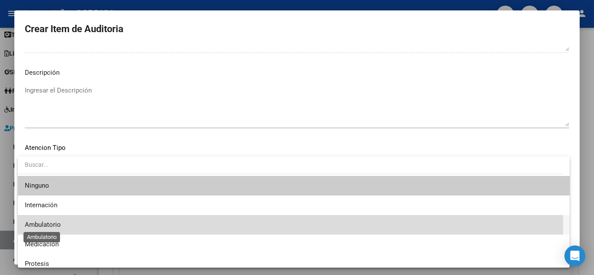
click at [55, 225] on span "Ambulatorio" at bounding box center [43, 225] width 36 height 8
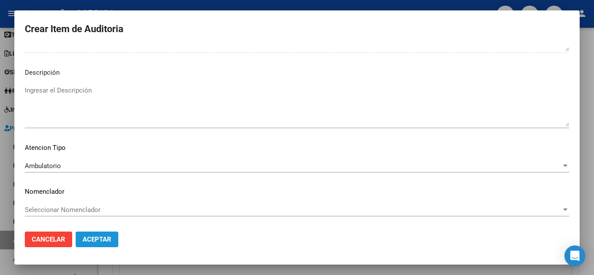
click at [104, 238] on span "Aceptar" at bounding box center [97, 240] width 29 height 8
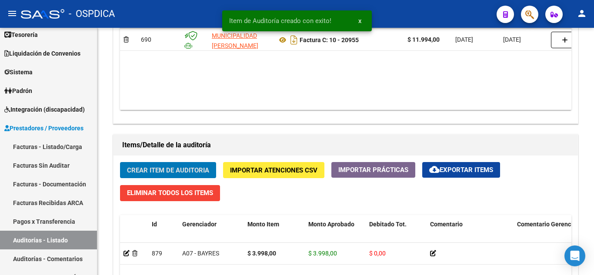
scroll to position [522, 0]
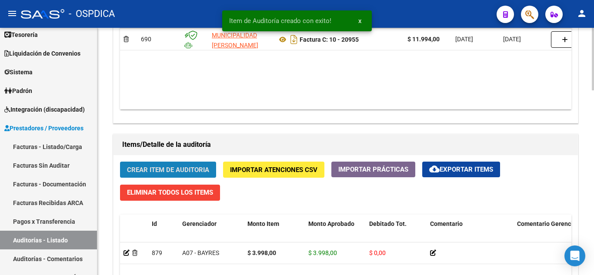
click at [162, 167] on span "Crear Item de Auditoria" at bounding box center [168, 170] width 82 height 8
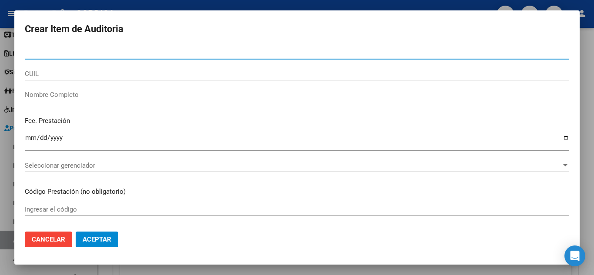
click at [84, 49] on input "Nro Documento" at bounding box center [297, 53] width 544 height 8
type input "53989441"
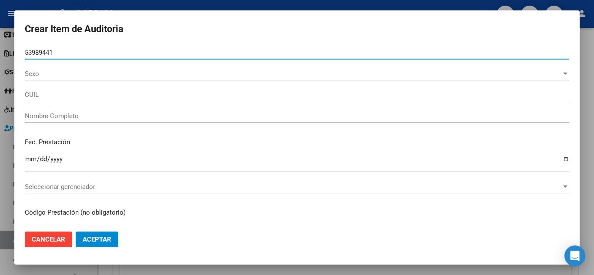
type input "27539894418"
type input "GUAJARDO PEREYRA UMA MORENA"
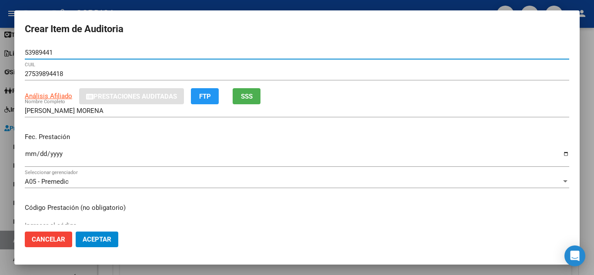
type input "53989441"
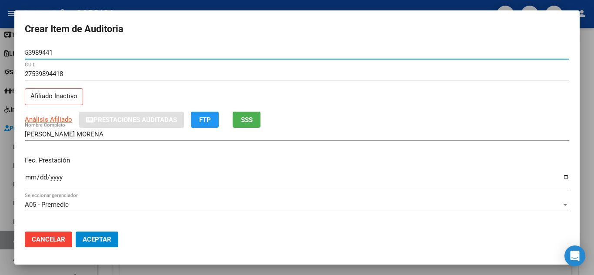
click at [31, 179] on input "Ingresar la fecha" at bounding box center [297, 181] width 544 height 14
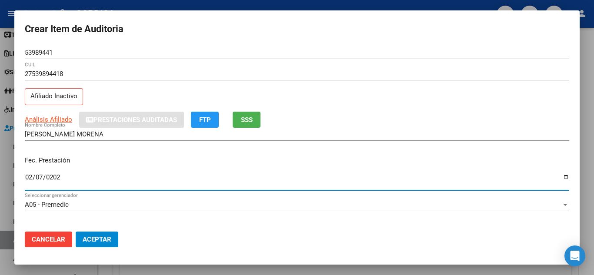
type input "2025-02-07"
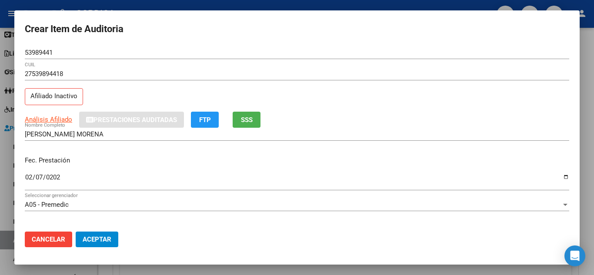
click at [220, 150] on div "Fec. Prestación 2025-02-07 Ingresar la fecha" at bounding box center [297, 174] width 544 height 50
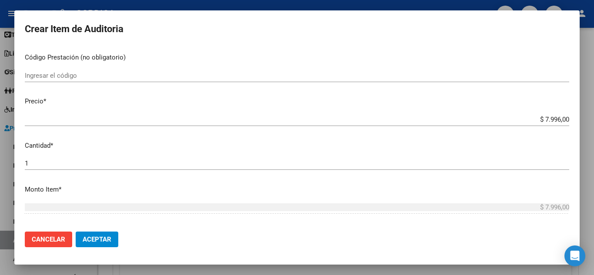
scroll to position [174, 0]
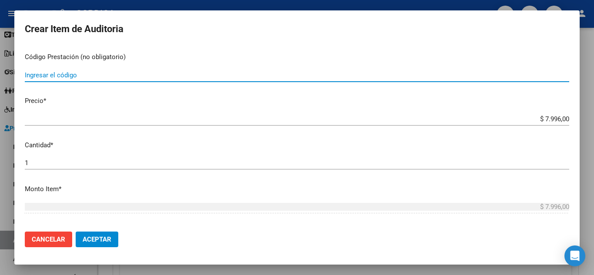
click at [86, 73] on input "Ingresar el código" at bounding box center [297, 75] width 544 height 8
type input "1.03"
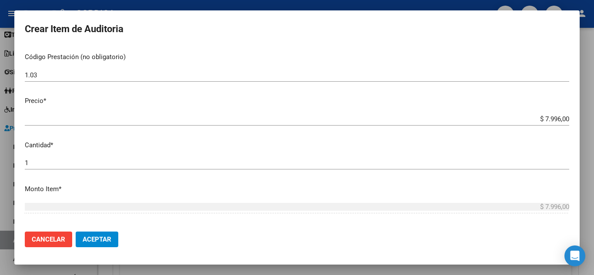
scroll to position [217, 0]
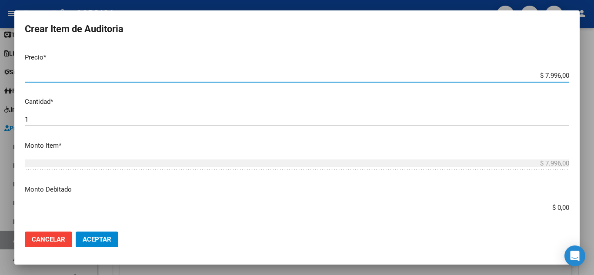
drag, startPoint x: 530, startPoint y: 72, endPoint x: 578, endPoint y: 81, distance: 48.7
click at [578, 81] on mat-dialog-content "53989441 Nro Documento 27539894418 CUIL Afiliado Inactivo Análisis Afiliado Pre…" at bounding box center [296, 135] width 565 height 179
type input "$ 0,03"
type input "$ 0,39"
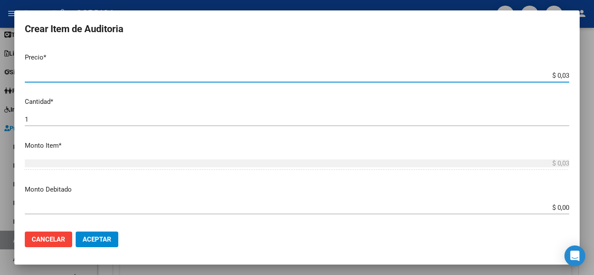
type input "$ 0,39"
type input "$ 3,99"
type input "$ 39,98"
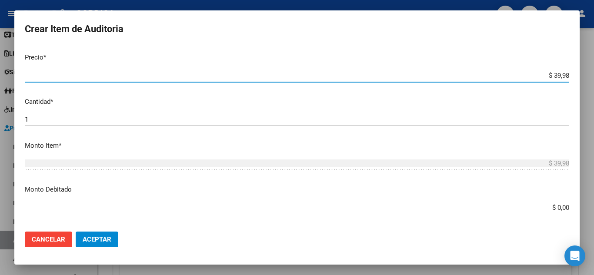
type input "$ 399,80"
type input "$ 3.998,00"
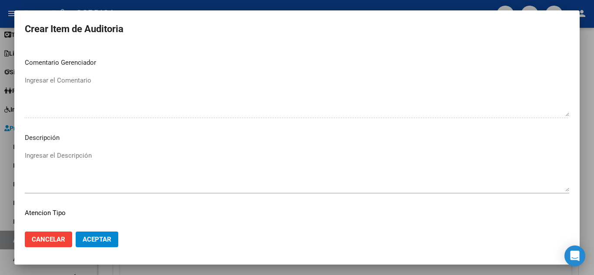
scroll to position [529, 0]
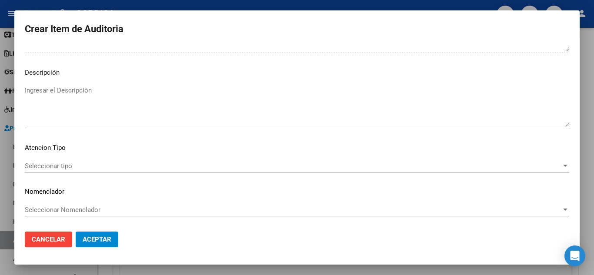
click at [87, 164] on span "Seleccionar tipo" at bounding box center [293, 166] width 536 height 8
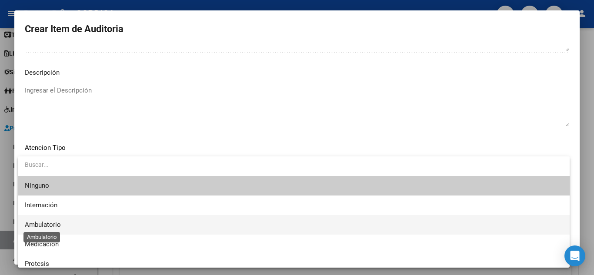
click at [52, 224] on span "Ambulatorio" at bounding box center [43, 225] width 36 height 8
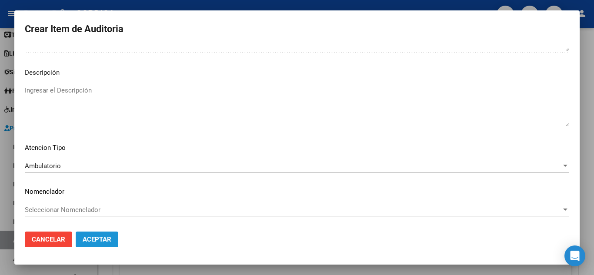
click at [110, 239] on span "Aceptar" at bounding box center [97, 240] width 29 height 8
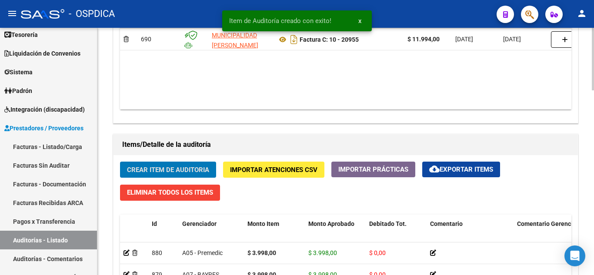
click at [153, 170] on span "Crear Item de Auditoria" at bounding box center [168, 170] width 82 height 8
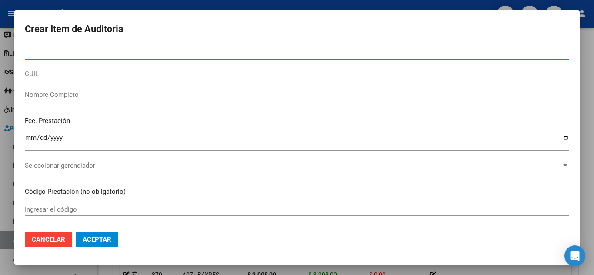
click at [115, 53] on input "Nro Documento" at bounding box center [297, 53] width 544 height 8
type input "37670967"
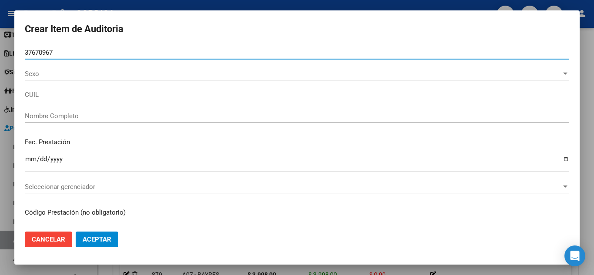
type input "20376709672"
type input "MARQUEZ PABLO DANIEL"
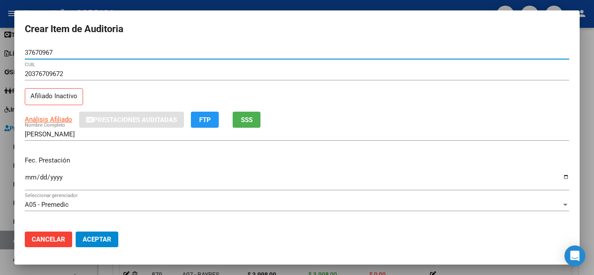
type input "37670967"
click at [32, 176] on input "Ingresar la fecha" at bounding box center [297, 181] width 544 height 14
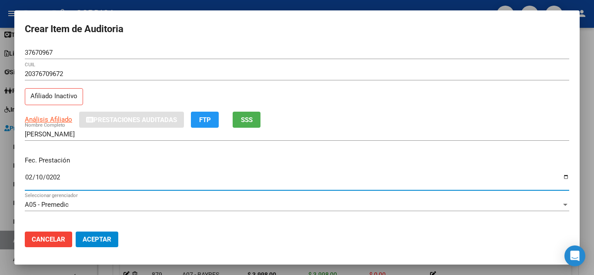
type input "[DATE]"
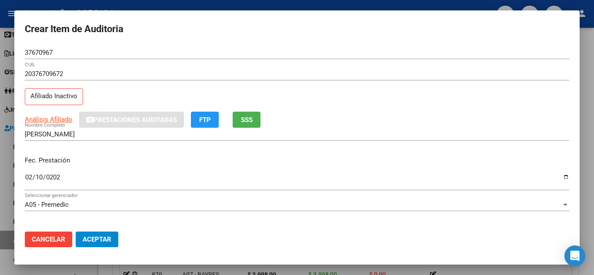
click at [275, 143] on div "MARQUEZ PABLO DANIEL Nombre Completo" at bounding box center [297, 138] width 544 height 21
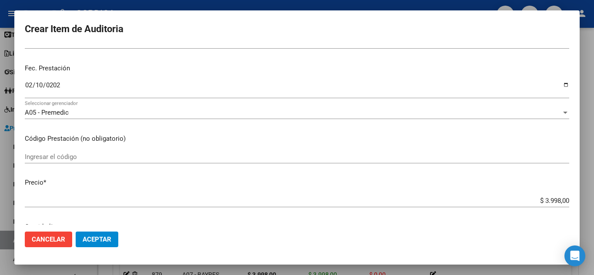
scroll to position [130, 0]
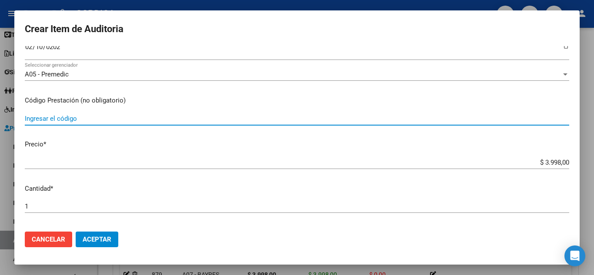
click at [84, 120] on input "Ingresar el código" at bounding box center [297, 119] width 544 height 8
type input "1.03"
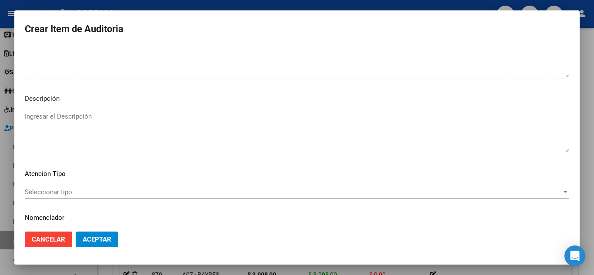
scroll to position [529, 0]
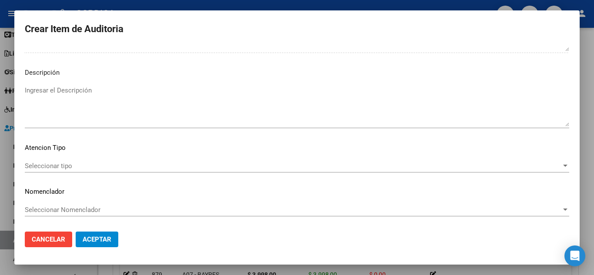
click at [69, 161] on div "Seleccionar tipo Seleccionar tipo" at bounding box center [297, 166] width 544 height 13
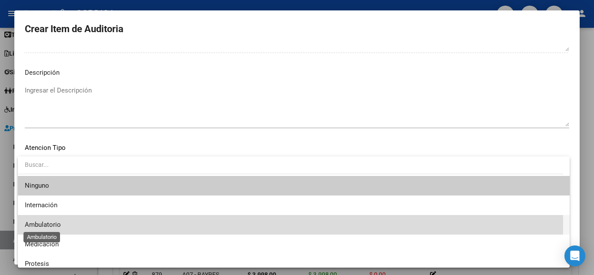
click at [53, 223] on span "Ambulatorio" at bounding box center [43, 225] width 36 height 8
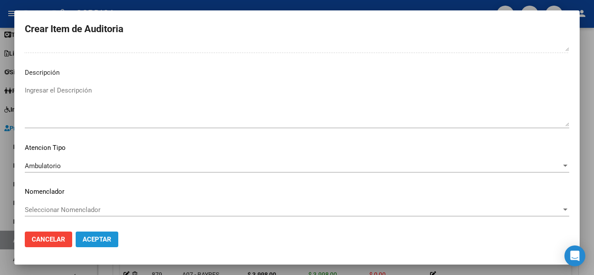
click at [97, 240] on span "Aceptar" at bounding box center [97, 240] width 29 height 8
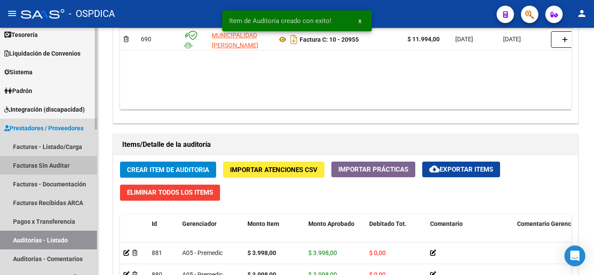
click at [39, 162] on link "Facturas Sin Auditar" at bounding box center [48, 165] width 97 height 19
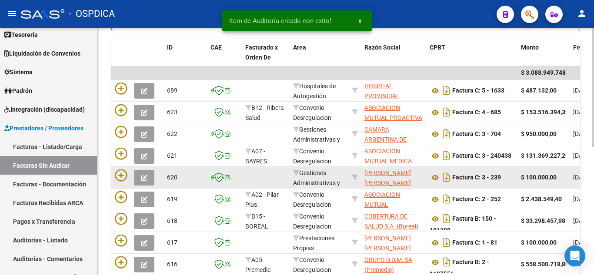
scroll to position [180, 0]
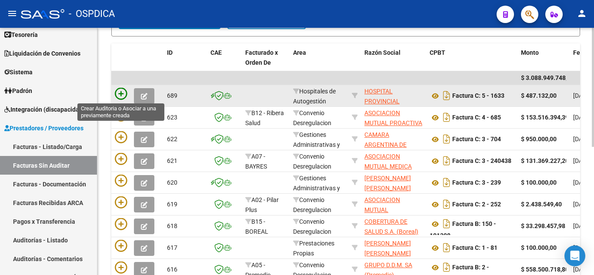
click at [120, 90] on icon at bounding box center [121, 94] width 12 height 12
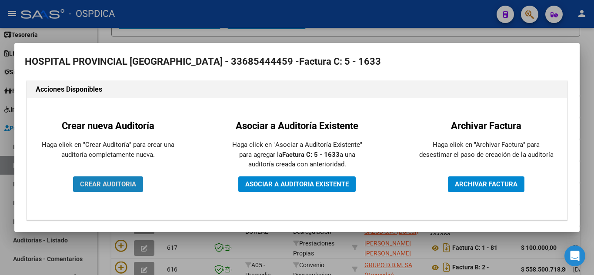
click at [131, 184] on span "CREAR AUDITORIA" at bounding box center [108, 184] width 56 height 8
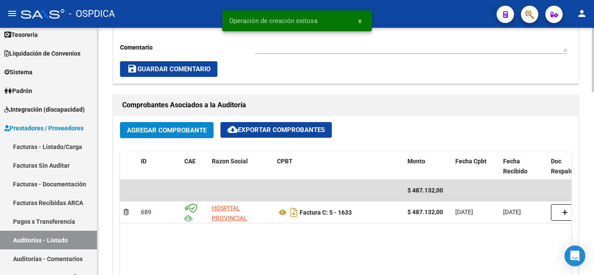
scroll to position [391, 0]
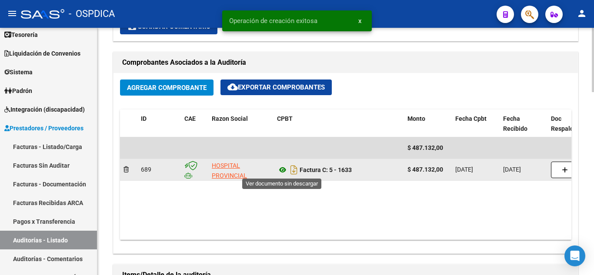
click at [284, 169] on icon at bounding box center [282, 170] width 11 height 10
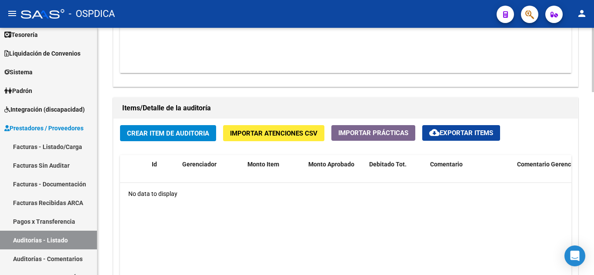
scroll to position [565, 0]
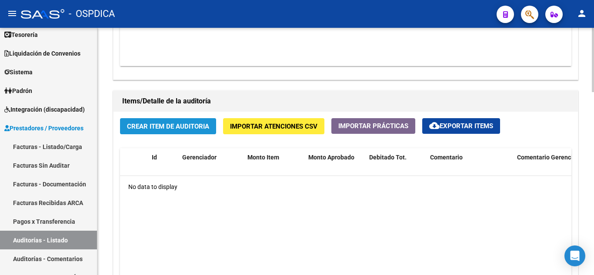
click at [173, 127] on span "Crear Item de Auditoria" at bounding box center [168, 127] width 82 height 8
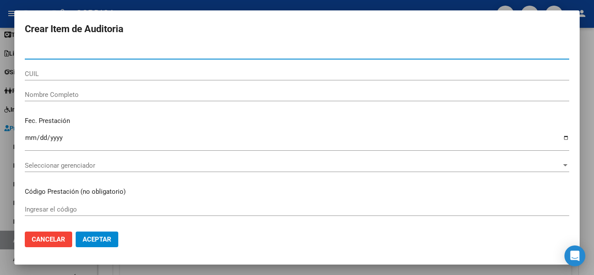
click at [142, 50] on input "Nro Documento" at bounding box center [297, 53] width 544 height 8
click at [137, 50] on input "3296" at bounding box center [297, 53] width 544 height 8
type input "32968776"
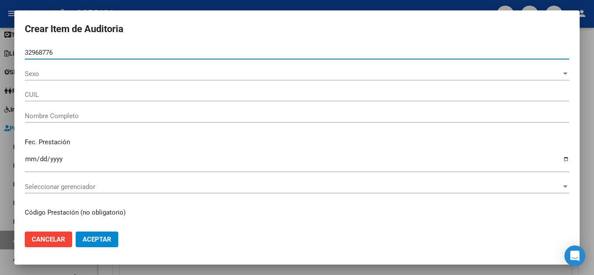
type input "27329687762"
type input "OJEDA ELIANA CECILIA"
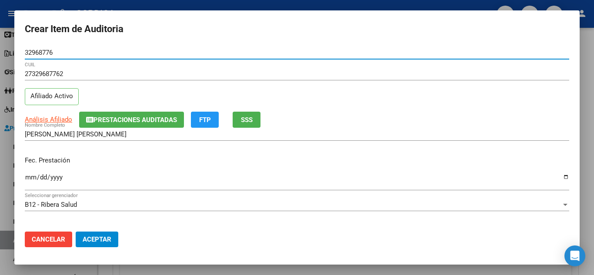
type input "32968776"
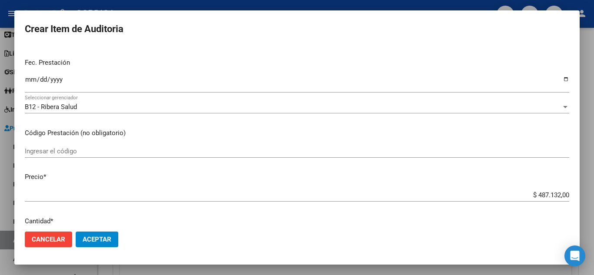
scroll to position [130, 0]
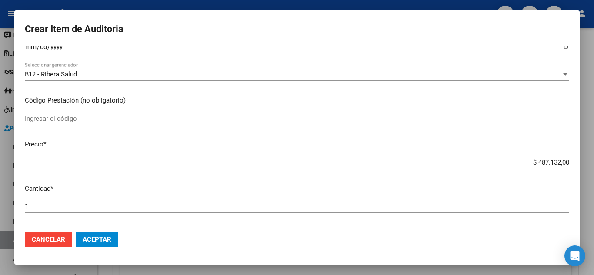
click at [100, 119] on input "Ingresar el código" at bounding box center [297, 119] width 544 height 8
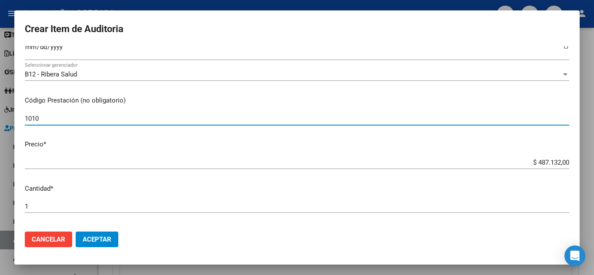
type input "1010"
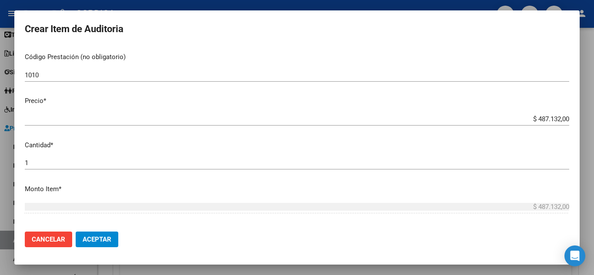
scroll to position [87, 0]
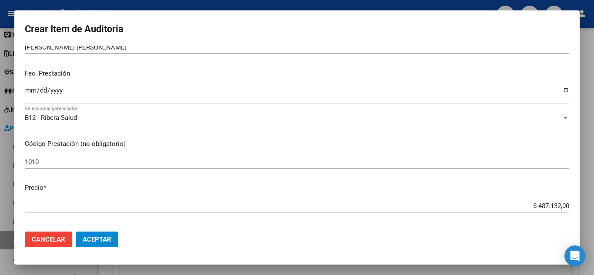
click at [32, 88] on input "Ingresar la fecha" at bounding box center [297, 94] width 544 height 14
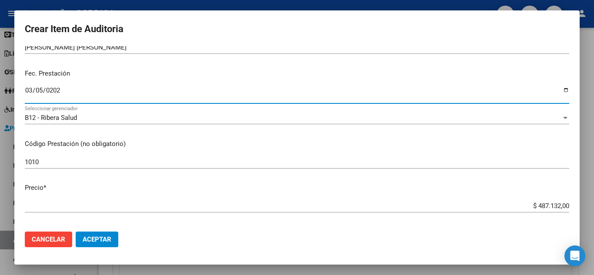
type input "2025-03-05"
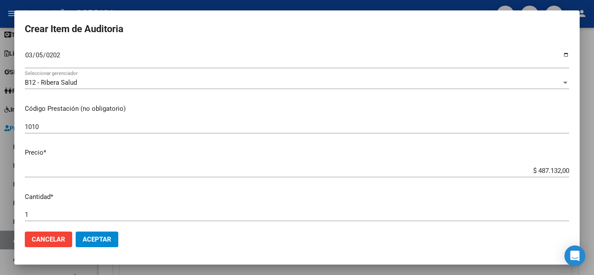
scroll to position [130, 0]
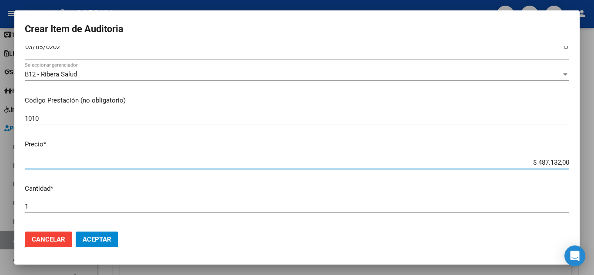
drag, startPoint x: 550, startPoint y: 164, endPoint x: 580, endPoint y: 168, distance: 29.9
click at [580, 168] on div "Crear Item de Auditoria 32968776 Nro Documento 27329687762 CUIL Afiliado Activo…" at bounding box center [297, 137] width 594 height 275
type input "$ 0,01"
type input "$ 0,12"
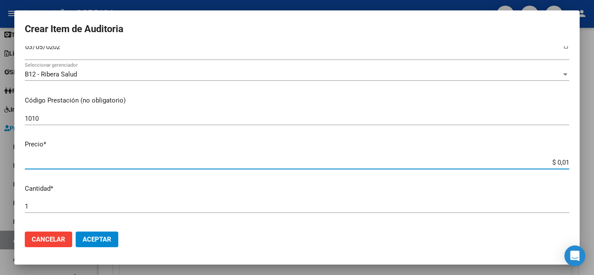
type input "$ 0,12"
type input "$ 1,26"
type input "$ 12,67"
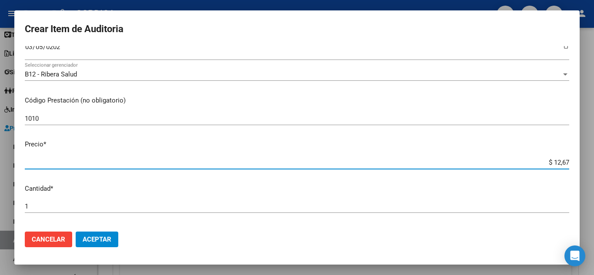
type input "$ 126,70"
type input "$ 1.267,00"
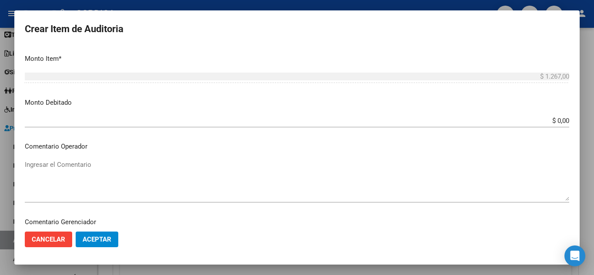
scroll to position [529, 0]
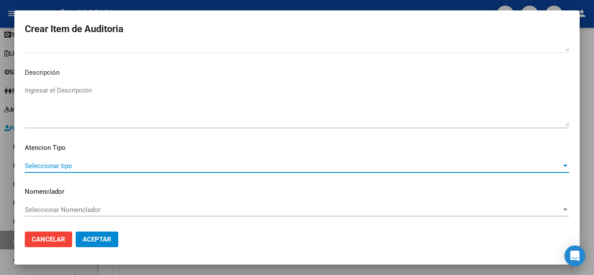
click at [68, 166] on span "Seleccionar tipo" at bounding box center [293, 166] width 536 height 8
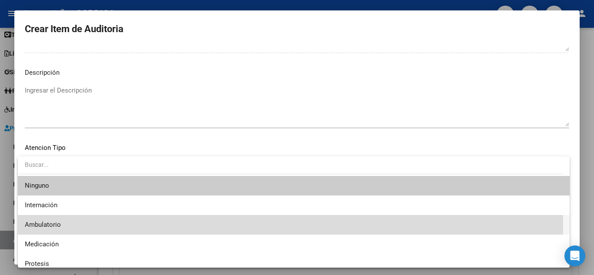
click at [63, 223] on span "Ambulatorio" at bounding box center [294, 225] width 538 height 20
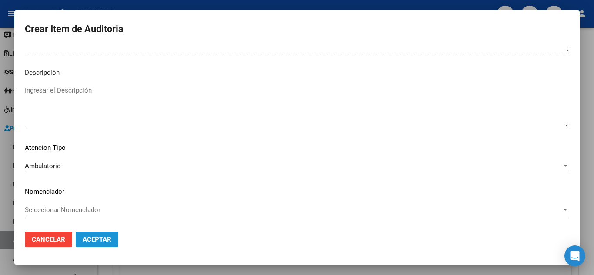
click at [112, 242] on button "Aceptar" at bounding box center [97, 240] width 43 height 16
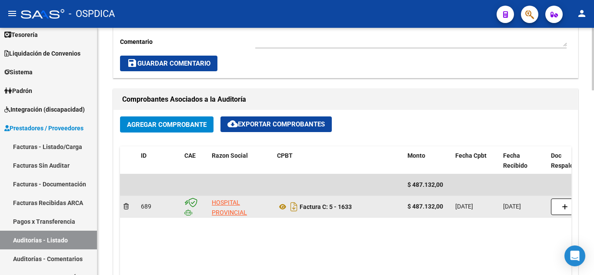
scroll to position [391, 0]
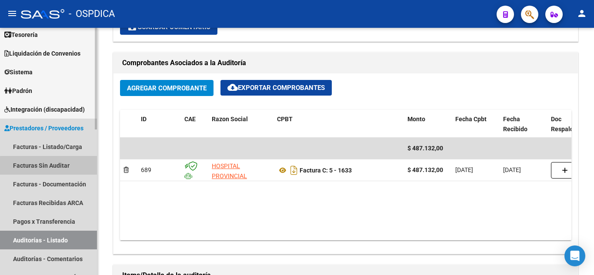
click at [59, 167] on link "Facturas Sin Auditar" at bounding box center [48, 165] width 97 height 19
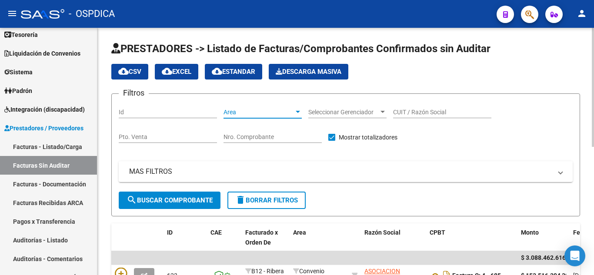
click at [261, 112] on span "Area" at bounding box center [258, 112] width 70 height 7
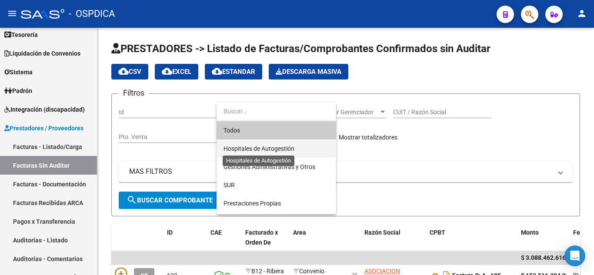
click at [284, 145] on span "Hospitales de Autogestión" at bounding box center [258, 148] width 71 height 7
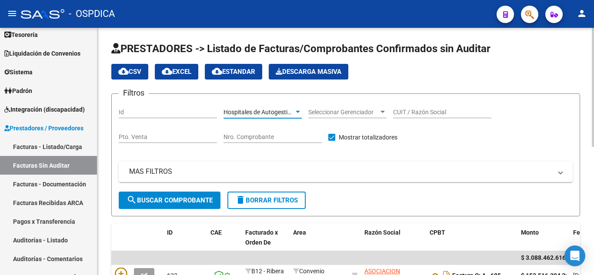
click at [195, 199] on span "search Buscar Comprobante" at bounding box center [170, 201] width 86 height 8
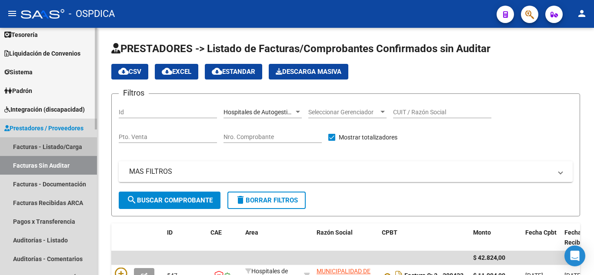
click at [52, 144] on link "Facturas - Listado/Carga" at bounding box center [48, 146] width 97 height 19
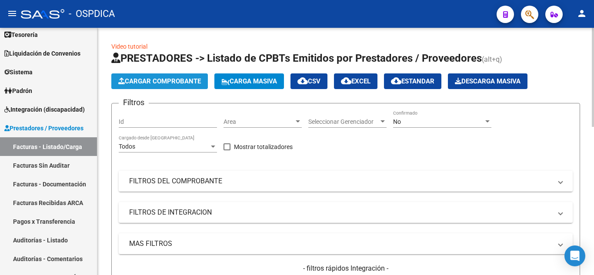
click at [161, 82] on span "Cargar Comprobante" at bounding box center [159, 81] width 83 height 8
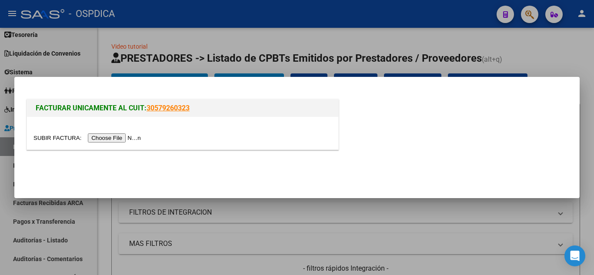
click at [123, 137] on input "file" at bounding box center [88, 137] width 110 height 9
click at [117, 135] on input "file" at bounding box center [88, 137] width 110 height 9
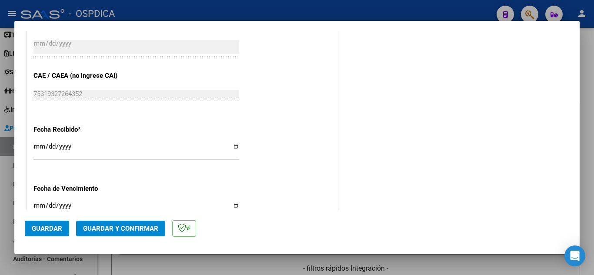
scroll to position [478, 0]
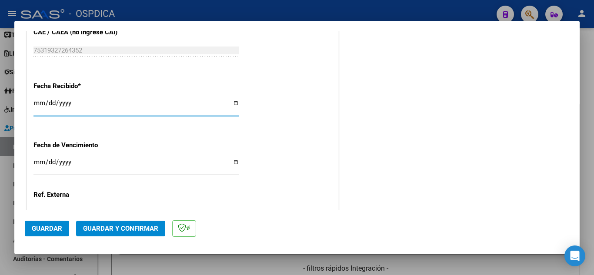
click at [38, 103] on input "2025-08-19" at bounding box center [136, 107] width 206 height 14
click at [40, 102] on input "2025-08-18" at bounding box center [136, 107] width 206 height 14
type input "2025-08-14"
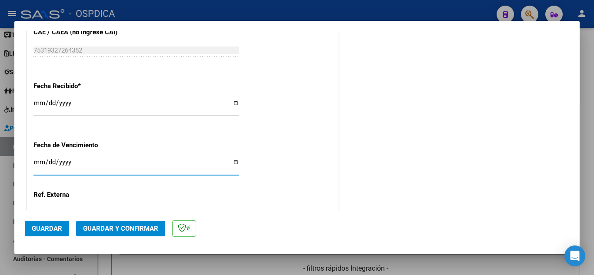
click at [39, 160] on input "Ingresar la fecha" at bounding box center [136, 166] width 206 height 14
type input "2025-10-14"
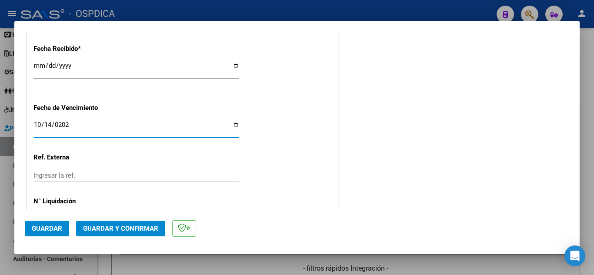
scroll to position [549, 0]
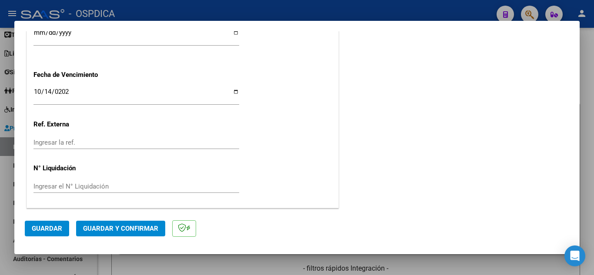
click at [51, 227] on span "Guardar" at bounding box center [47, 229] width 30 height 8
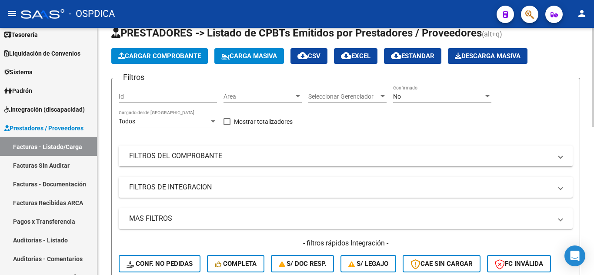
scroll to position [0, 0]
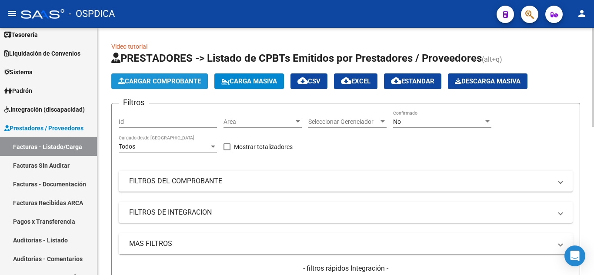
click at [169, 84] on span "Cargar Comprobante" at bounding box center [159, 81] width 83 height 8
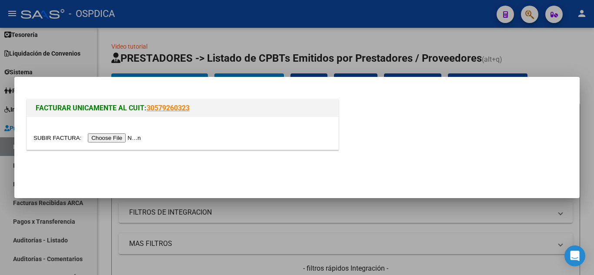
click at [127, 140] on input "file" at bounding box center [88, 137] width 110 height 9
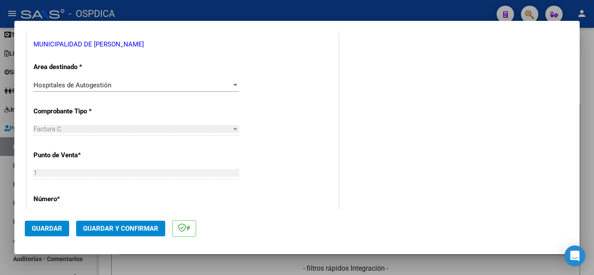
scroll to position [217, 0]
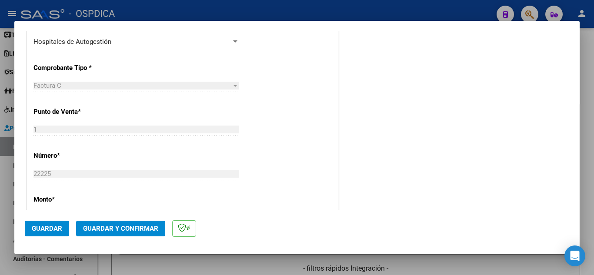
click at [325, 168] on div "CUIT * 30-68161808-9 Ingresar CUIT ANALISIS PRESTADOR MUNICIPALIDAD DE JOSE C P…" at bounding box center [182, 231] width 311 height 616
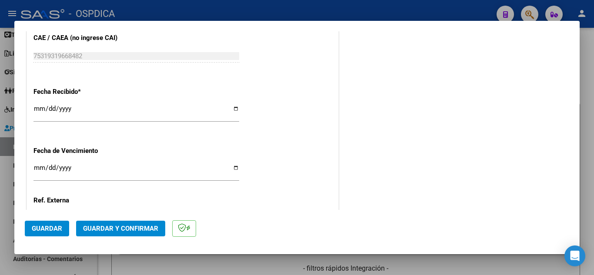
scroll to position [505, 0]
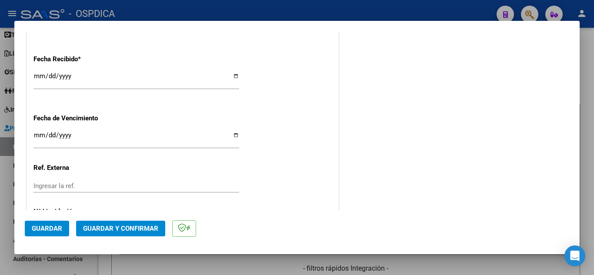
click at [37, 74] on input "2025-08-19" at bounding box center [136, 80] width 206 height 14
type input "2025-08-14"
click at [39, 137] on input "Ingresar la fecha" at bounding box center [136, 139] width 206 height 14
type input "2025-10-14"
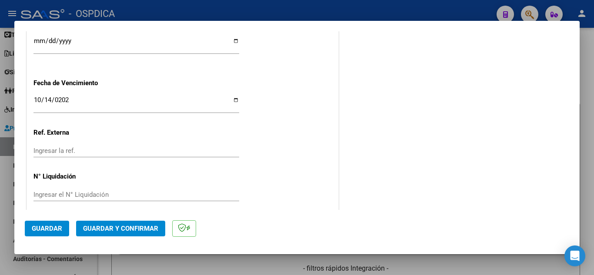
scroll to position [549, 0]
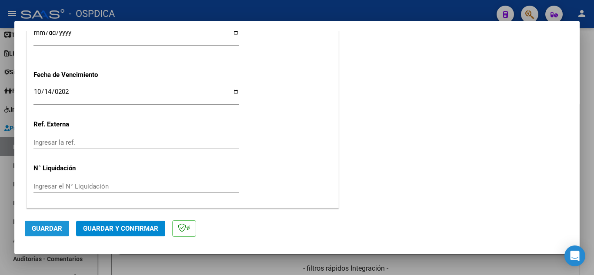
click at [42, 229] on span "Guardar" at bounding box center [47, 229] width 30 height 8
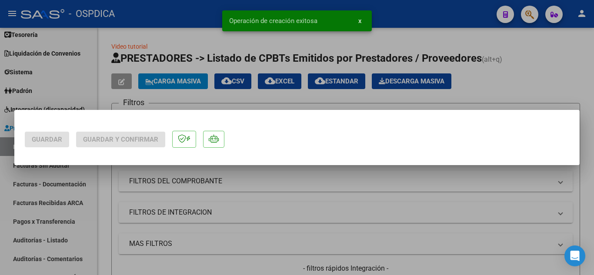
scroll to position [0, 0]
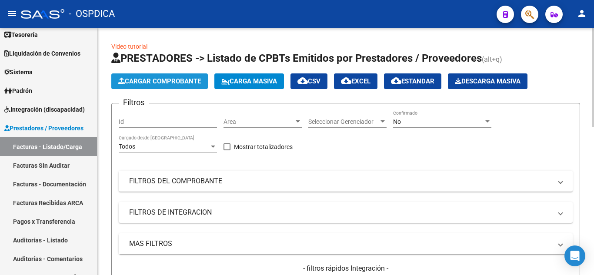
click at [161, 83] on span "Cargar Comprobante" at bounding box center [159, 81] width 83 height 8
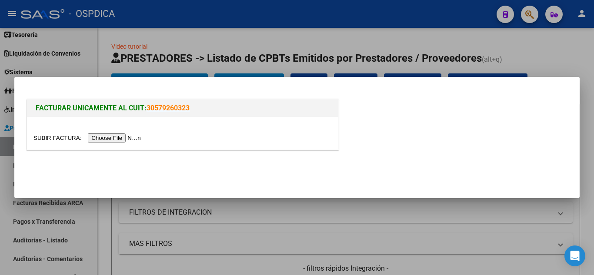
click at [122, 139] on input "file" at bounding box center [88, 137] width 110 height 9
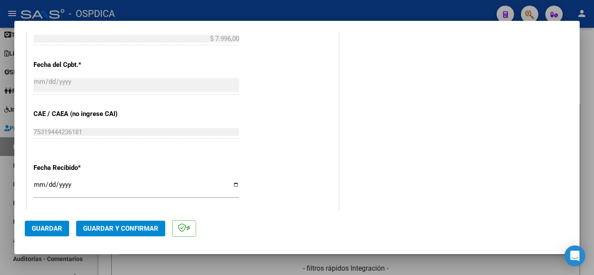
scroll to position [478, 0]
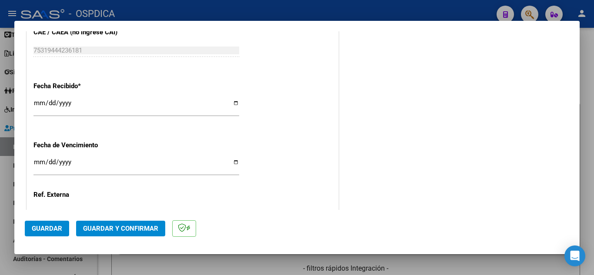
click at [36, 98] on div "2025-08-19 Ingresar la fecha" at bounding box center [136, 107] width 206 height 19
type input "2025-08-14"
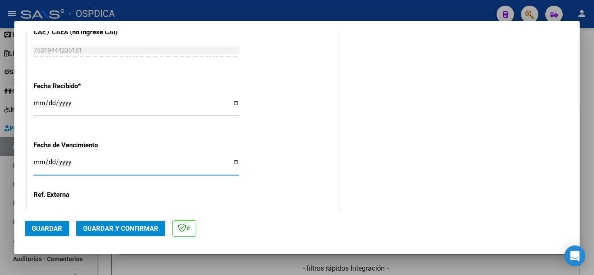
click at [37, 161] on input "Ingresar la fecha" at bounding box center [136, 166] width 206 height 14
click at [46, 158] on div "0001-01-14 Ingresar la fecha" at bounding box center [136, 166] width 206 height 19
click at [53, 163] on input "0001-01-14" at bounding box center [136, 166] width 206 height 14
click at [50, 160] on input "0001-01-14" at bounding box center [136, 166] width 206 height 14
type input "2025-10-14"
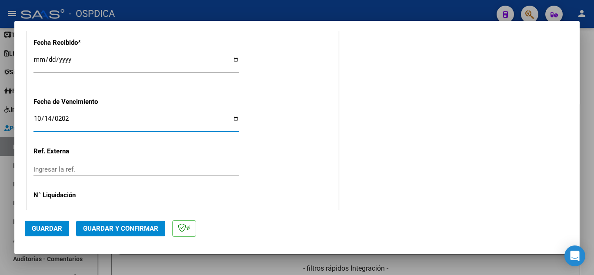
scroll to position [549, 0]
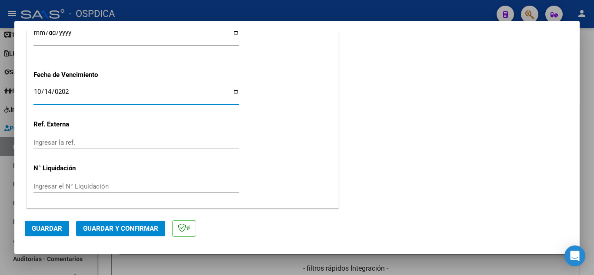
click at [53, 229] on span "Guardar" at bounding box center [47, 229] width 30 height 8
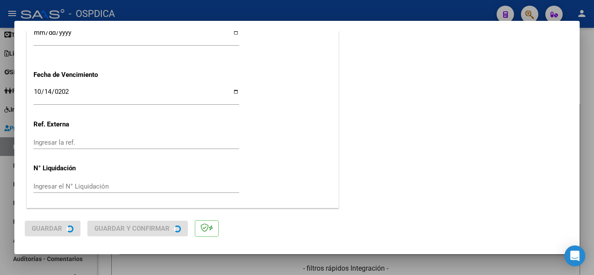
scroll to position [0, 0]
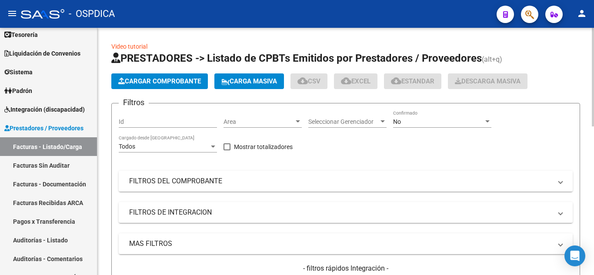
click at [156, 80] on span "Cargar Comprobante" at bounding box center [159, 81] width 83 height 8
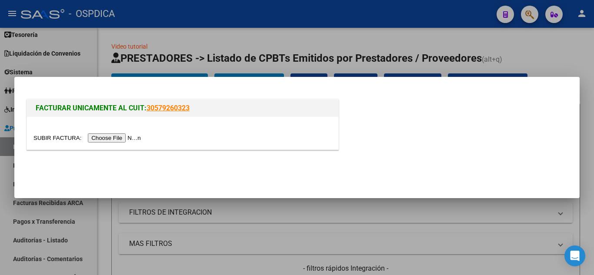
click at [124, 137] on input "file" at bounding box center [88, 137] width 110 height 9
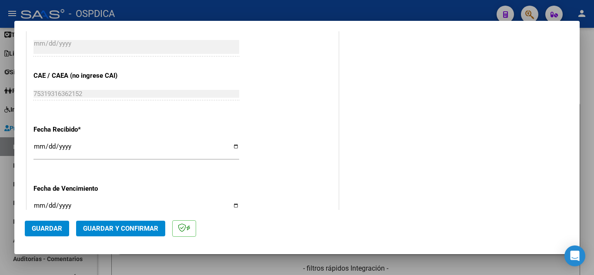
scroll to position [478, 0]
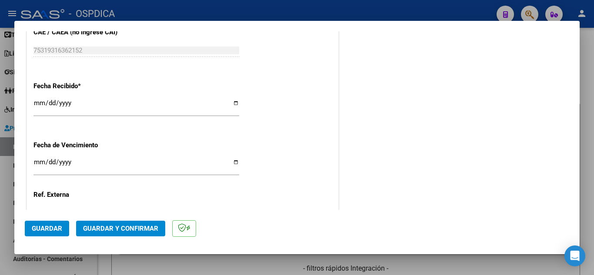
click at [37, 101] on input "2025-08-19" at bounding box center [136, 107] width 206 height 14
type input "2025-08-14"
click at [40, 161] on input "Ingresar la fecha" at bounding box center [136, 166] width 206 height 14
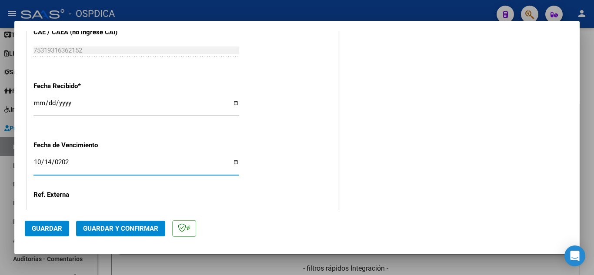
type input "2025-10-14"
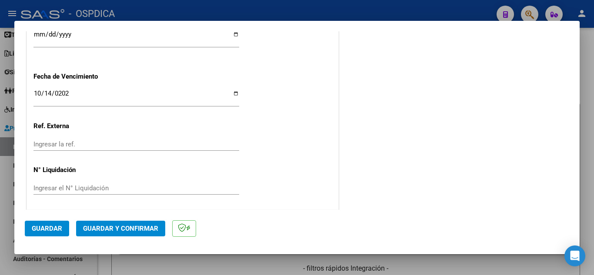
scroll to position [549, 0]
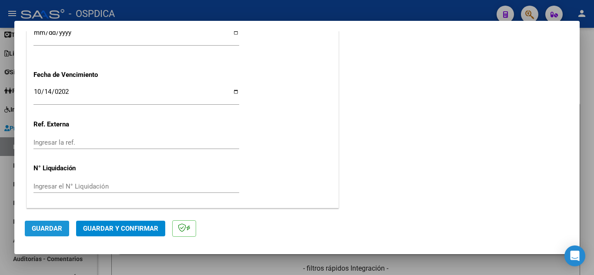
click at [61, 231] on span "Guardar" at bounding box center [47, 229] width 30 height 8
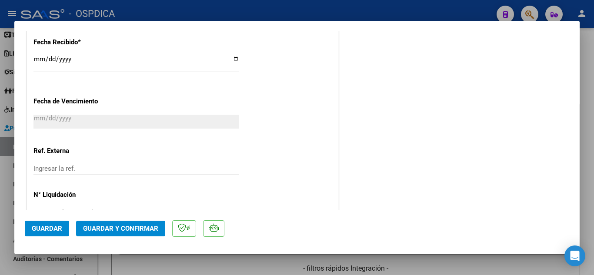
scroll to position [565, 0]
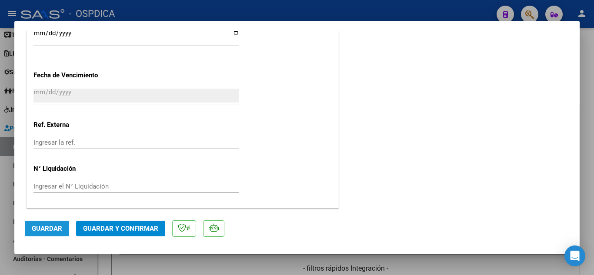
click at [47, 226] on span "Guardar" at bounding box center [47, 229] width 30 height 8
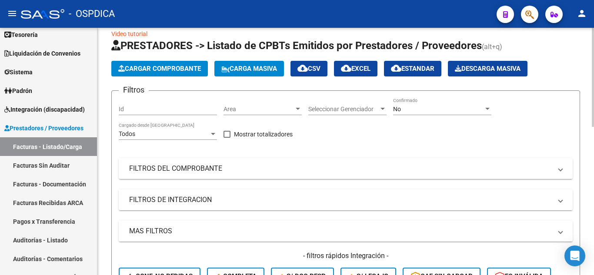
scroll to position [0, 0]
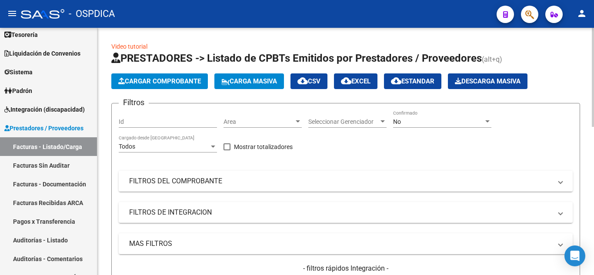
click at [175, 80] on span "Cargar Comprobante" at bounding box center [159, 81] width 83 height 8
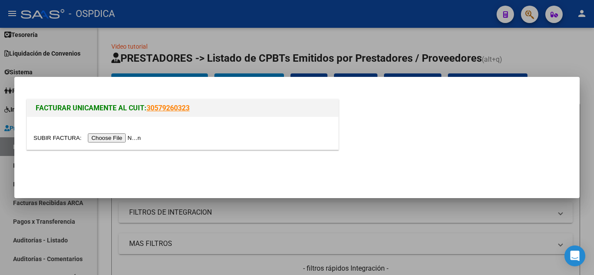
click at [127, 137] on input "file" at bounding box center [88, 137] width 110 height 9
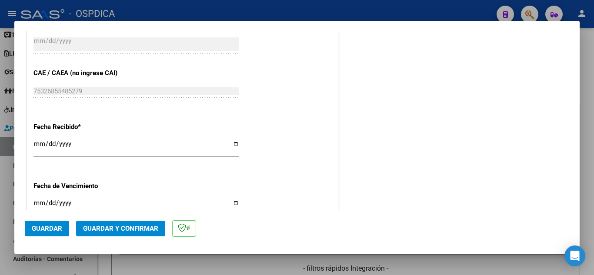
scroll to position [478, 0]
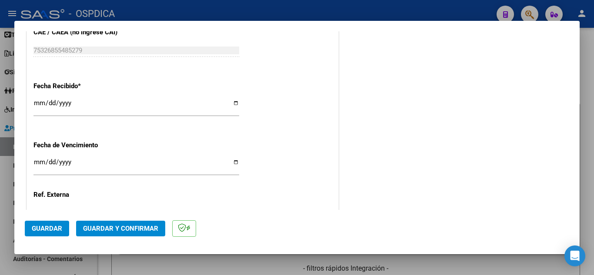
click at [39, 104] on input "2025-08-19" at bounding box center [136, 107] width 206 height 14
type input "2025-08-14"
click at [42, 160] on input "Ingresar la fecha" at bounding box center [136, 166] width 206 height 14
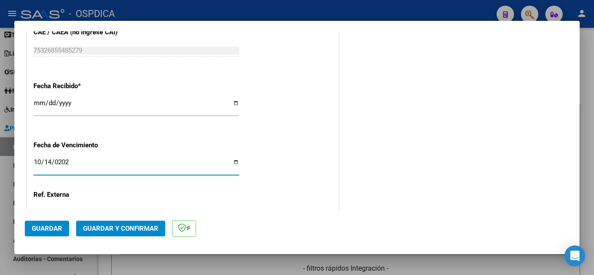
type input "2025-10-14"
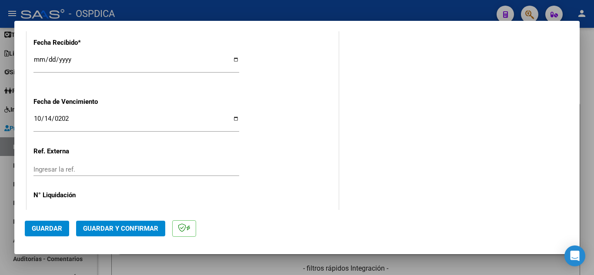
scroll to position [549, 0]
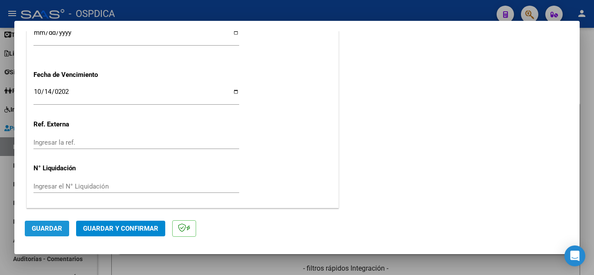
click at [53, 224] on button "Guardar" at bounding box center [47, 229] width 44 height 16
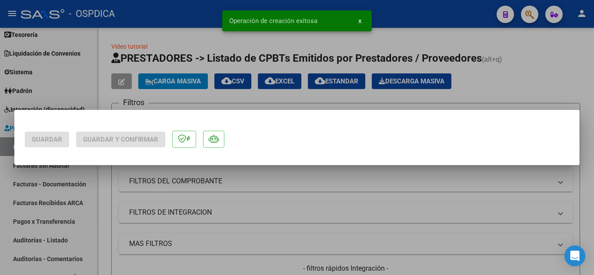
scroll to position [0, 0]
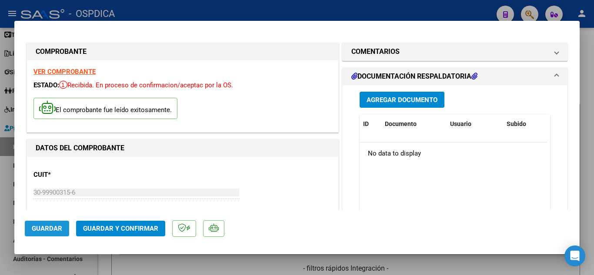
click at [44, 226] on span "Guardar" at bounding box center [47, 229] width 30 height 8
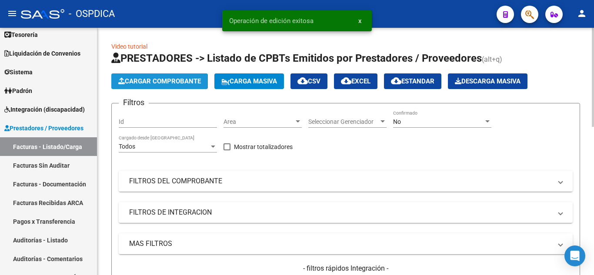
click at [152, 79] on span "Cargar Comprobante" at bounding box center [159, 81] width 83 height 8
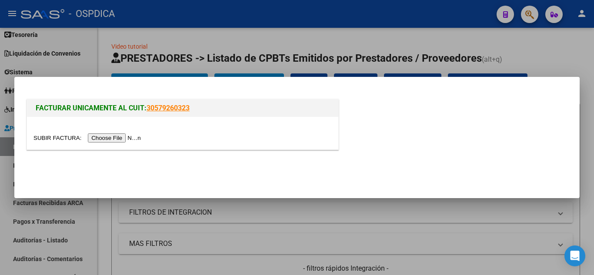
click at [120, 139] on input "file" at bounding box center [88, 137] width 110 height 9
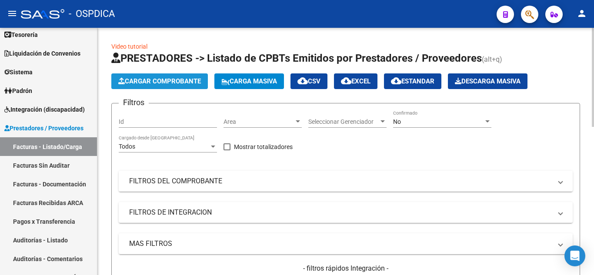
click at [169, 80] on span "Cargar Comprobante" at bounding box center [159, 81] width 83 height 8
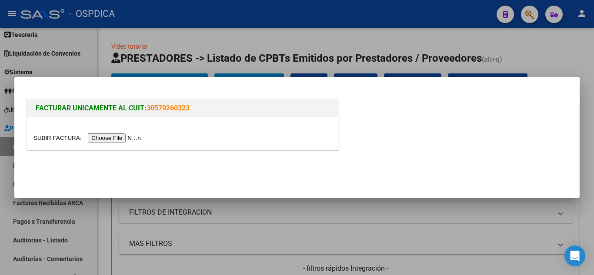
click at [134, 137] on input "file" at bounding box center [88, 137] width 110 height 9
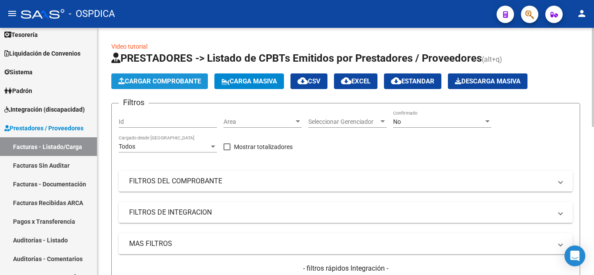
click at [148, 80] on span "Cargar Comprobante" at bounding box center [159, 81] width 83 height 8
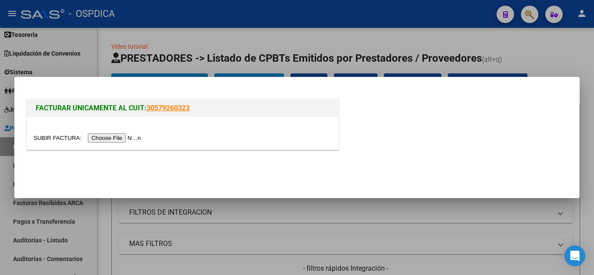
click at [130, 136] on input "file" at bounding box center [88, 137] width 110 height 9
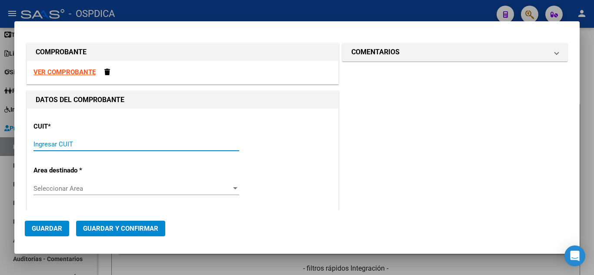
click at [180, 143] on input "Ingresar CUIT" at bounding box center [136, 144] width 206 height 8
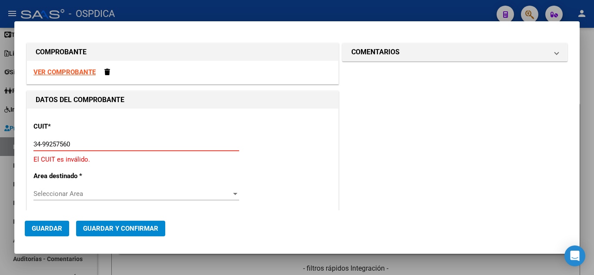
drag, startPoint x: 110, startPoint y: 146, endPoint x: 51, endPoint y: 141, distance: 58.9
click at [51, 141] on input "34-99257560" at bounding box center [136, 144] width 206 height 8
click at [208, 148] on input "34-99" at bounding box center [136, 144] width 206 height 8
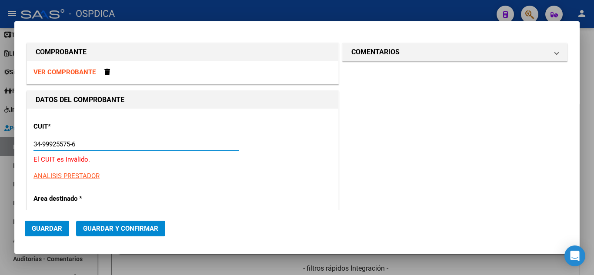
drag, startPoint x: 83, startPoint y: 143, endPoint x: 51, endPoint y: 139, distance: 32.1
click at [51, 139] on div "34-99925575-6 Ingresar CUIT" at bounding box center [136, 144] width 206 height 13
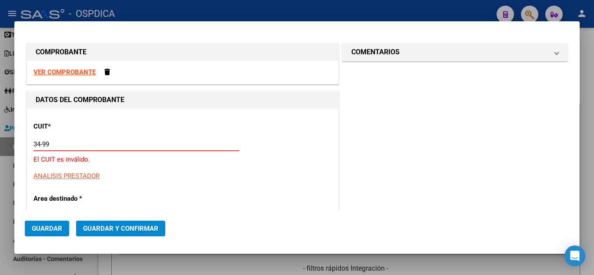
click at [202, 148] on input "34-99" at bounding box center [136, 144] width 206 height 8
click at [204, 144] on input "34-99" at bounding box center [136, 144] width 206 height 8
click at [168, 144] on input "34-9992" at bounding box center [136, 144] width 206 height 8
type input "34-99925756-0"
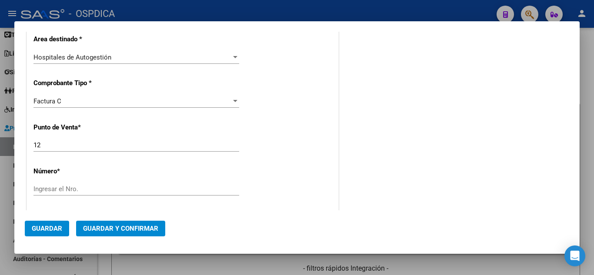
scroll to position [174, 0]
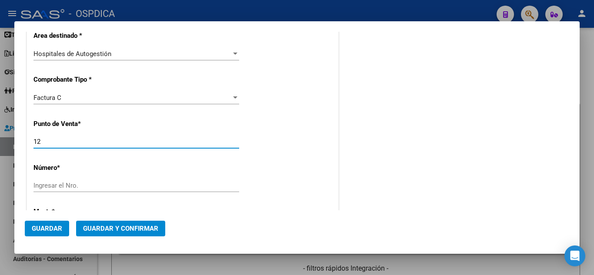
drag, startPoint x: 51, startPoint y: 139, endPoint x: 4, endPoint y: 130, distance: 48.3
click at [4, 130] on div "COMPROBANTE VER COMPROBANTE DATOS DEL COMPROBANTE CUIT * 34-99925756-0 Ingresar…" at bounding box center [297, 137] width 594 height 275
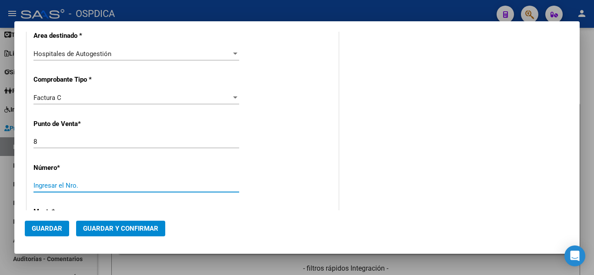
click at [77, 184] on input "Ingresar el Nro." at bounding box center [136, 186] width 206 height 8
click at [318, 181] on div "CUIT * 34-99925756-0 Ingresar CUIT ANALISIS PRESTADOR MUNICIPALIDAD DE LA MATAN…" at bounding box center [182, 243] width 311 height 616
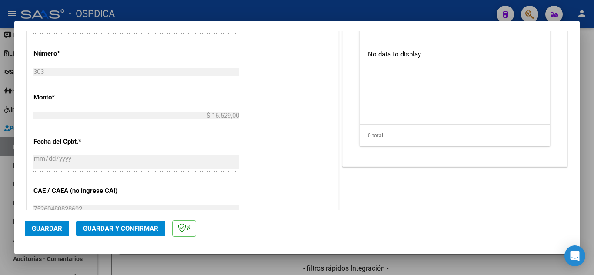
scroll to position [435, 0]
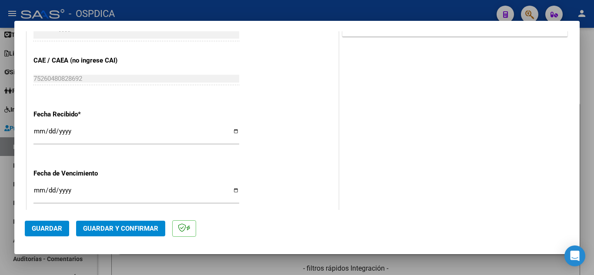
click at [37, 128] on input "2025-08-19" at bounding box center [136, 135] width 206 height 14
click at [35, 192] on input "Ingresar la fecha" at bounding box center [136, 194] width 206 height 14
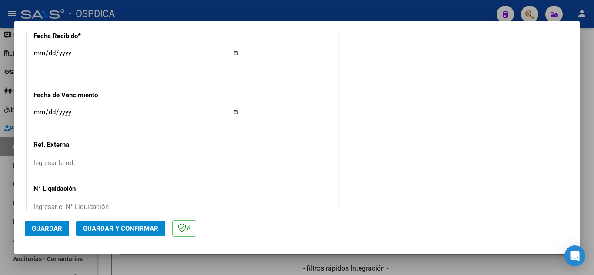
scroll to position [533, 0]
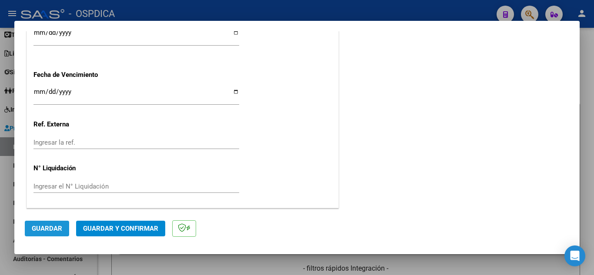
click at [47, 231] on span "Guardar" at bounding box center [47, 229] width 30 height 8
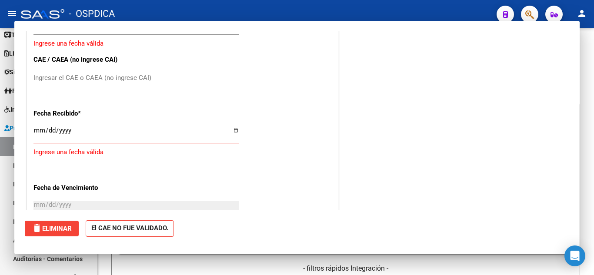
scroll to position [0, 0]
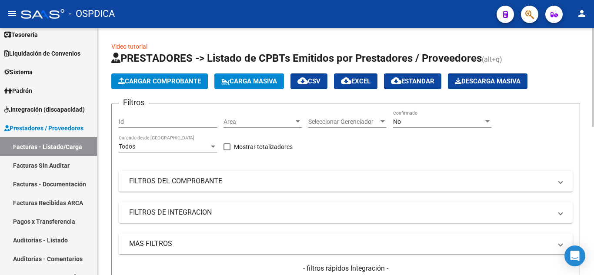
click at [183, 83] on span "Cargar Comprobante" at bounding box center [159, 81] width 83 height 8
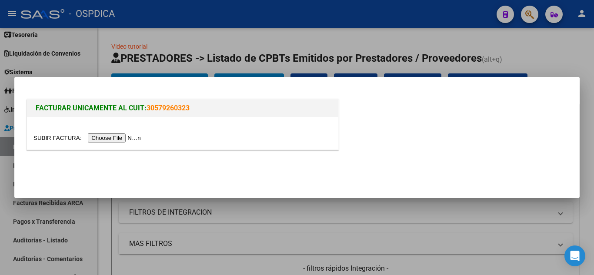
click at [135, 136] on input "file" at bounding box center [88, 137] width 110 height 9
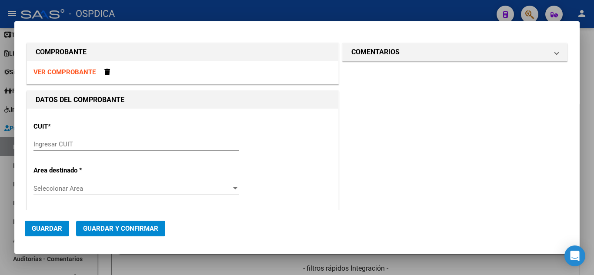
click at [223, 145] on input "Ingresar CUIT" at bounding box center [136, 144] width 206 height 8
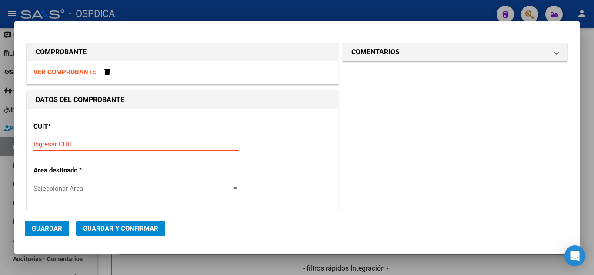
click at [143, 147] on input "Ingresar CUIT" at bounding box center [136, 144] width 206 height 8
click at [170, 147] on input "34-9992" at bounding box center [136, 144] width 206 height 8
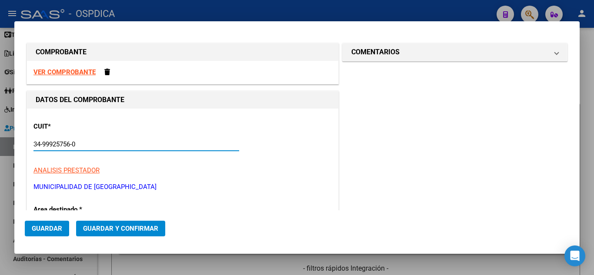
drag, startPoint x: 80, startPoint y: 145, endPoint x: 30, endPoint y: 143, distance: 49.6
click at [311, 187] on p "MUNICIPALIDAD DE LA MATANZA" at bounding box center [182, 187] width 298 height 10
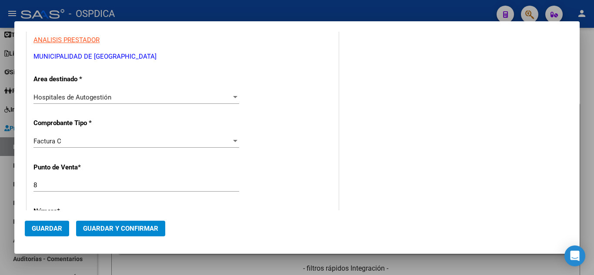
scroll to position [174, 0]
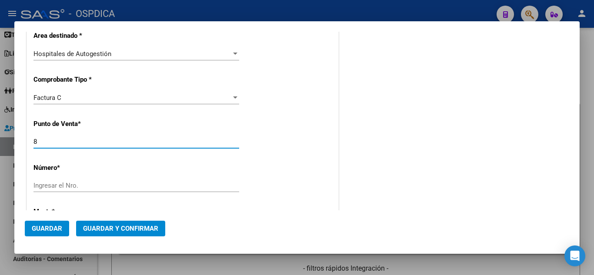
drag, startPoint x: 106, startPoint y: 144, endPoint x: 32, endPoint y: 142, distance: 73.9
click at [32, 142] on div "CUIT * 34-99925756-0 Ingresar CUIT ANALISIS PRESTADOR MUNICIPALIDAD DE LA MATAN…" at bounding box center [182, 243] width 311 height 616
click at [97, 190] on div "Ingresar el Nro." at bounding box center [136, 185] width 206 height 13
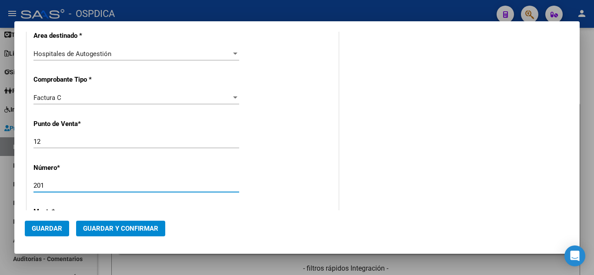
click at [296, 144] on div "CUIT * 34-99925756-0 Ingresar CUIT ANALISIS PRESTADOR MUNICIPALIDAD DE LA MATAN…" at bounding box center [182, 243] width 311 height 616
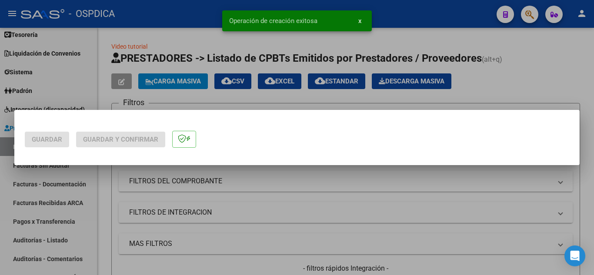
scroll to position [0, 0]
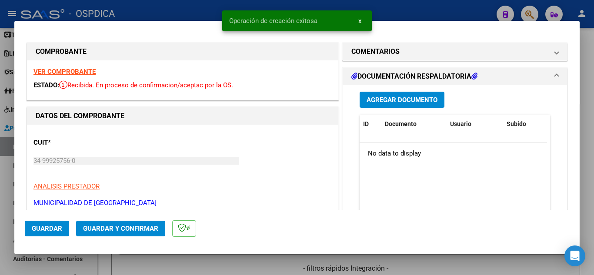
click at [343, 168] on div "Agregar Documento ID Documento Usuario Subido Acción No data to display 0 total…" at bounding box center [455, 175] width 224 height 180
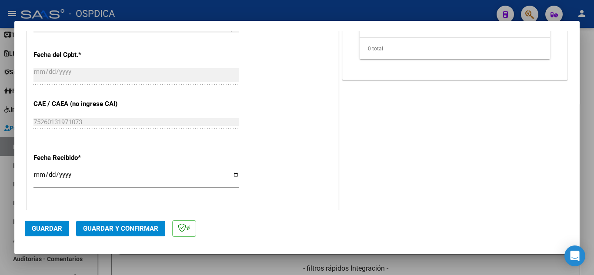
scroll to position [435, 0]
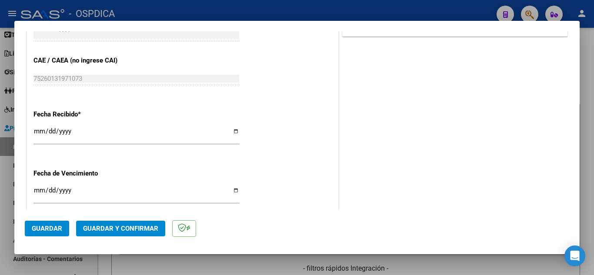
click at [38, 129] on input "2025-08-19" at bounding box center [136, 135] width 206 height 14
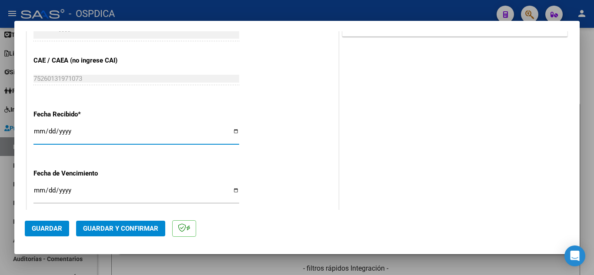
click at [38, 190] on input "Ingresar la fecha" at bounding box center [136, 194] width 206 height 14
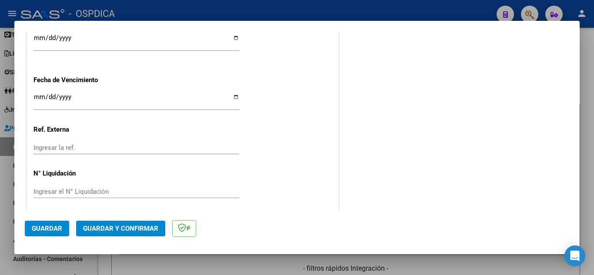
scroll to position [533, 0]
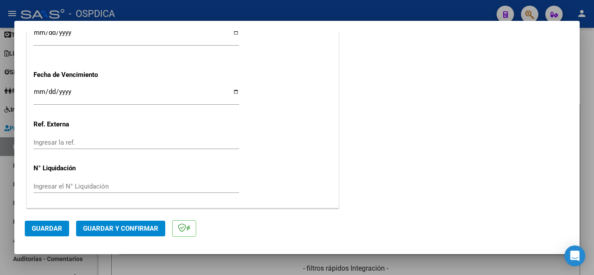
click at [56, 225] on span "Guardar" at bounding box center [47, 229] width 30 height 8
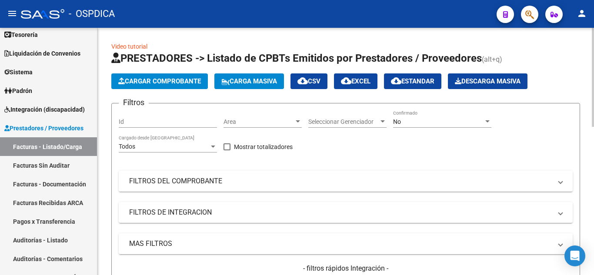
click at [153, 85] on span "Cargar Comprobante" at bounding box center [159, 81] width 83 height 8
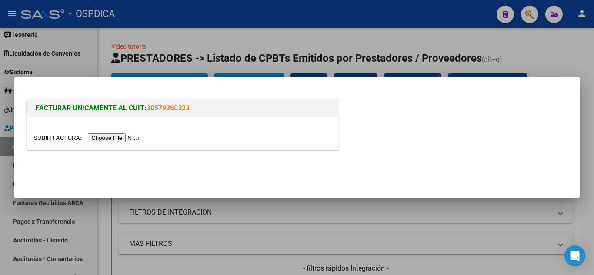
click at [125, 135] on input "file" at bounding box center [88, 137] width 110 height 9
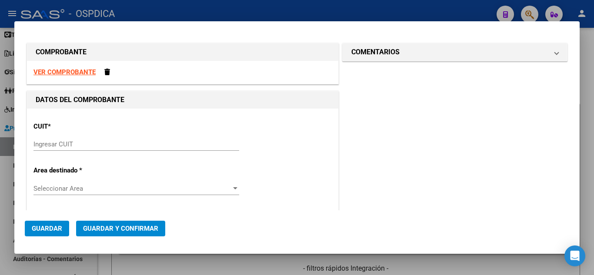
click at [203, 144] on input "Ingresar CUIT" at bounding box center [136, 144] width 206 height 8
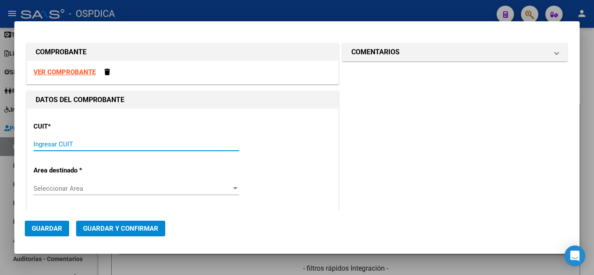
paste input "34-99925756-0"
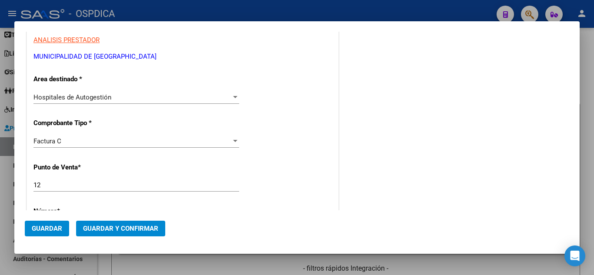
scroll to position [174, 0]
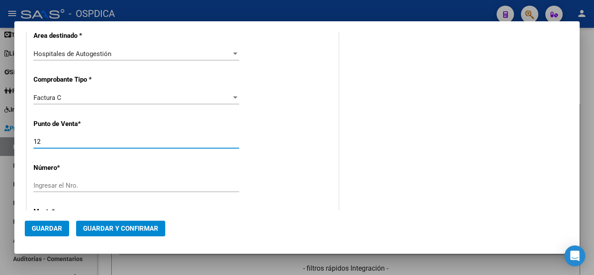
drag, startPoint x: 116, startPoint y: 140, endPoint x: 25, endPoint y: 140, distance: 90.9
click at [25, 140] on div "DATOS DEL COMPROBANTE CUIT * 34-99925756-0 Ingresar CUIT ANALISIS PRESTADOR MUN…" at bounding box center [183, 234] width 316 height 635
click at [60, 179] on div "Ingresar el Nro." at bounding box center [136, 185] width 206 height 13
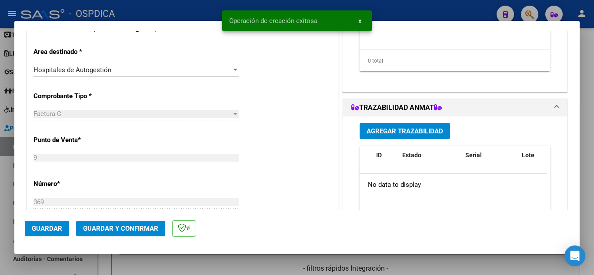
click at [294, 150] on div "CUIT * 34-99925756-0 Ingresar CUIT ANALISIS PRESTADOR MUNICIPALIDAD DE LA MATAN…" at bounding box center [182, 259] width 311 height 616
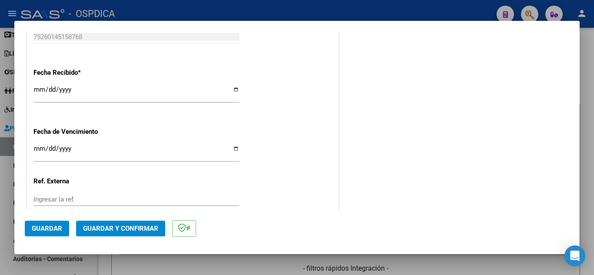
scroll to position [478, 0]
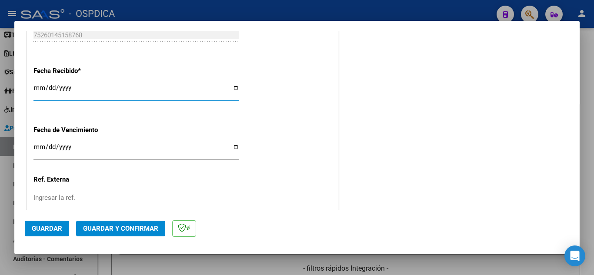
click at [41, 87] on input "2025-08-19" at bounding box center [136, 91] width 206 height 14
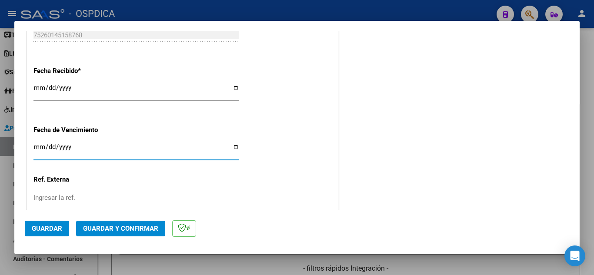
click at [35, 144] on input "Ingresar la fecha" at bounding box center [136, 150] width 206 height 14
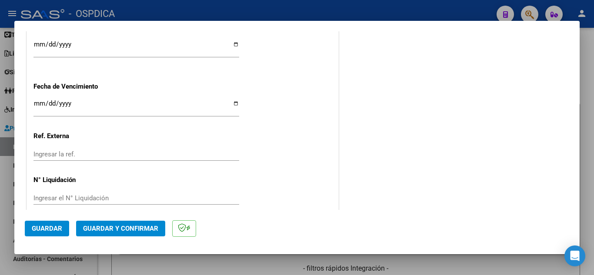
scroll to position [533, 0]
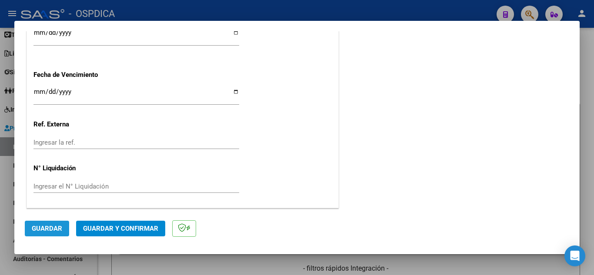
click at [50, 229] on span "Guardar" at bounding box center [47, 229] width 30 height 8
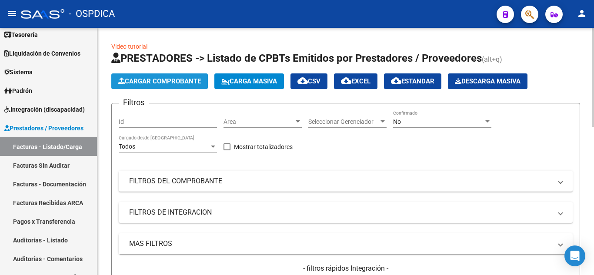
click at [156, 81] on span "Cargar Comprobante" at bounding box center [159, 81] width 83 height 8
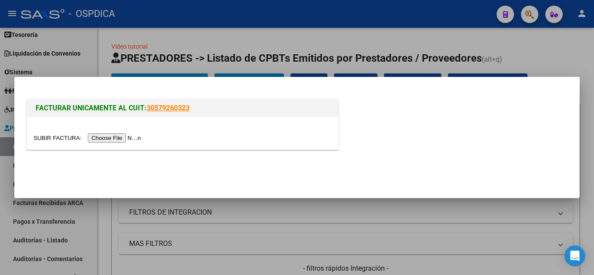
click at [127, 137] on input "file" at bounding box center [88, 137] width 110 height 9
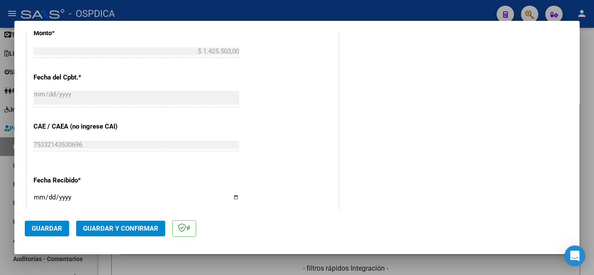
scroll to position [435, 0]
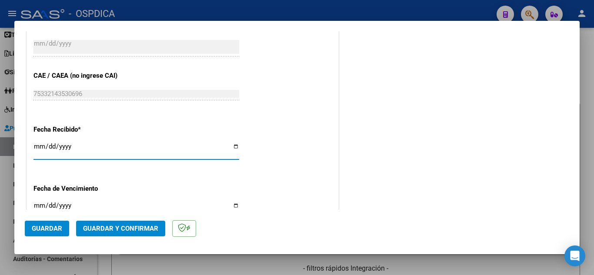
click at [40, 144] on input "2025-08-19" at bounding box center [136, 150] width 206 height 14
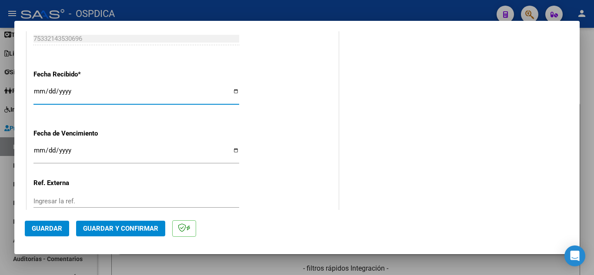
scroll to position [522, 0]
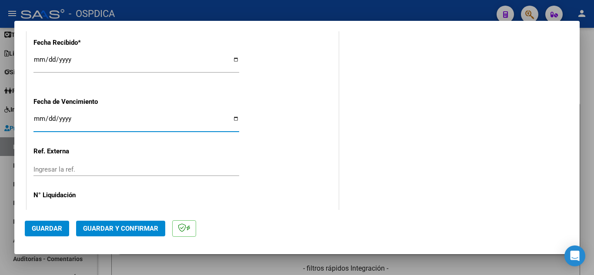
click at [40, 119] on input "Ingresar la fecha" at bounding box center [136, 122] width 206 height 14
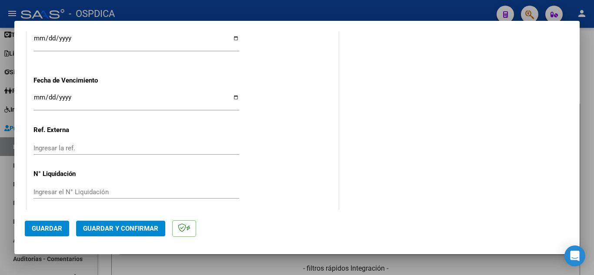
scroll to position [549, 0]
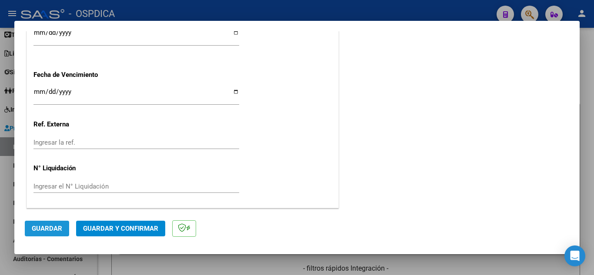
click at [54, 228] on span "Guardar" at bounding box center [47, 229] width 30 height 8
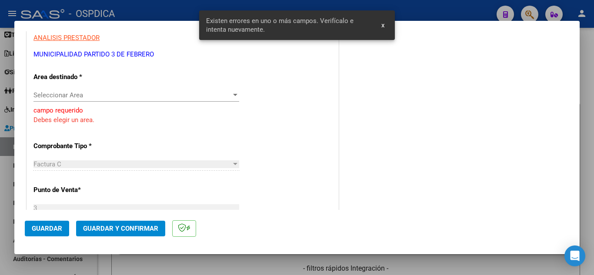
scroll to position [134, 0]
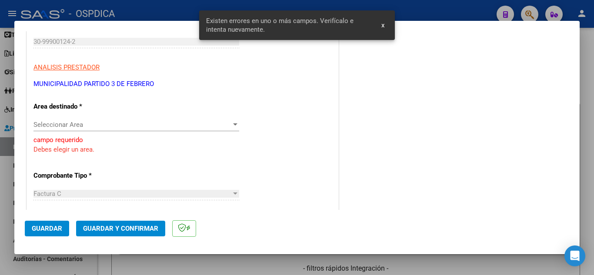
click at [234, 126] on div at bounding box center [235, 124] width 8 height 7
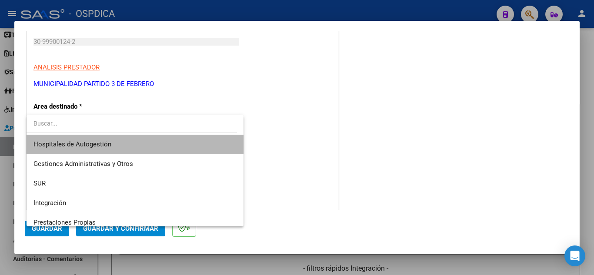
click at [159, 150] on span "Hospitales de Autogestión" at bounding box center [134, 145] width 203 height 20
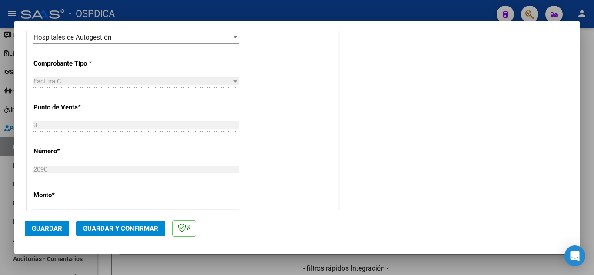
scroll to position [265, 0]
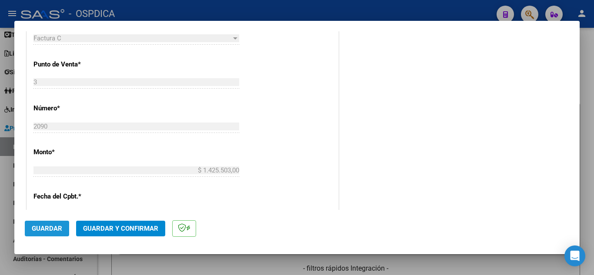
click at [47, 229] on span "Guardar" at bounding box center [47, 229] width 30 height 8
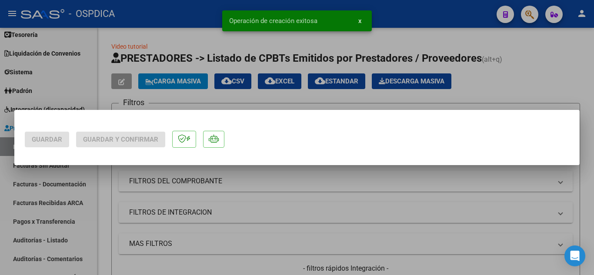
scroll to position [0, 0]
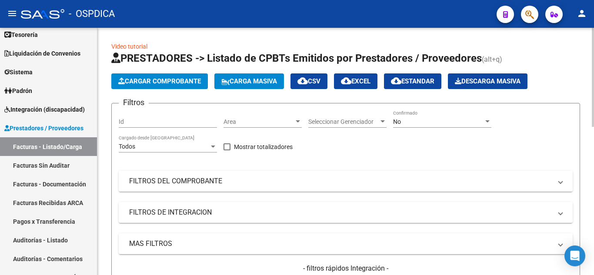
click at [192, 83] on span "Cargar Comprobante" at bounding box center [159, 81] width 83 height 8
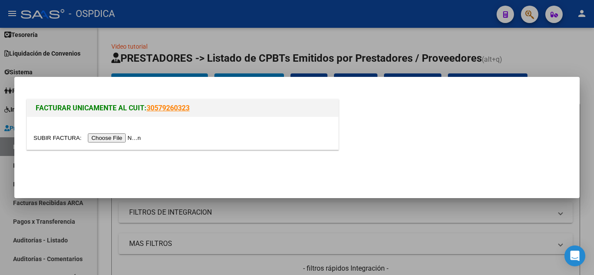
click at [140, 137] on input "file" at bounding box center [88, 137] width 110 height 9
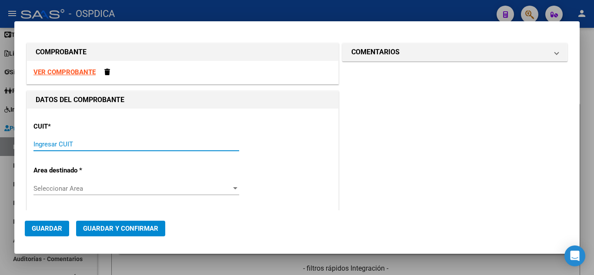
click at [207, 143] on input "Ingresar CUIT" at bounding box center [136, 144] width 206 height 8
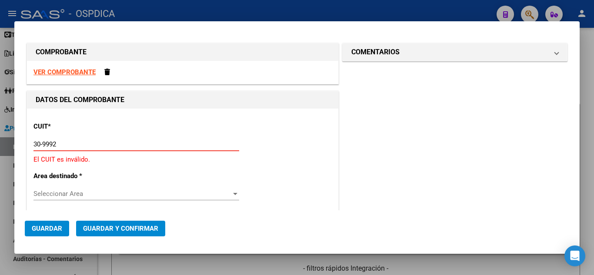
click at [171, 144] on input "30-9992" at bounding box center [136, 144] width 206 height 8
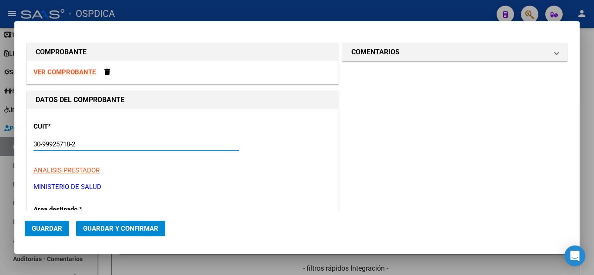
click at [319, 152] on div "CUIT * 30-99925718-2 Ingresar CUIT ANALISIS PRESTADOR MINISTERIO DE SALUD ARCA …" at bounding box center [182, 153] width 298 height 77
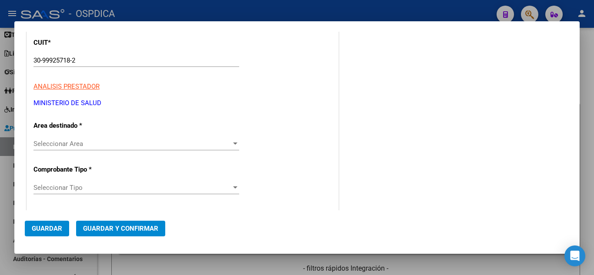
scroll to position [87, 0]
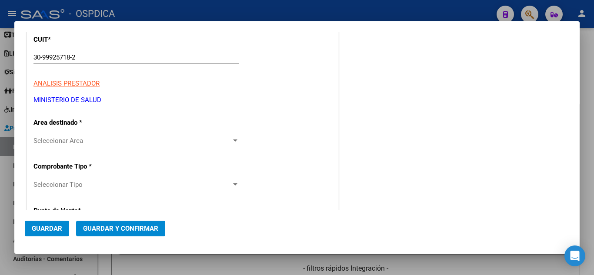
click at [168, 137] on div "Seleccionar Area Seleccionar Area" at bounding box center [136, 140] width 206 height 13
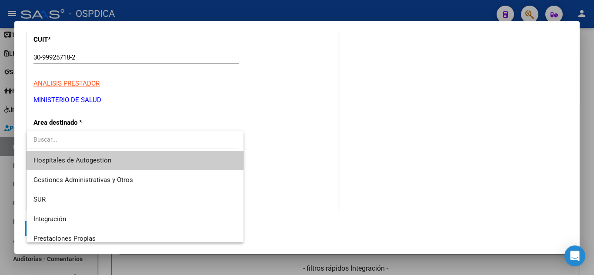
click at [136, 163] on span "Hospitales de Autogestión" at bounding box center [134, 161] width 203 height 20
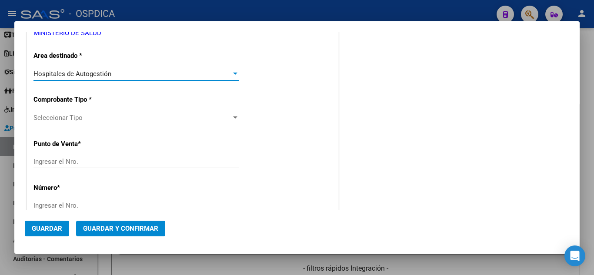
scroll to position [174, 0]
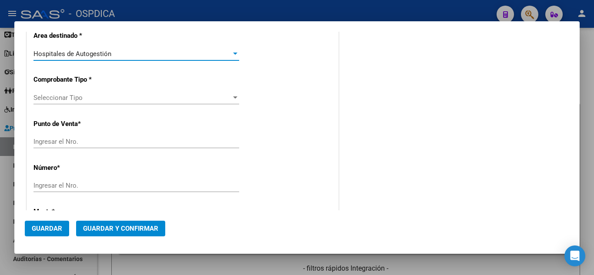
click at [156, 95] on span "Seleccionar Tipo" at bounding box center [132, 98] width 198 height 8
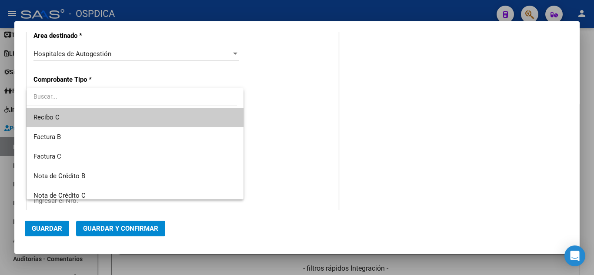
drag, startPoint x: 364, startPoint y: 139, endPoint x: 372, endPoint y: 223, distance: 84.7
click at [364, 140] on div at bounding box center [297, 137] width 594 height 275
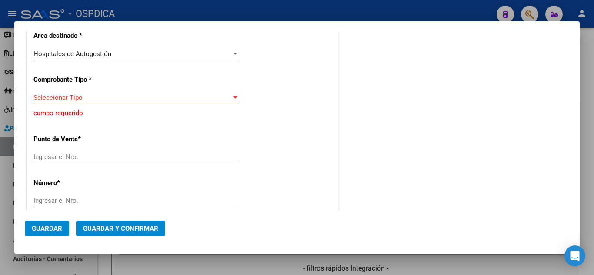
click at [233, 98] on div at bounding box center [235, 98] width 4 height 2
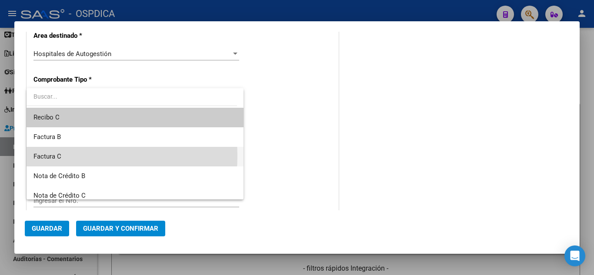
click at [68, 156] on span "Factura C" at bounding box center [134, 157] width 203 height 20
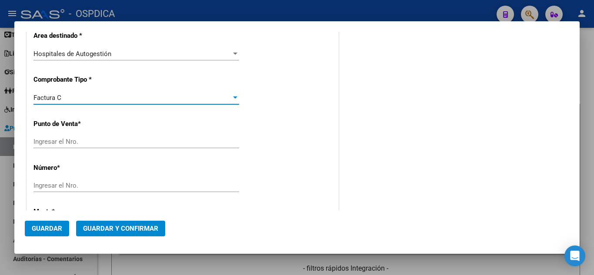
scroll to position [217, 0]
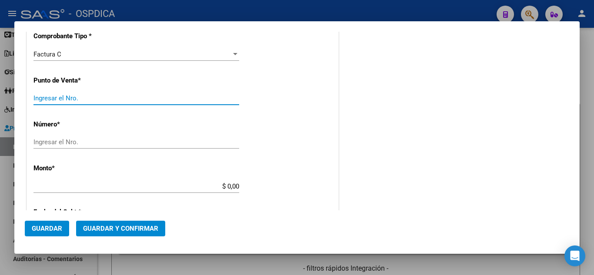
click at [120, 96] on input "Ingresar el Nro." at bounding box center [136, 98] width 206 height 8
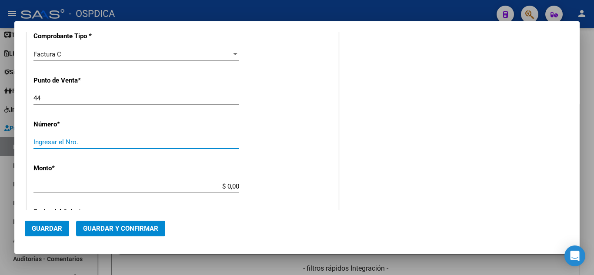
click at [106, 140] on input "Ingresar el Nro." at bounding box center [136, 142] width 206 height 8
click at [310, 163] on div "CUIT * 30-99925718-2 Ingresar CUIT ANALISIS PRESTADOR MINISTERIO DE SALUD ARCA …" at bounding box center [182, 199] width 311 height 616
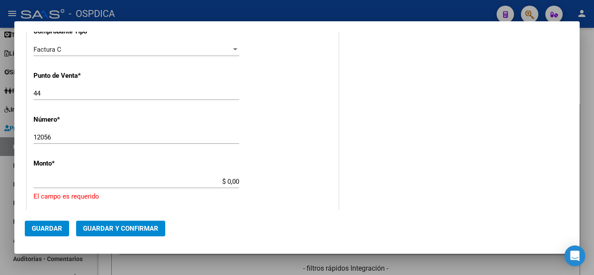
scroll to position [247, 0]
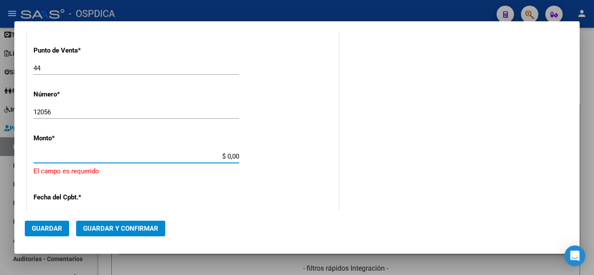
drag, startPoint x: 218, startPoint y: 156, endPoint x: 256, endPoint y: 162, distance: 39.1
click at [256, 162] on div "CUIT * 30-99925718-2 Ingresar CUIT ANALISIS PRESTADOR MINISTERIO DE SALUD ARCA …" at bounding box center [182, 179] width 311 height 637
click at [37, 200] on input "Ingresar la fecha" at bounding box center [136, 203] width 206 height 14
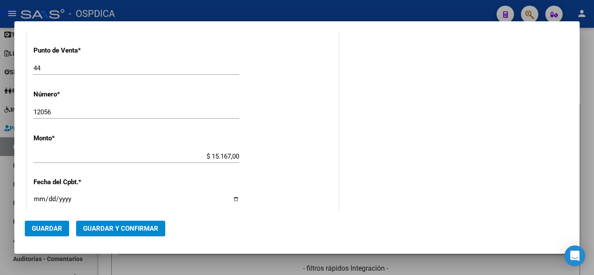
click at [278, 180] on div "CUIT * 30-99925718-2 Ingresar CUIT ANALISIS PRESTADOR MINISTERIO DE SALUD ARCA …" at bounding box center [182, 169] width 311 height 616
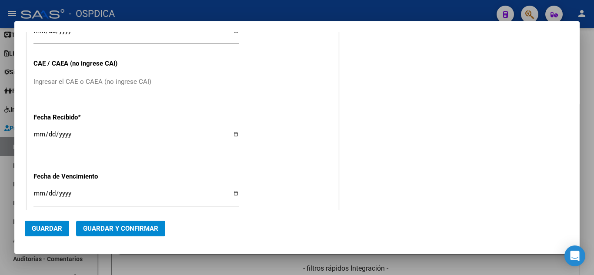
scroll to position [421, 0]
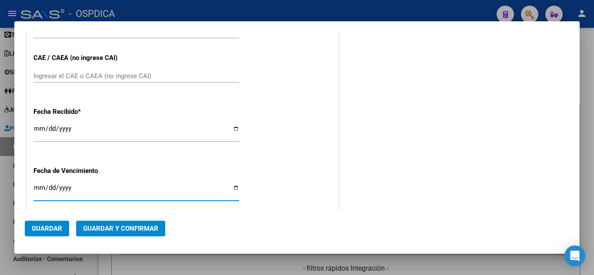
click at [34, 186] on input "Ingresar la fecha" at bounding box center [136, 191] width 206 height 14
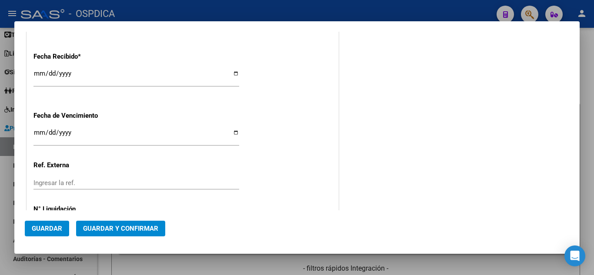
scroll to position [516, 0]
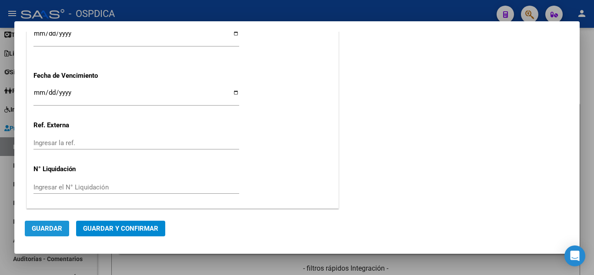
click at [49, 232] on span "Guardar" at bounding box center [47, 229] width 30 height 8
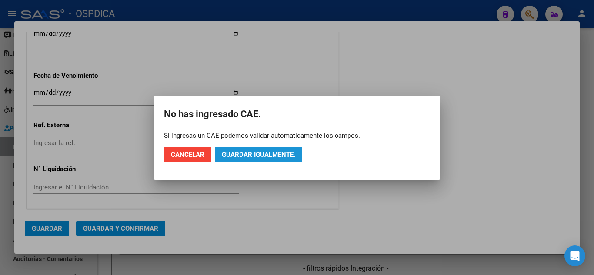
click at [238, 155] on span "Guardar igualmente." at bounding box center [258, 155] width 73 height 8
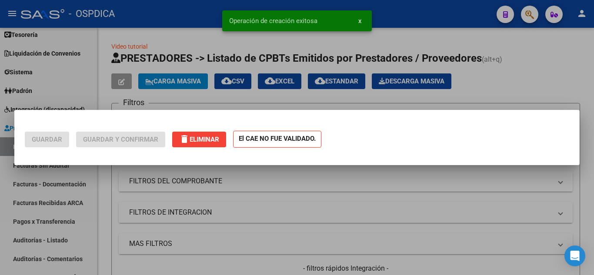
scroll to position [0, 0]
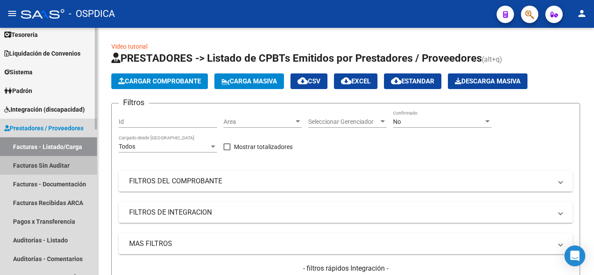
click at [70, 167] on link "Facturas Sin Auditar" at bounding box center [48, 165] width 97 height 19
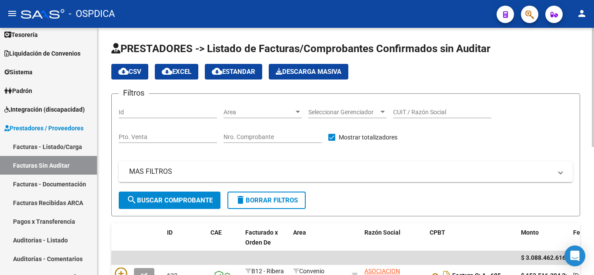
click at [268, 112] on span "Area" at bounding box center [258, 112] width 70 height 7
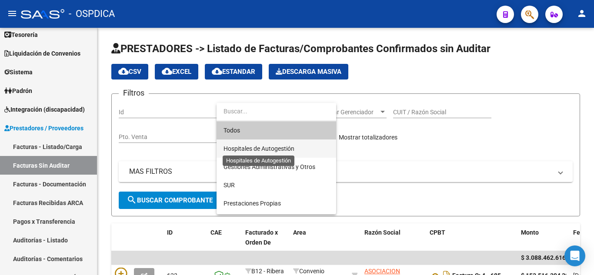
click at [279, 151] on span "Hospitales de Autogestión" at bounding box center [258, 148] width 71 height 7
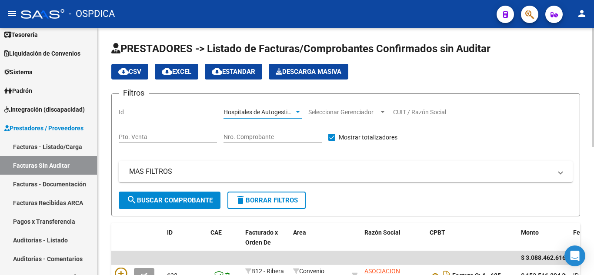
click at [178, 197] on span "search Buscar Comprobante" at bounding box center [170, 201] width 86 height 8
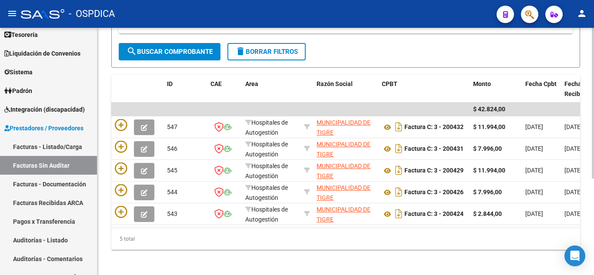
scroll to position [158, 0]
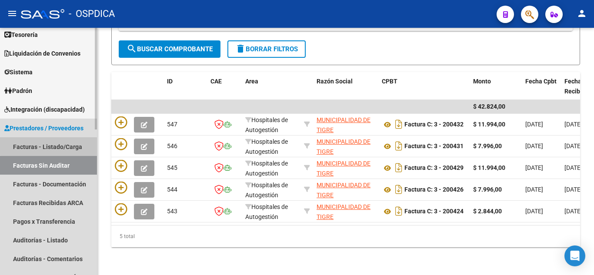
click at [72, 144] on link "Facturas - Listado/Carga" at bounding box center [48, 146] width 97 height 19
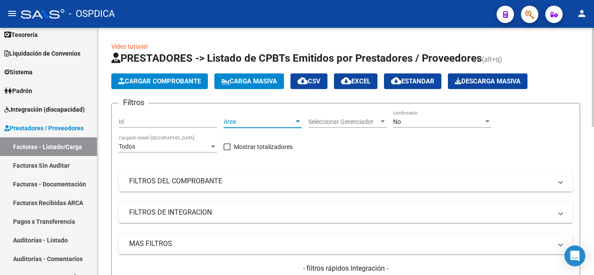
click at [291, 118] on span "Area" at bounding box center [258, 121] width 70 height 7
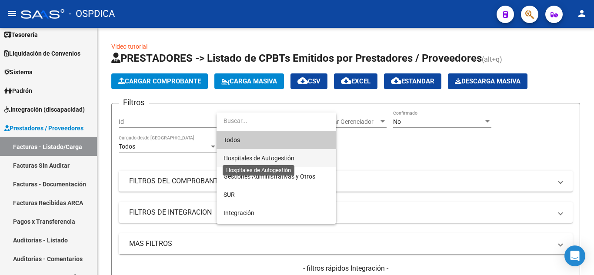
click at [292, 155] on span "Hospitales de Autogestión" at bounding box center [258, 158] width 71 height 7
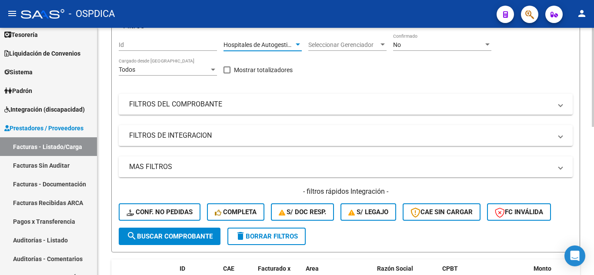
scroll to position [87, 0]
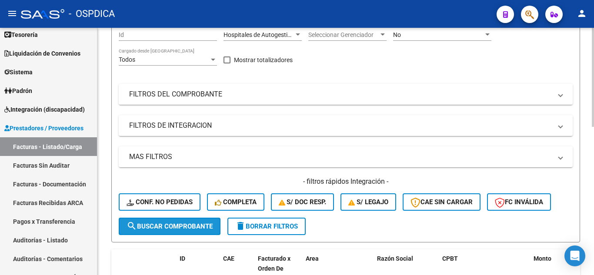
click at [202, 225] on span "search Buscar Comprobante" at bounding box center [170, 227] width 86 height 8
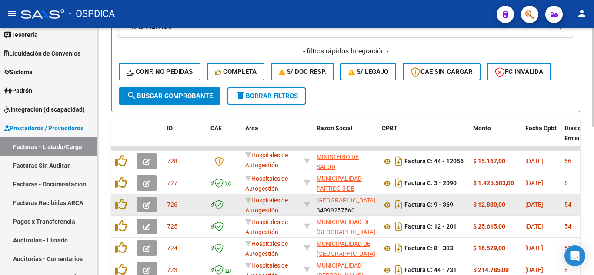
scroll to position [11, 0]
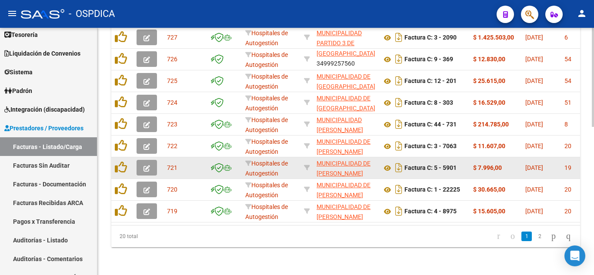
scroll to position [370, 0]
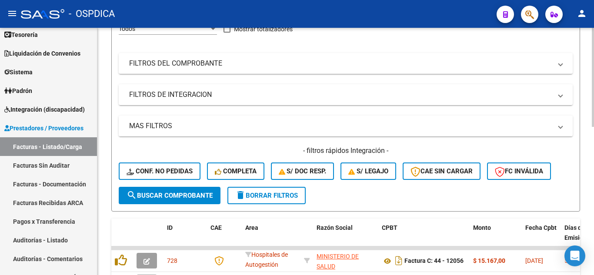
scroll to position [0, 0]
